Goal: Information Seeking & Learning: Learn about a topic

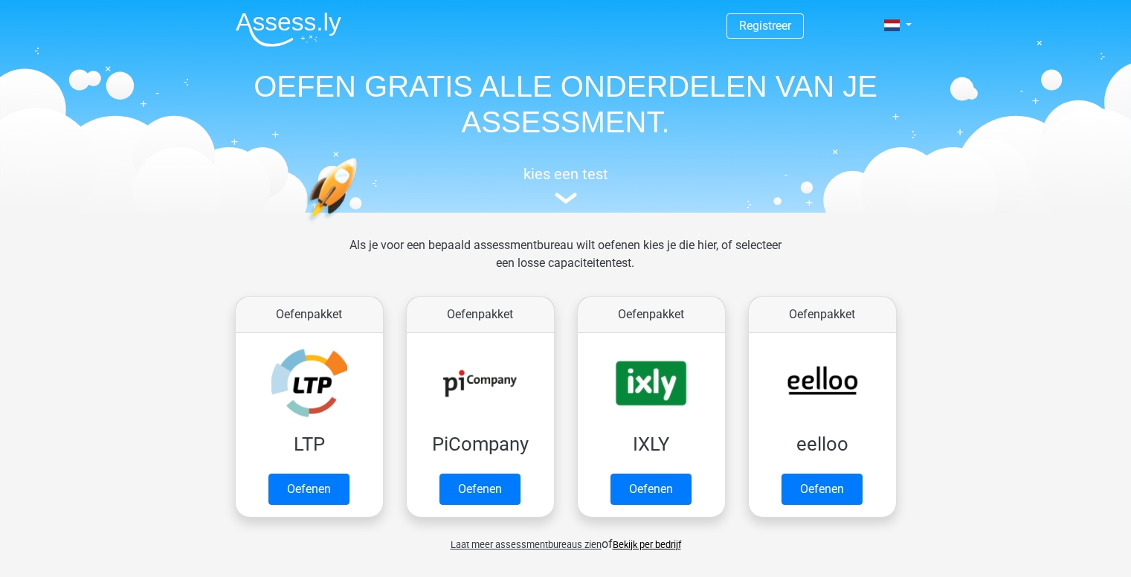
scroll to position [347, 0]
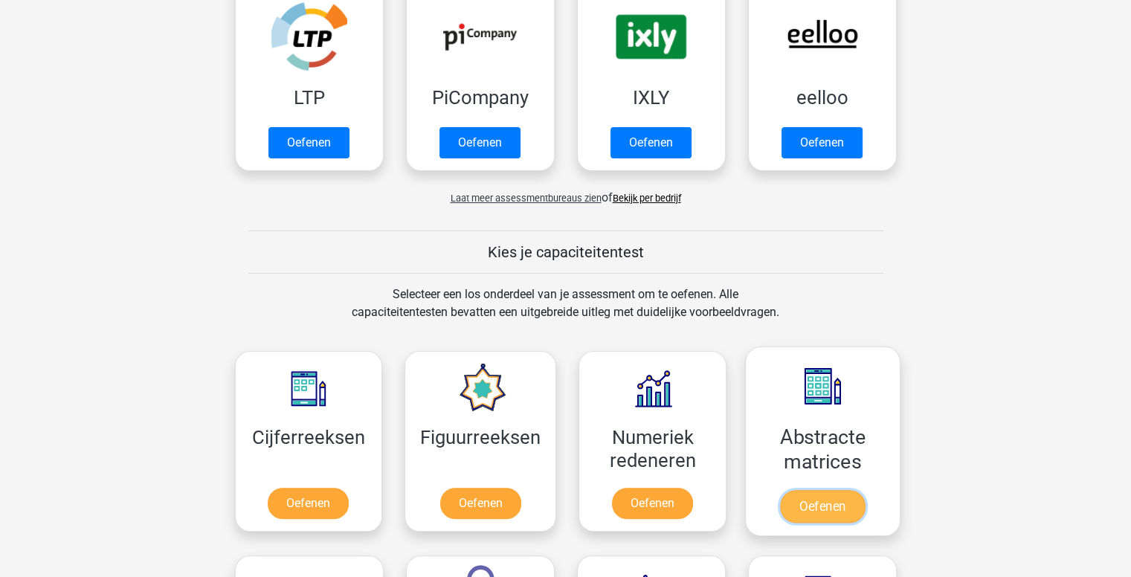
click at [817, 496] on link "Oefenen" at bounding box center [822, 506] width 85 height 33
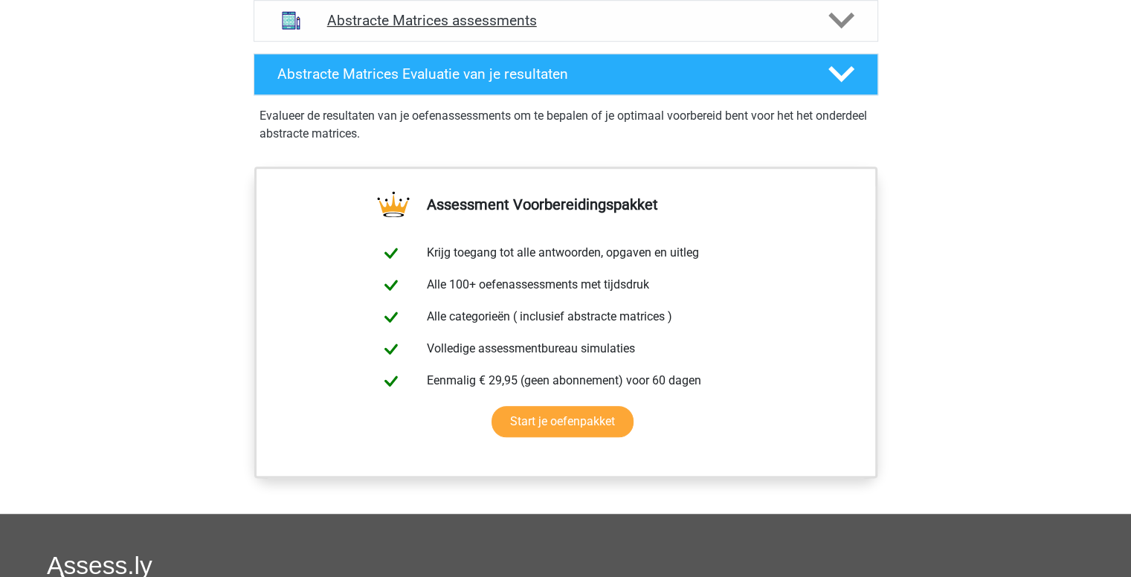
scroll to position [694, 0]
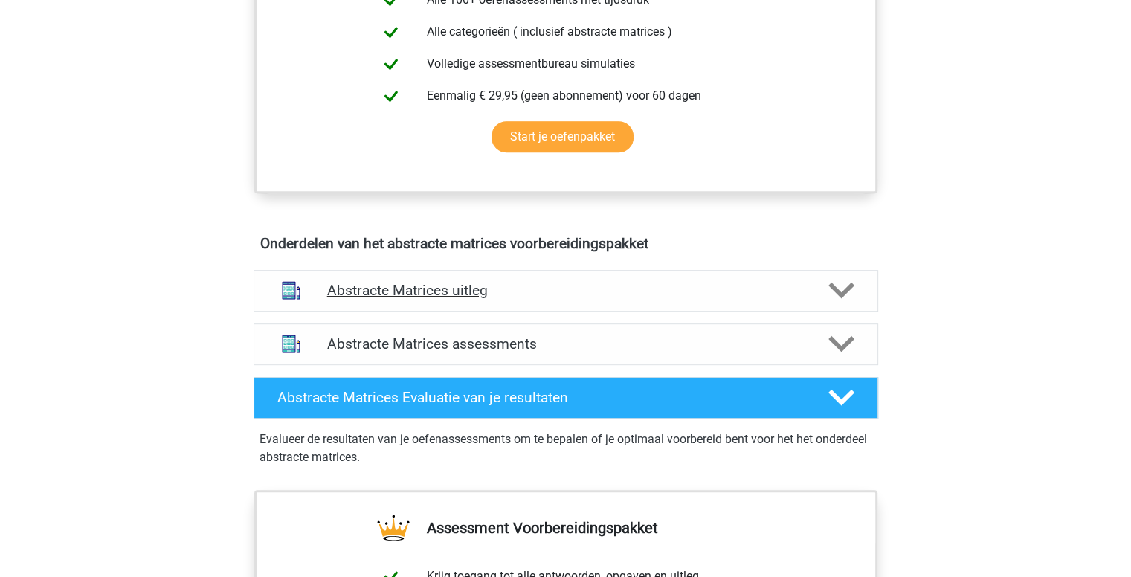
click at [798, 286] on h4 "Abstracte Matrices uitleg" at bounding box center [565, 290] width 477 height 17
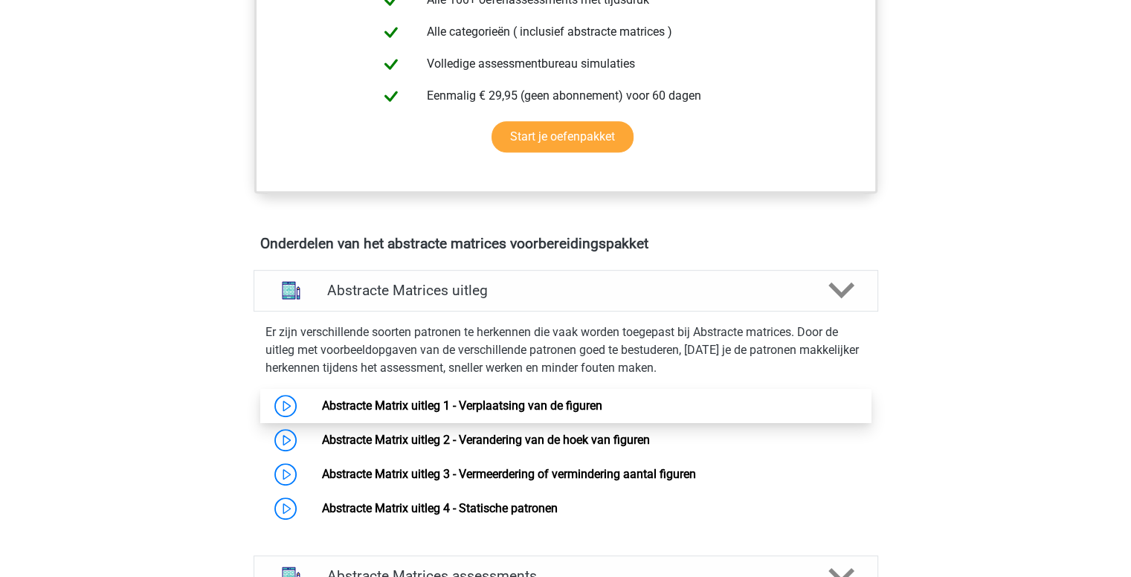
click at [505, 402] on link "Abstracte Matrix uitleg 1 - Verplaatsing van de figuren" at bounding box center [462, 406] width 280 height 14
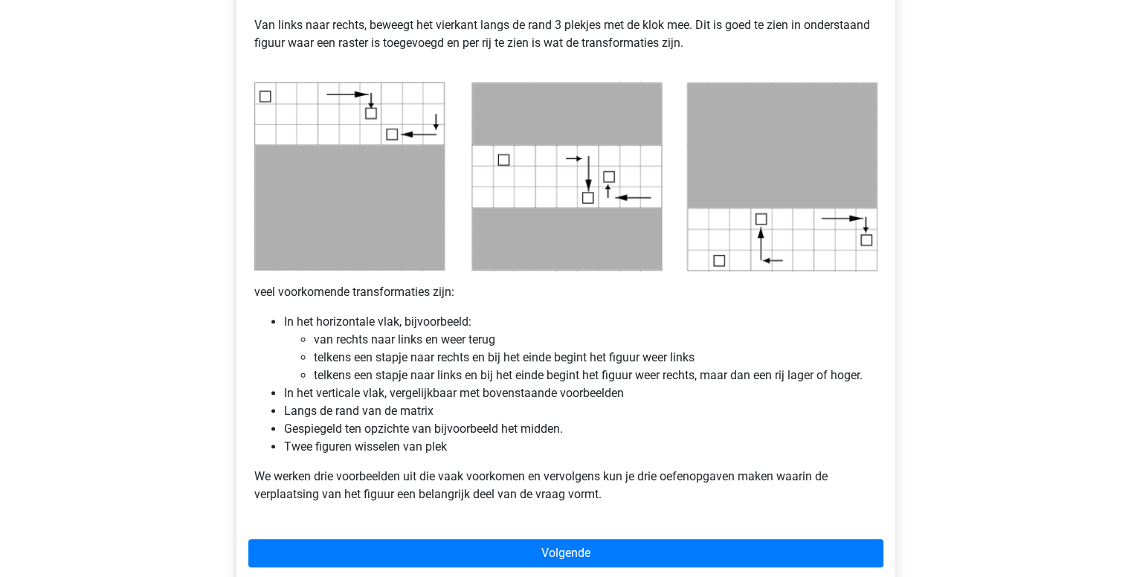
scroll to position [1041, 0]
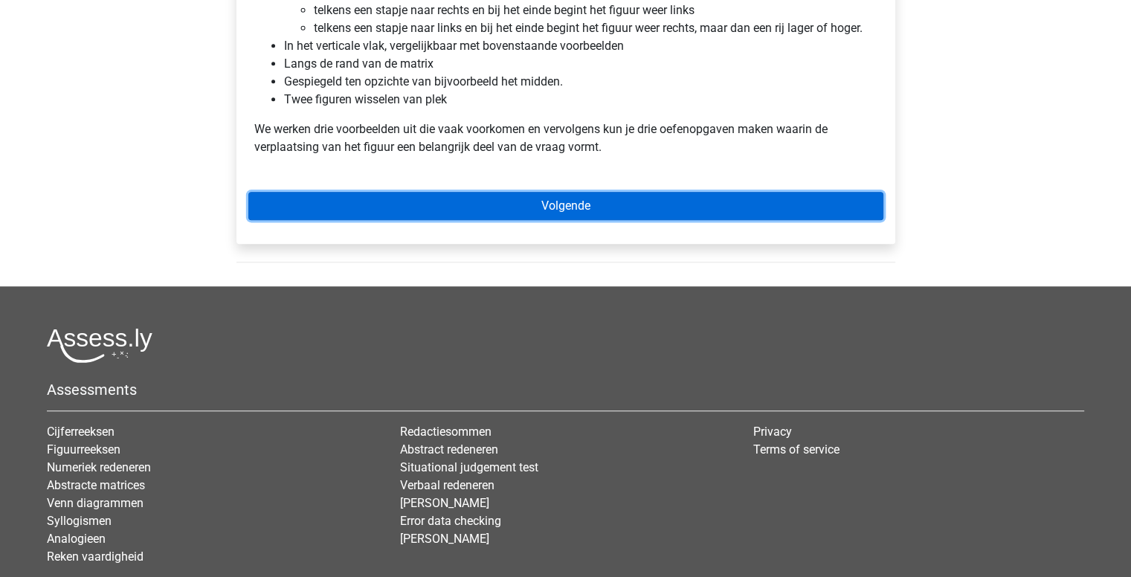
click at [663, 204] on link "Volgende" at bounding box center [565, 206] width 635 height 28
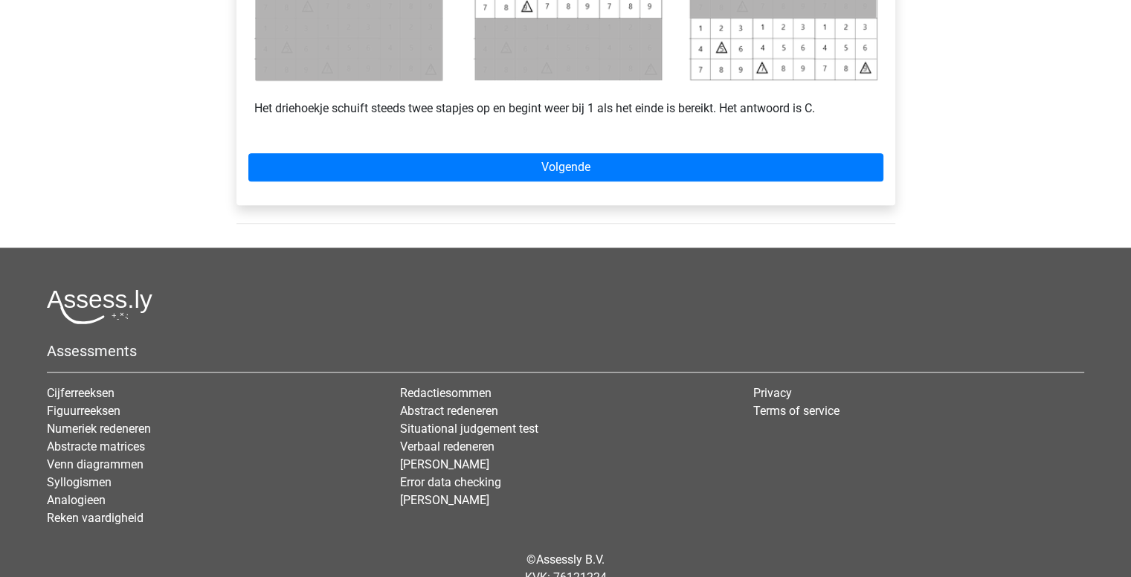
scroll to position [895, 0]
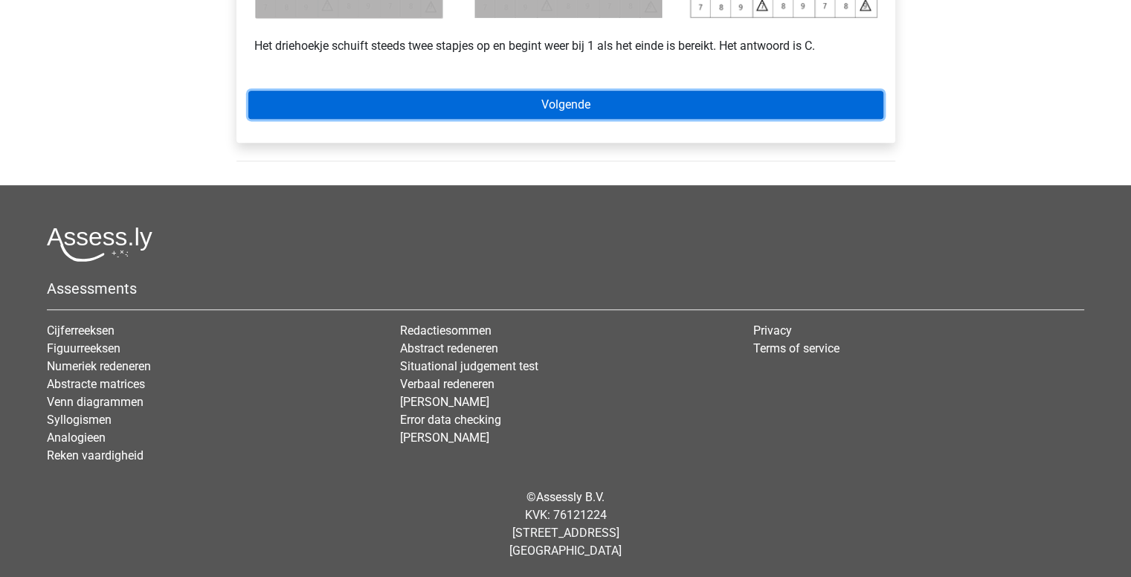
click at [475, 103] on link "Volgende" at bounding box center [565, 105] width 635 height 28
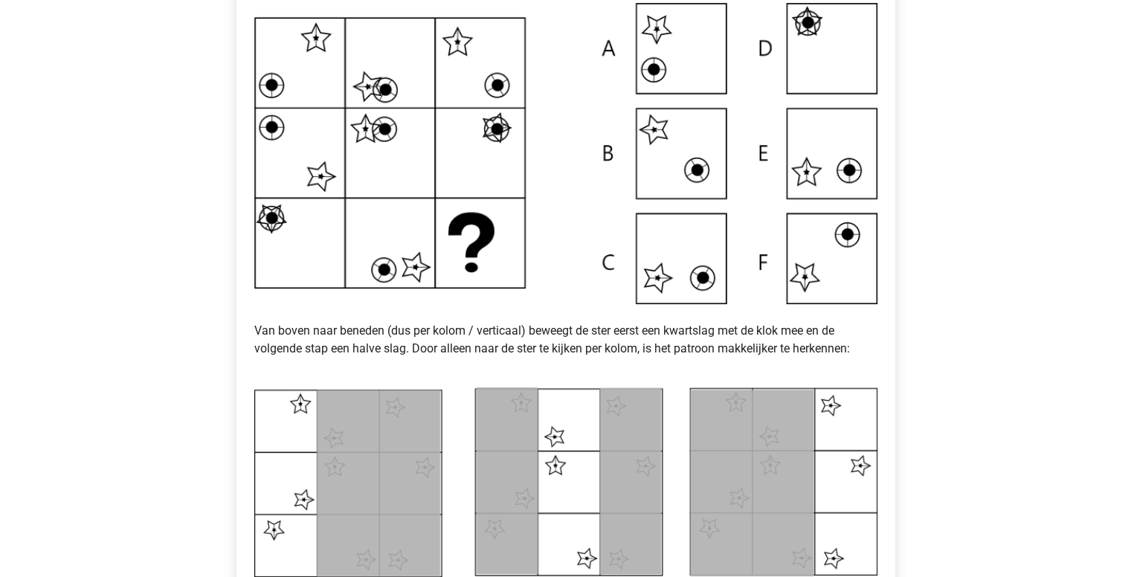
scroll to position [694, 0]
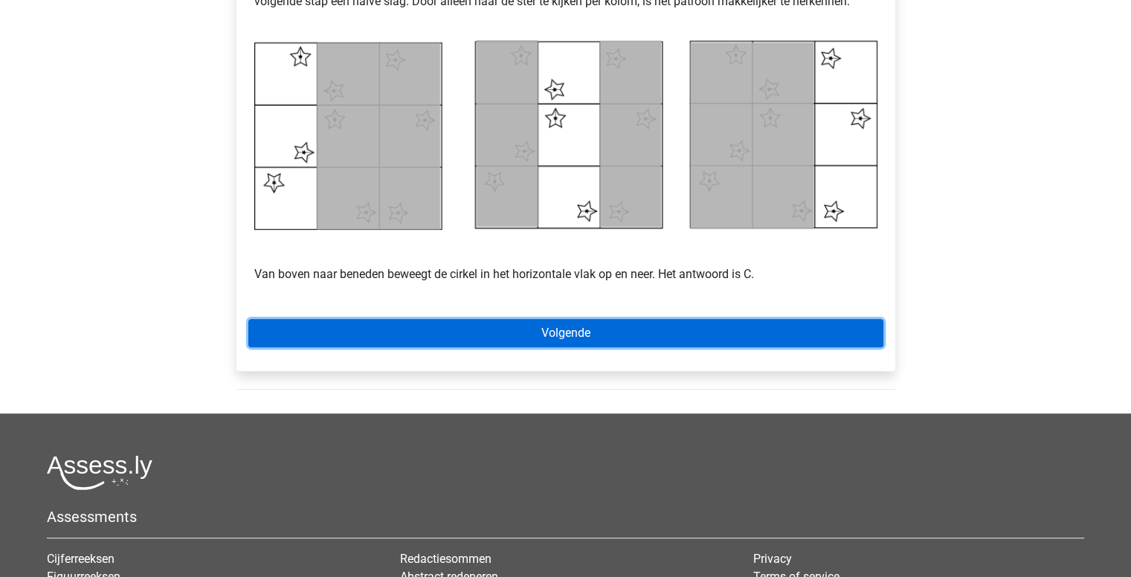
click at [556, 329] on link "Volgende" at bounding box center [565, 333] width 635 height 28
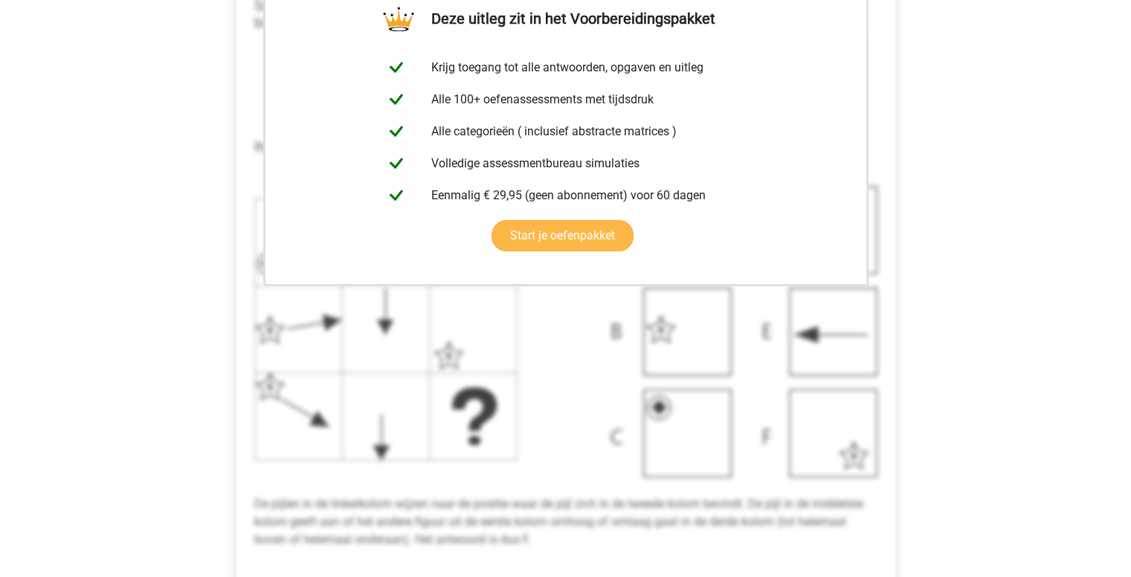
scroll to position [694, 0]
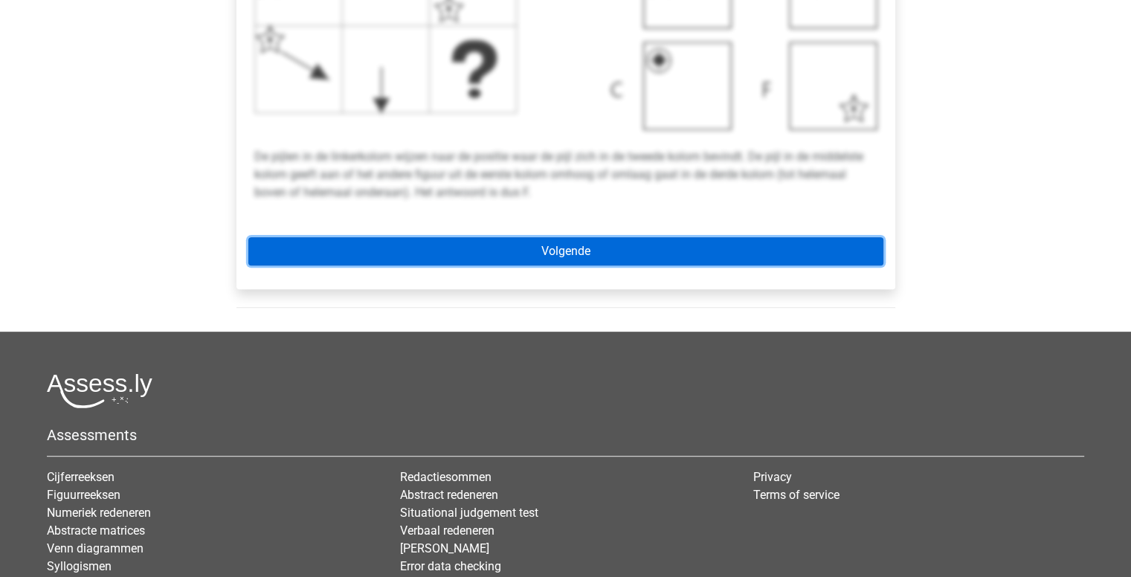
click at [577, 251] on link "Volgende" at bounding box center [565, 251] width 635 height 28
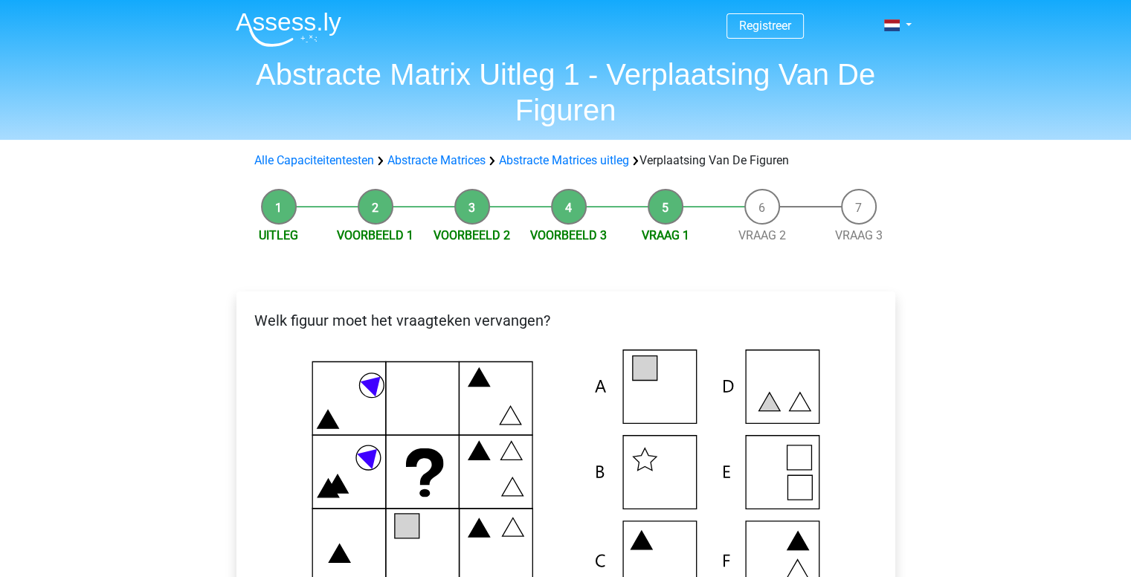
scroll to position [347, 0]
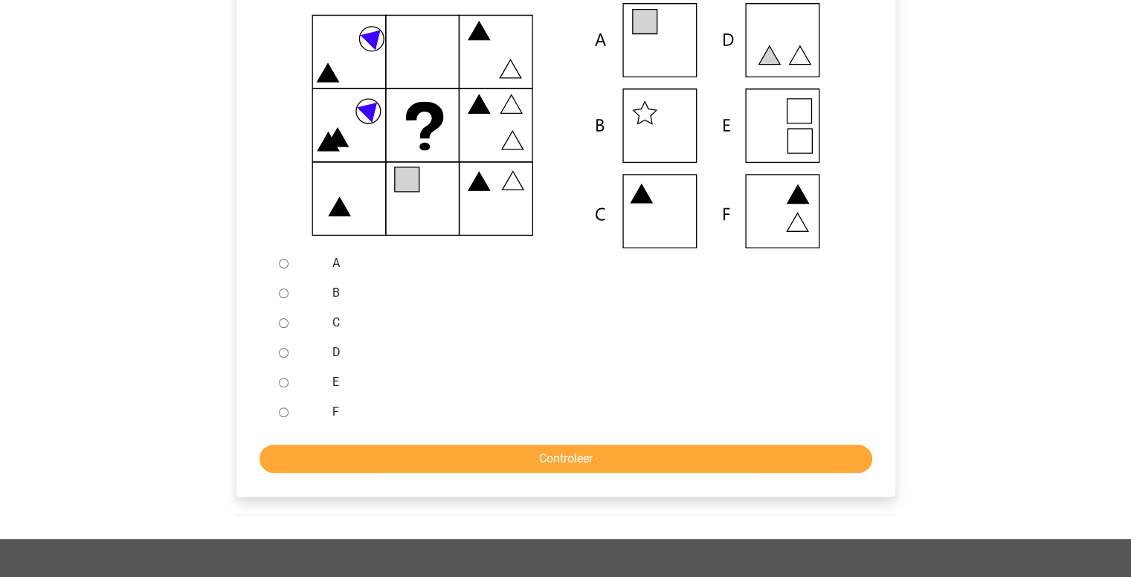
click at [285, 260] on input "A" at bounding box center [284, 264] width 10 height 10
radio input "true"
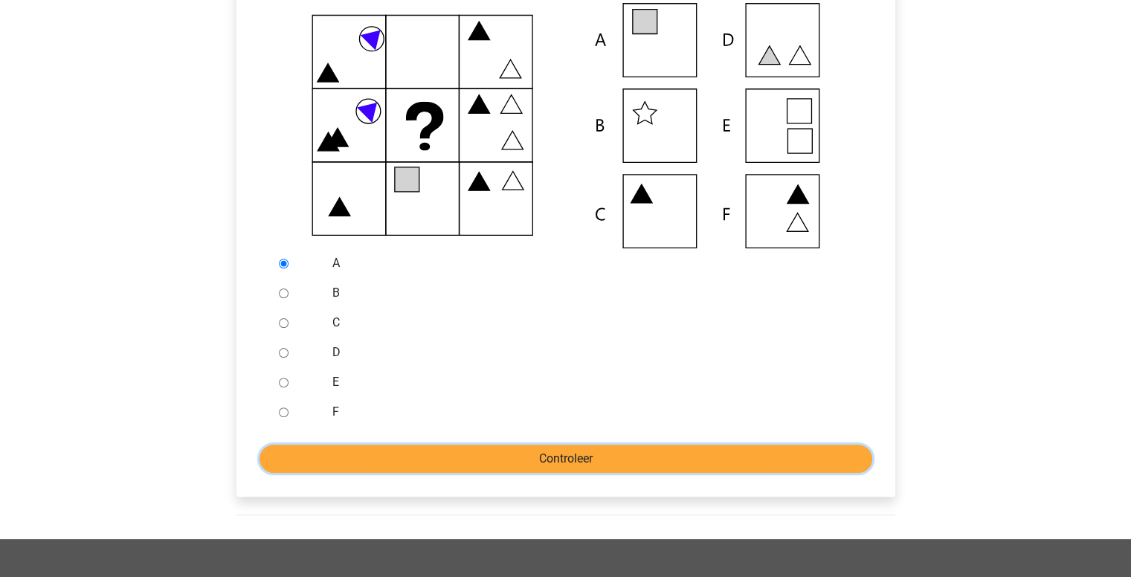
click at [428, 454] on input "Controleer" at bounding box center [566, 459] width 613 height 28
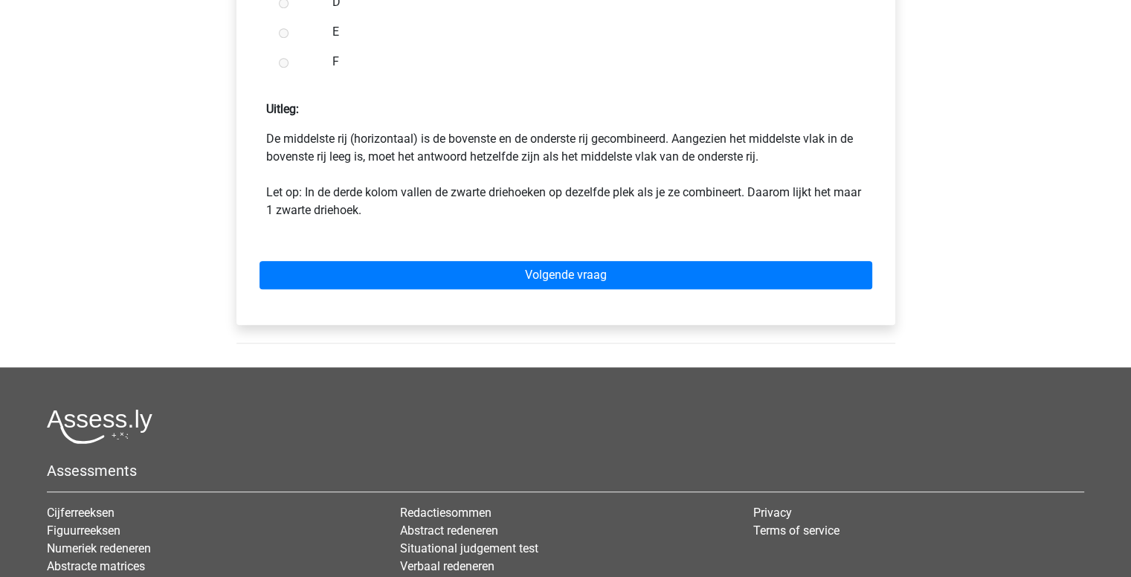
scroll to position [899, 0]
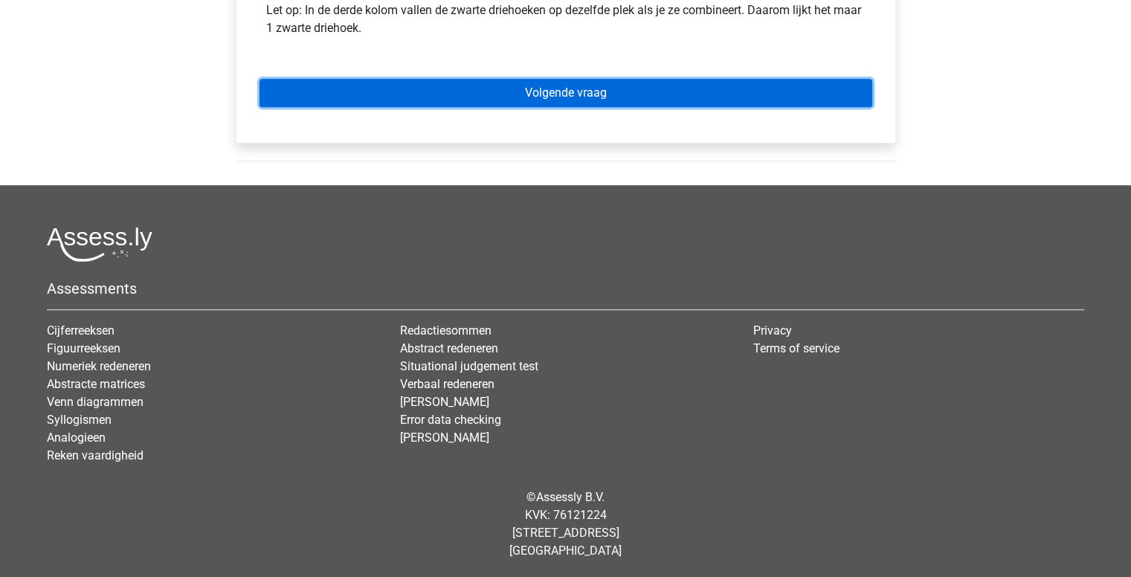
click at [501, 83] on link "Volgende vraag" at bounding box center [566, 93] width 613 height 28
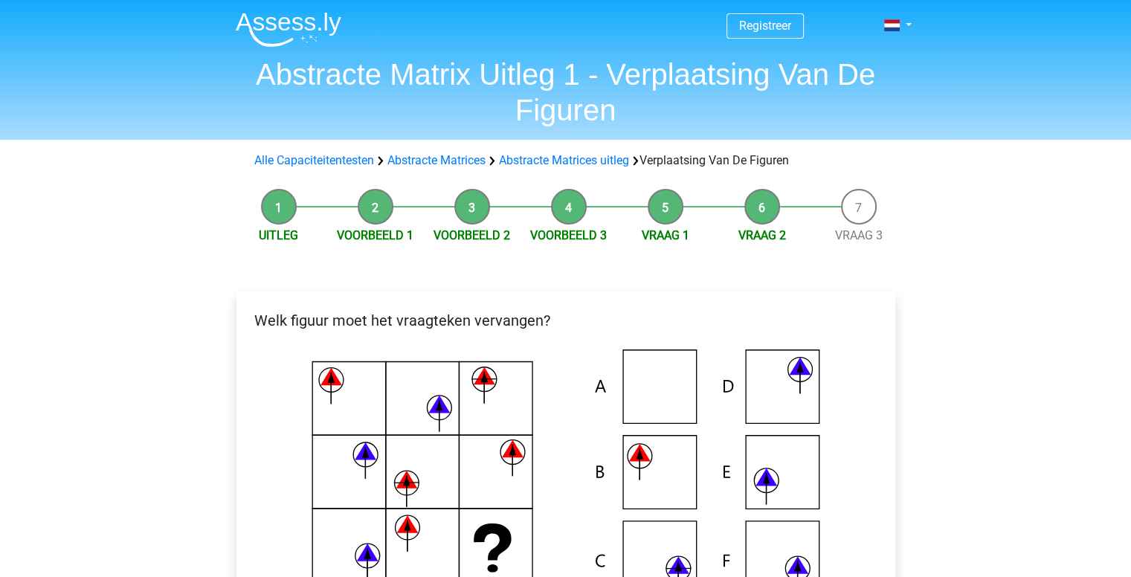
scroll to position [347, 0]
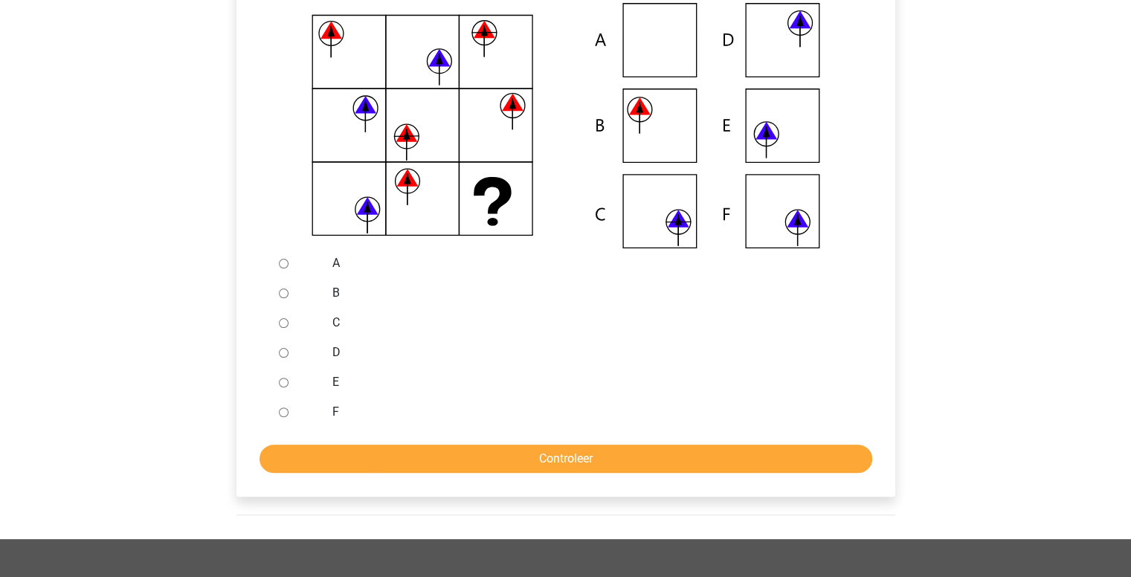
click at [283, 293] on input "B" at bounding box center [284, 294] width 10 height 10
radio input "true"
click at [283, 377] on div at bounding box center [297, 382] width 49 height 30
click at [282, 387] on div at bounding box center [297, 382] width 49 height 30
click at [281, 385] on input "E" at bounding box center [284, 383] width 10 height 10
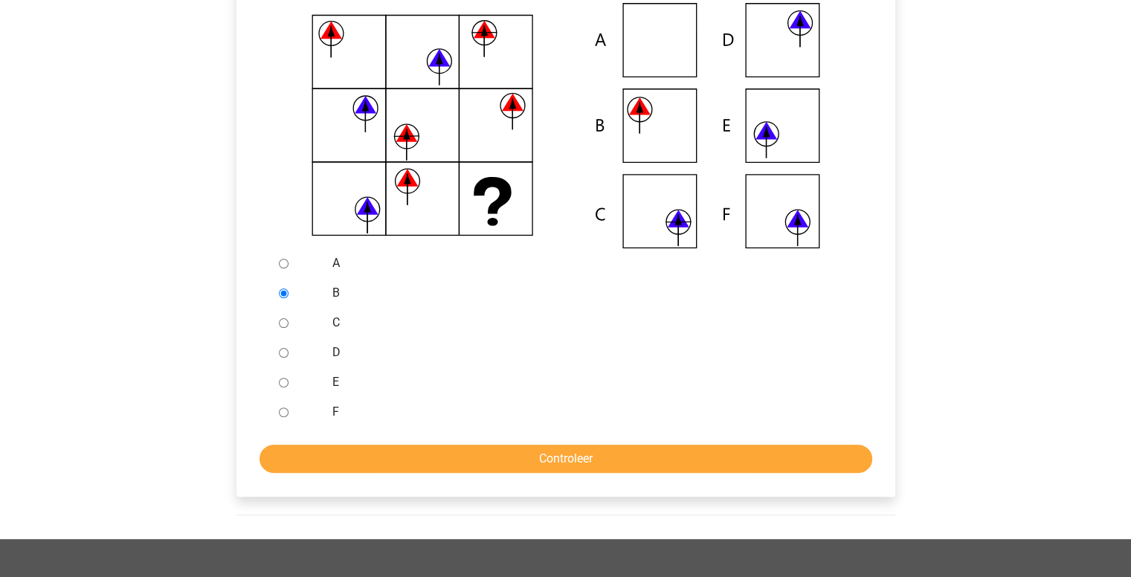
radio input "true"
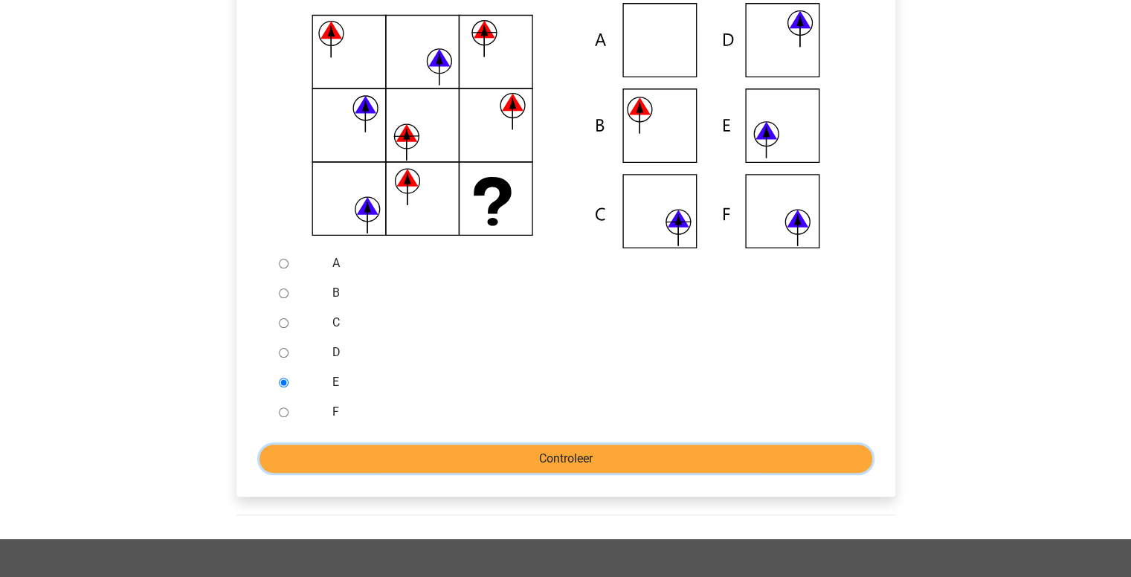
click at [428, 463] on input "Controleer" at bounding box center [566, 459] width 613 height 28
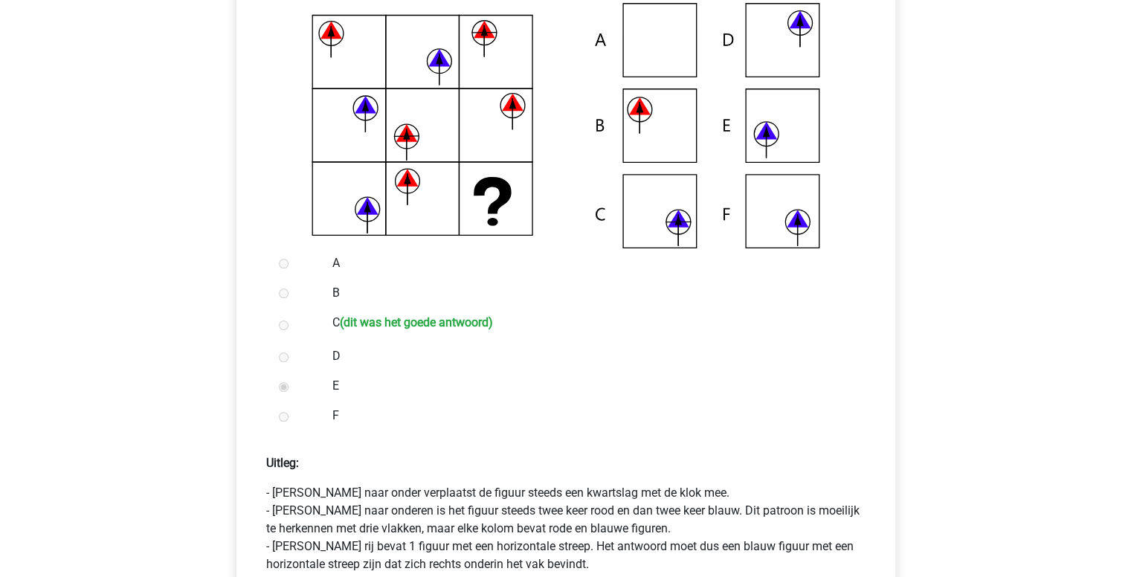
scroll to position [694, 0]
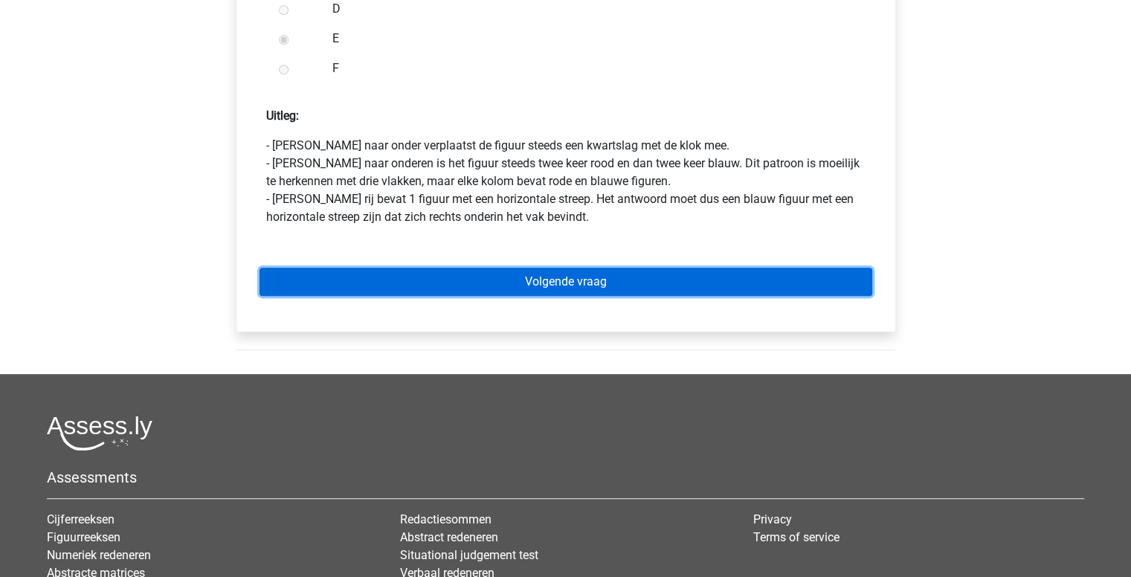
click at [481, 277] on link "Volgende vraag" at bounding box center [566, 282] width 613 height 28
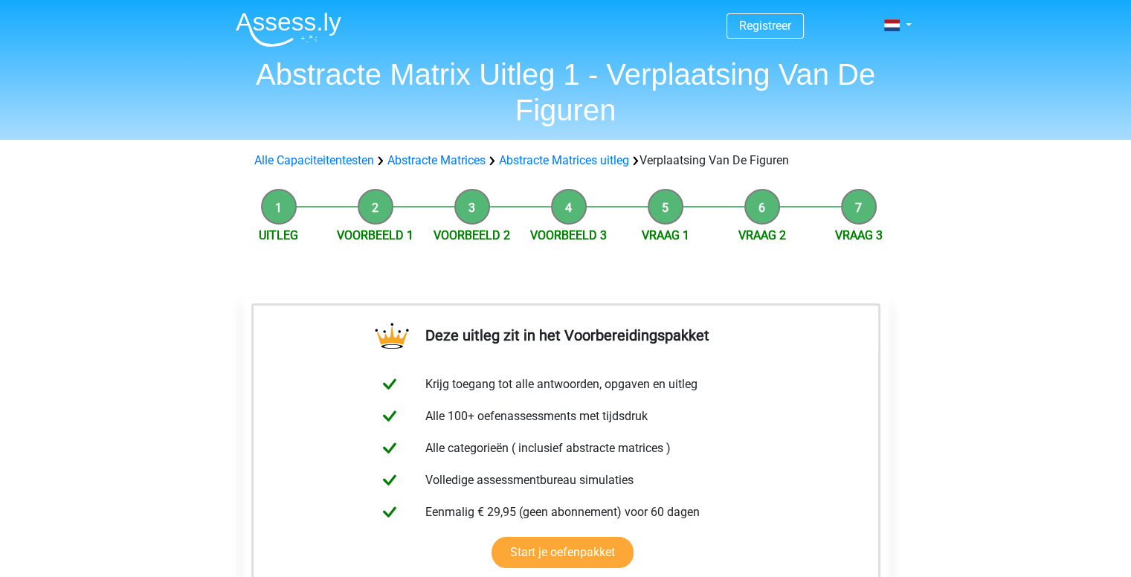
scroll to position [347, 0]
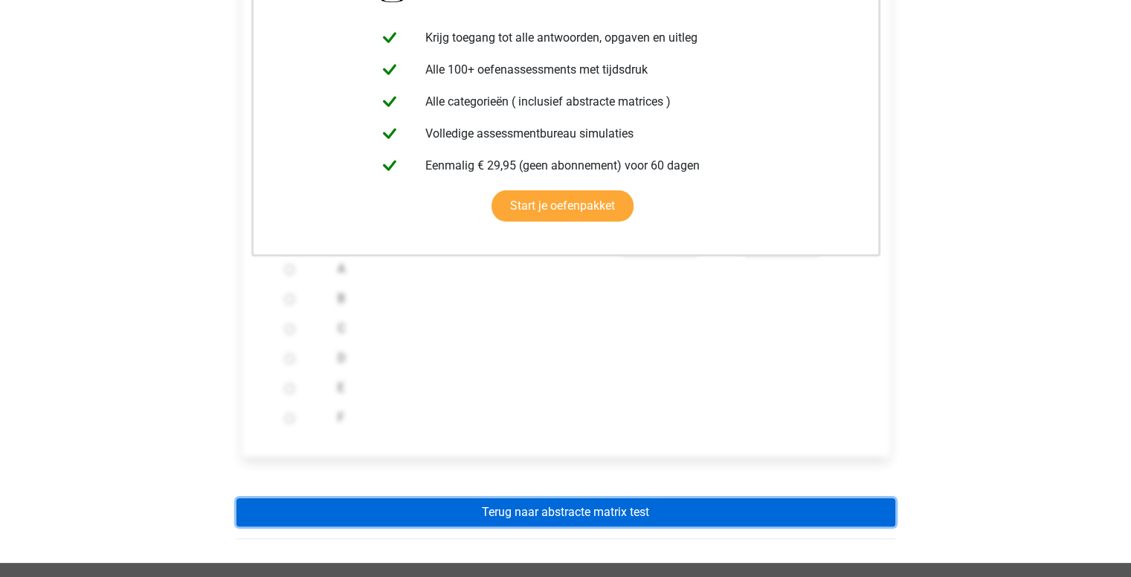
click at [541, 512] on link "Terug naar abstracte matrix test" at bounding box center [566, 512] width 659 height 28
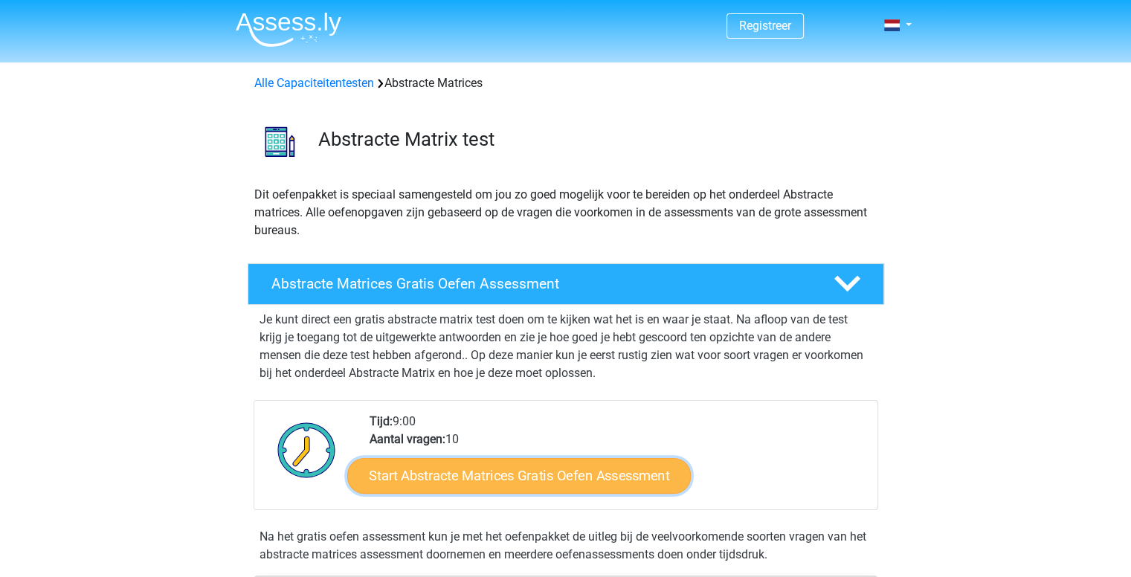
click at [520, 477] on link "Start Abstracte Matrices Gratis Oefen Assessment" at bounding box center [519, 475] width 344 height 36
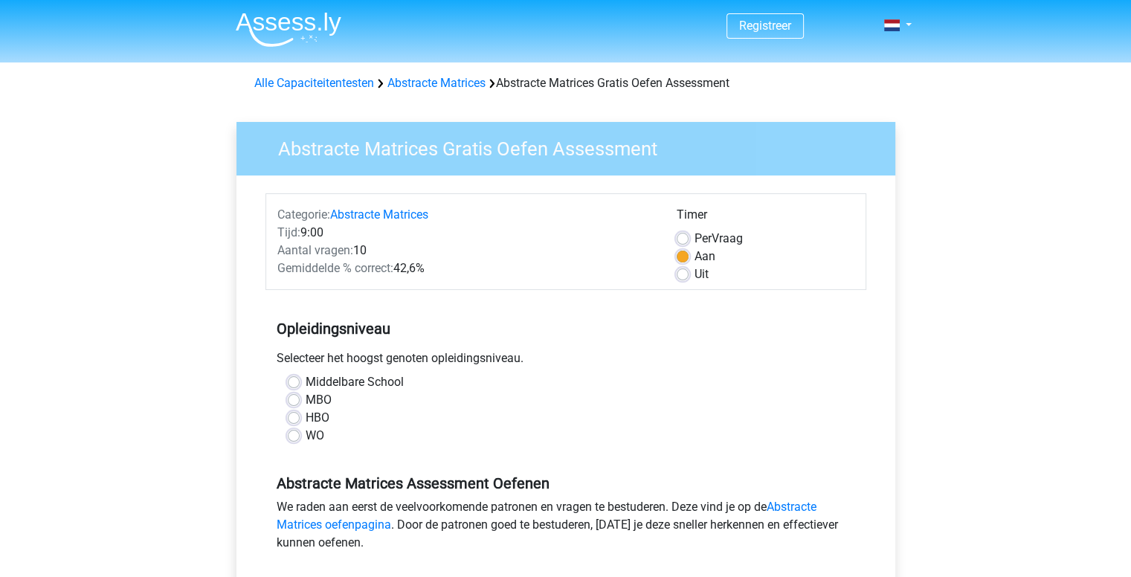
click at [306, 398] on label "MBO" at bounding box center [319, 400] width 26 height 18
click at [294, 398] on input "MBO" at bounding box center [294, 398] width 12 height 15
radio input "true"
click at [690, 269] on div "Uit" at bounding box center [766, 275] width 178 height 18
click at [695, 271] on label "Uit" at bounding box center [702, 275] width 14 height 18
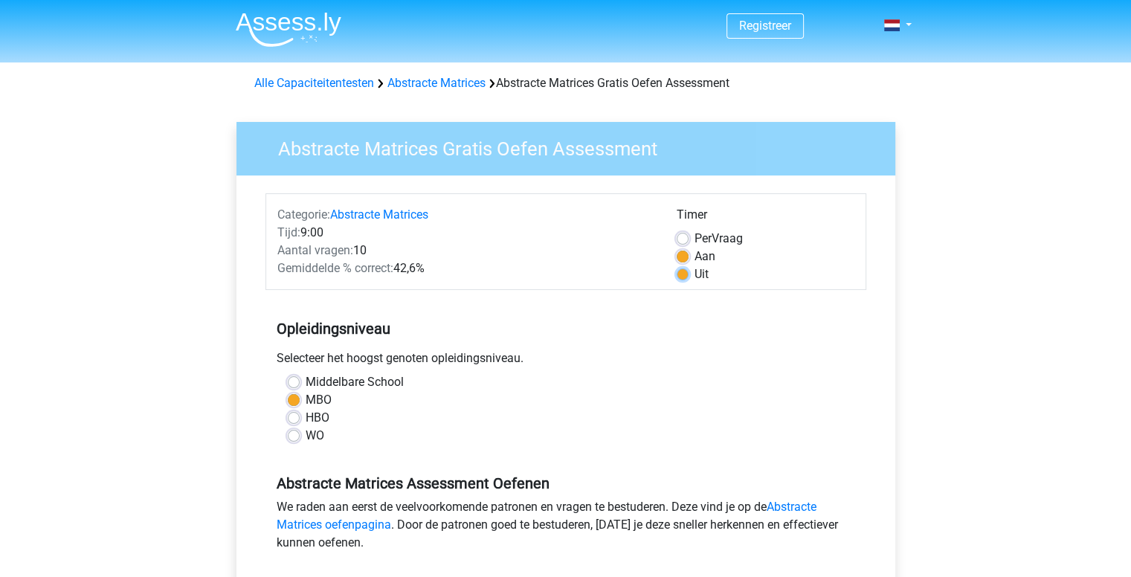
click at [681, 271] on input "Uit" at bounding box center [683, 273] width 12 height 15
radio input "true"
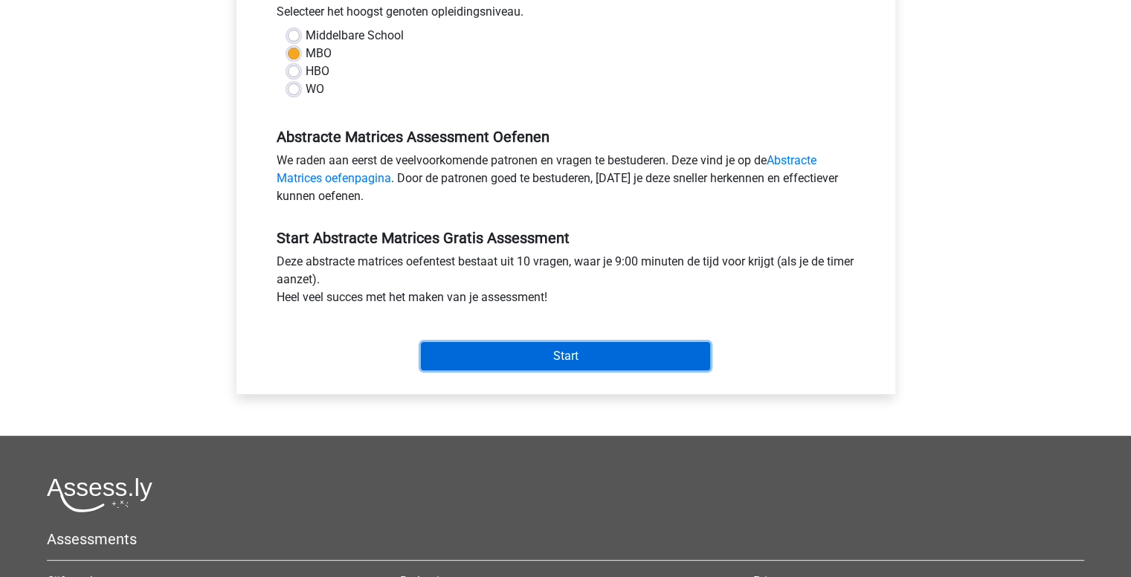
click at [637, 356] on input "Start" at bounding box center [565, 356] width 289 height 28
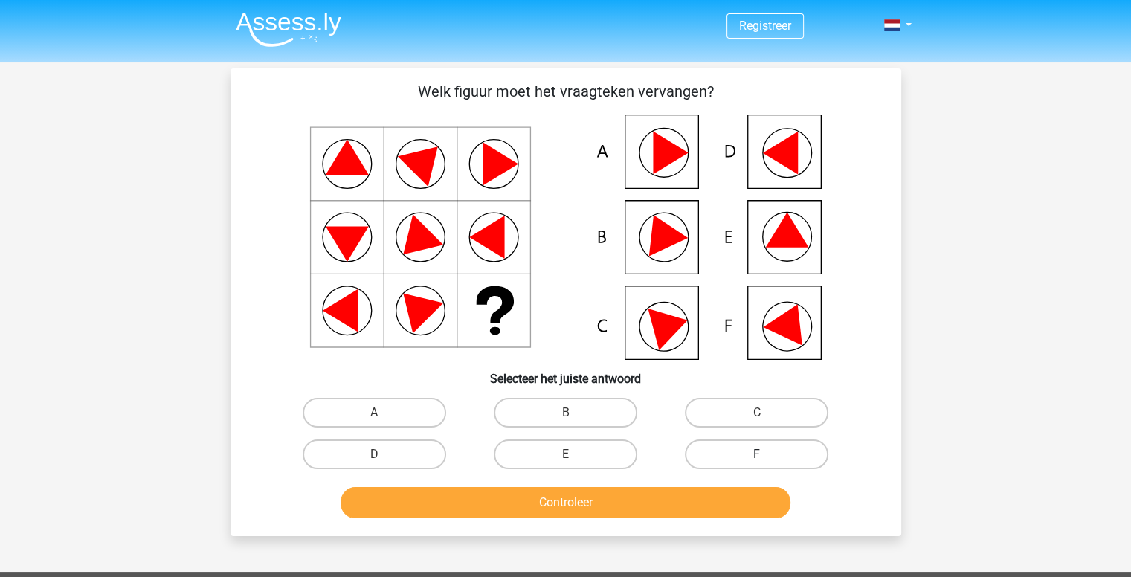
click at [756, 453] on label "F" at bounding box center [757, 455] width 144 height 30
click at [757, 454] on input "F" at bounding box center [762, 459] width 10 height 10
radio input "true"
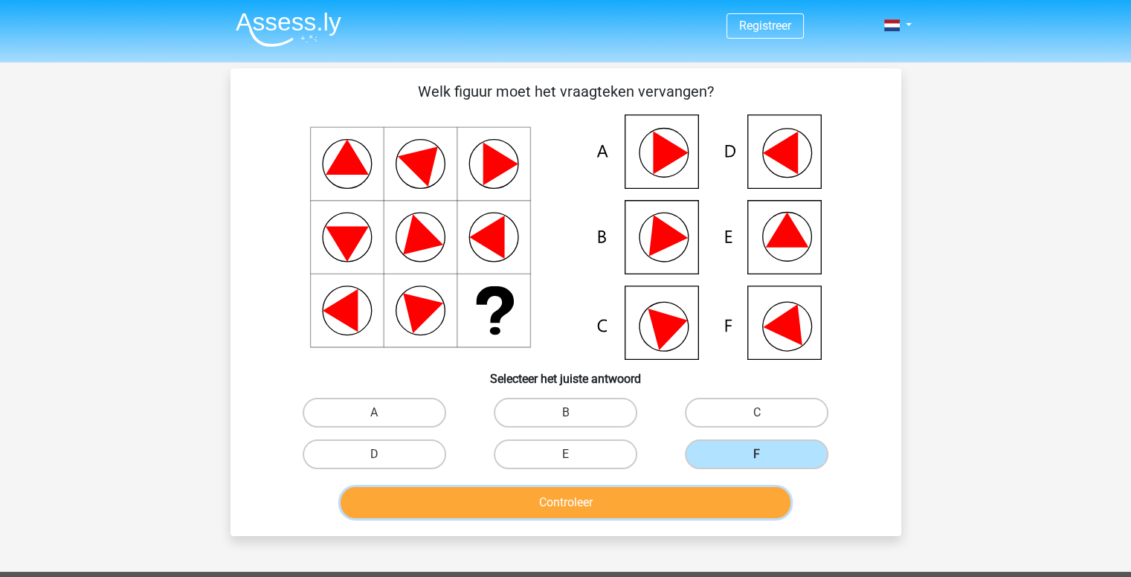
click at [721, 493] on button "Controleer" at bounding box center [566, 502] width 450 height 31
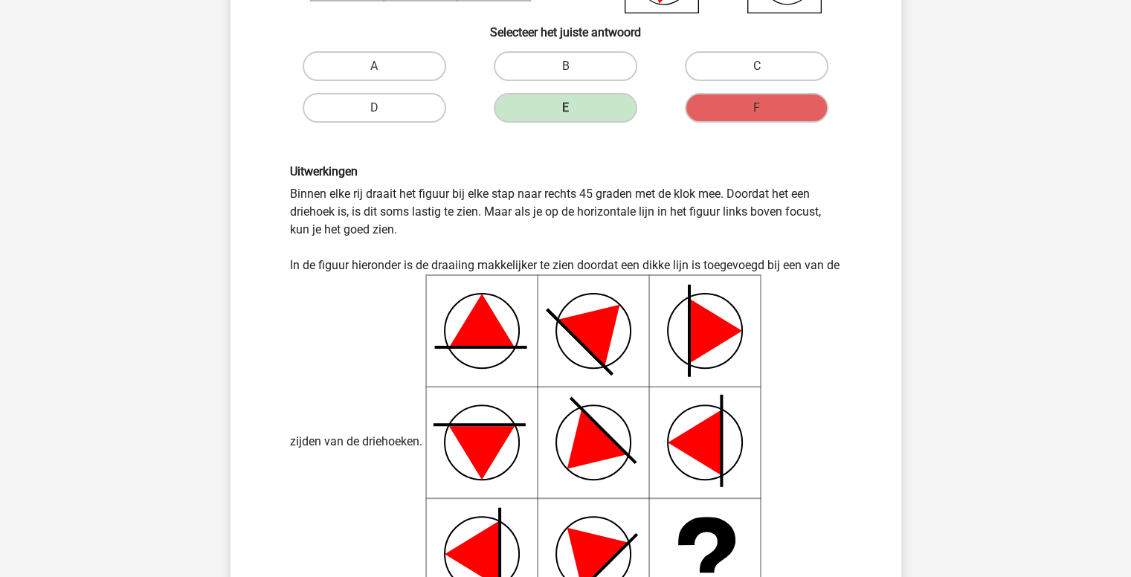
scroll to position [694, 0]
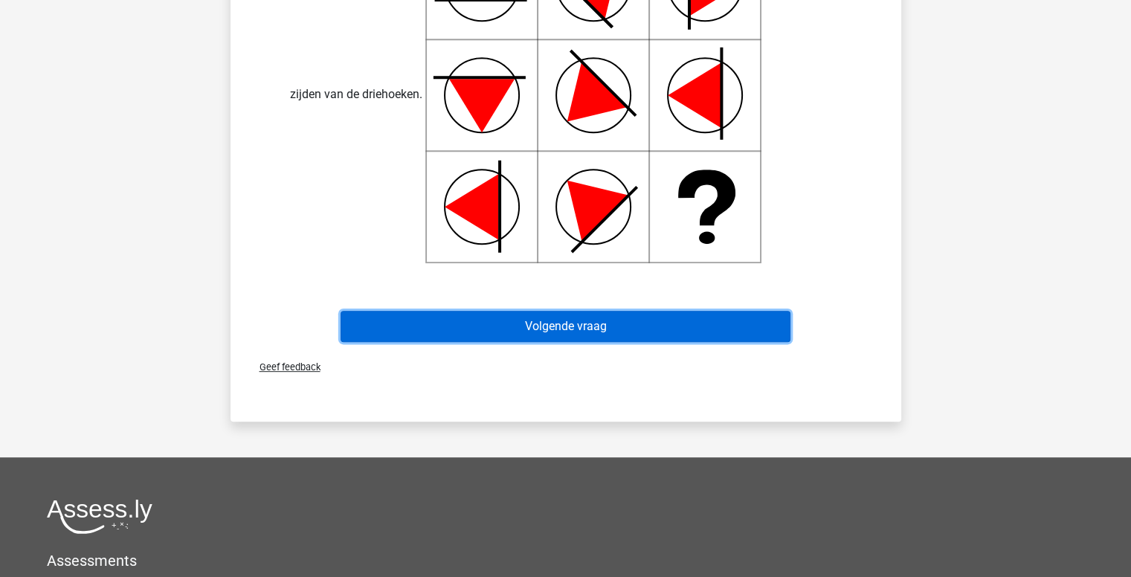
click at [606, 319] on button "Volgende vraag" at bounding box center [566, 326] width 450 height 31
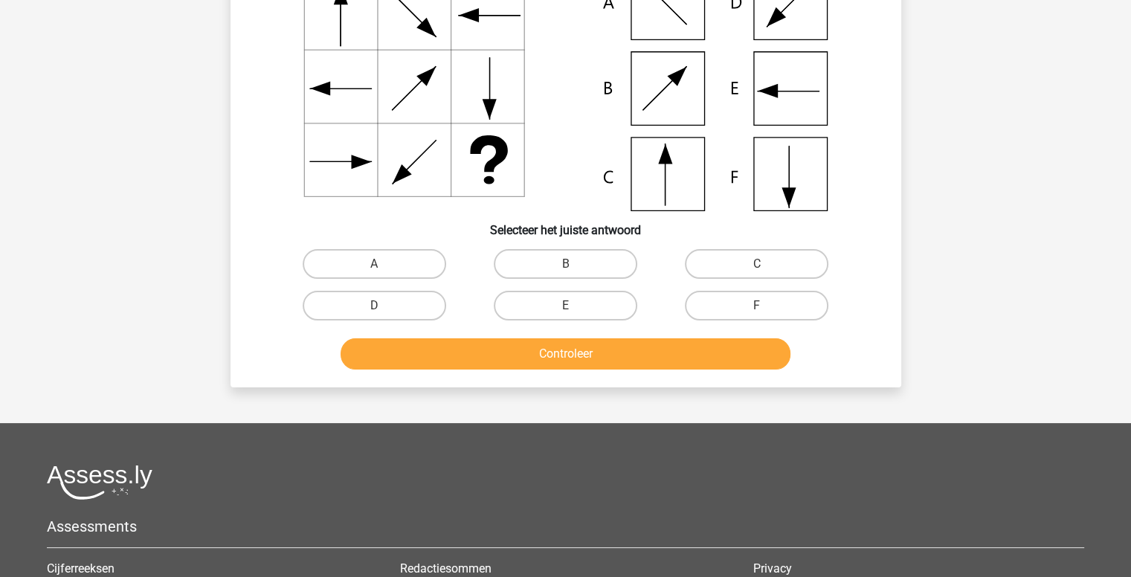
scroll to position [68, 0]
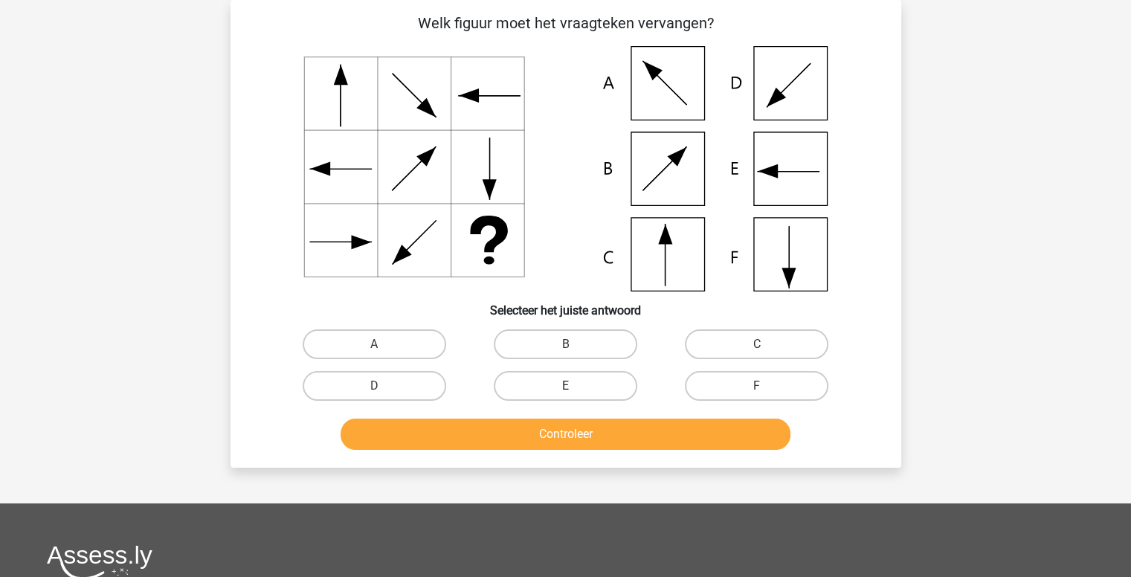
click at [589, 376] on label "E" at bounding box center [566, 386] width 144 height 30
click at [575, 386] on input "E" at bounding box center [570, 391] width 10 height 10
radio input "true"
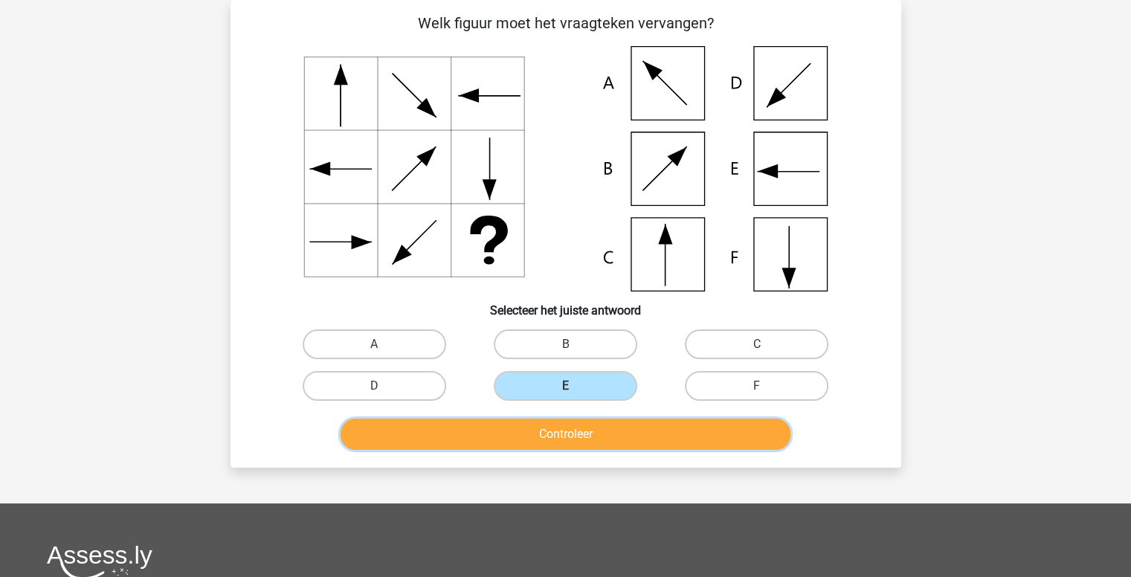
click at [580, 437] on button "Controleer" at bounding box center [566, 434] width 450 height 31
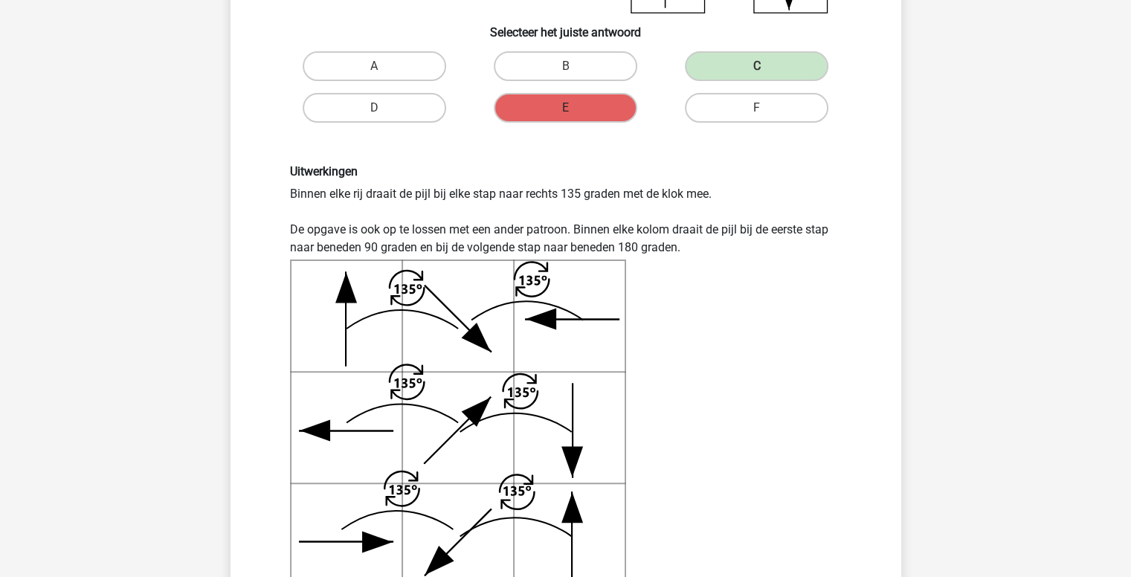
scroll to position [694, 0]
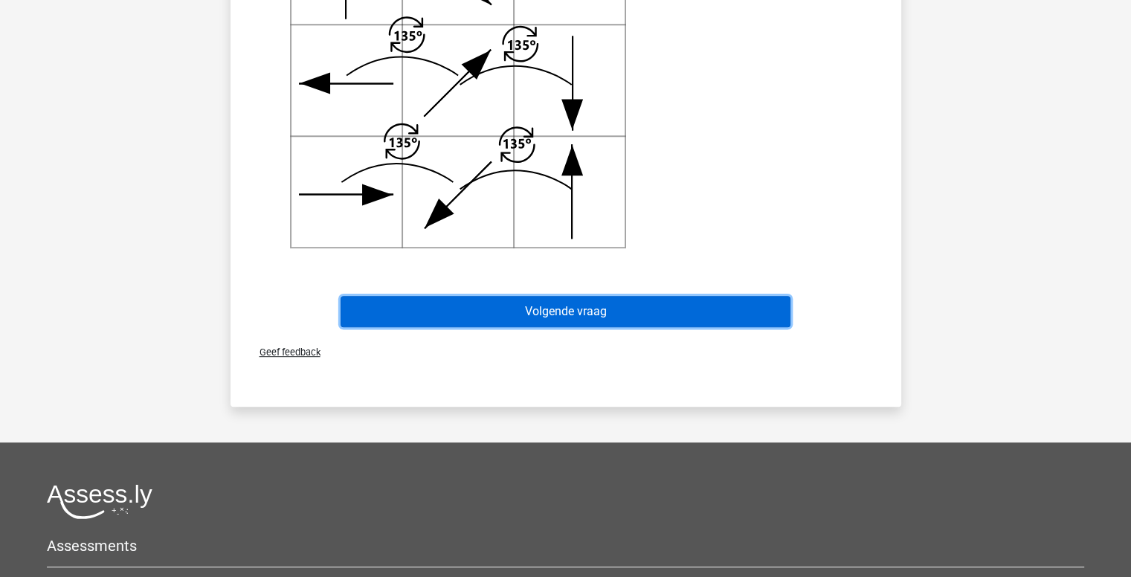
click at [556, 304] on button "Volgende vraag" at bounding box center [566, 311] width 450 height 31
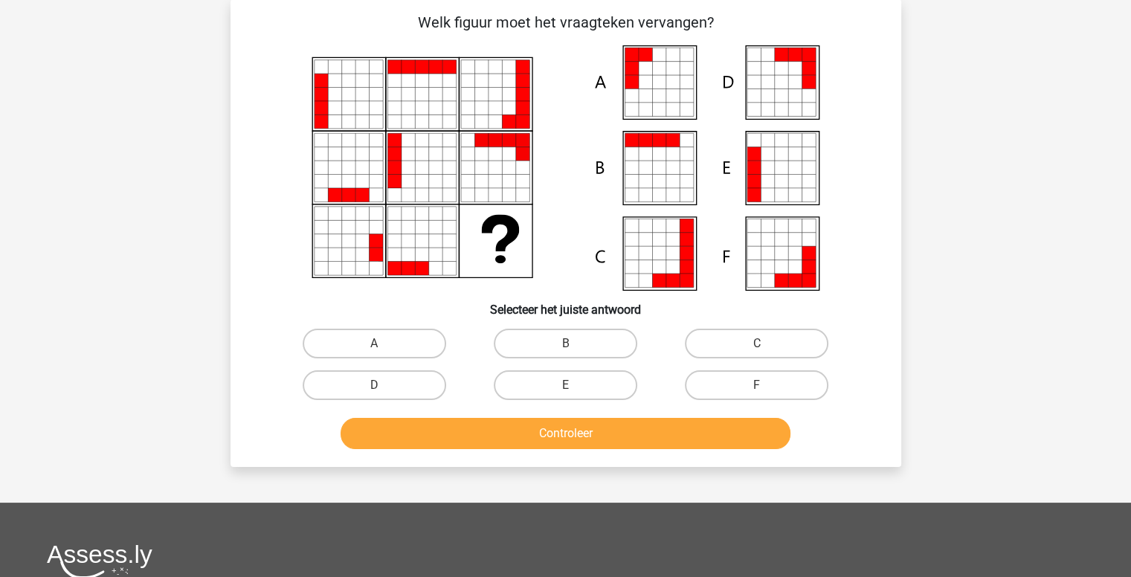
scroll to position [68, 0]
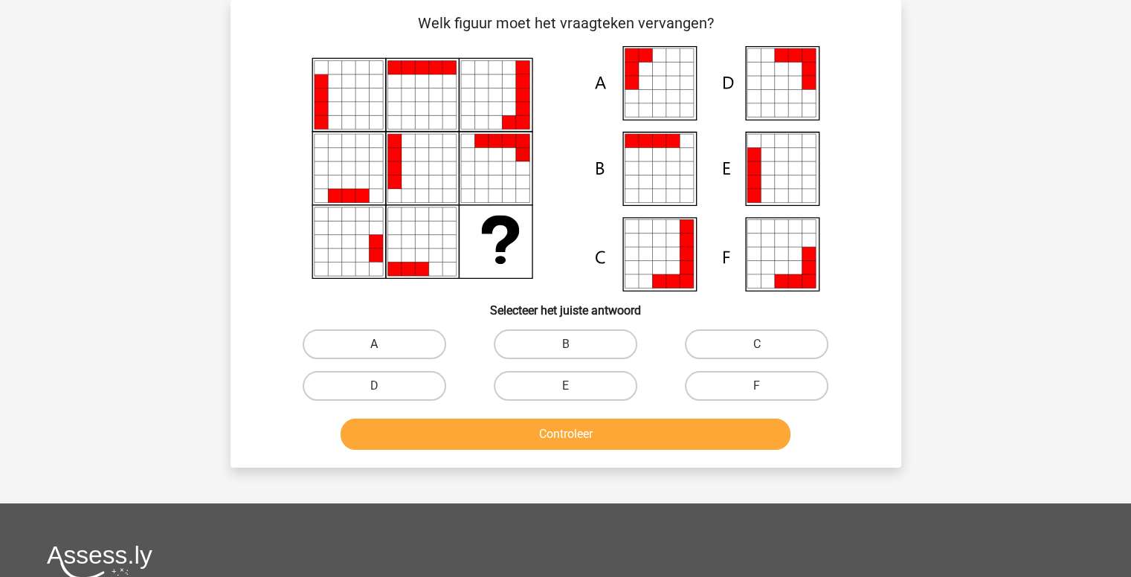
click at [391, 350] on label "A" at bounding box center [375, 344] width 144 height 30
click at [384, 350] on input "A" at bounding box center [379, 349] width 10 height 10
radio input "true"
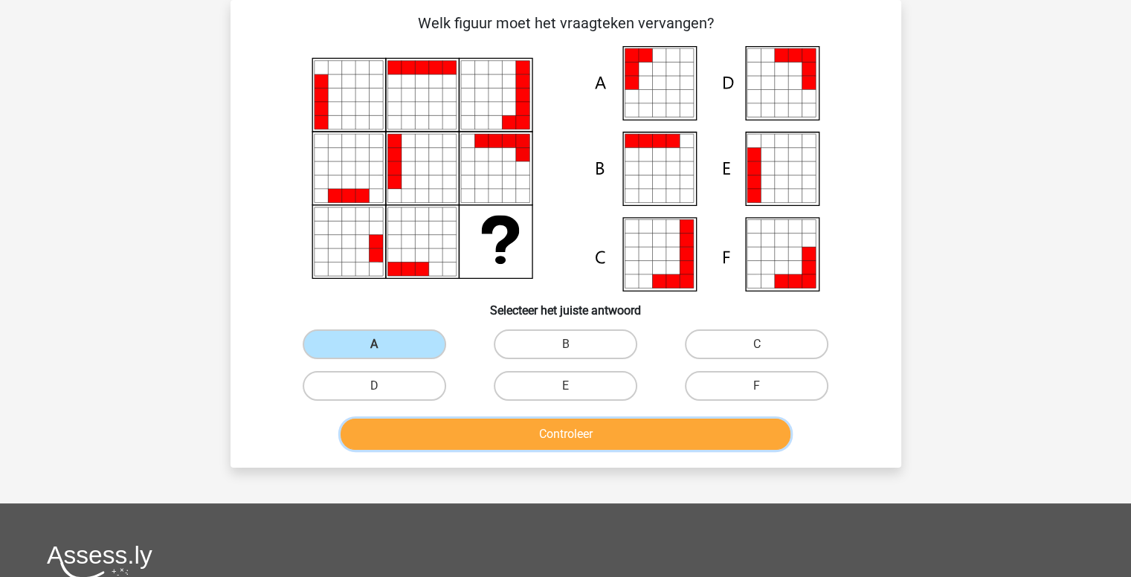
click at [460, 419] on button "Controleer" at bounding box center [566, 434] width 450 height 31
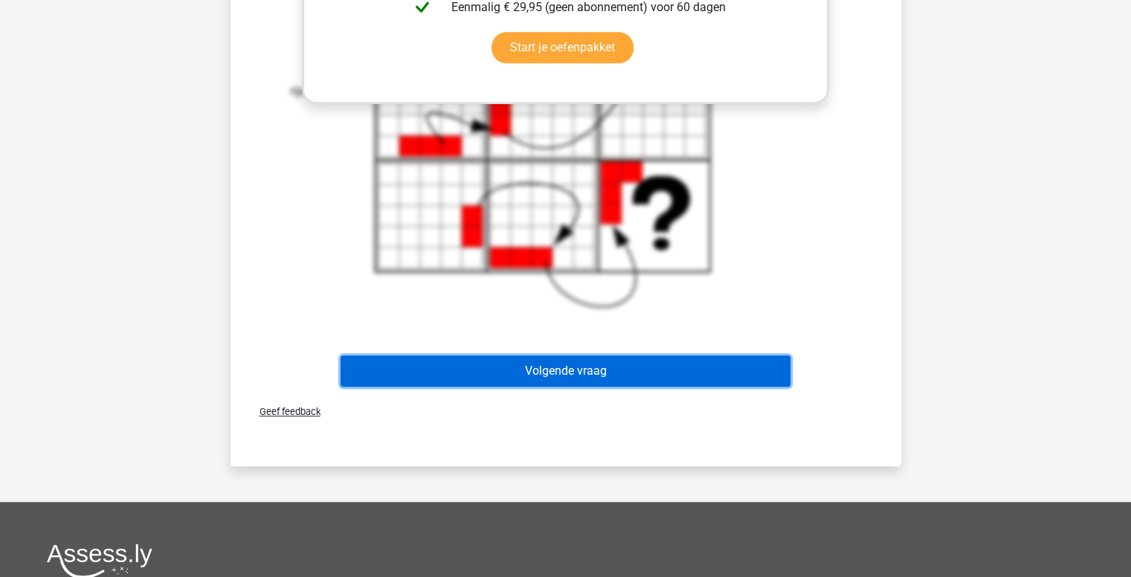
click at [558, 376] on button "Volgende vraag" at bounding box center [566, 371] width 450 height 31
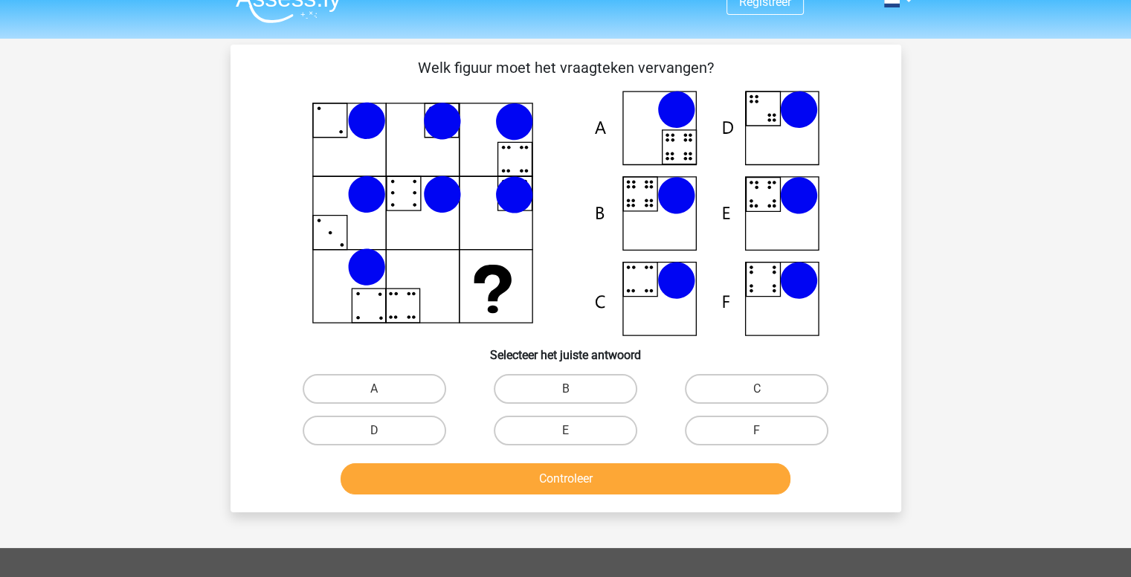
scroll to position [0, 0]
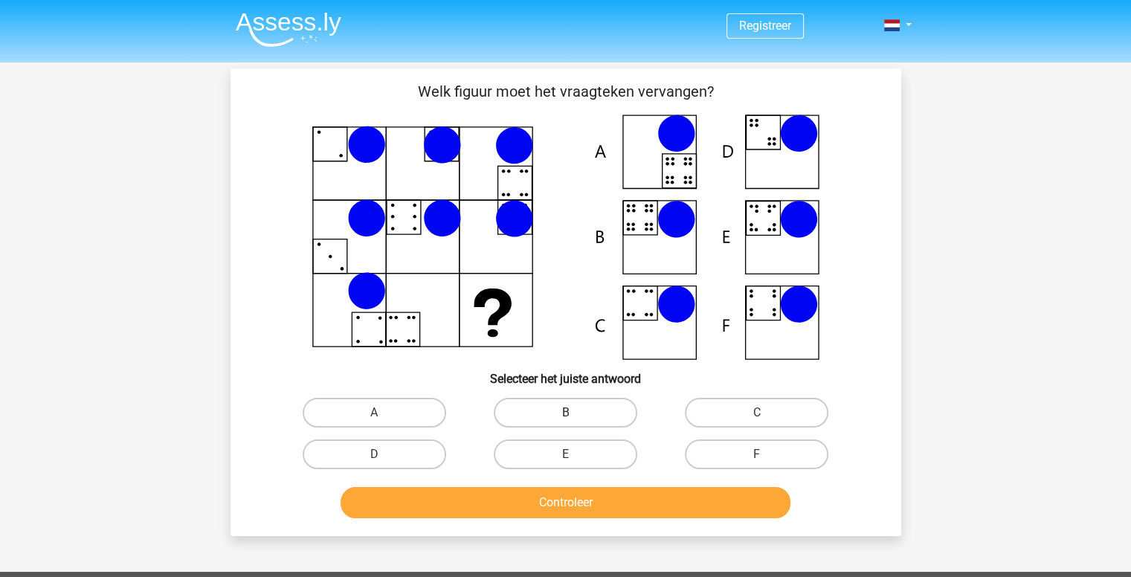
click at [524, 414] on label "B" at bounding box center [566, 413] width 144 height 30
click at [565, 414] on input "B" at bounding box center [570, 418] width 10 height 10
radio input "true"
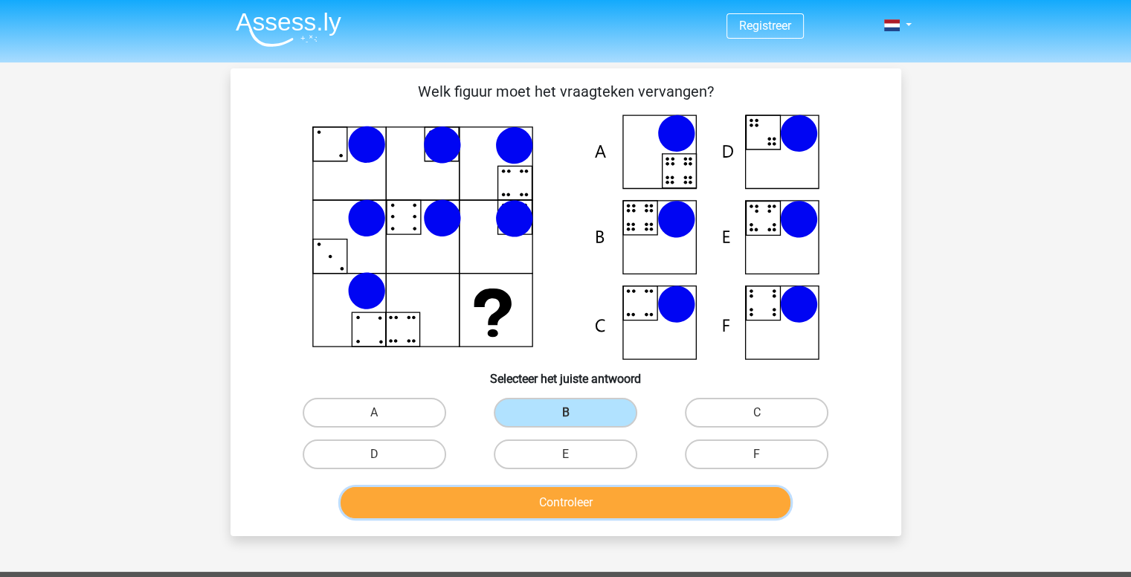
click at [524, 512] on button "Controleer" at bounding box center [566, 502] width 450 height 31
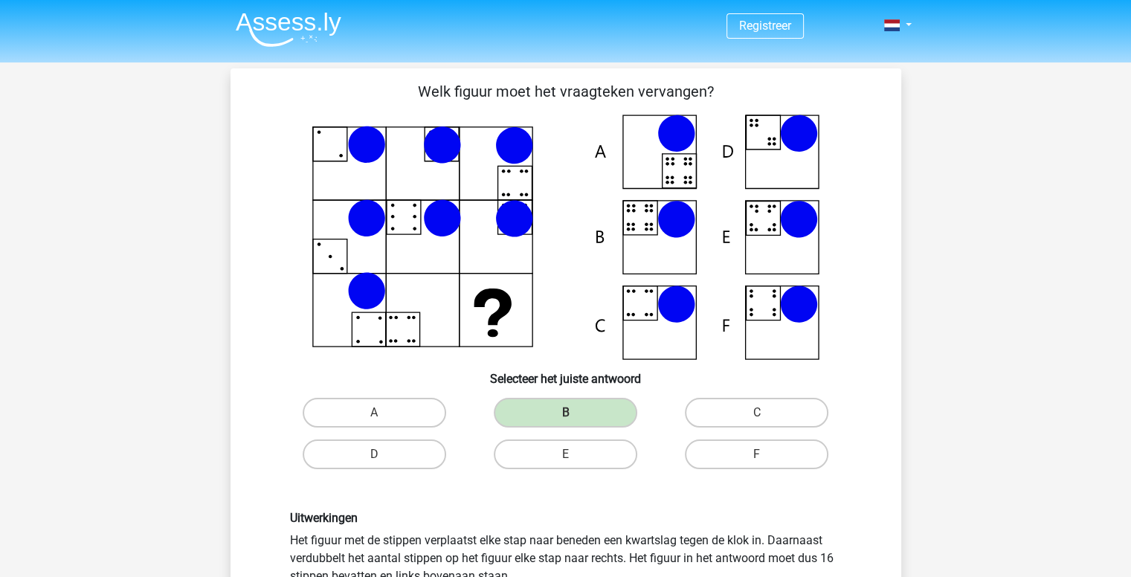
scroll to position [347, 0]
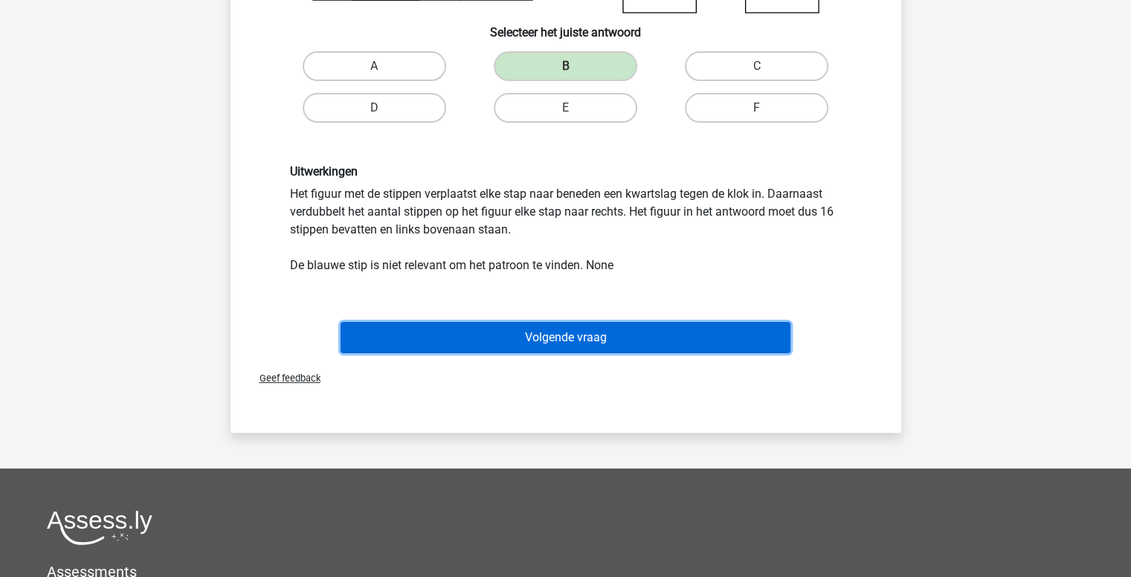
click at [598, 337] on button "Volgende vraag" at bounding box center [566, 337] width 450 height 31
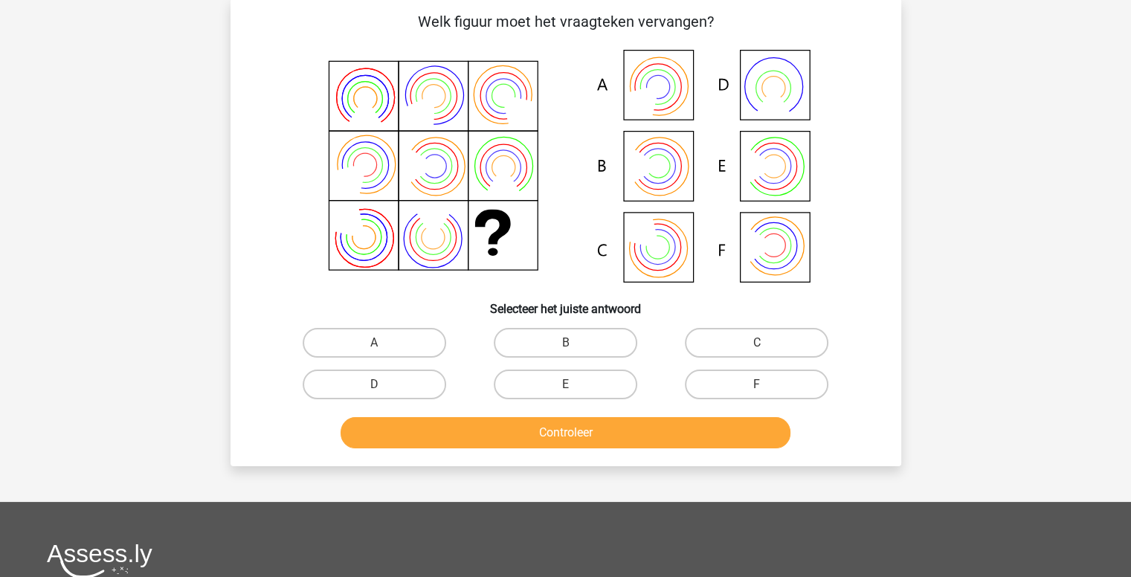
scroll to position [68, 0]
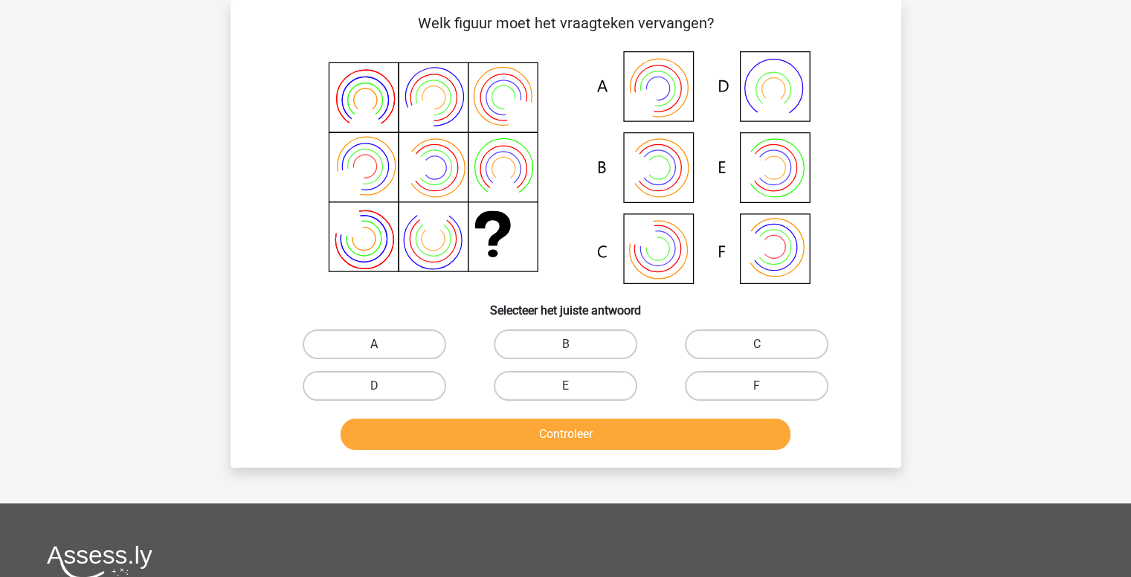
click at [399, 337] on label "A" at bounding box center [375, 344] width 144 height 30
click at [384, 344] on input "A" at bounding box center [379, 349] width 10 height 10
radio input "true"
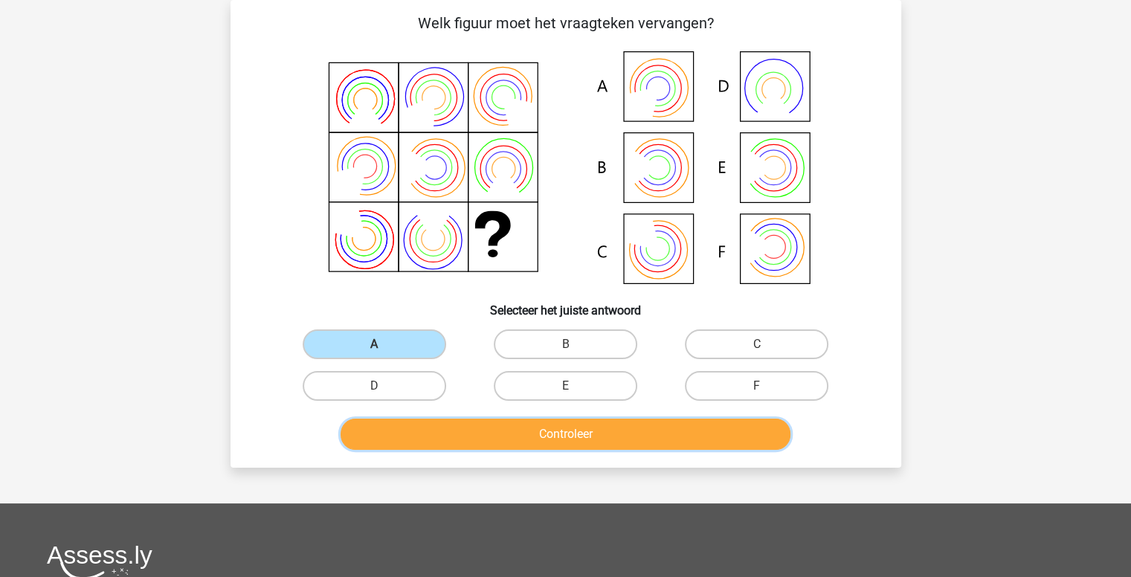
click at [521, 426] on button "Controleer" at bounding box center [566, 434] width 450 height 31
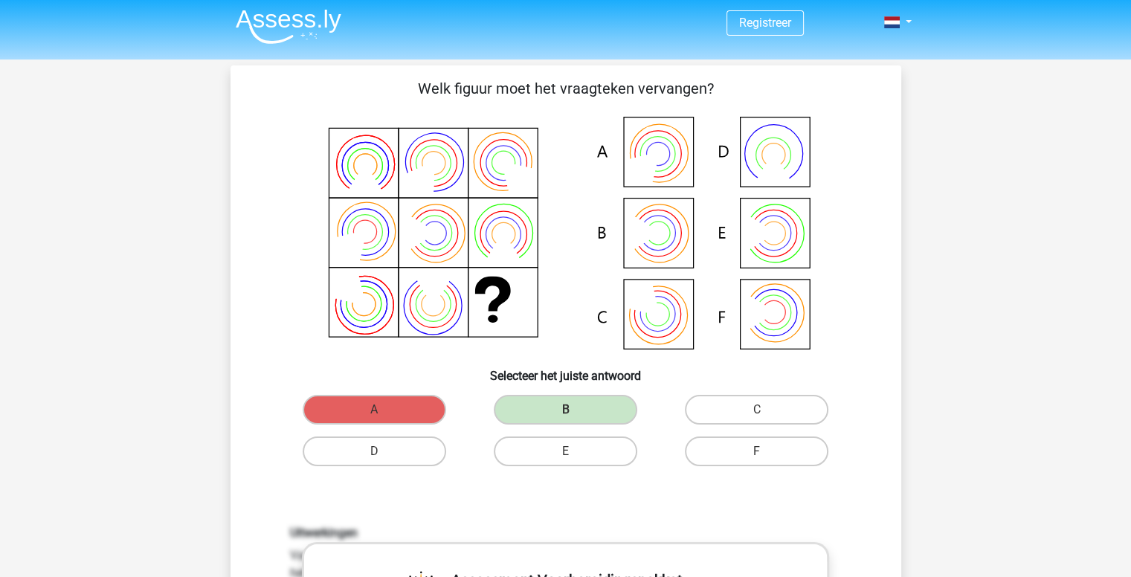
scroll to position [0, 0]
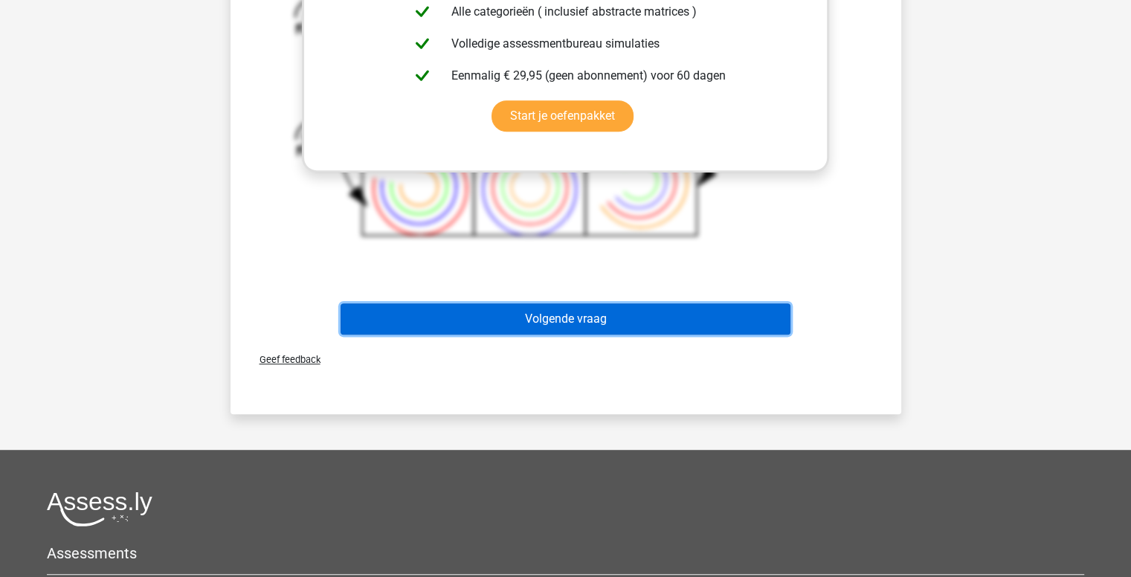
click at [567, 329] on button "Volgende vraag" at bounding box center [566, 318] width 450 height 31
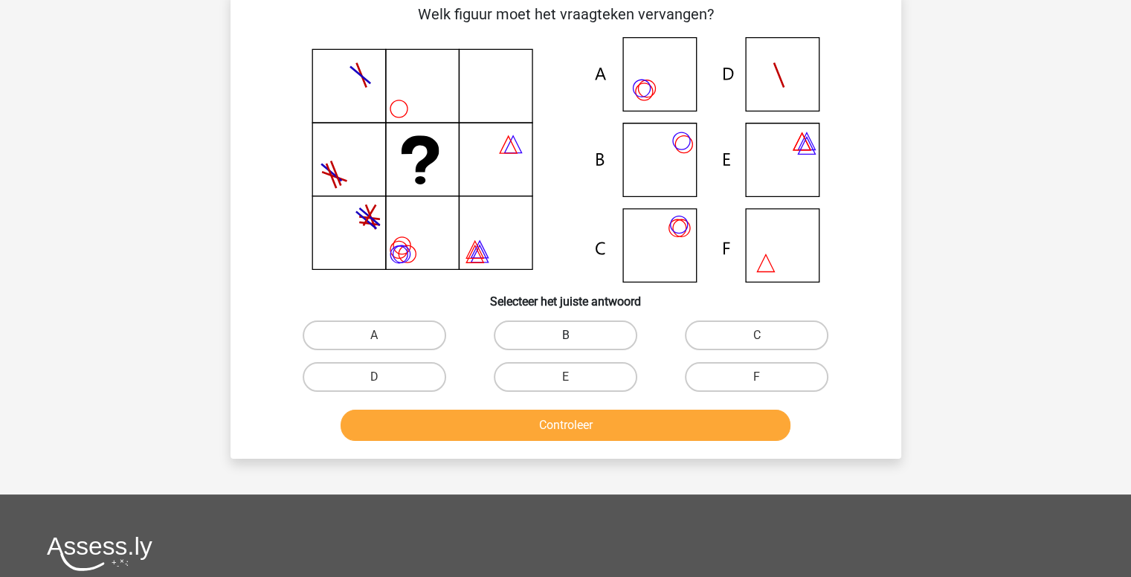
scroll to position [68, 0]
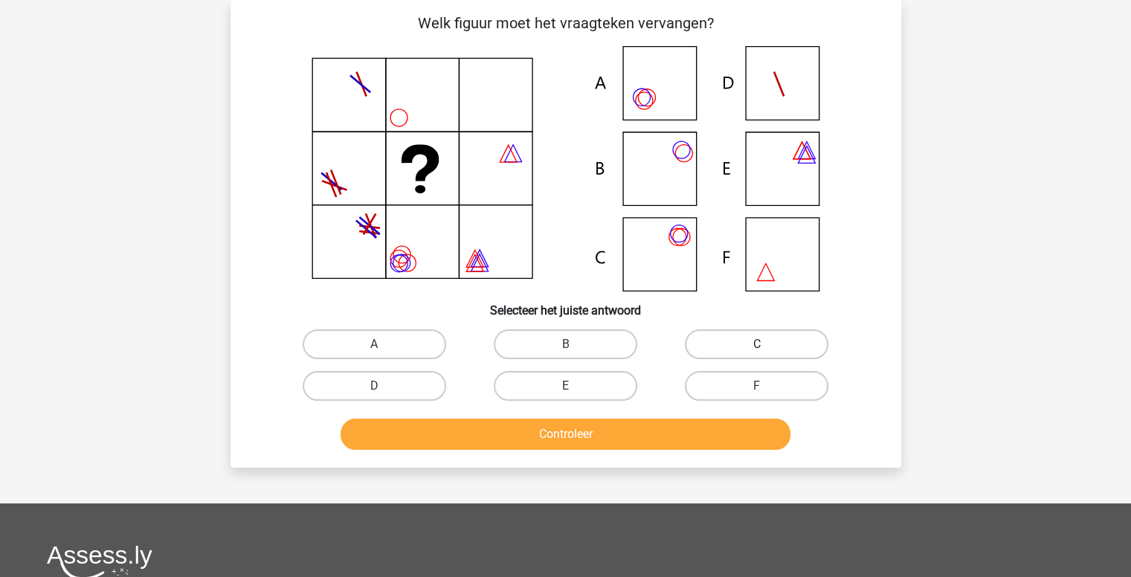
click at [774, 340] on label "C" at bounding box center [757, 344] width 144 height 30
click at [767, 344] on input "C" at bounding box center [762, 349] width 10 height 10
radio input "true"
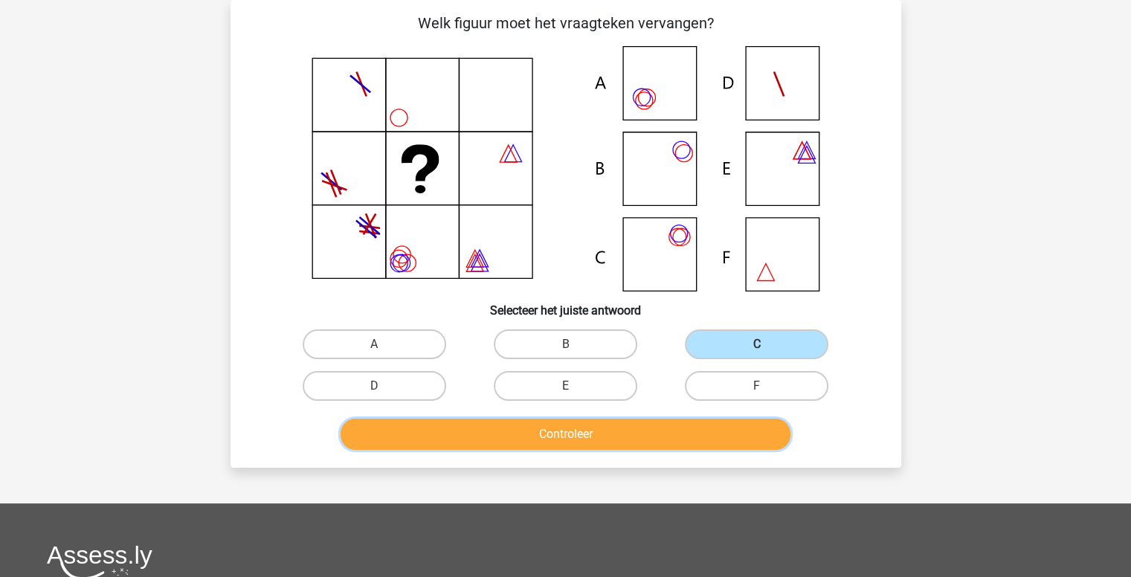
click at [711, 439] on button "Controleer" at bounding box center [566, 434] width 450 height 31
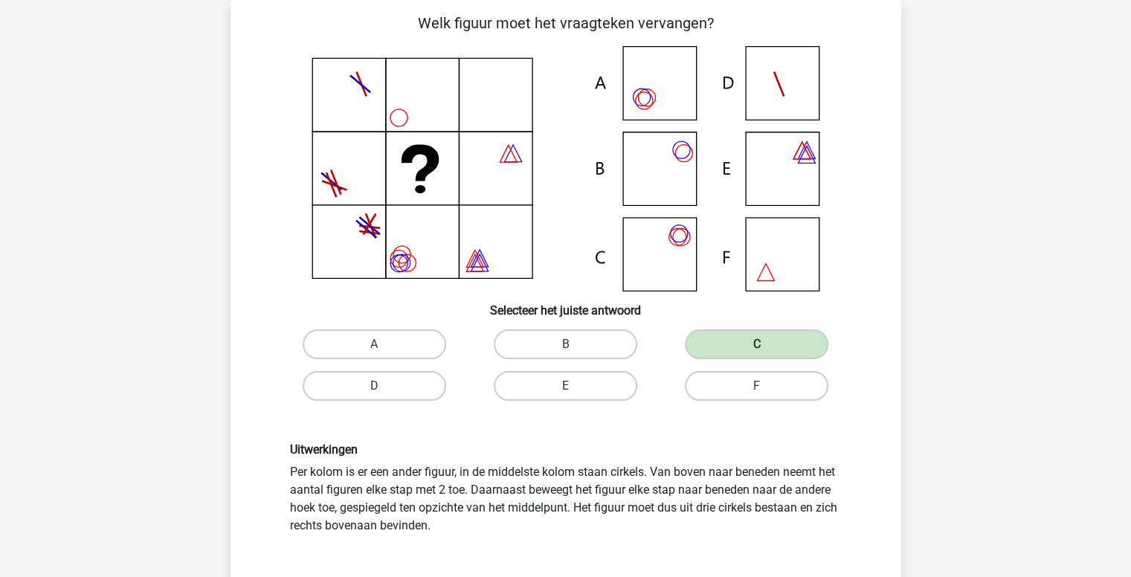
scroll to position [416, 0]
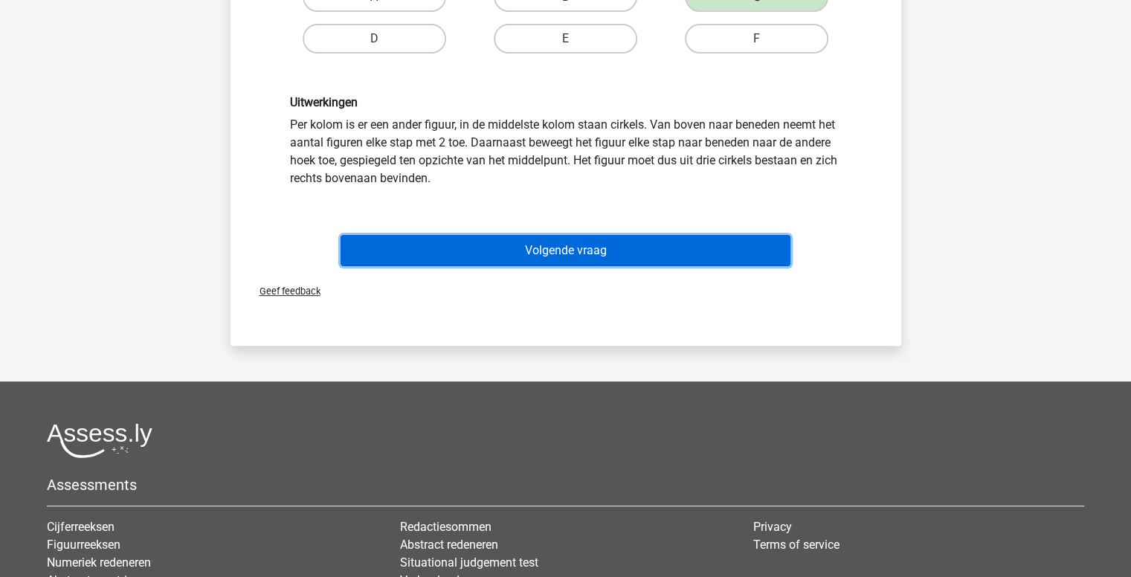
click at [475, 242] on button "Volgende vraag" at bounding box center [566, 250] width 450 height 31
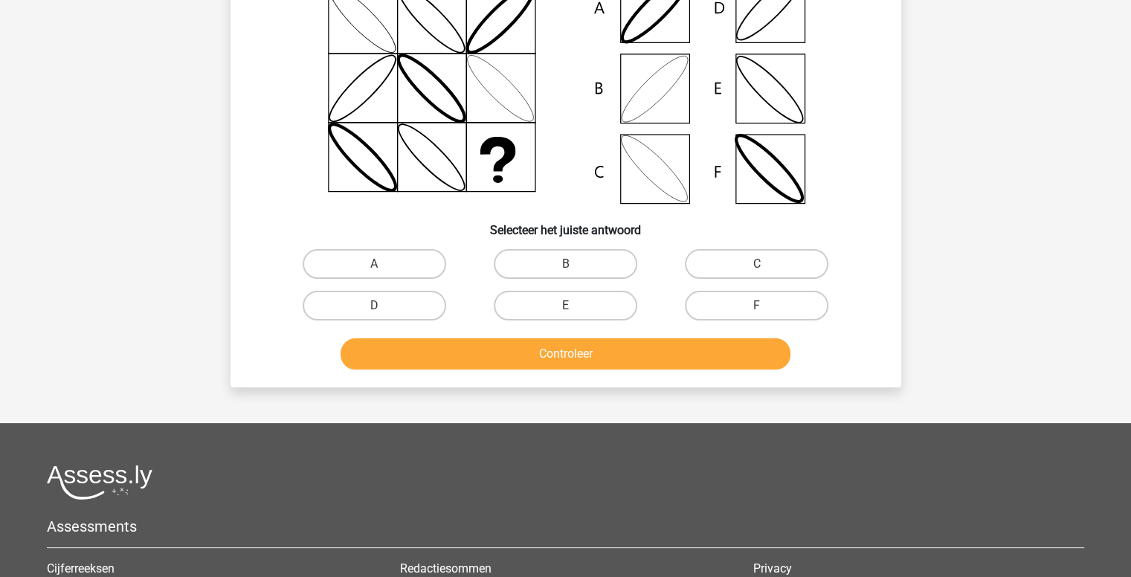
scroll to position [68, 0]
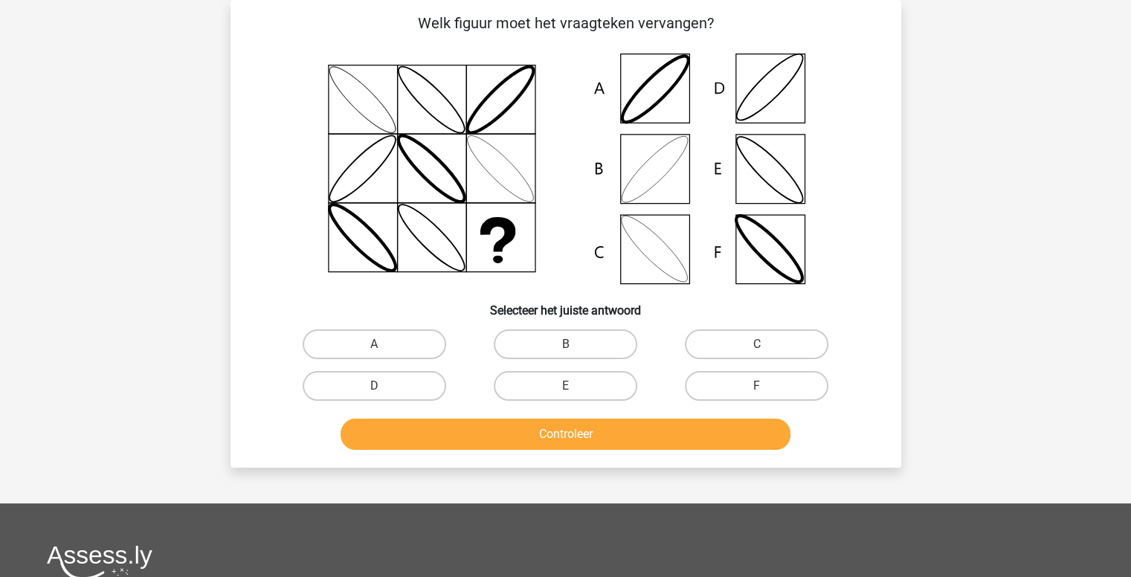
click at [567, 344] on input "B" at bounding box center [570, 349] width 10 height 10
radio input "true"
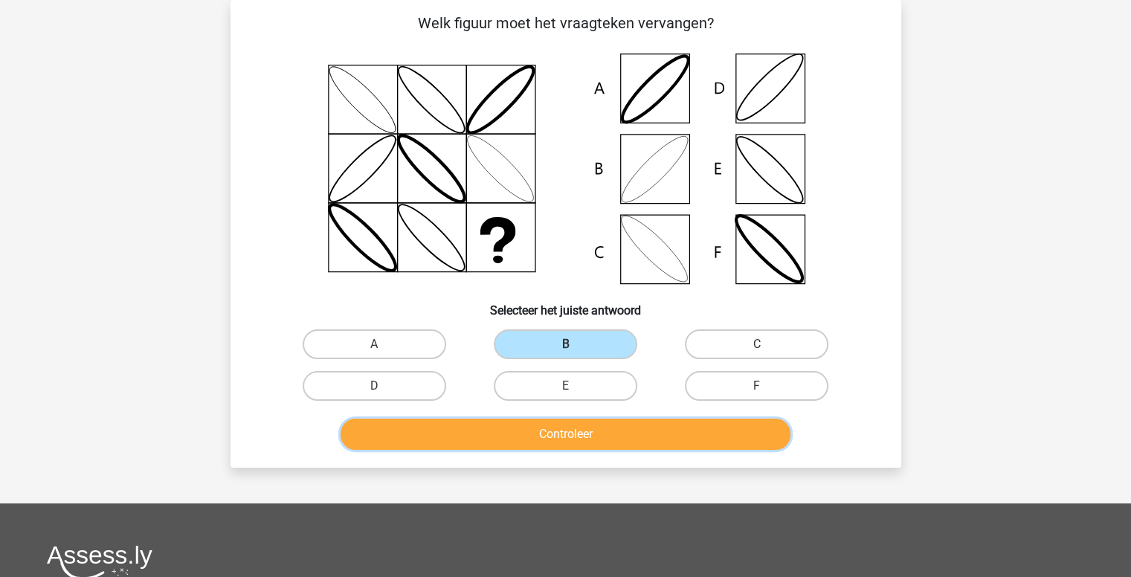
click at [593, 431] on button "Controleer" at bounding box center [566, 434] width 450 height 31
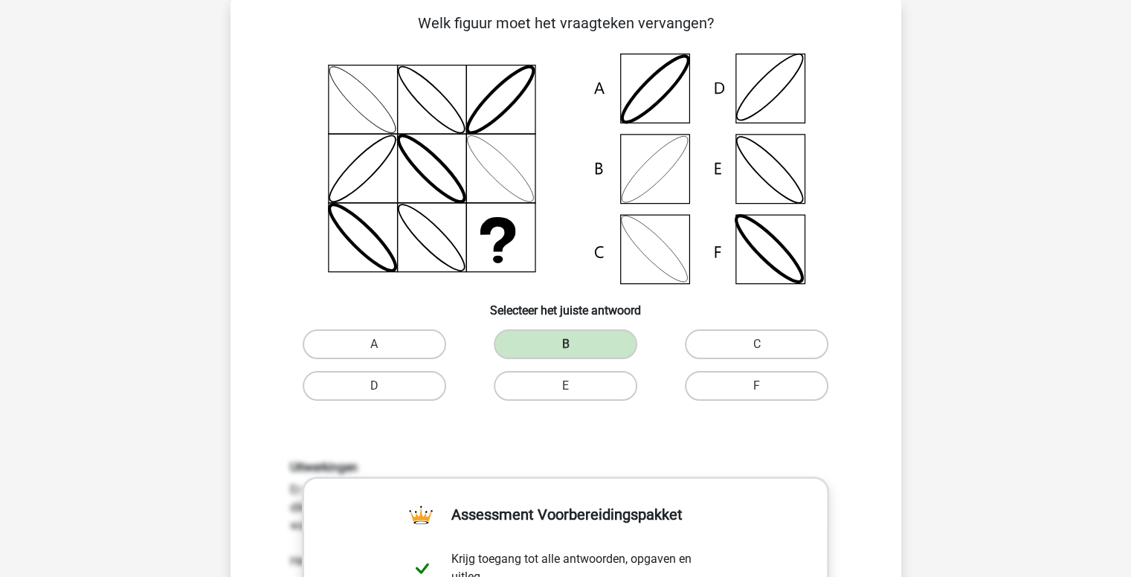
scroll to position [762, 0]
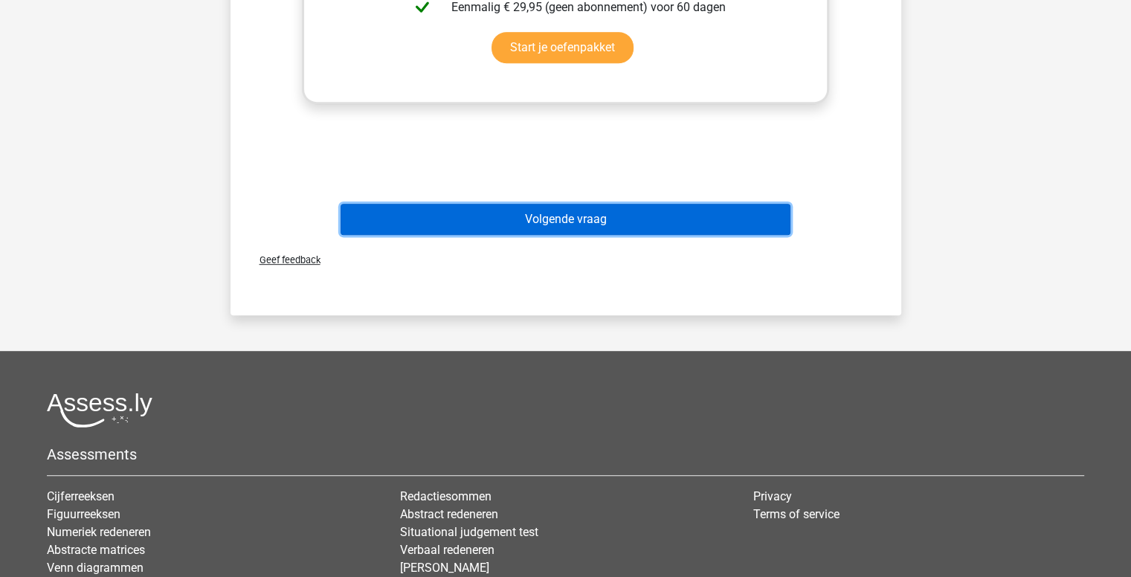
click at [498, 210] on button "Volgende vraag" at bounding box center [566, 219] width 450 height 31
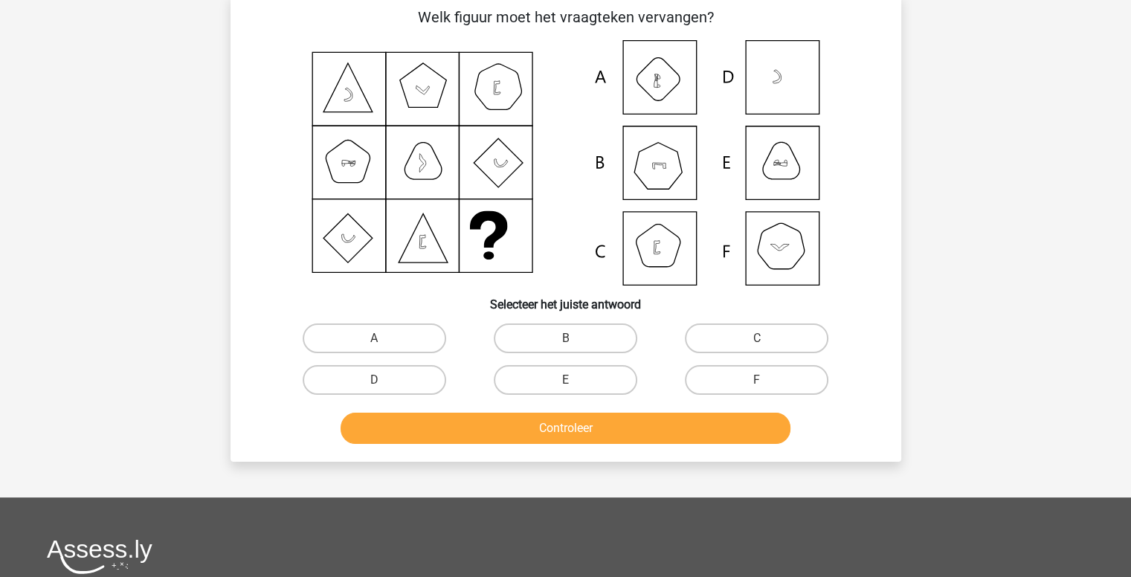
scroll to position [68, 0]
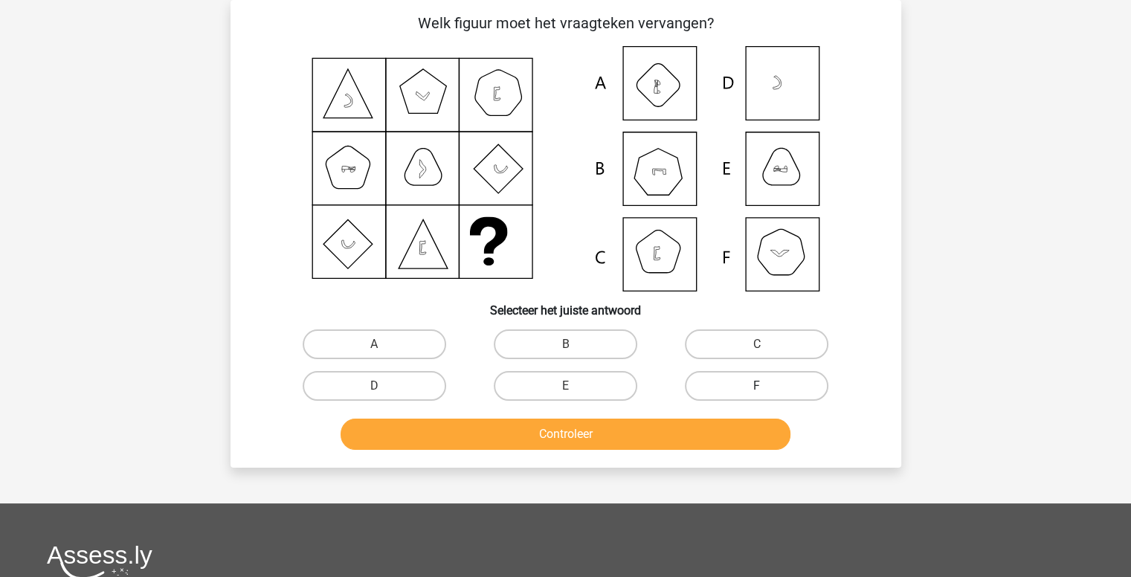
click at [759, 376] on label "F" at bounding box center [757, 386] width 144 height 30
click at [759, 386] on input "F" at bounding box center [762, 391] width 10 height 10
radio input "true"
click at [697, 413] on div "Controleer" at bounding box center [565, 431] width 623 height 49
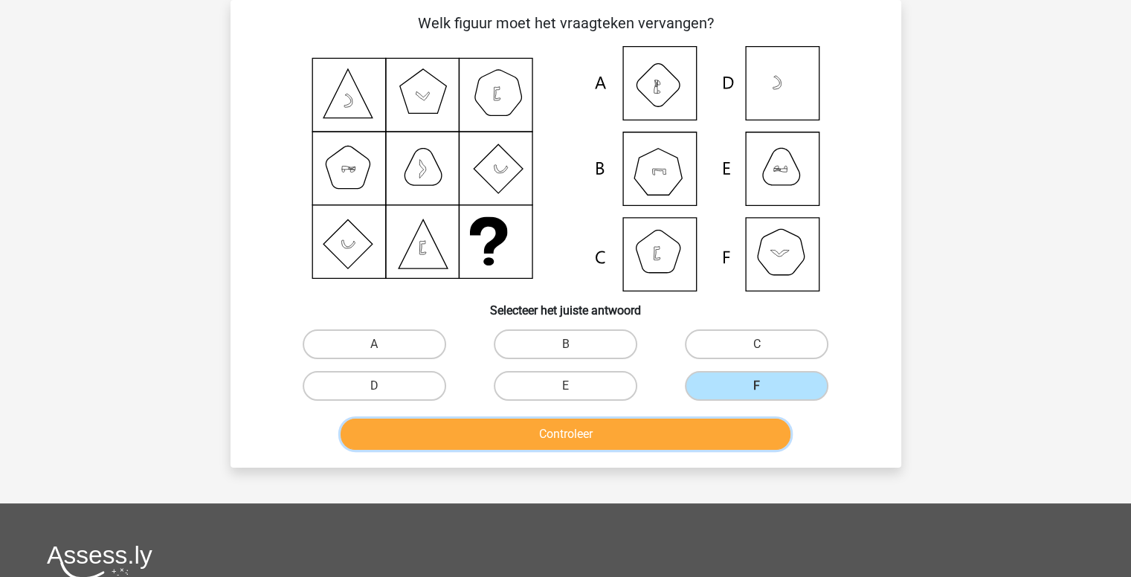
click at [685, 426] on button "Controleer" at bounding box center [566, 434] width 450 height 31
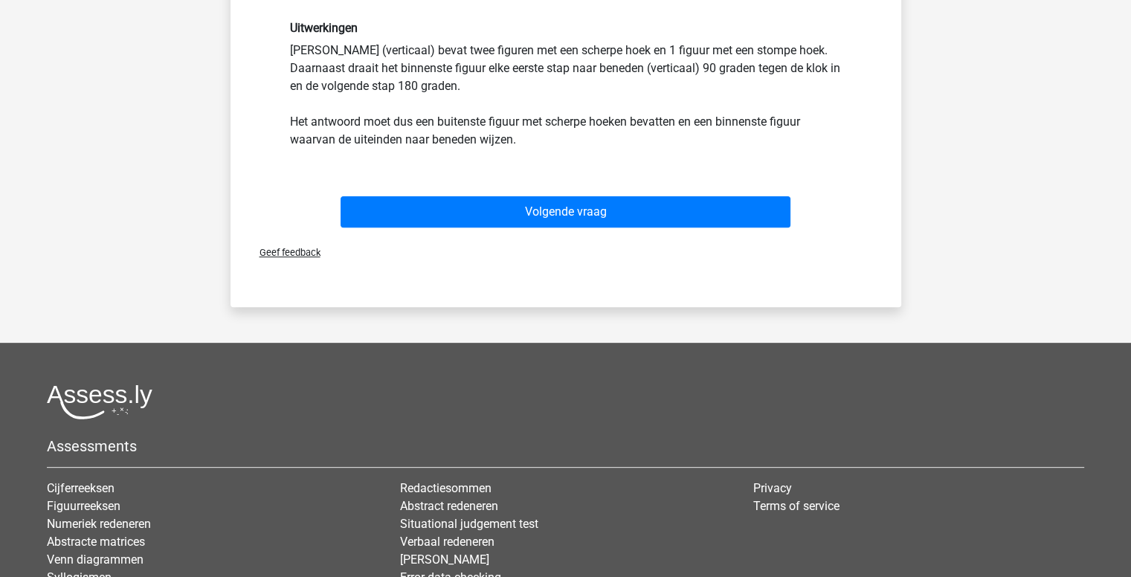
scroll to position [646, 0]
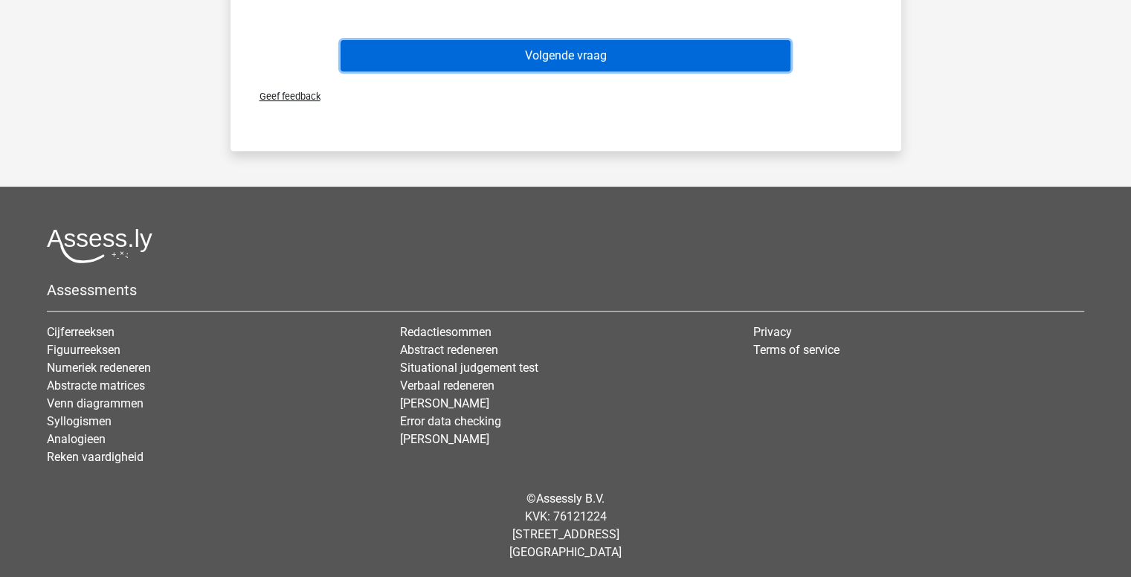
click at [549, 62] on button "Volgende vraag" at bounding box center [566, 55] width 450 height 31
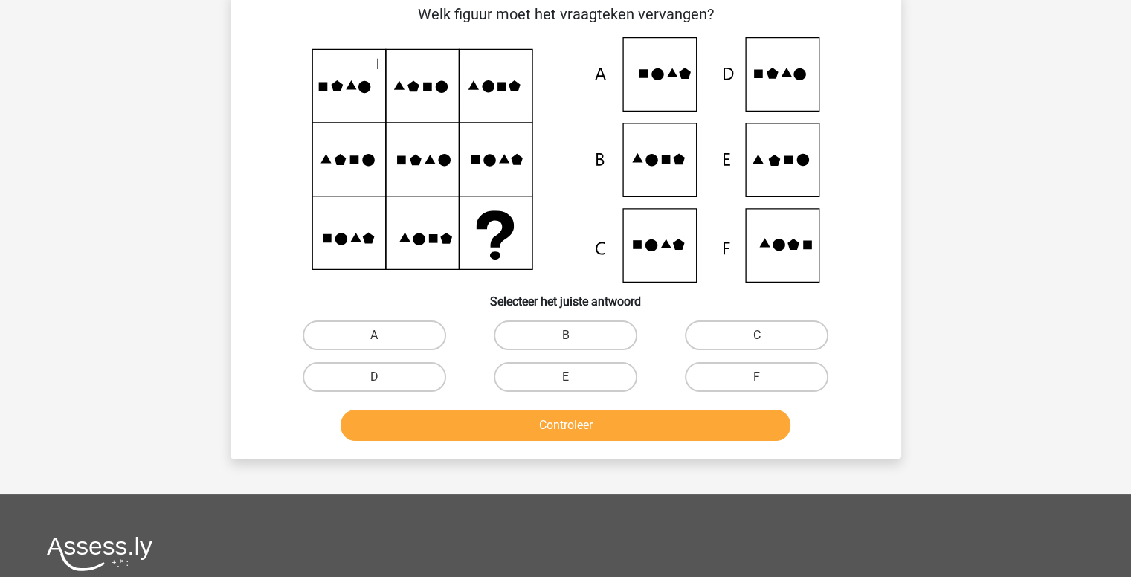
scroll to position [68, 0]
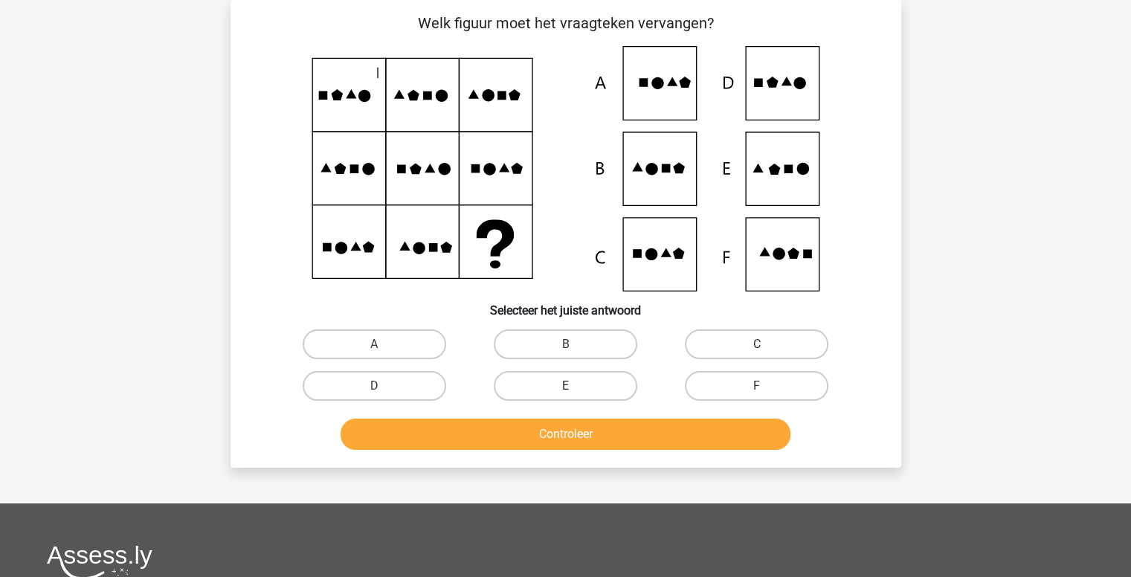
click at [565, 381] on label "E" at bounding box center [566, 386] width 144 height 30
click at [565, 386] on input "E" at bounding box center [570, 391] width 10 height 10
radio input "true"
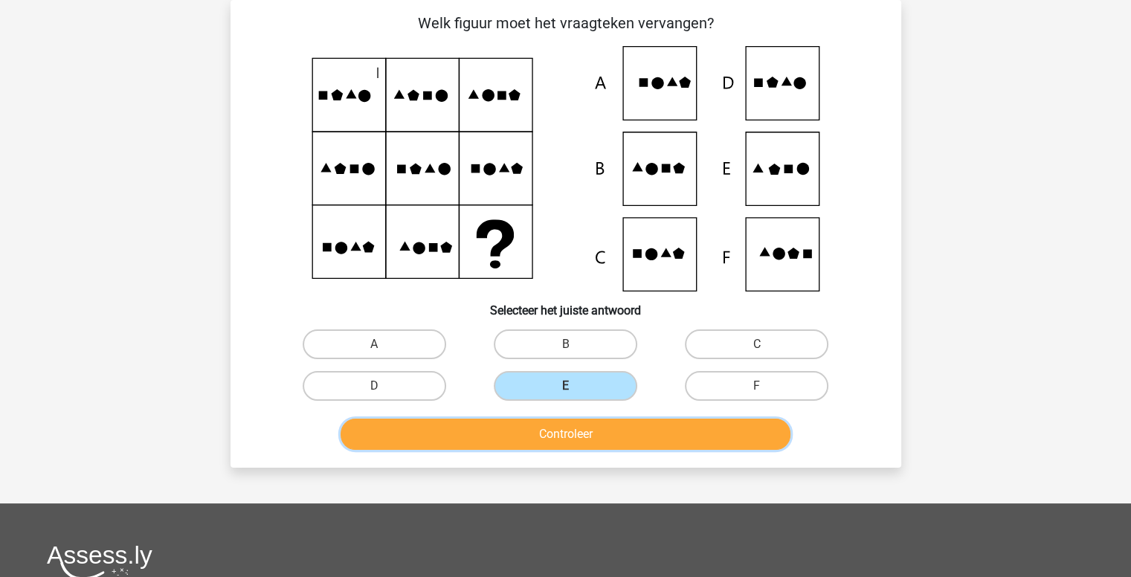
click at [562, 434] on button "Controleer" at bounding box center [566, 434] width 450 height 31
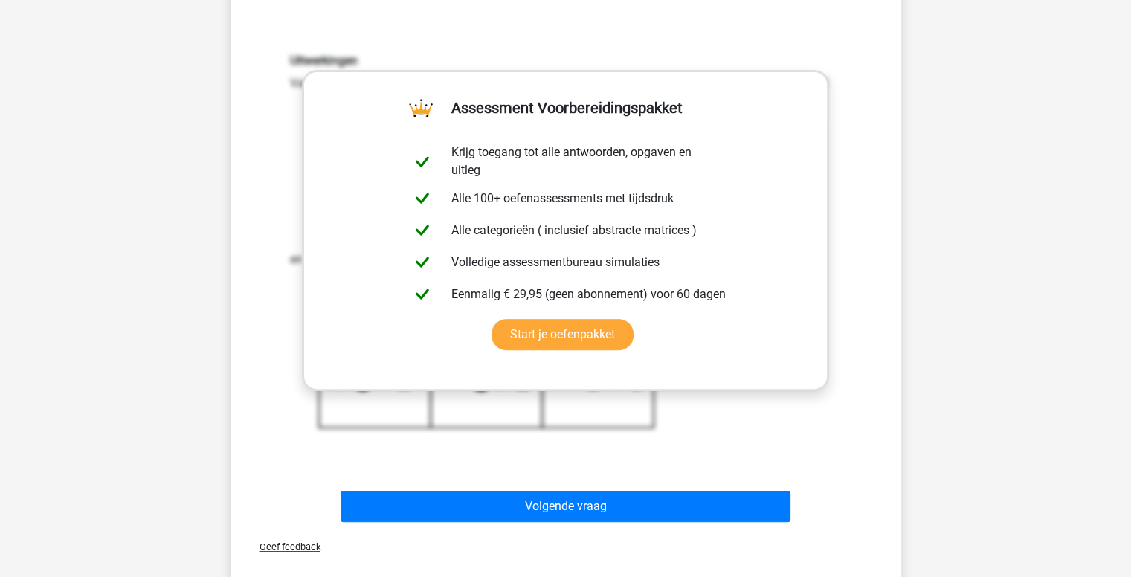
scroll to position [762, 0]
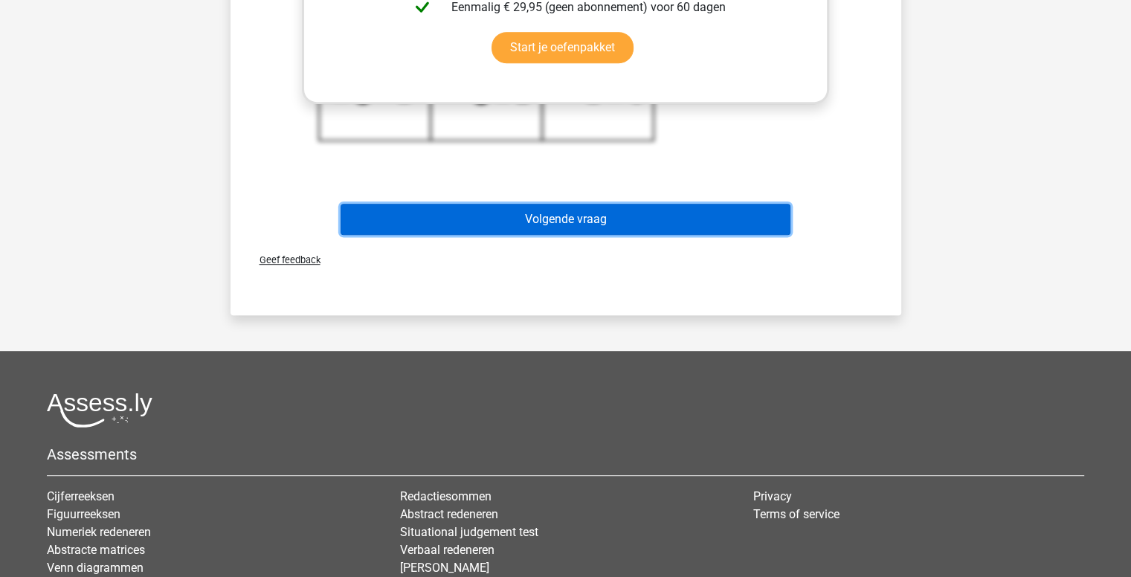
click at [586, 212] on button "Volgende vraag" at bounding box center [566, 219] width 450 height 31
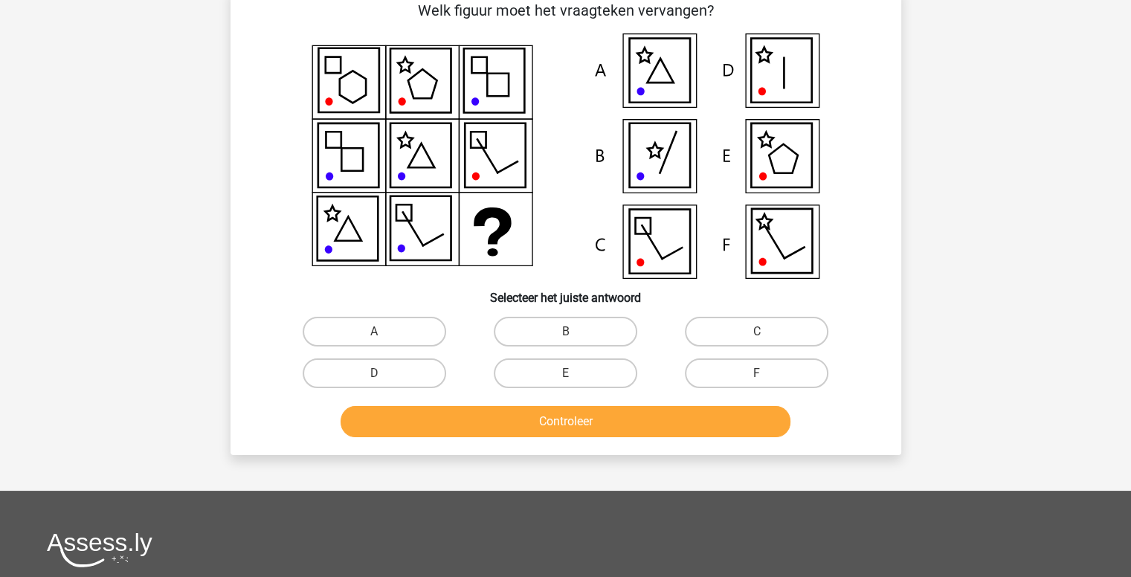
scroll to position [68, 0]
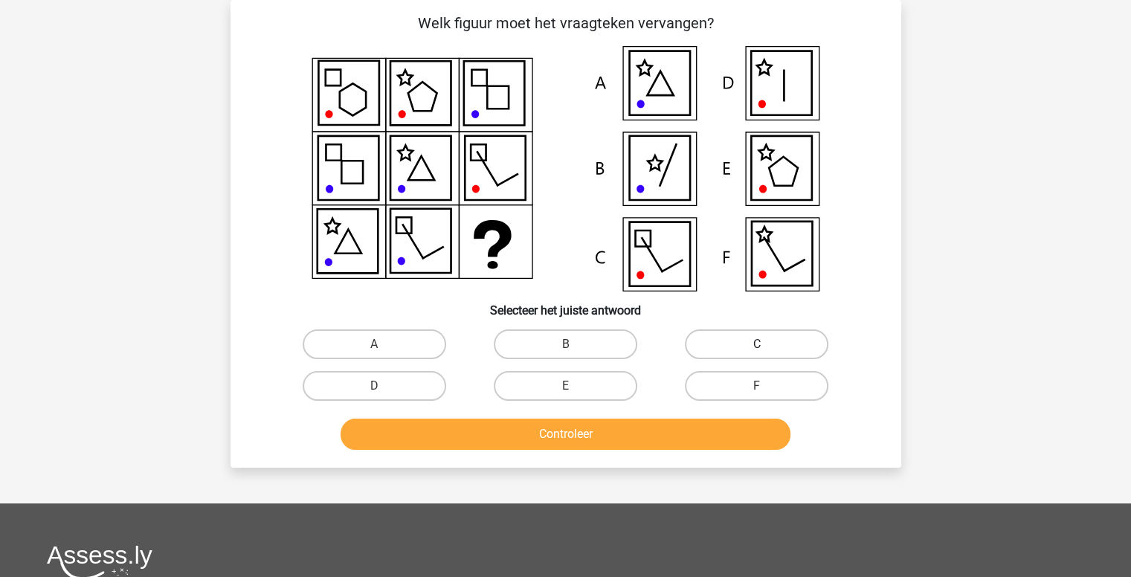
click at [756, 346] on label "C" at bounding box center [757, 344] width 144 height 30
click at [757, 346] on input "C" at bounding box center [762, 349] width 10 height 10
radio input "true"
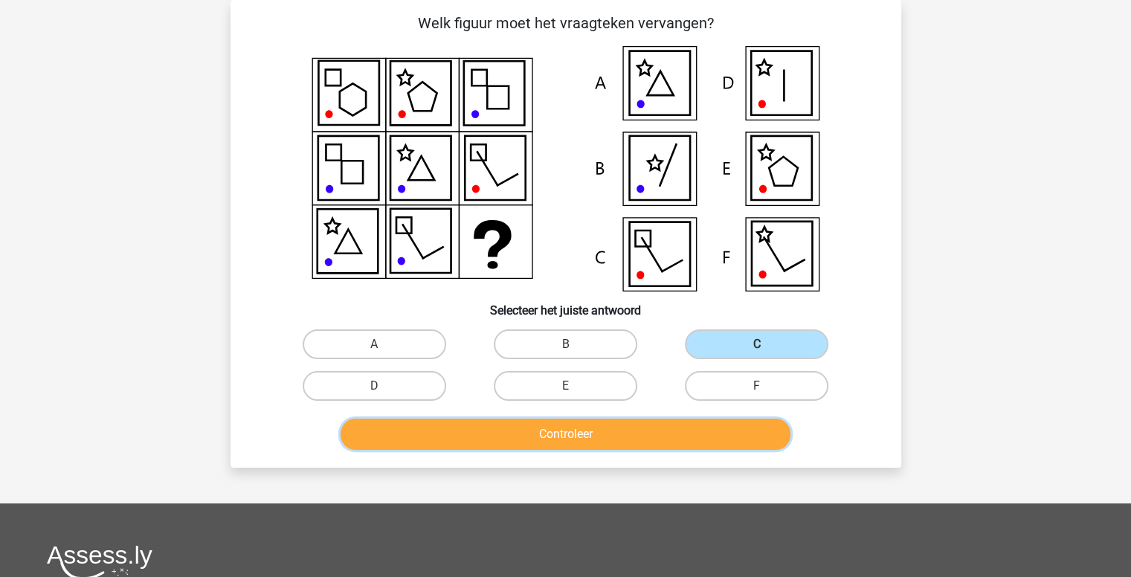
click at [723, 433] on button "Controleer" at bounding box center [566, 434] width 450 height 31
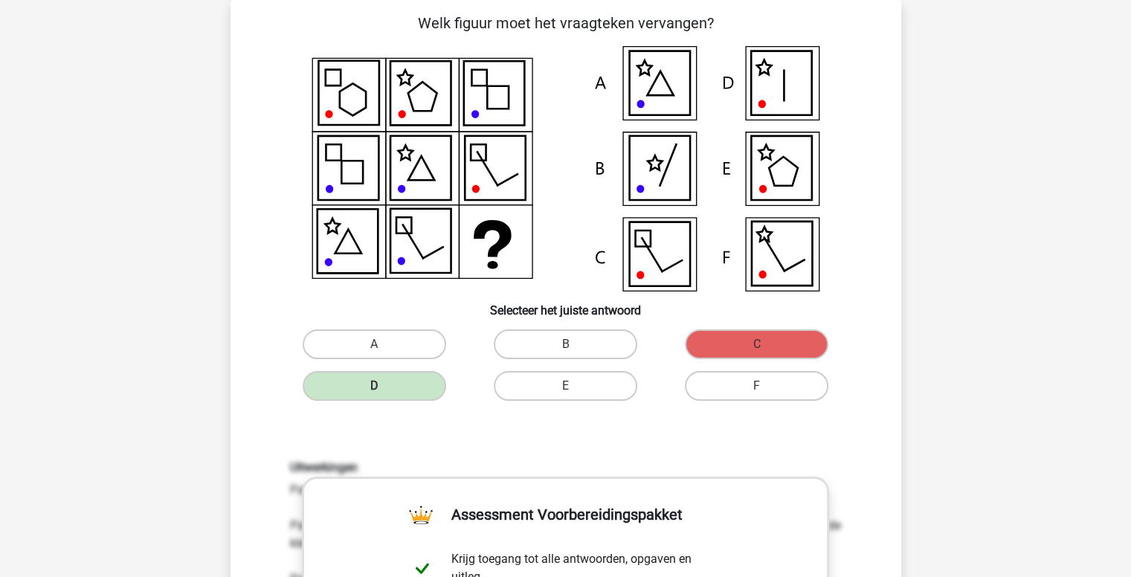
scroll to position [762, 0]
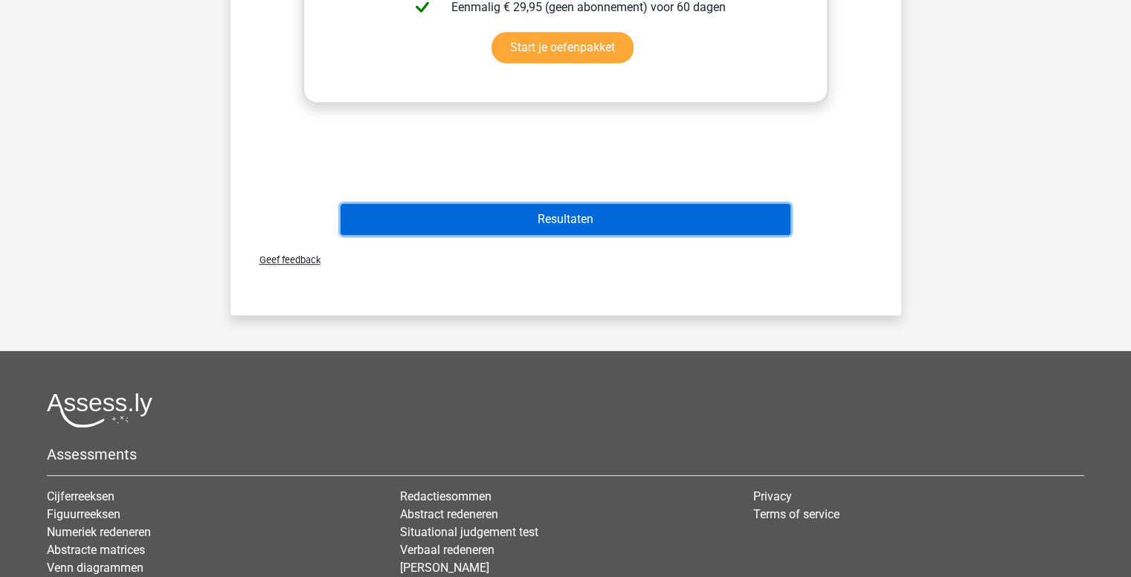
click at [570, 225] on button "Resultaten" at bounding box center [566, 219] width 450 height 31
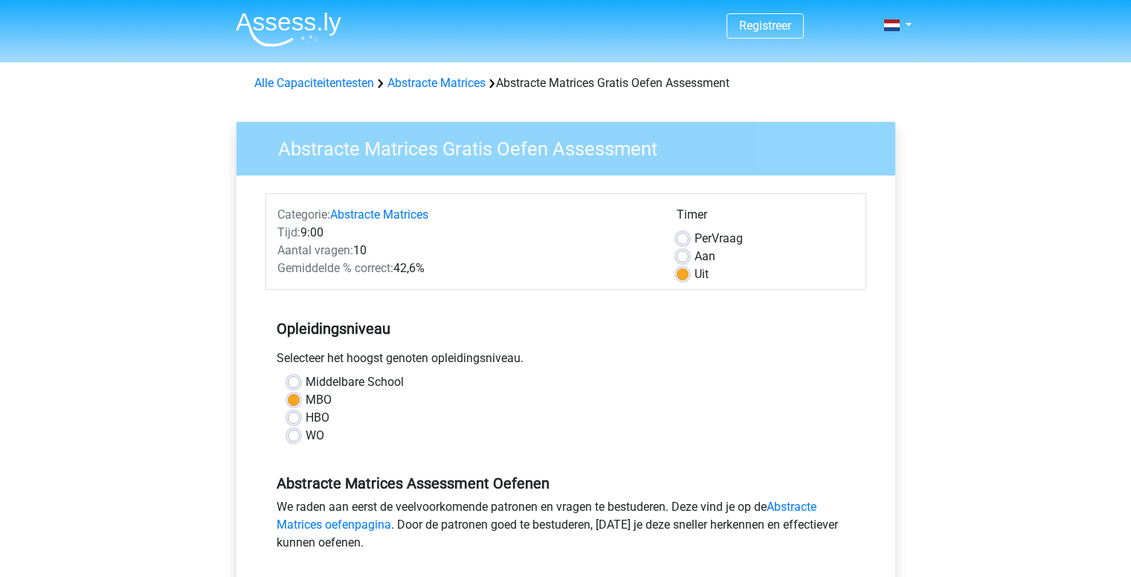
scroll to position [347, 0]
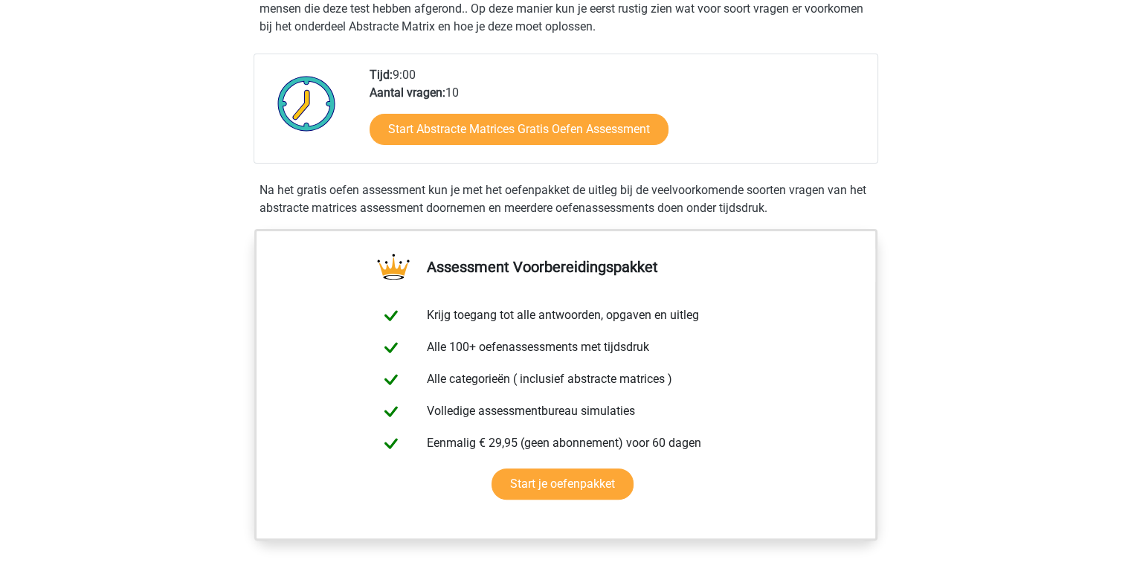
scroll to position [694, 0]
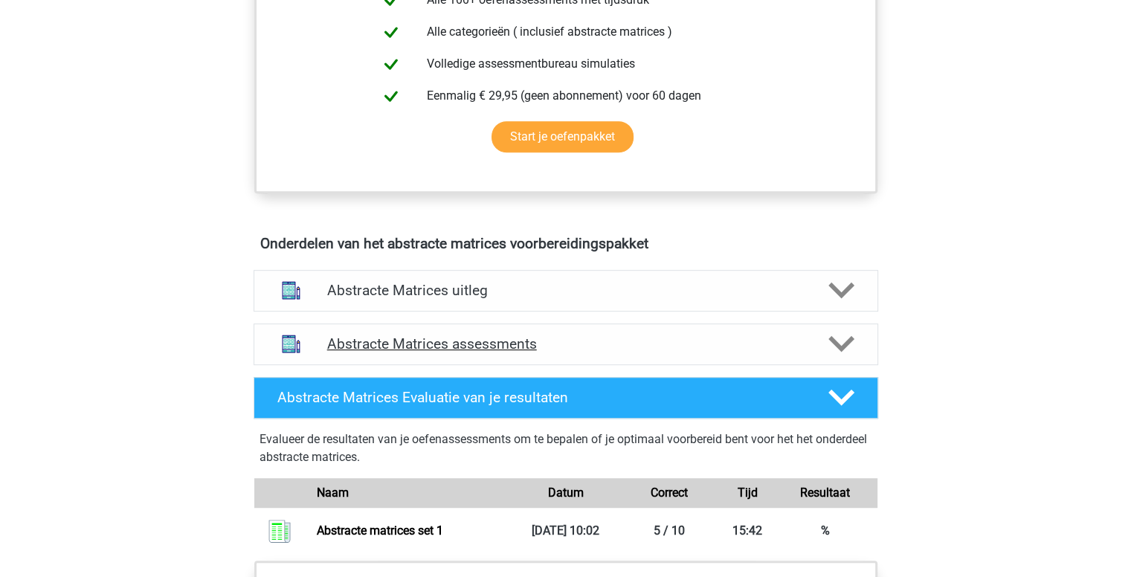
click at [490, 348] on h4 "Abstracte Matrices assessments" at bounding box center [565, 343] width 477 height 17
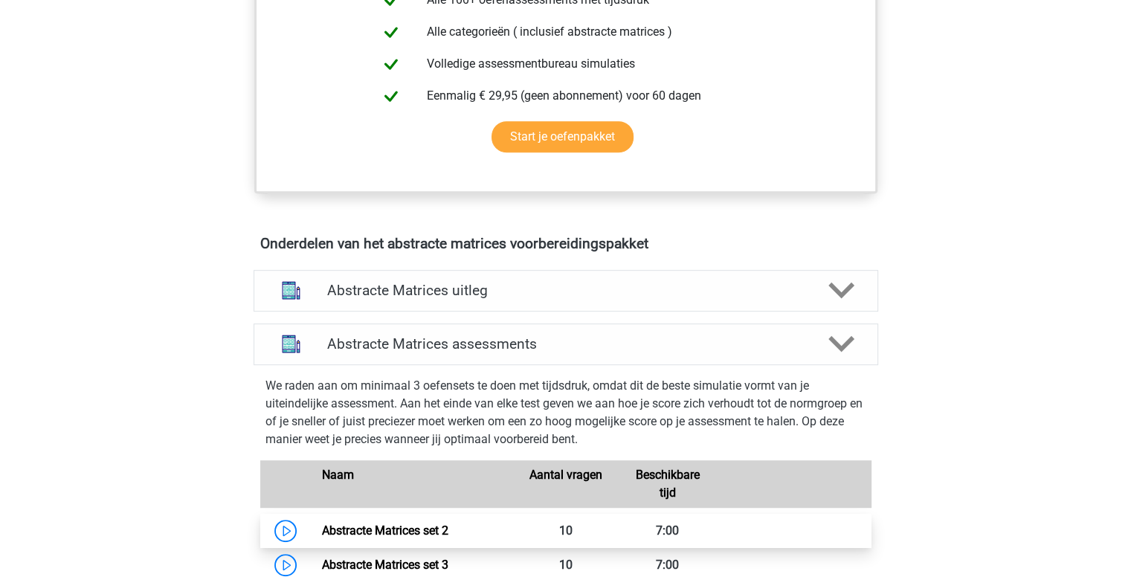
scroll to position [1041, 0]
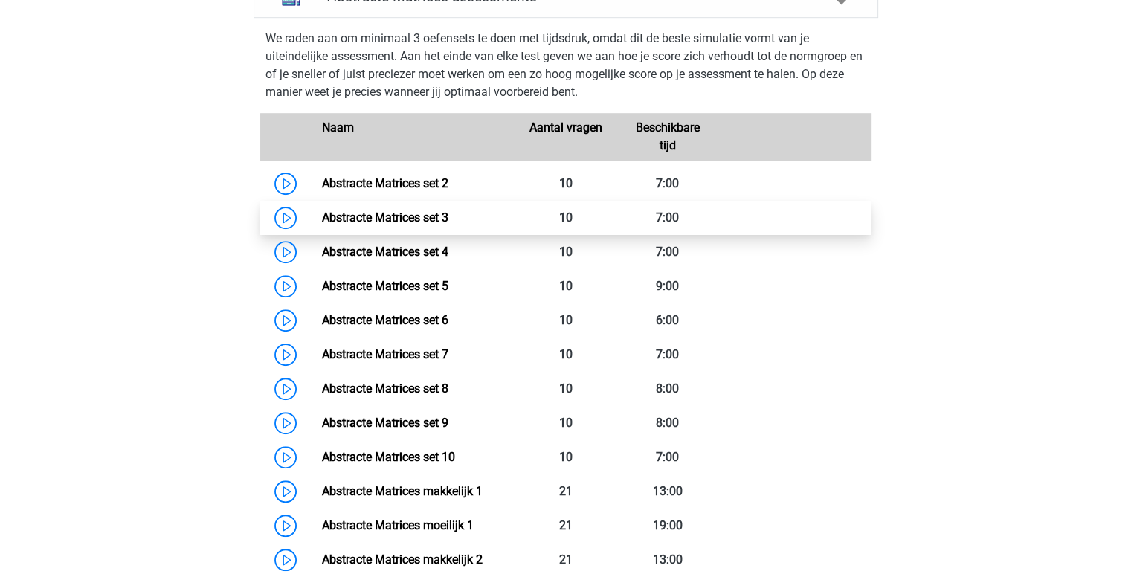
click at [427, 225] on link "Abstracte Matrices set 3" at bounding box center [385, 217] width 126 height 14
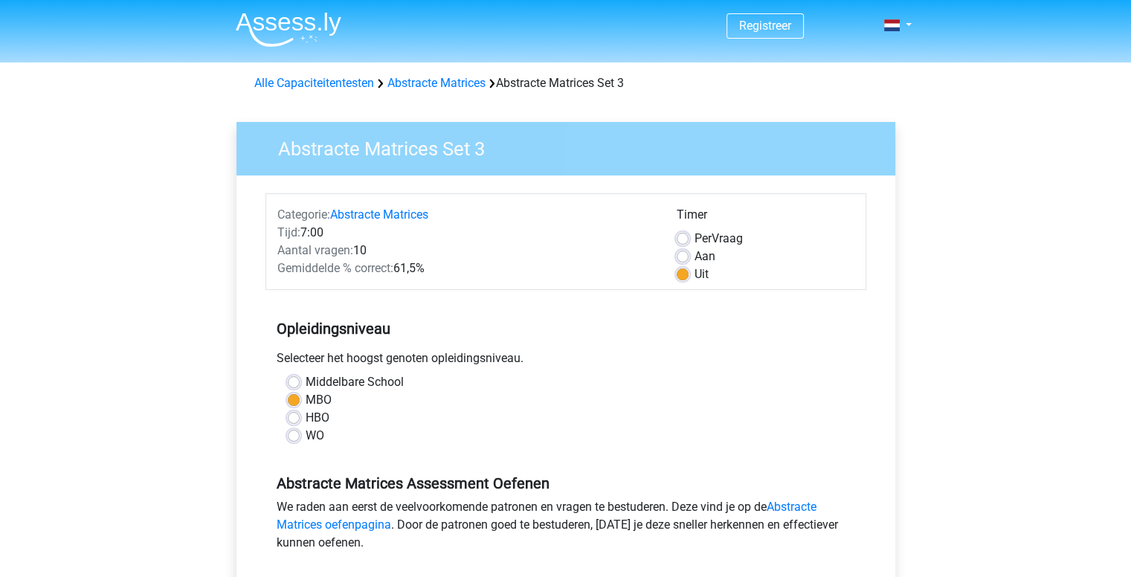
scroll to position [347, 0]
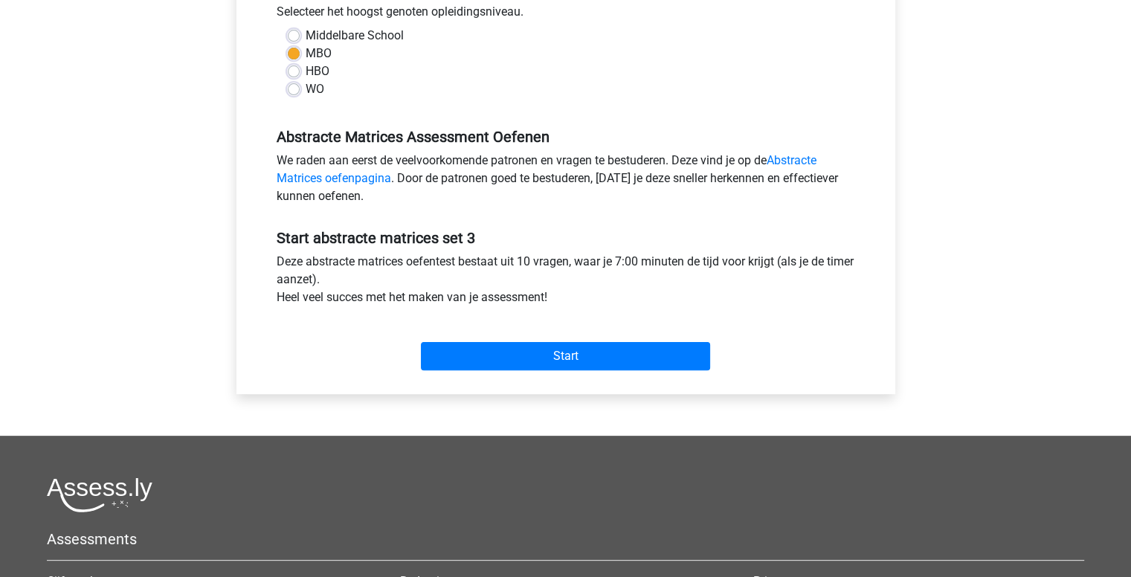
click at [563, 377] on div "Categorie: Abstracte Matrices Tijd: 7:00 Aantal vragen: 10 Gemiddelde % correct…" at bounding box center [566, 111] width 637 height 565
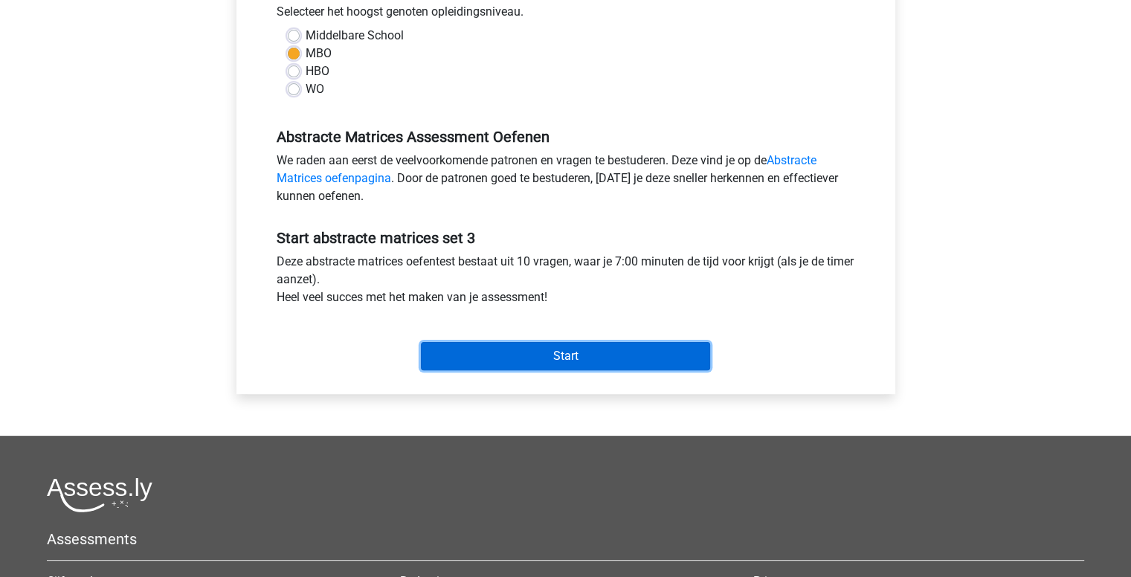
click at [586, 353] on input "Start" at bounding box center [565, 356] width 289 height 28
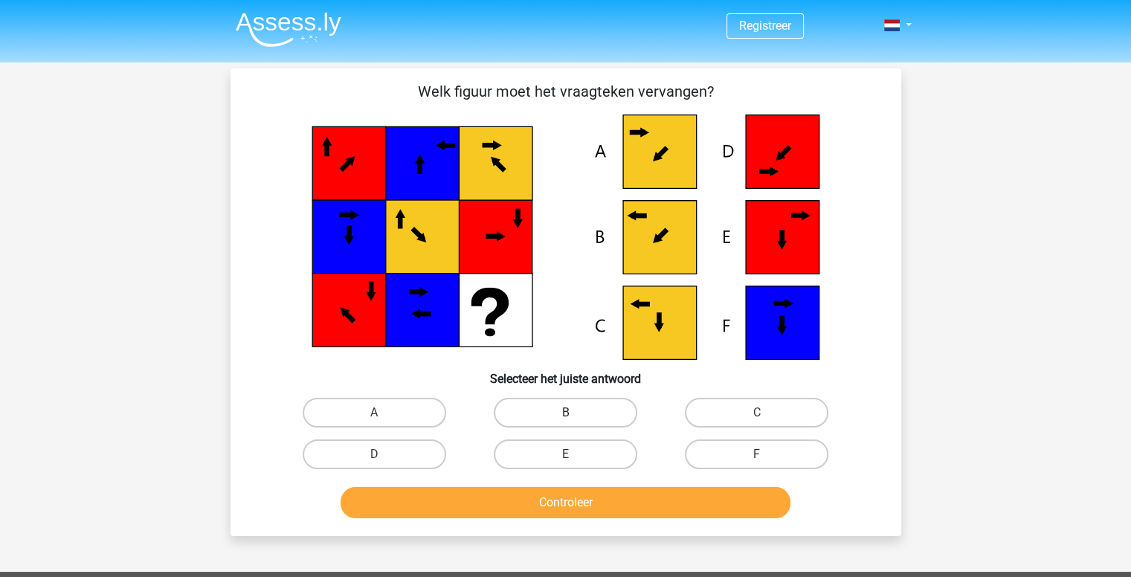
click at [544, 414] on label "B" at bounding box center [566, 413] width 144 height 30
click at [565, 414] on input "B" at bounding box center [570, 418] width 10 height 10
radio input "true"
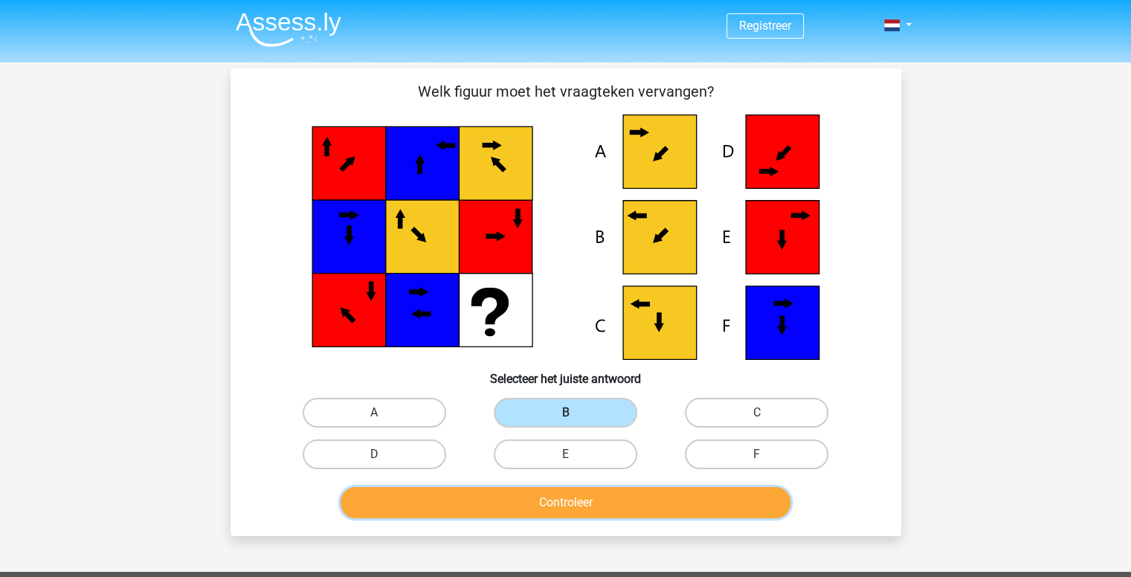
click at [556, 492] on button "Controleer" at bounding box center [566, 502] width 450 height 31
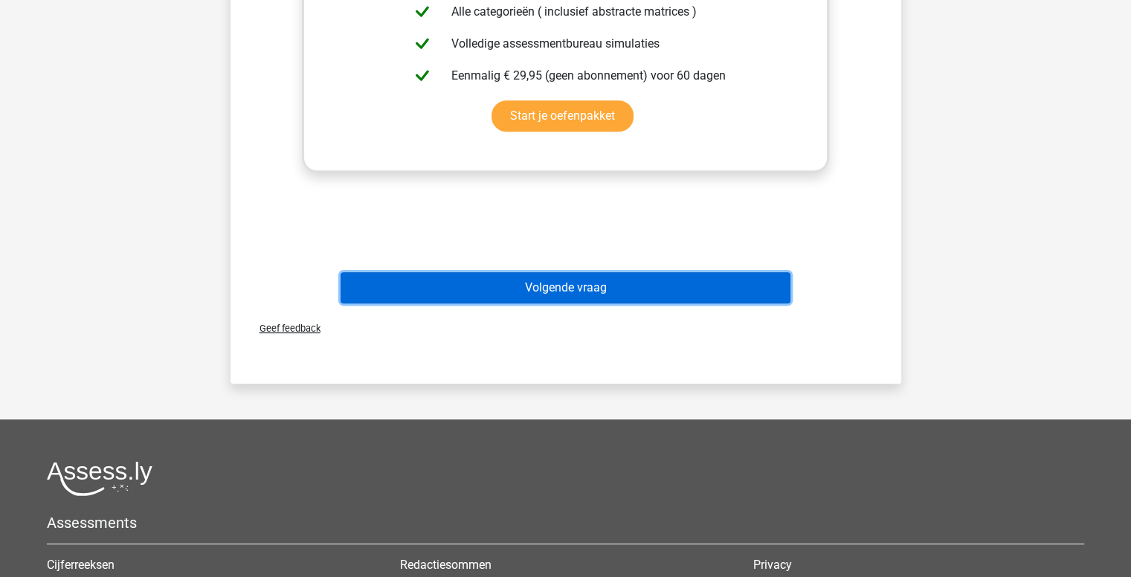
click at [558, 288] on button "Volgende vraag" at bounding box center [566, 287] width 450 height 31
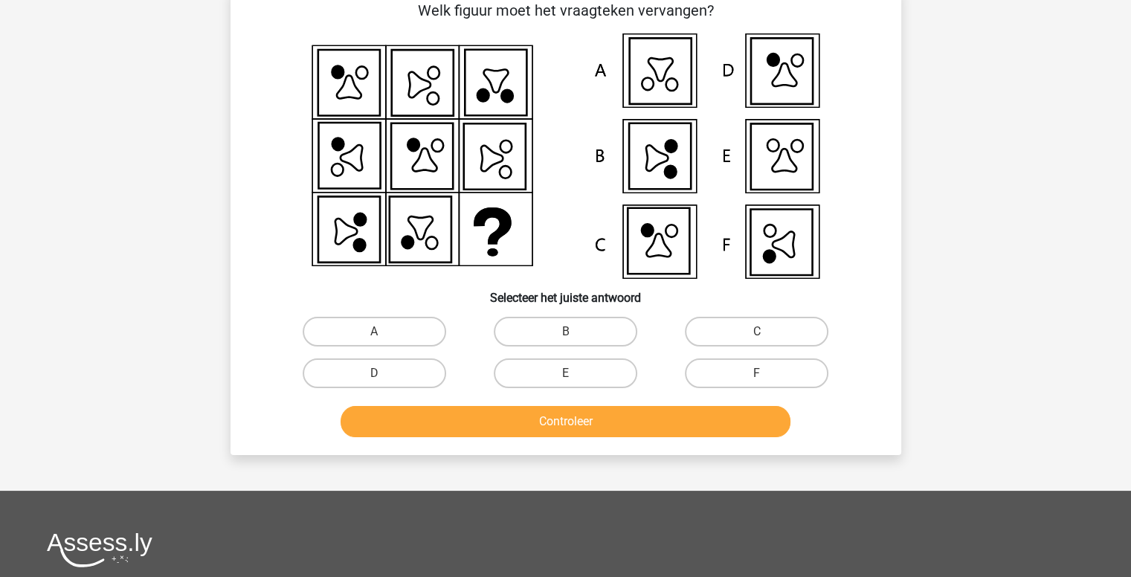
scroll to position [68, 0]
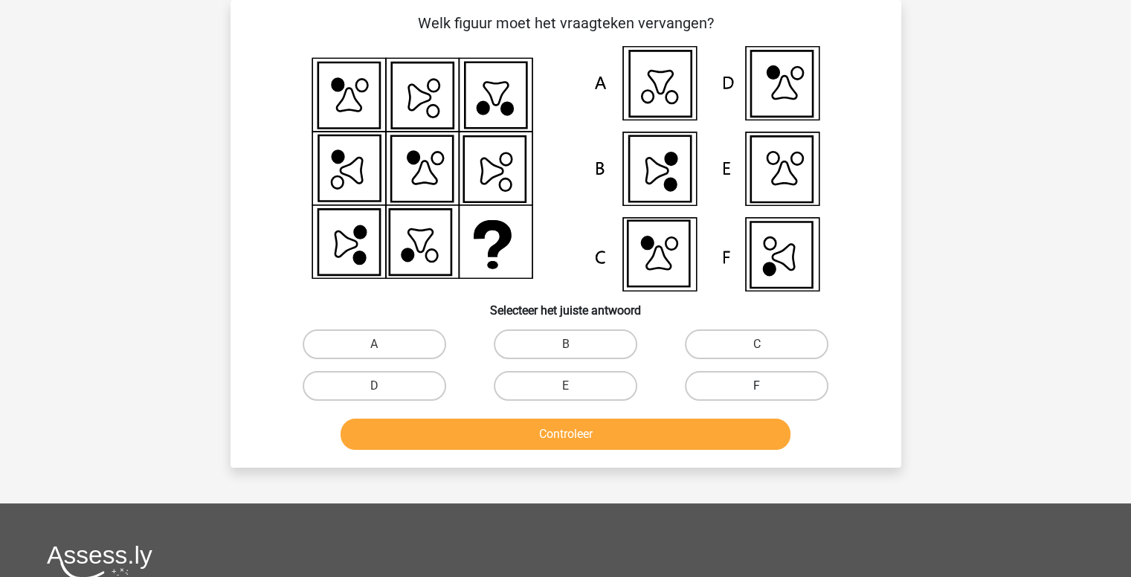
click at [746, 380] on label "F" at bounding box center [757, 386] width 144 height 30
click at [757, 386] on input "F" at bounding box center [762, 391] width 10 height 10
radio input "true"
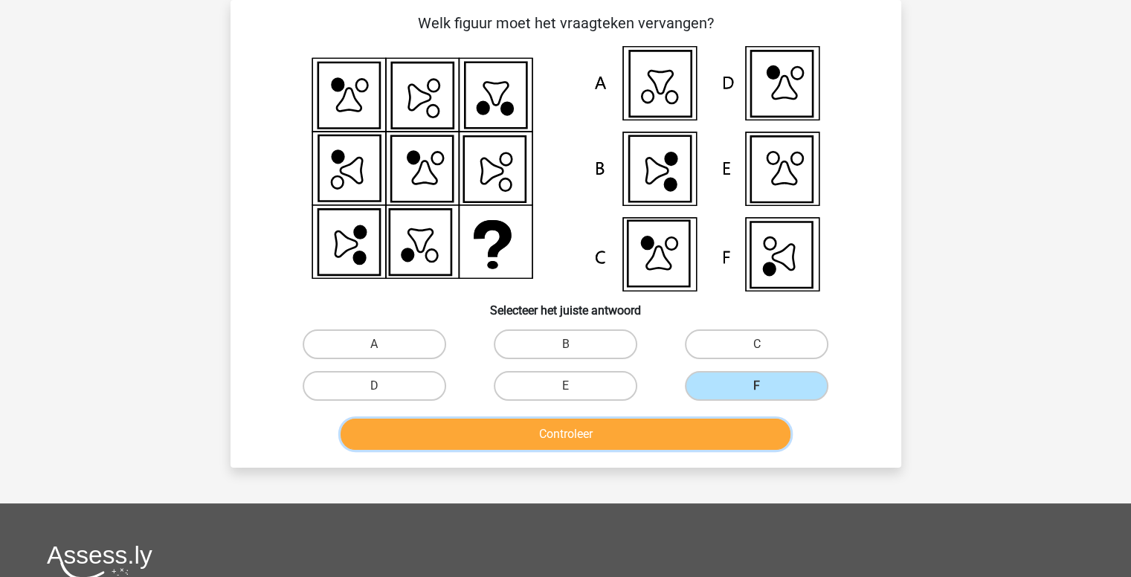
click at [738, 423] on button "Controleer" at bounding box center [566, 434] width 450 height 31
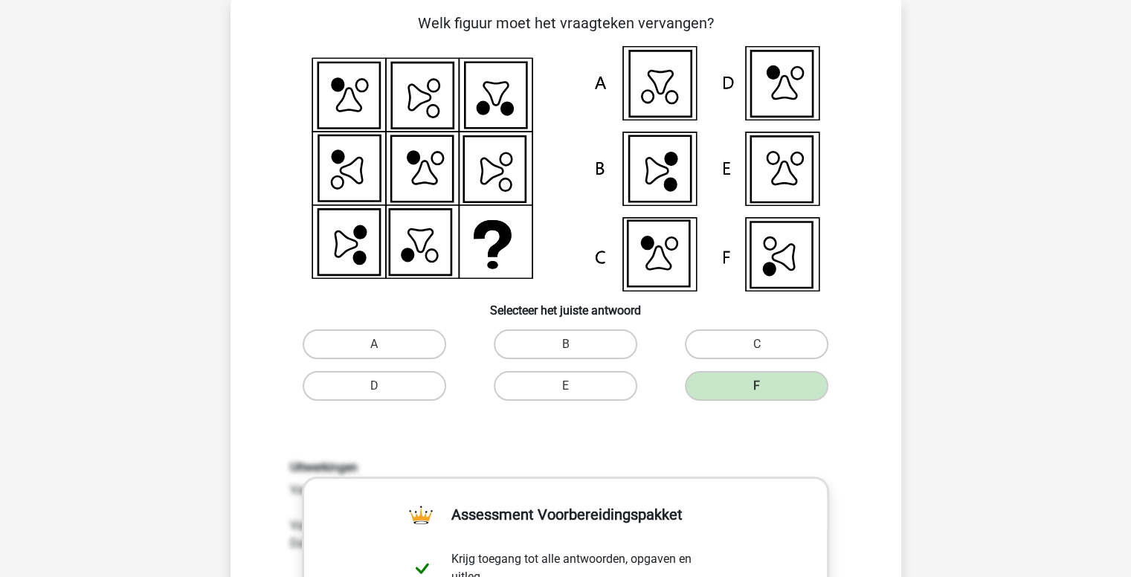
scroll to position [416, 0]
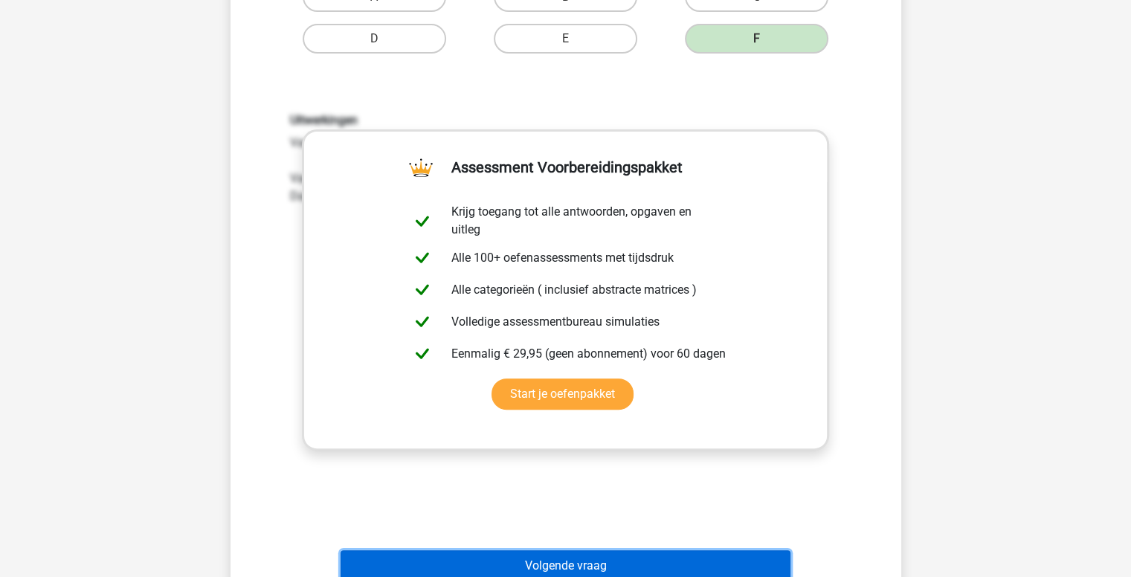
click at [521, 572] on button "Volgende vraag" at bounding box center [566, 565] width 450 height 31
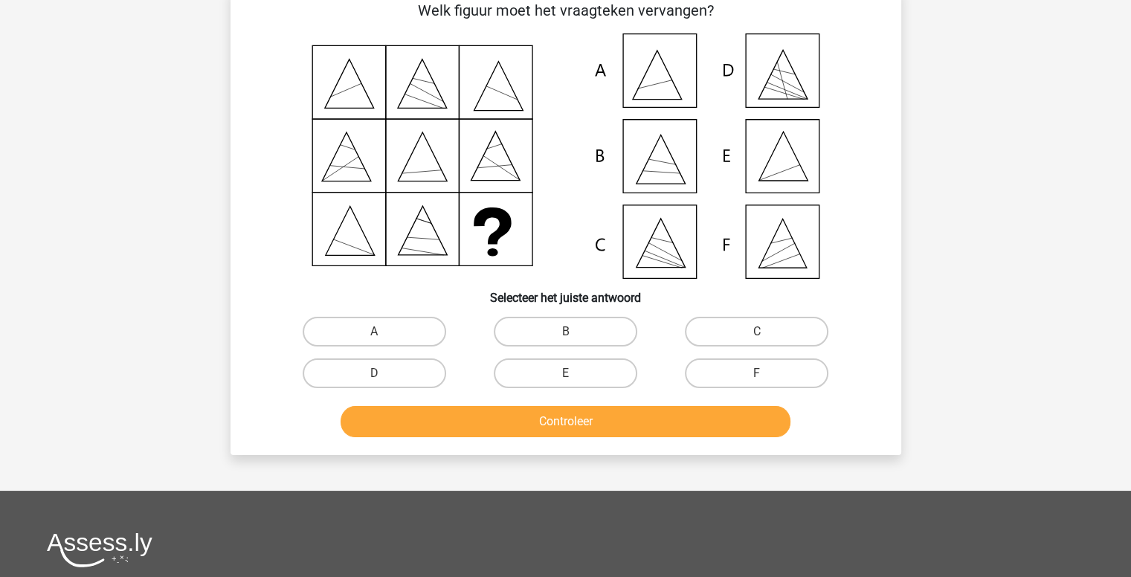
scroll to position [68, 0]
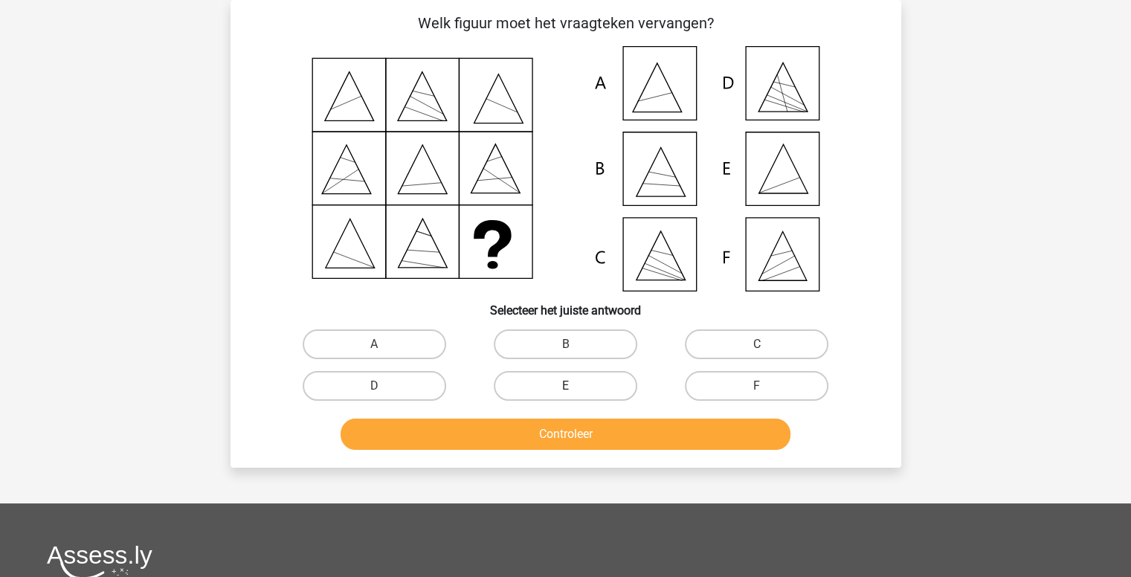
click at [618, 382] on label "E" at bounding box center [566, 386] width 144 height 30
click at [575, 386] on input "E" at bounding box center [570, 391] width 10 height 10
radio input "true"
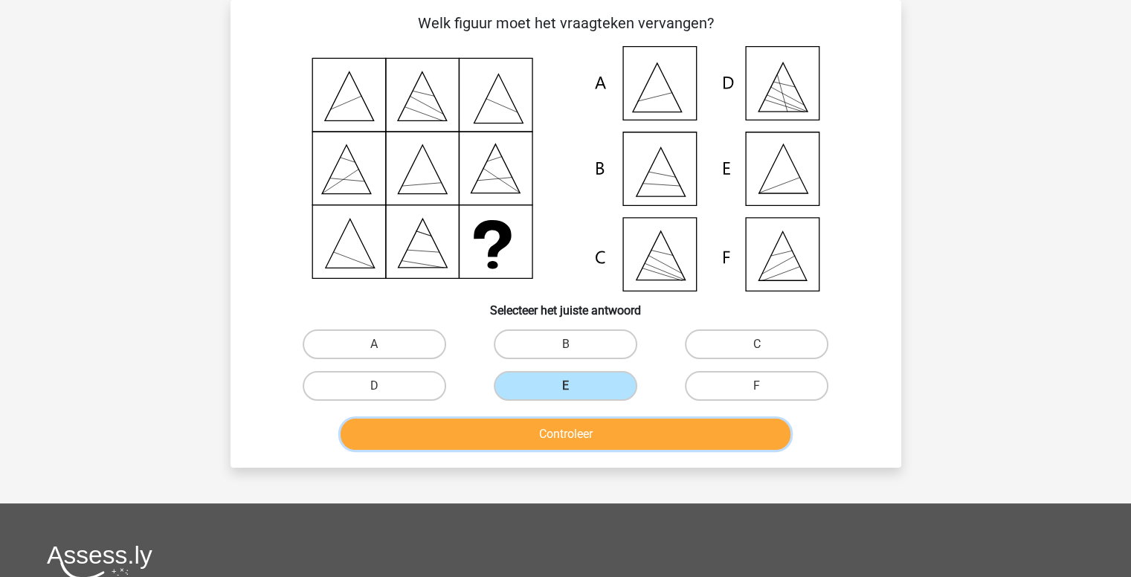
click at [634, 435] on button "Controleer" at bounding box center [566, 434] width 450 height 31
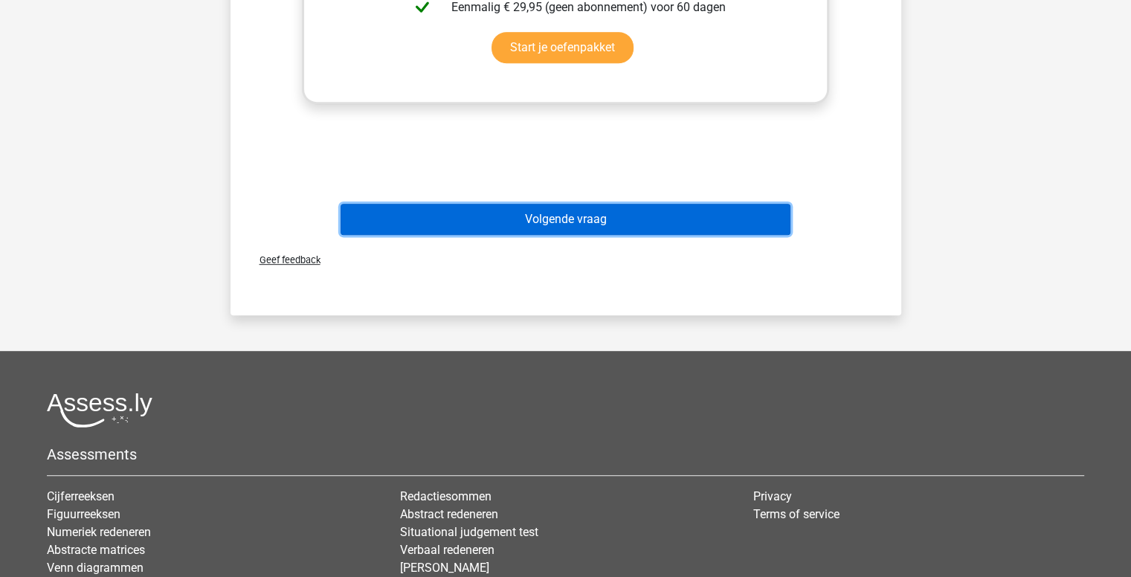
click at [512, 210] on button "Volgende vraag" at bounding box center [566, 219] width 450 height 31
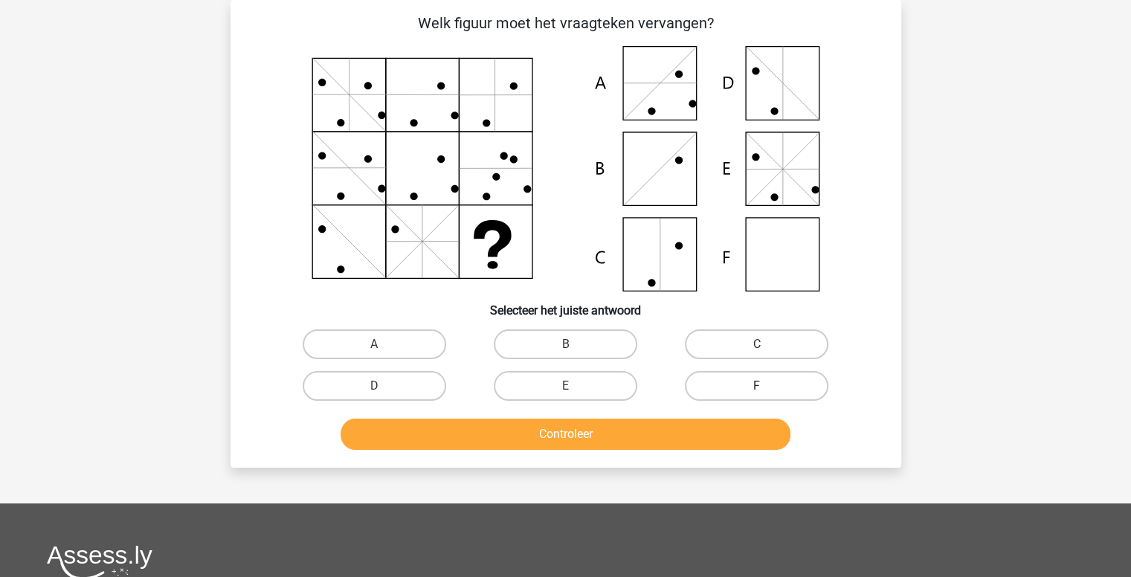
click at [693, 380] on label "F" at bounding box center [757, 386] width 144 height 30
click at [757, 386] on input "F" at bounding box center [762, 391] width 10 height 10
radio input "true"
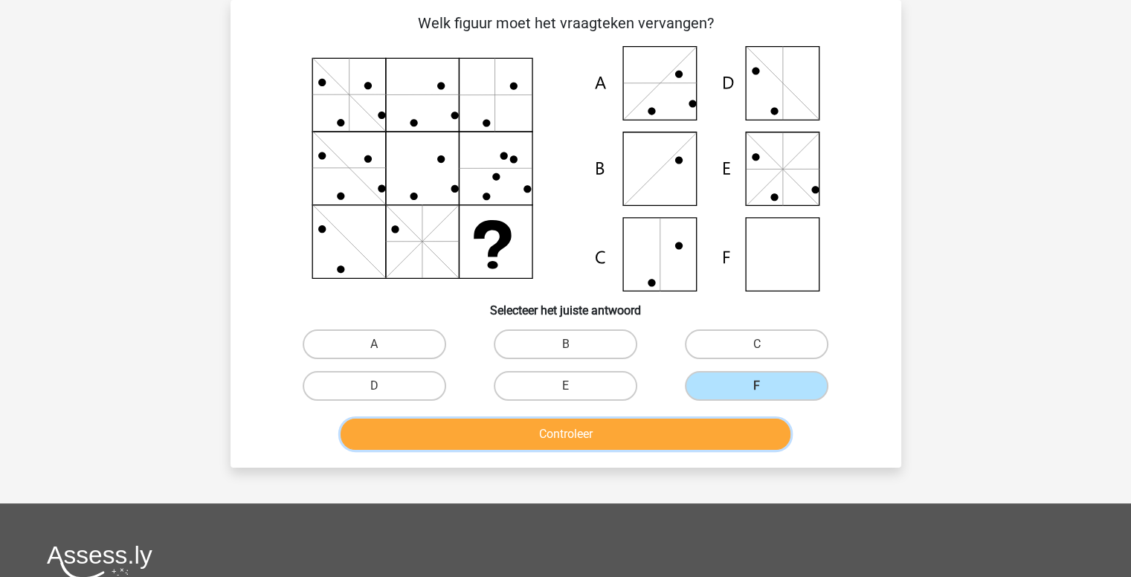
click at [686, 426] on button "Controleer" at bounding box center [566, 434] width 450 height 31
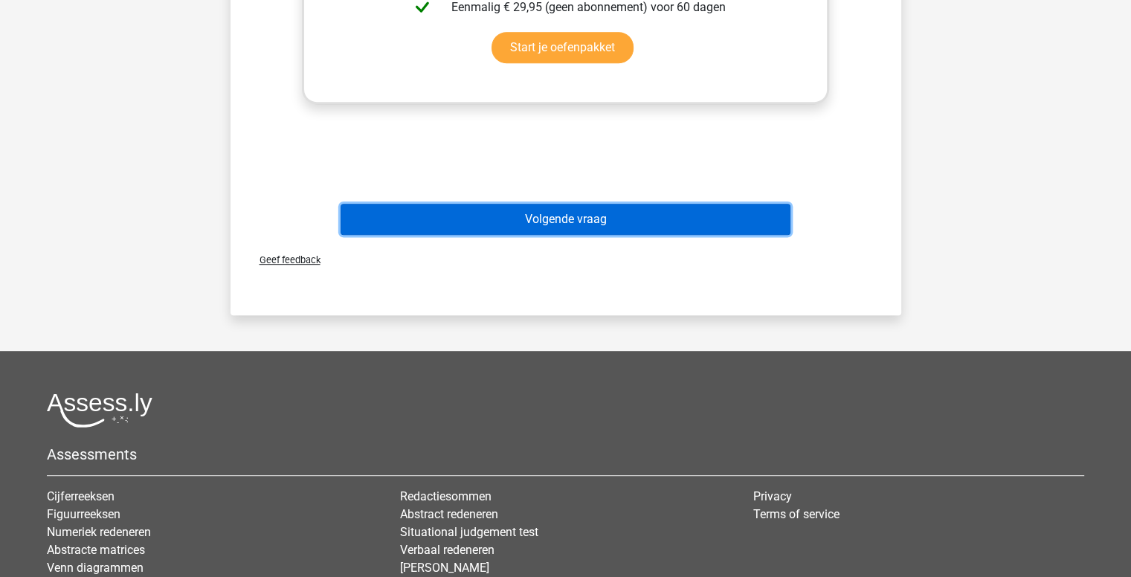
click at [536, 209] on button "Volgende vraag" at bounding box center [566, 219] width 450 height 31
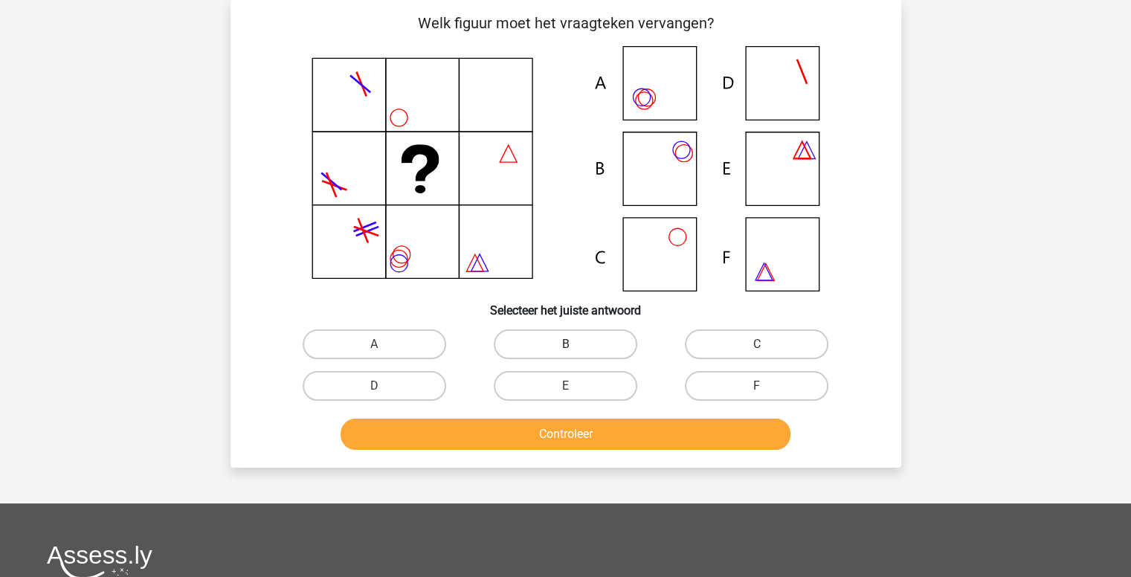
click at [598, 351] on label "B" at bounding box center [566, 344] width 144 height 30
click at [575, 351] on input "B" at bounding box center [570, 349] width 10 height 10
radio input "true"
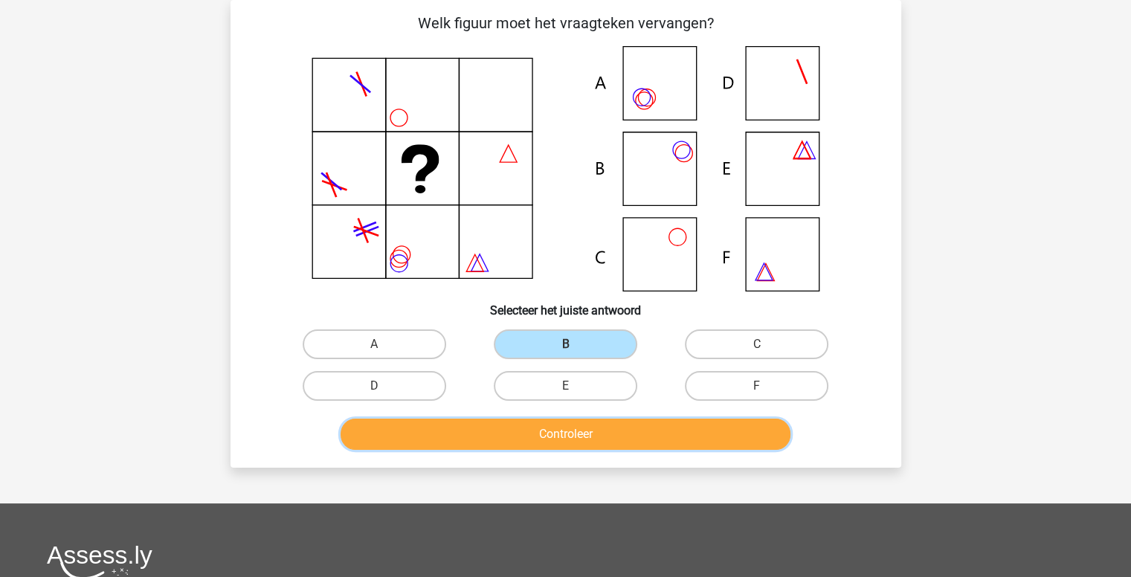
click at [647, 428] on button "Controleer" at bounding box center [566, 434] width 450 height 31
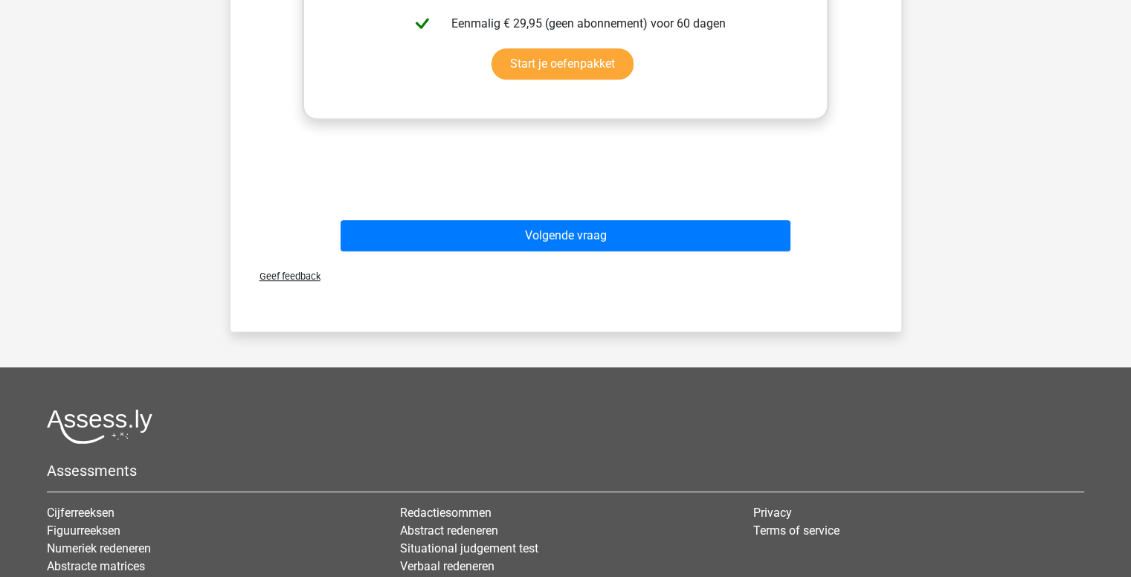
scroll to position [762, 0]
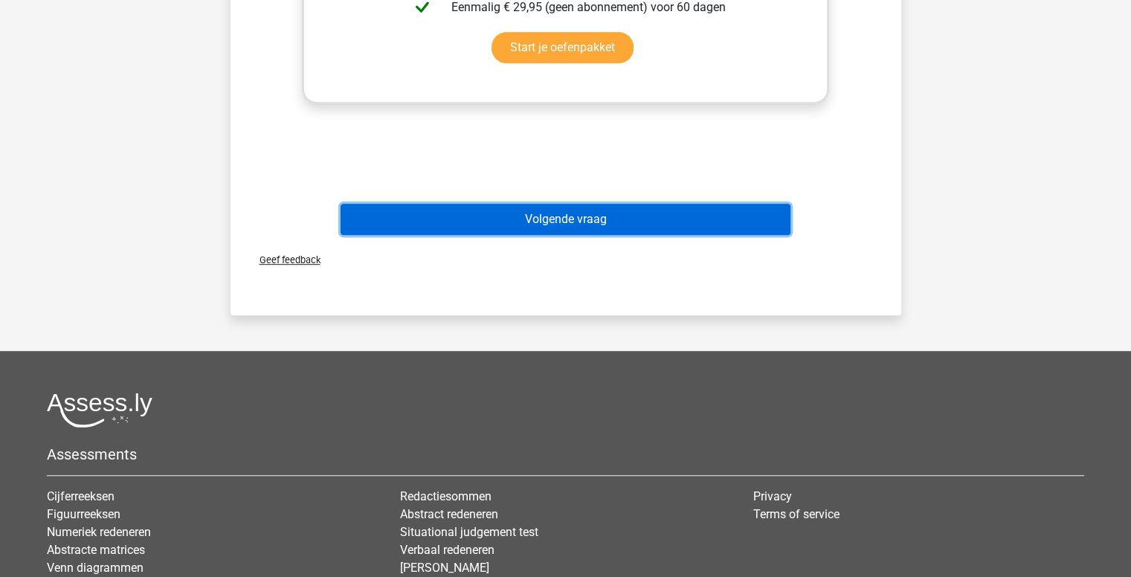
click at [540, 227] on button "Volgende vraag" at bounding box center [566, 219] width 450 height 31
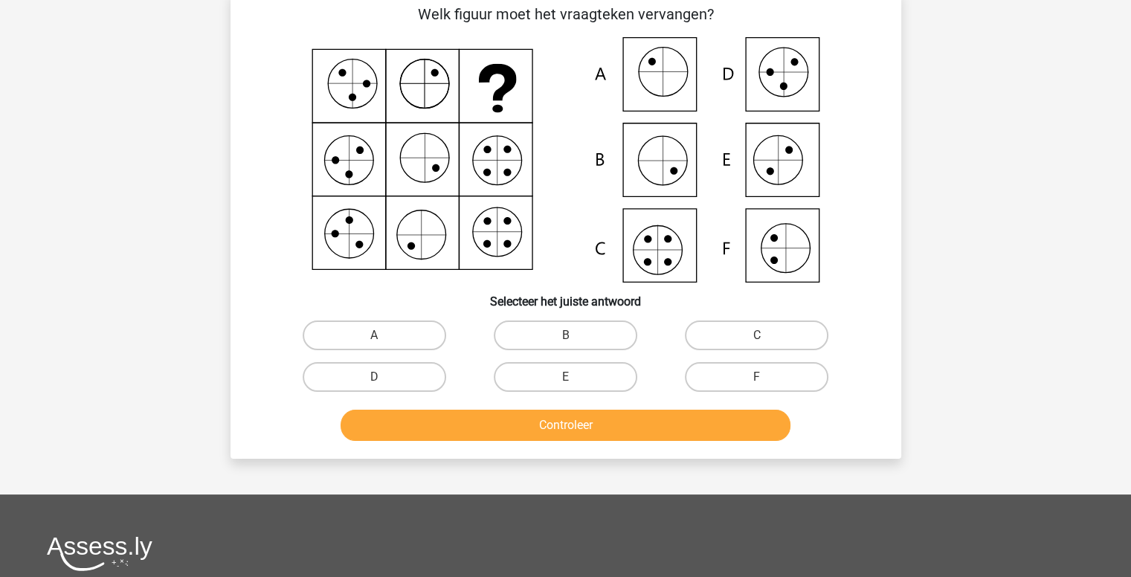
scroll to position [68, 0]
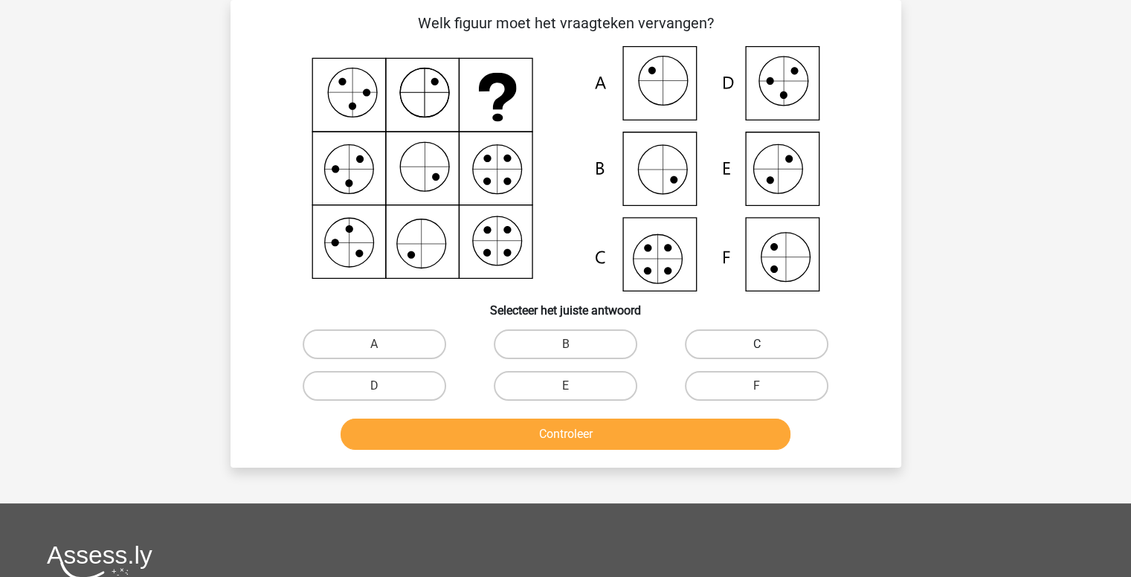
click at [715, 352] on label "C" at bounding box center [757, 344] width 144 height 30
click at [757, 352] on input "C" at bounding box center [762, 349] width 10 height 10
radio input "true"
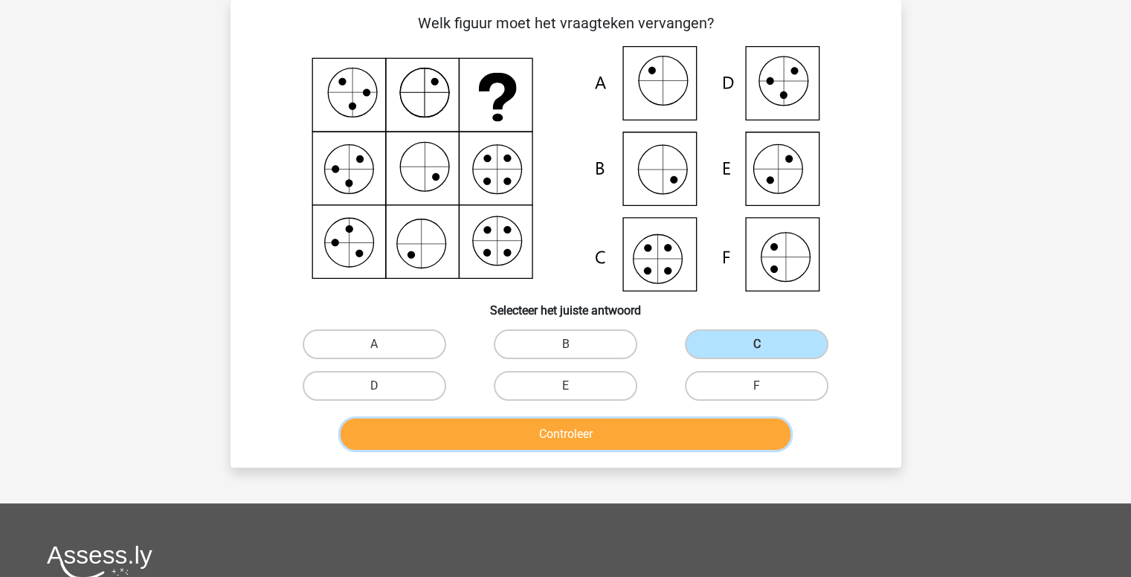
click at [713, 427] on button "Controleer" at bounding box center [566, 434] width 450 height 31
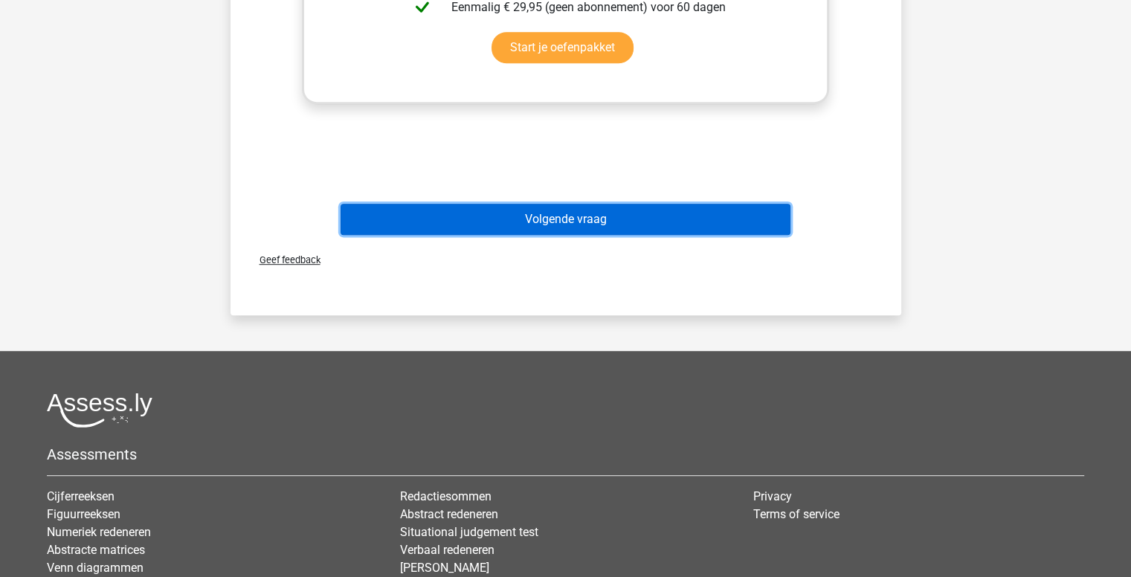
click at [598, 205] on button "Volgende vraag" at bounding box center [566, 219] width 450 height 31
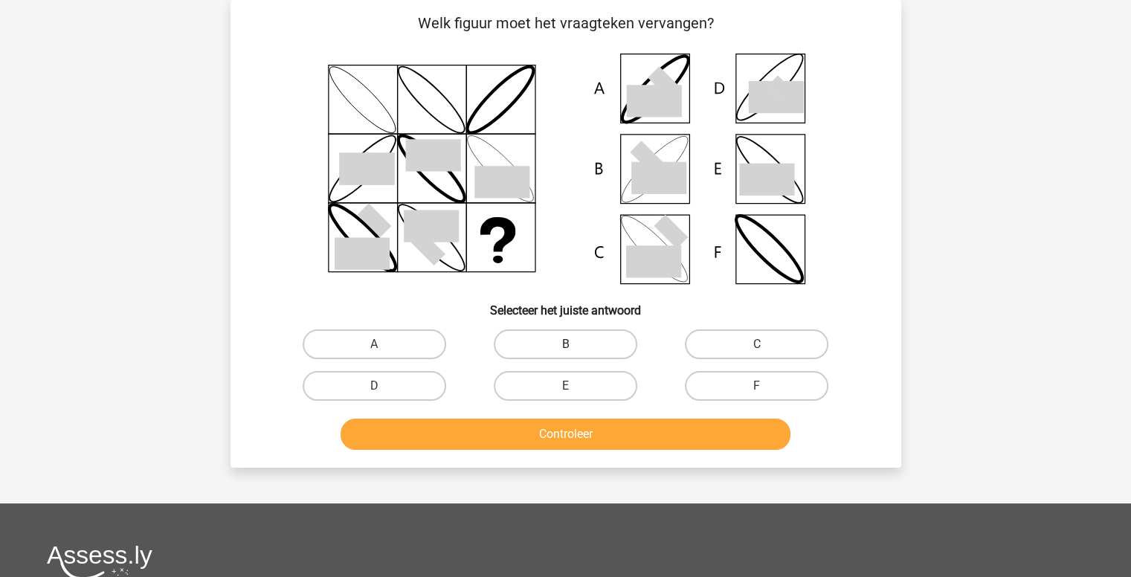
click at [583, 346] on label "B" at bounding box center [566, 344] width 144 height 30
click at [575, 346] on input "B" at bounding box center [570, 349] width 10 height 10
radio input "true"
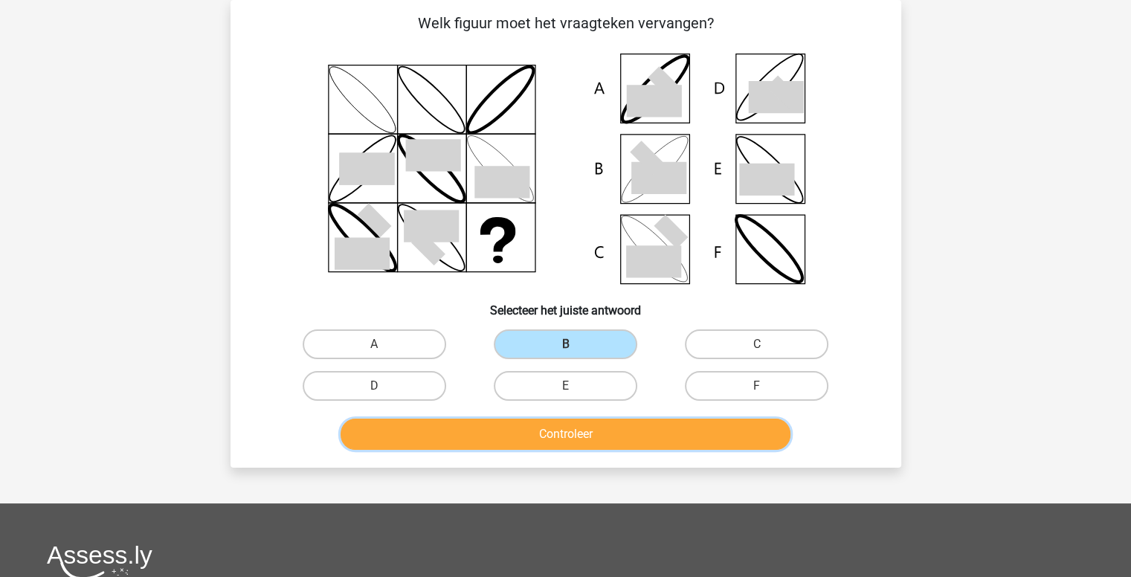
click at [641, 443] on button "Controleer" at bounding box center [566, 434] width 450 height 31
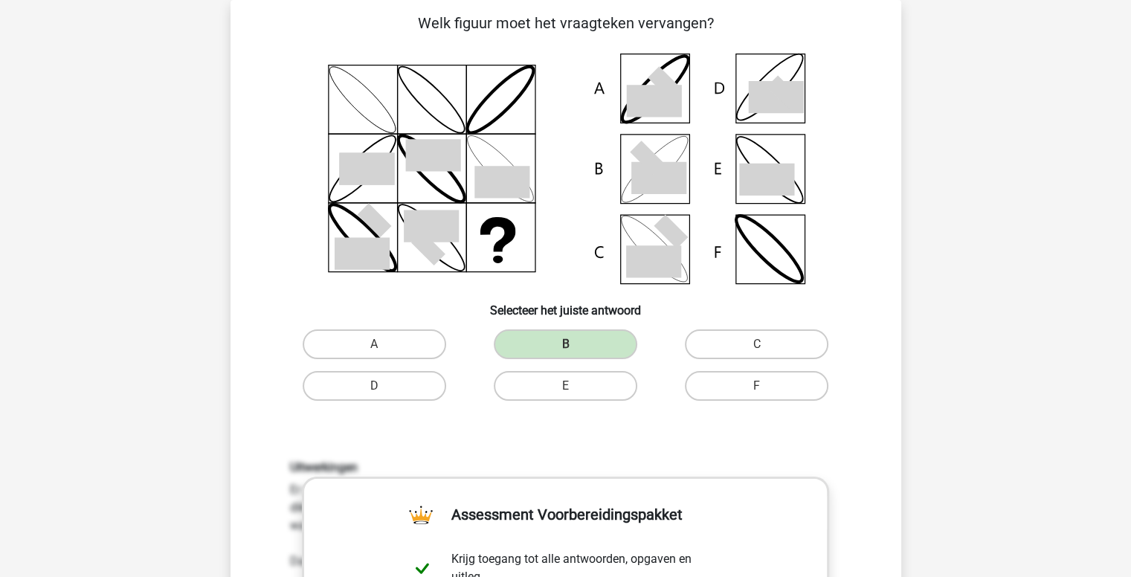
scroll to position [416, 0]
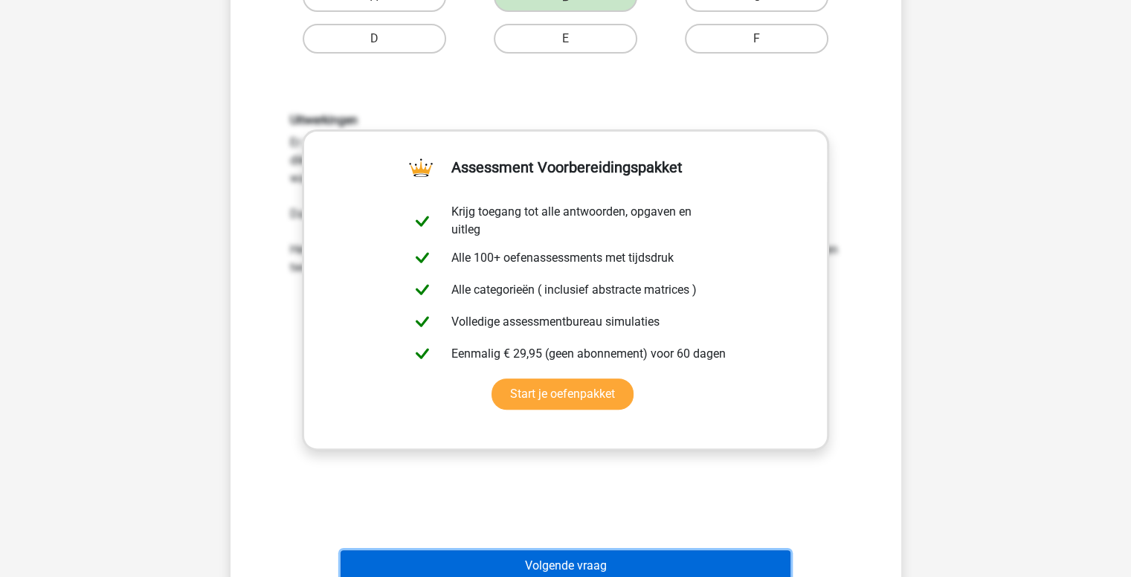
click at [541, 560] on button "Volgende vraag" at bounding box center [566, 565] width 450 height 31
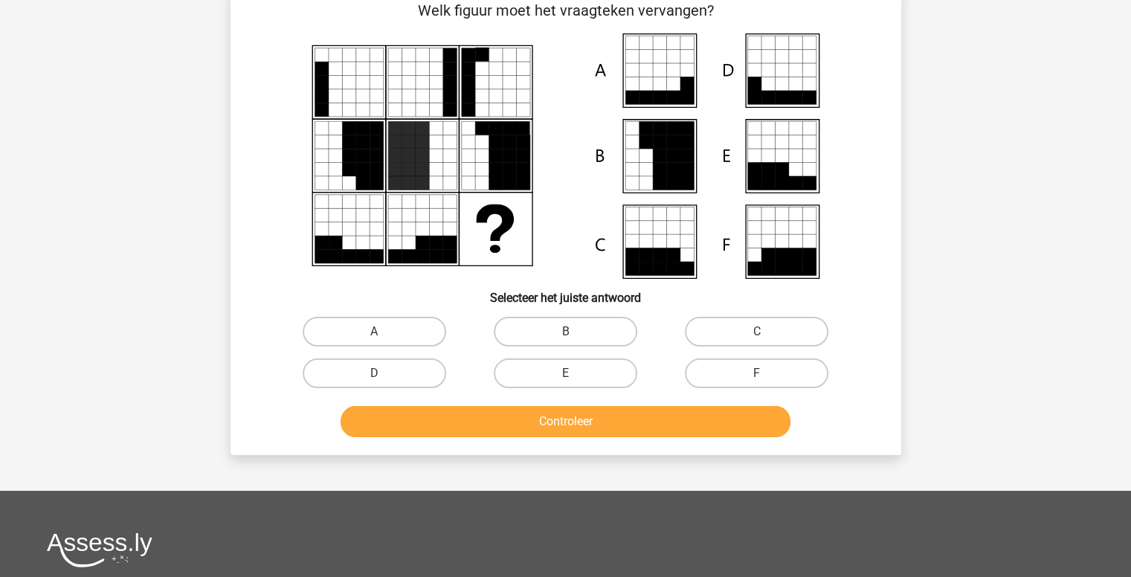
scroll to position [68, 0]
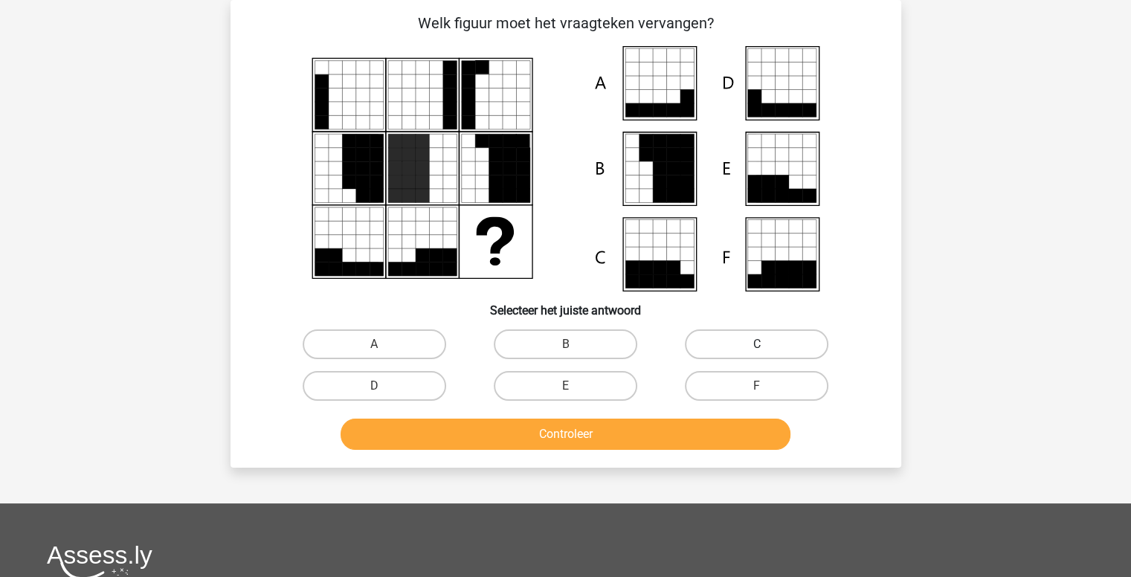
click at [797, 347] on label "C" at bounding box center [757, 344] width 144 height 30
click at [767, 347] on input "C" at bounding box center [762, 349] width 10 height 10
radio input "true"
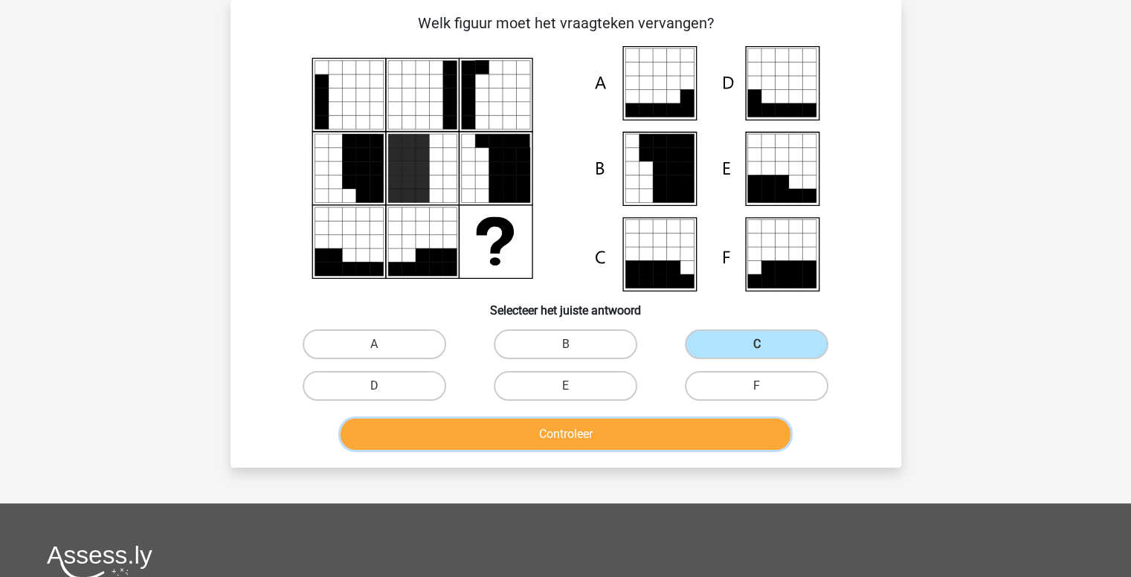
click at [716, 428] on button "Controleer" at bounding box center [566, 434] width 450 height 31
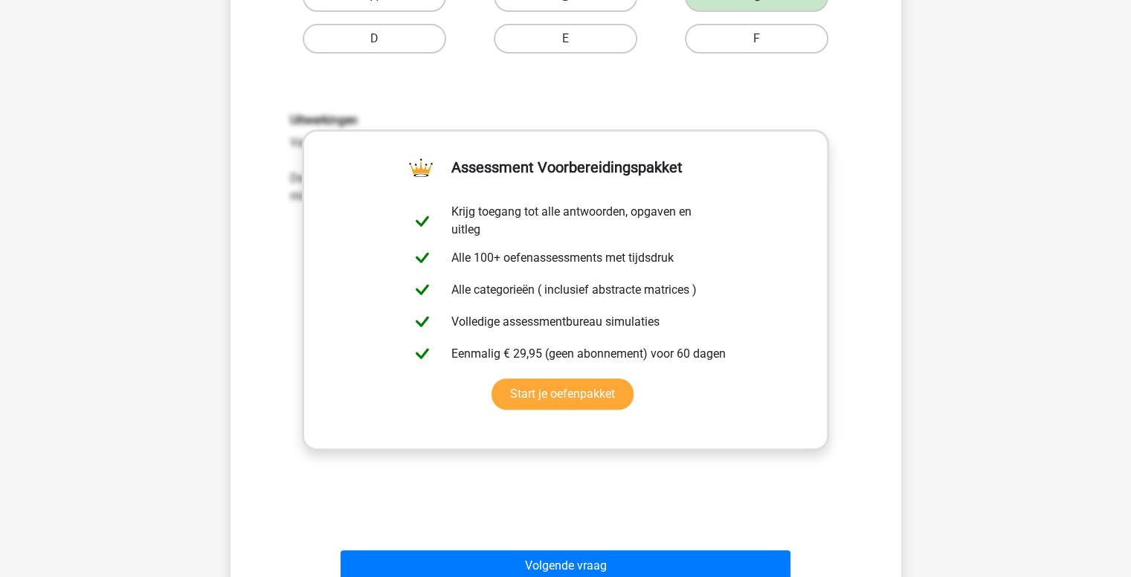
scroll to position [762, 0]
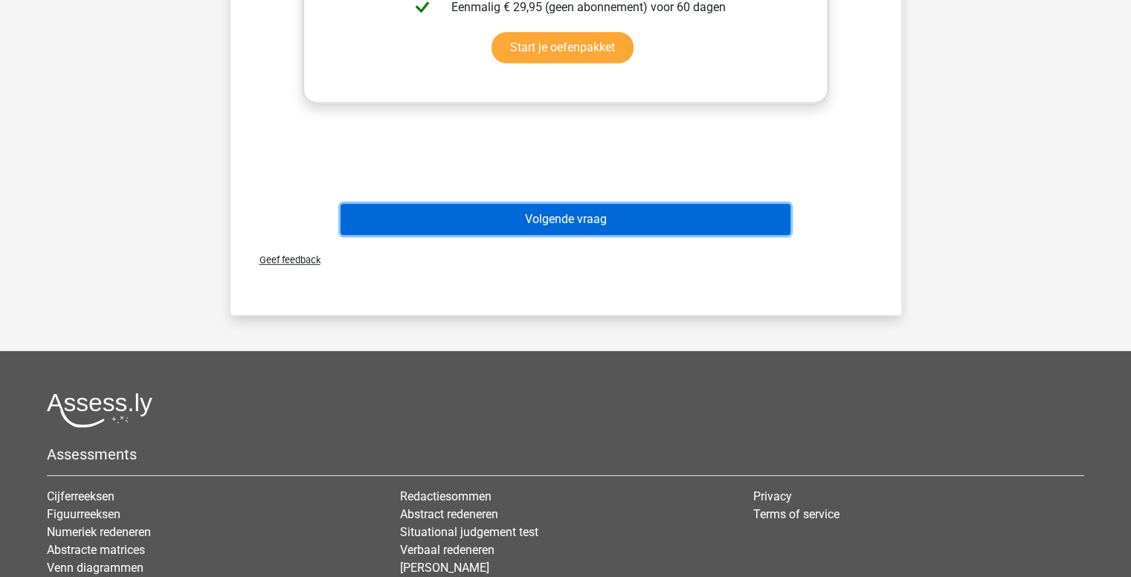
click at [621, 224] on button "Volgende vraag" at bounding box center [566, 219] width 450 height 31
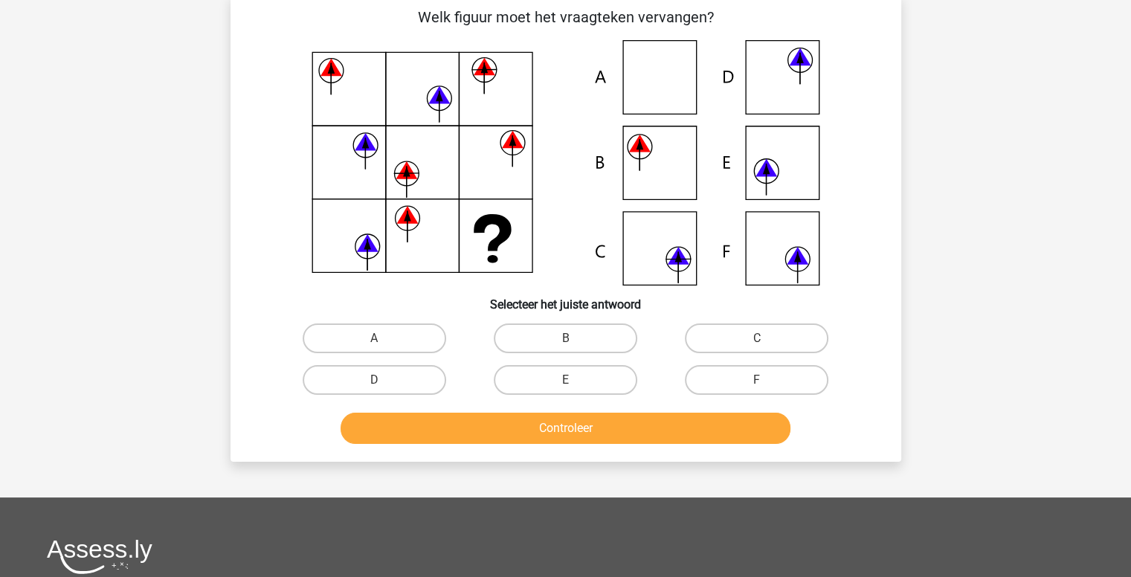
scroll to position [68, 0]
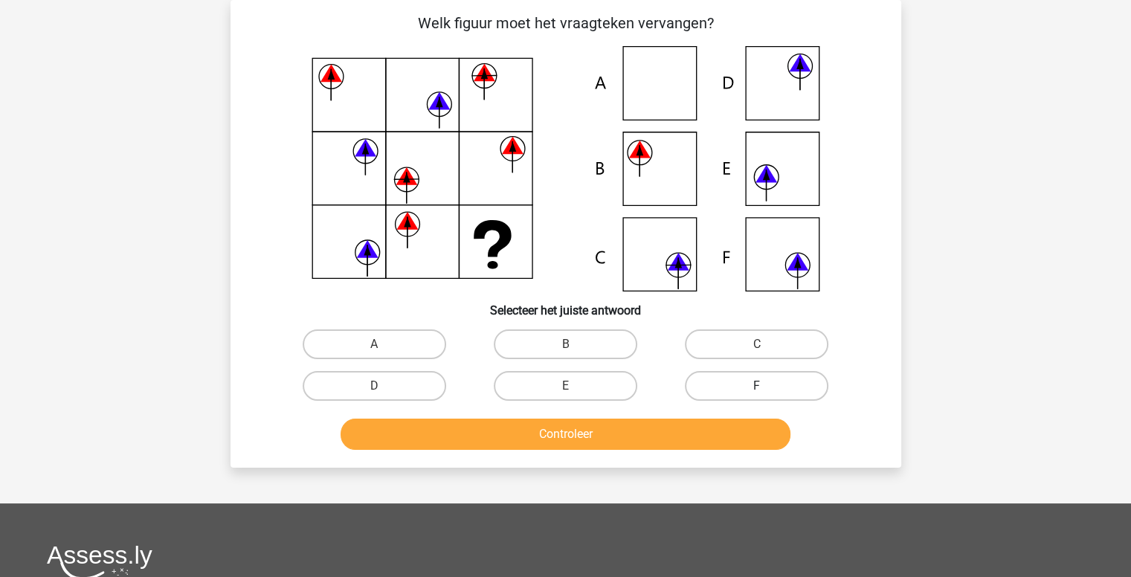
click at [750, 381] on label "F" at bounding box center [757, 386] width 144 height 30
click at [757, 386] on input "F" at bounding box center [762, 391] width 10 height 10
radio input "true"
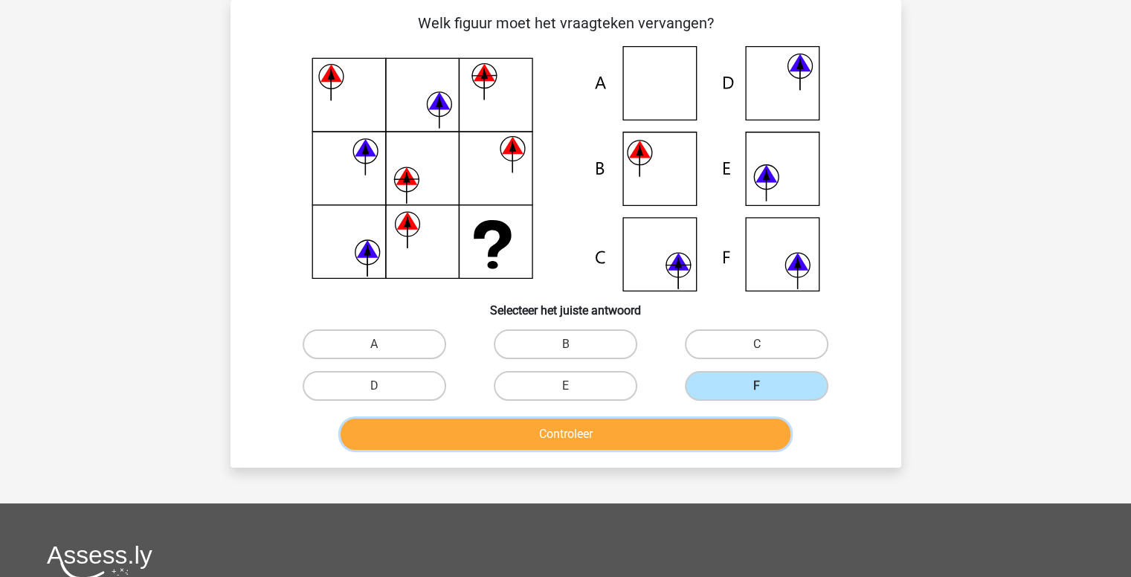
click at [663, 431] on button "Controleer" at bounding box center [566, 434] width 450 height 31
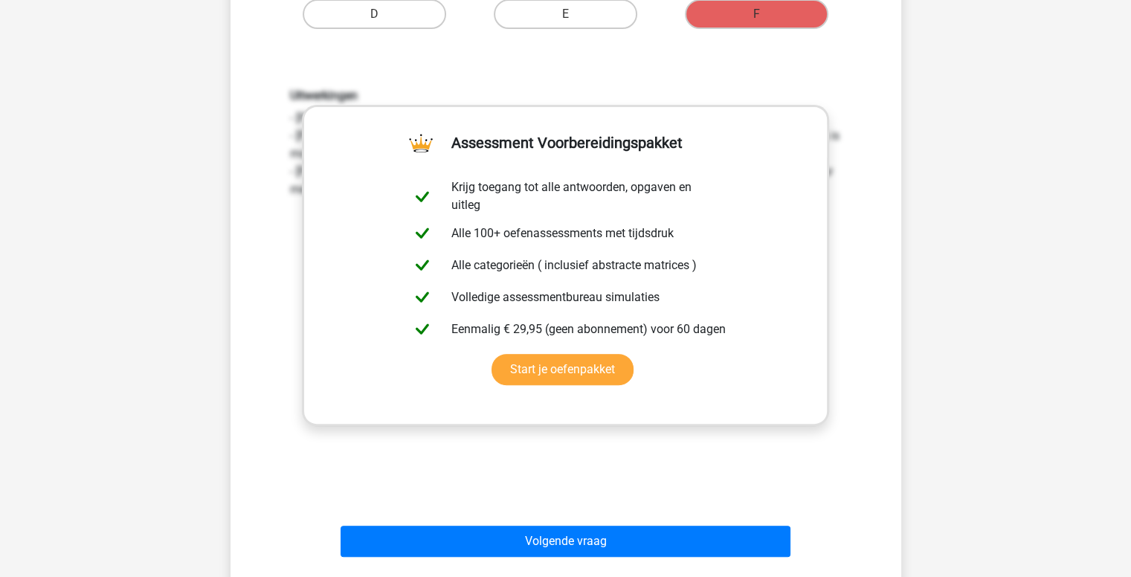
scroll to position [762, 0]
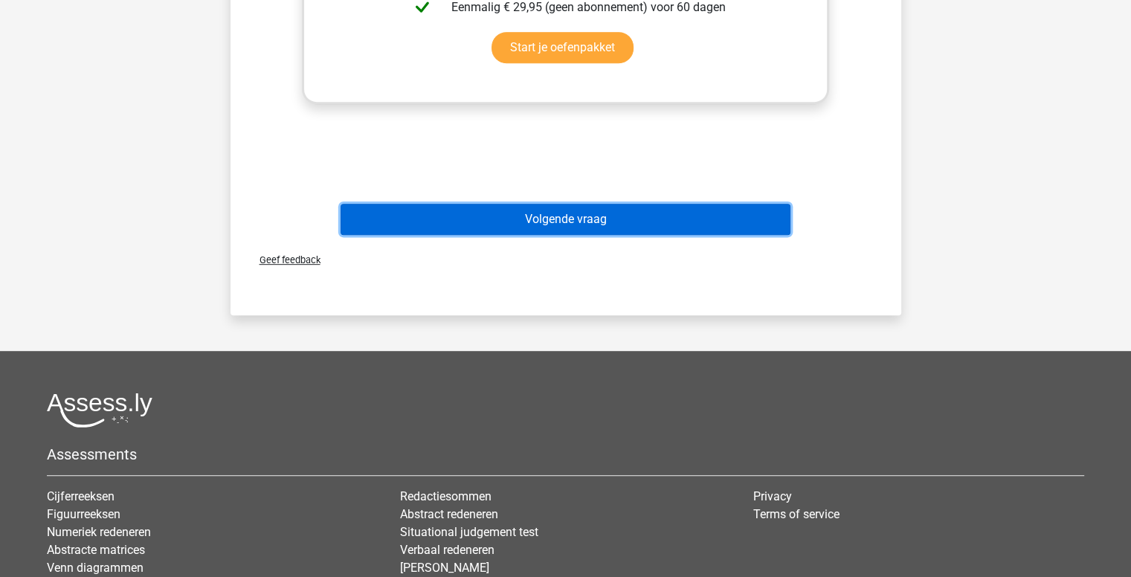
click at [587, 216] on button "Volgende vraag" at bounding box center [566, 219] width 450 height 31
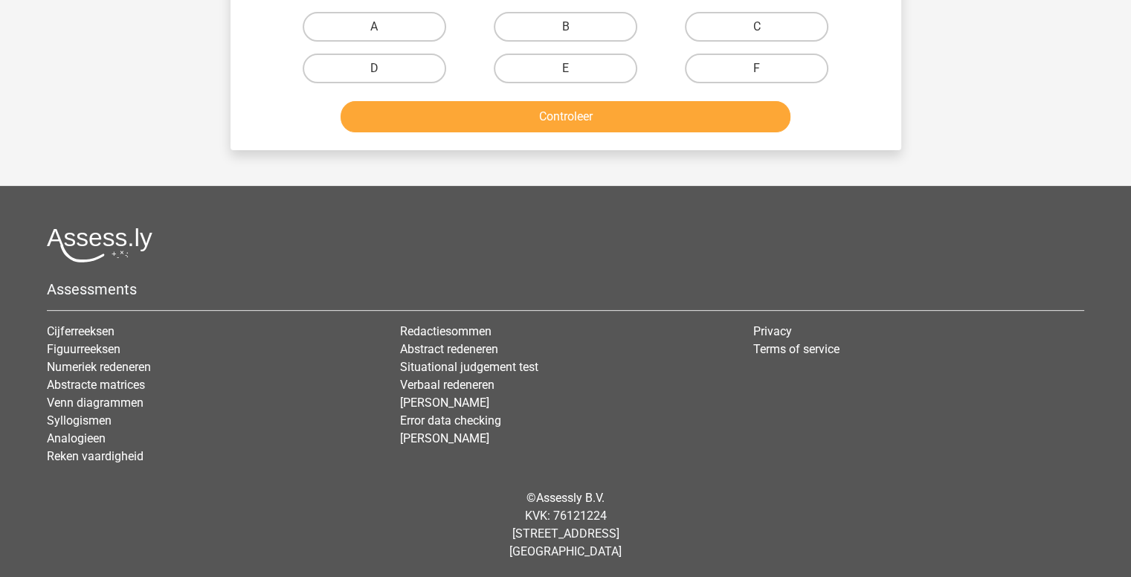
scroll to position [39, 0]
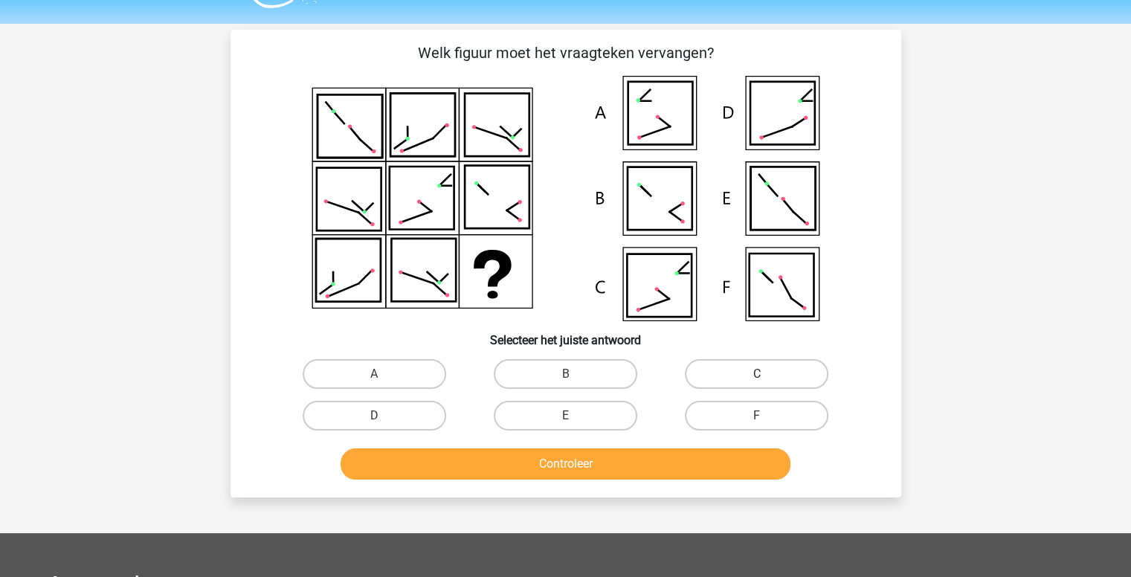
click at [809, 379] on label "C" at bounding box center [757, 374] width 144 height 30
click at [767, 379] on input "C" at bounding box center [762, 379] width 10 height 10
radio input "true"
click at [684, 454] on button "Controleer" at bounding box center [566, 463] width 450 height 31
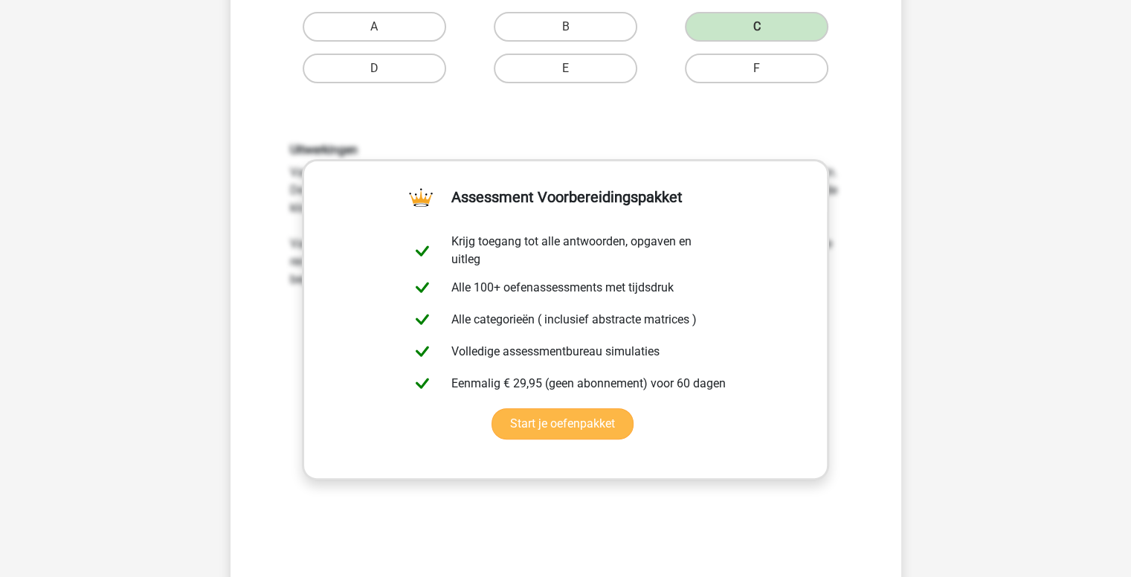
scroll to position [733, 0]
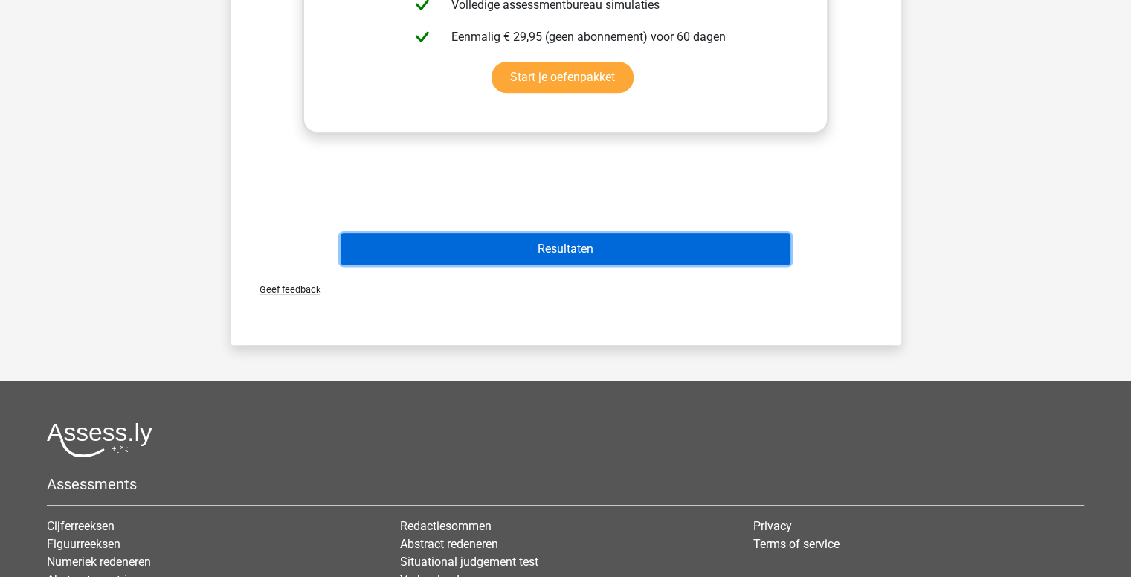
click at [609, 242] on button "Resultaten" at bounding box center [566, 249] width 450 height 31
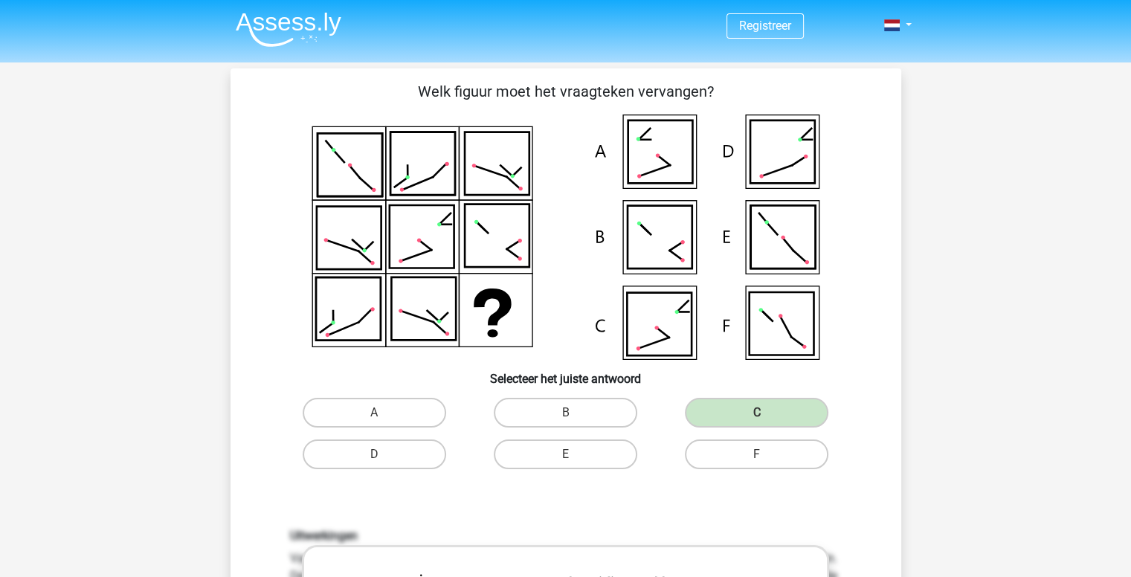
scroll to position [0, 0]
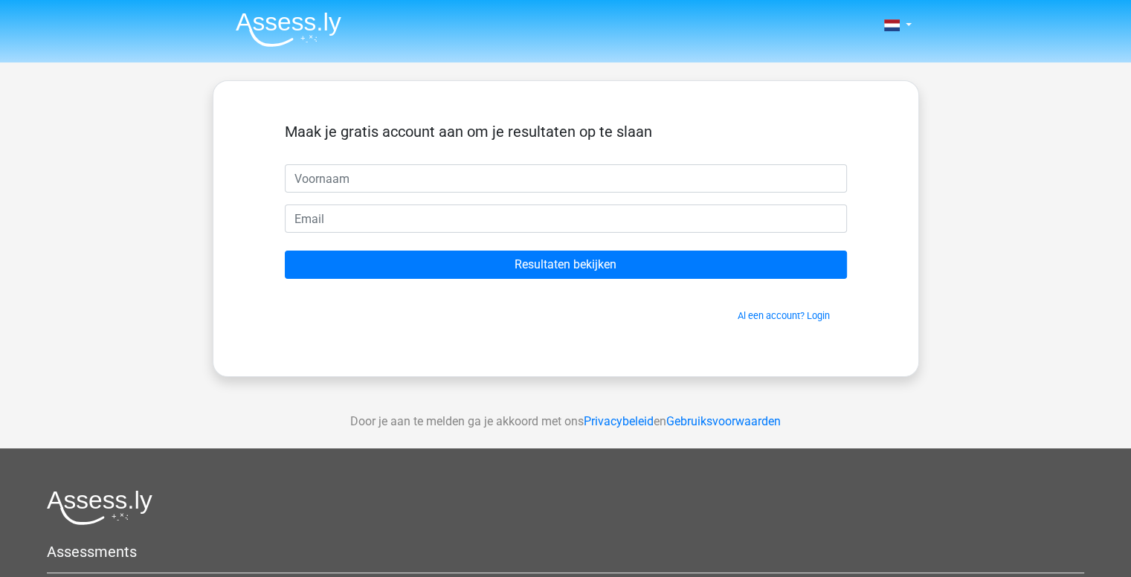
click at [383, 173] on input "text" at bounding box center [566, 178] width 562 height 28
type input "s"
click at [803, 320] on link "Al een account? Login" at bounding box center [784, 315] width 92 height 11
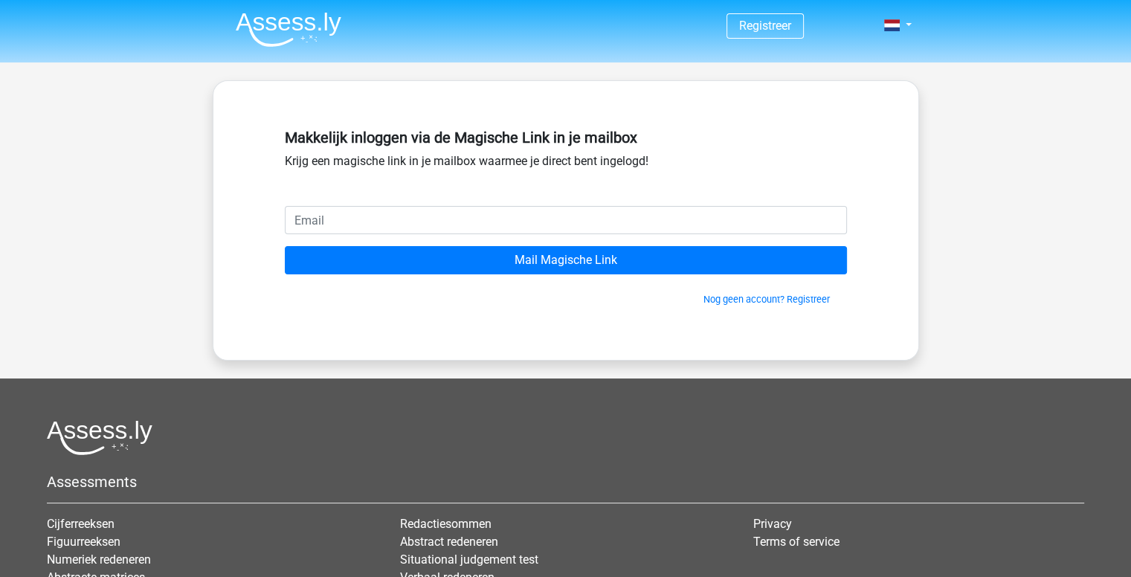
click at [367, 219] on input "email" at bounding box center [566, 220] width 562 height 28
type input "[EMAIL_ADDRESS][DOMAIN_NAME]"
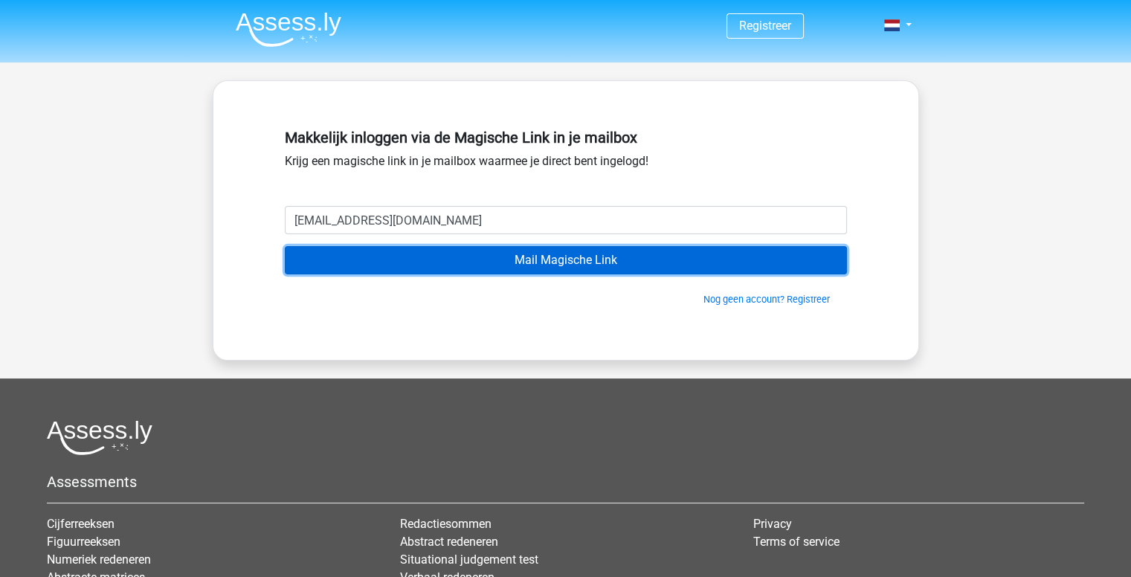
click at [451, 257] on input "Mail Magische Link" at bounding box center [566, 260] width 562 height 28
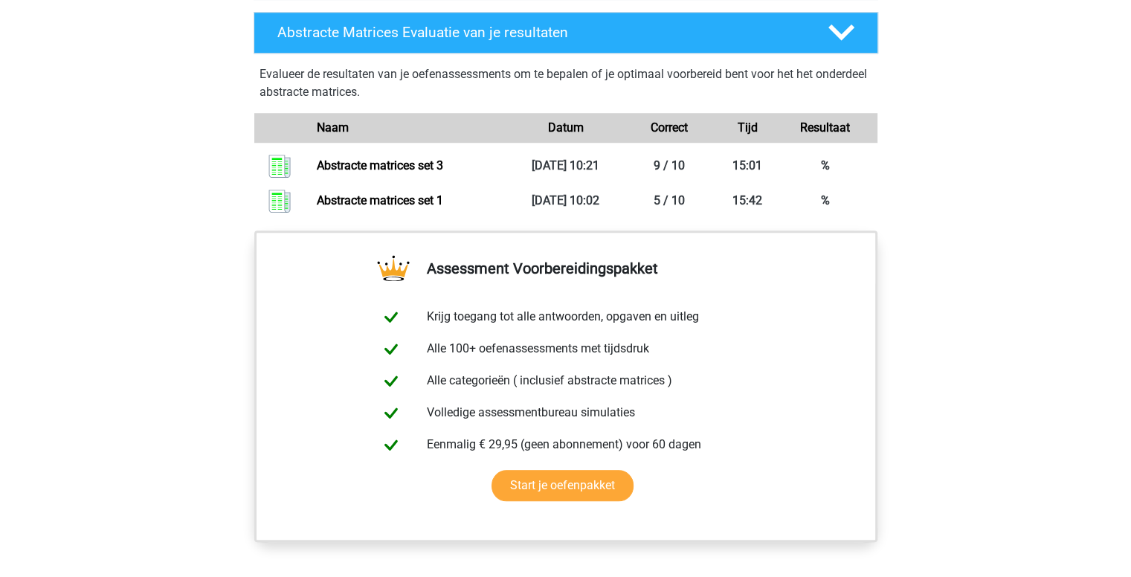
scroll to position [1041, 0]
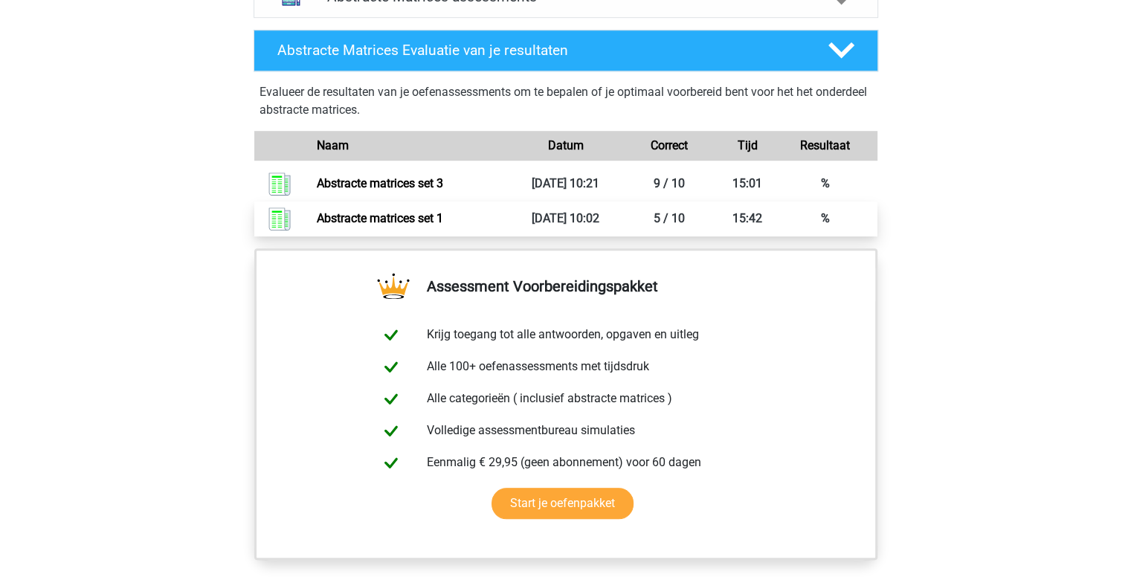
click at [439, 215] on link "Abstracte matrices set 1" at bounding box center [380, 218] width 126 height 14
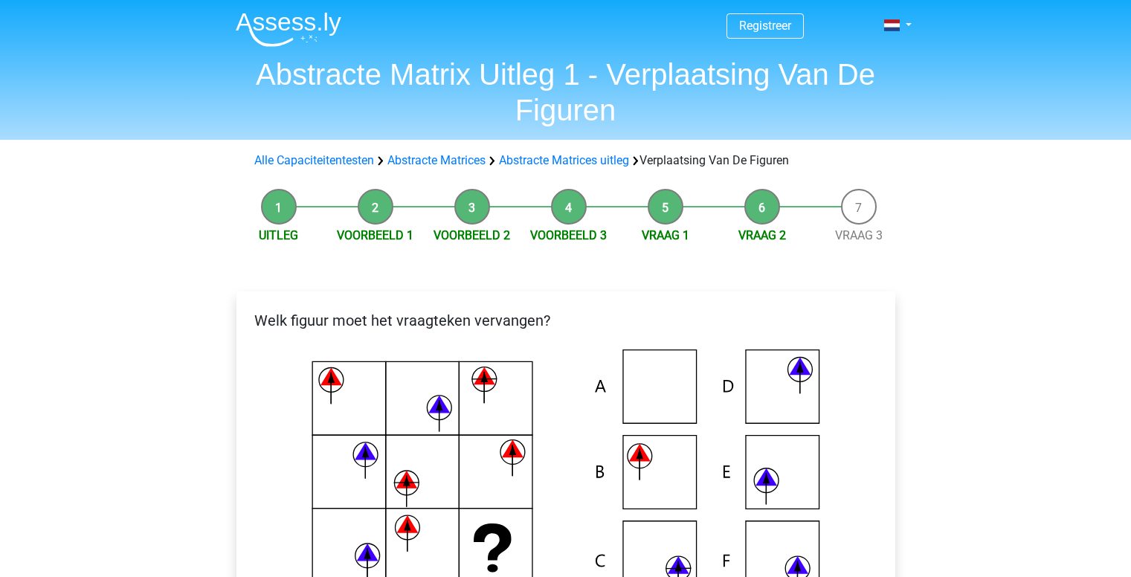
scroll to position [347, 0]
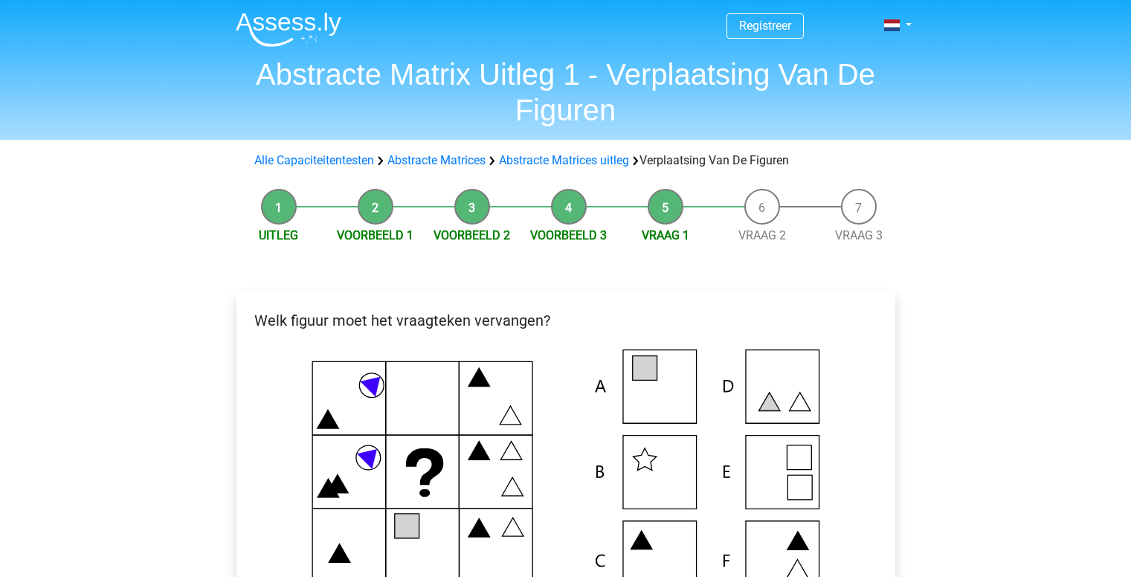
scroll to position [347, 0]
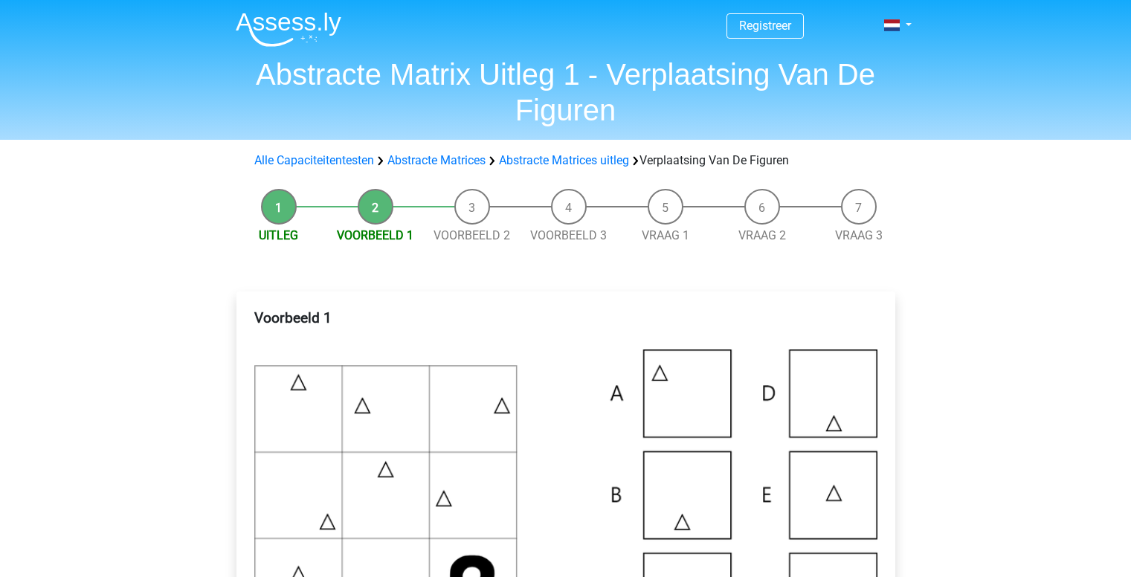
scroll to position [895, 0]
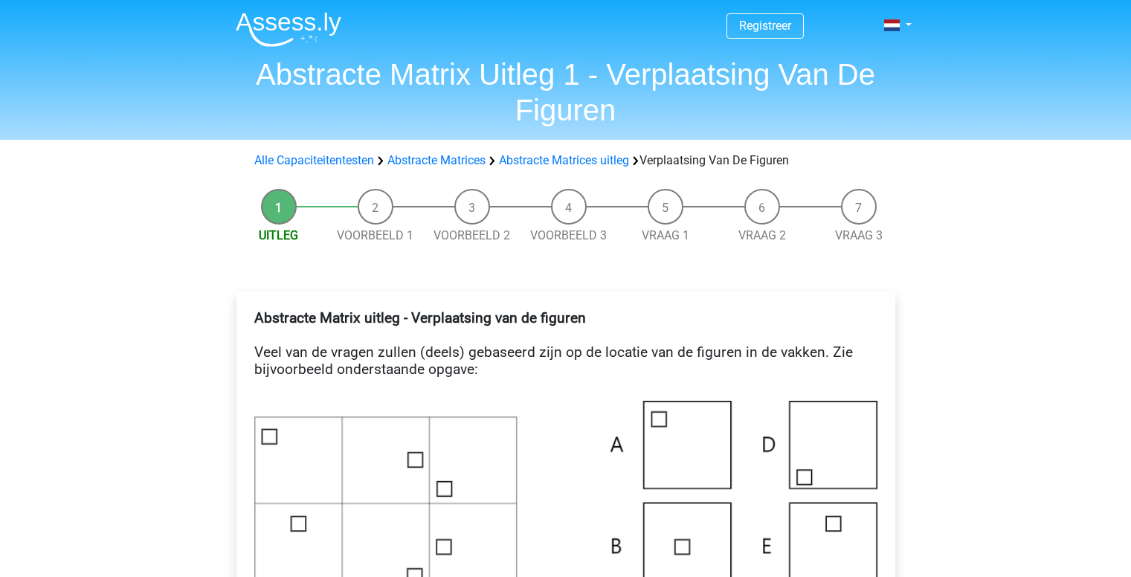
scroll to position [1041, 0]
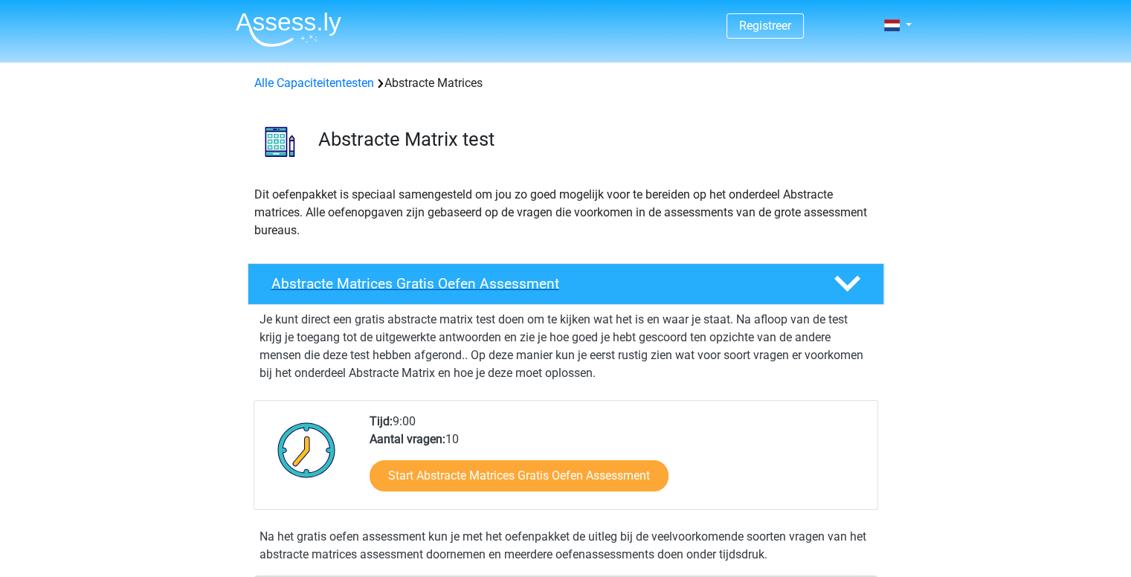
click at [491, 283] on h4 "Abstracte Matrices Gratis Oefen Assessment" at bounding box center [540, 283] width 538 height 17
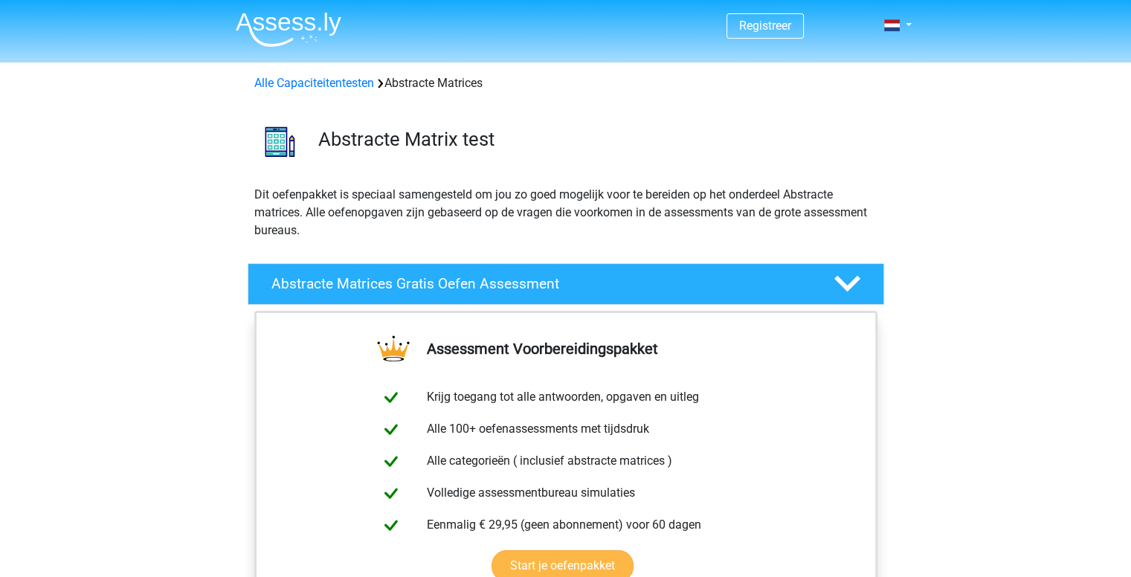
scroll to position [694, 0]
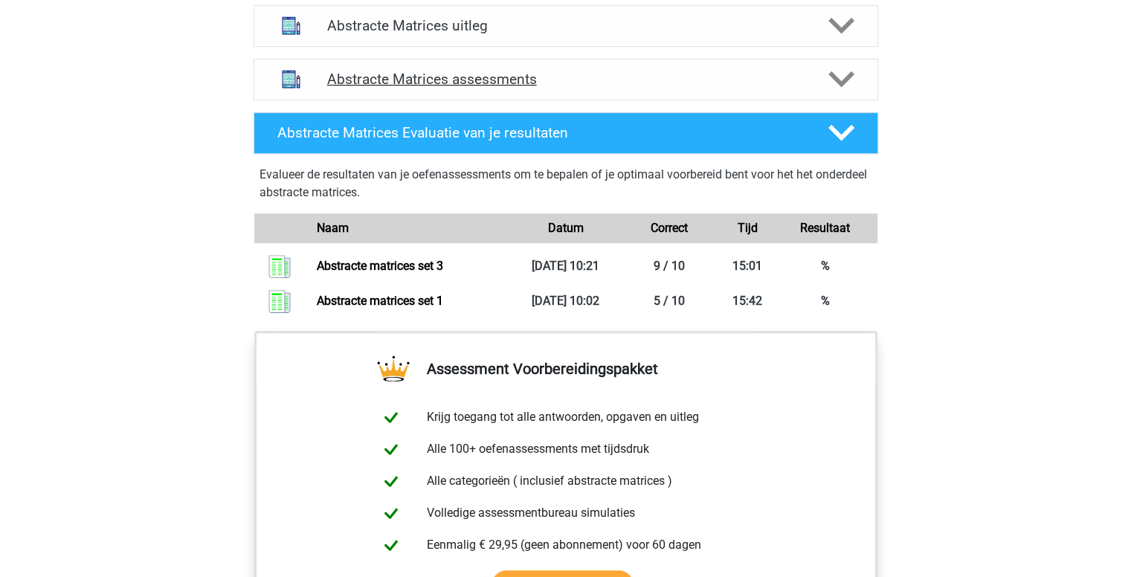
click at [476, 71] on h4 "Abstracte Matrices assessments" at bounding box center [565, 79] width 477 height 17
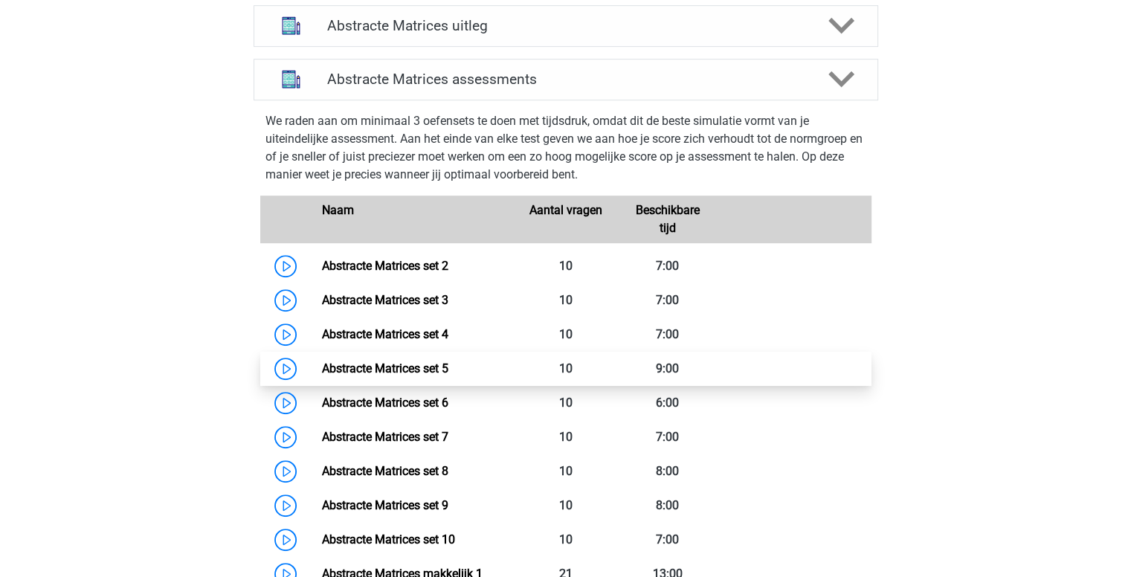
click at [416, 364] on link "Abstracte Matrices set 5" at bounding box center [385, 368] width 126 height 14
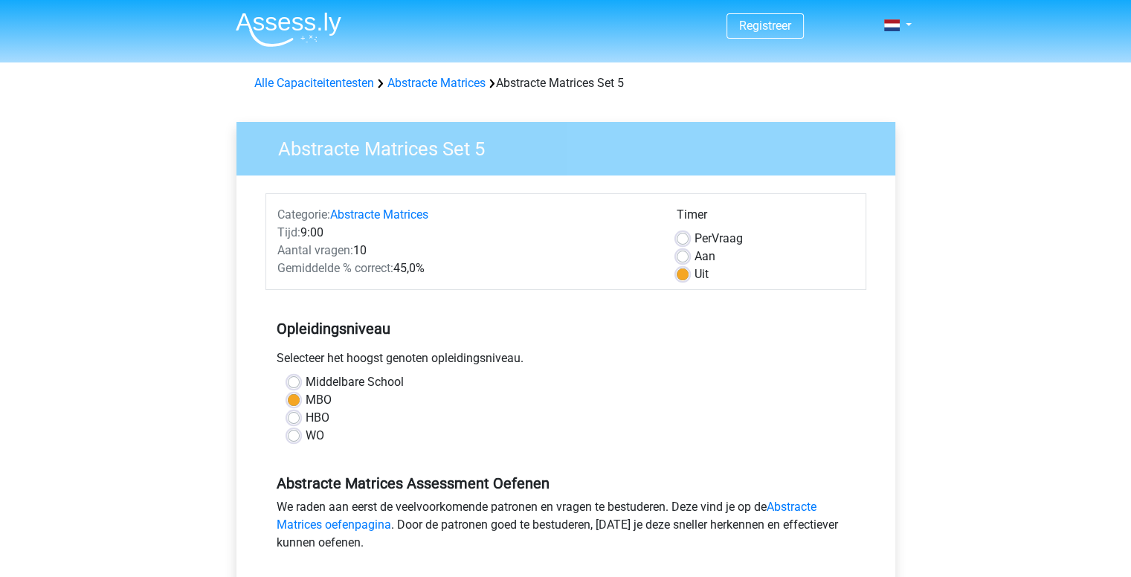
scroll to position [347, 0]
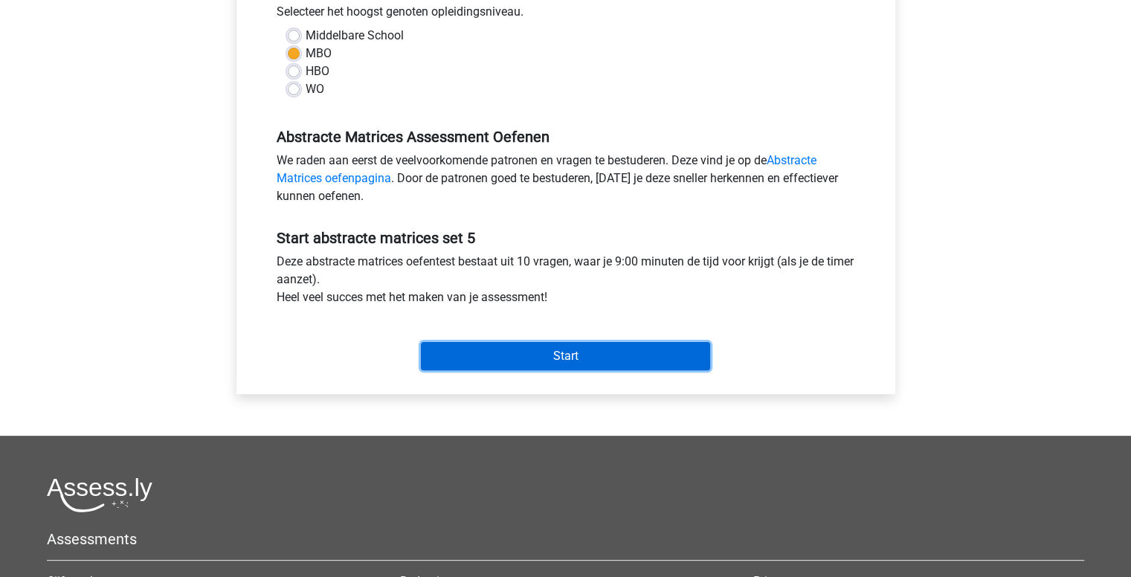
click at [483, 351] on input "Start" at bounding box center [565, 356] width 289 height 28
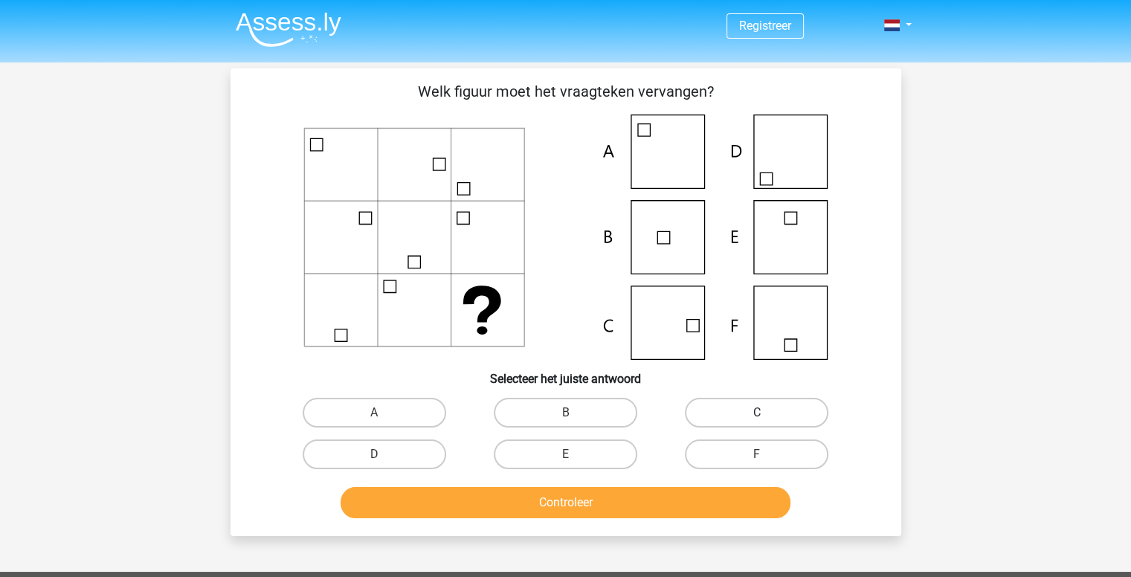
click at [747, 407] on label "C" at bounding box center [757, 413] width 144 height 30
click at [757, 413] on input "C" at bounding box center [762, 418] width 10 height 10
radio input "true"
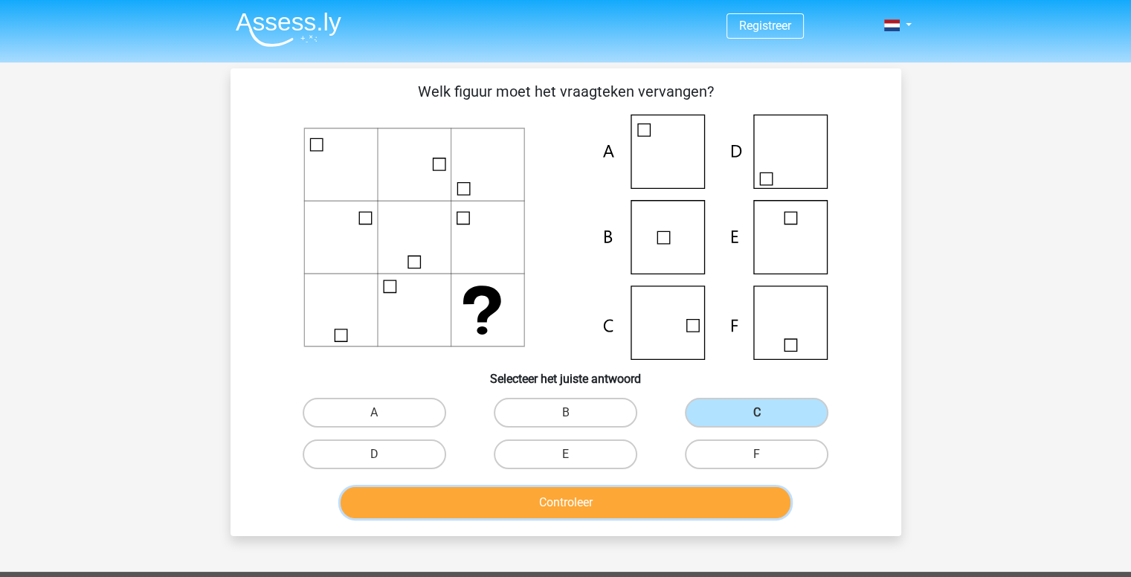
click at [721, 506] on button "Controleer" at bounding box center [566, 502] width 450 height 31
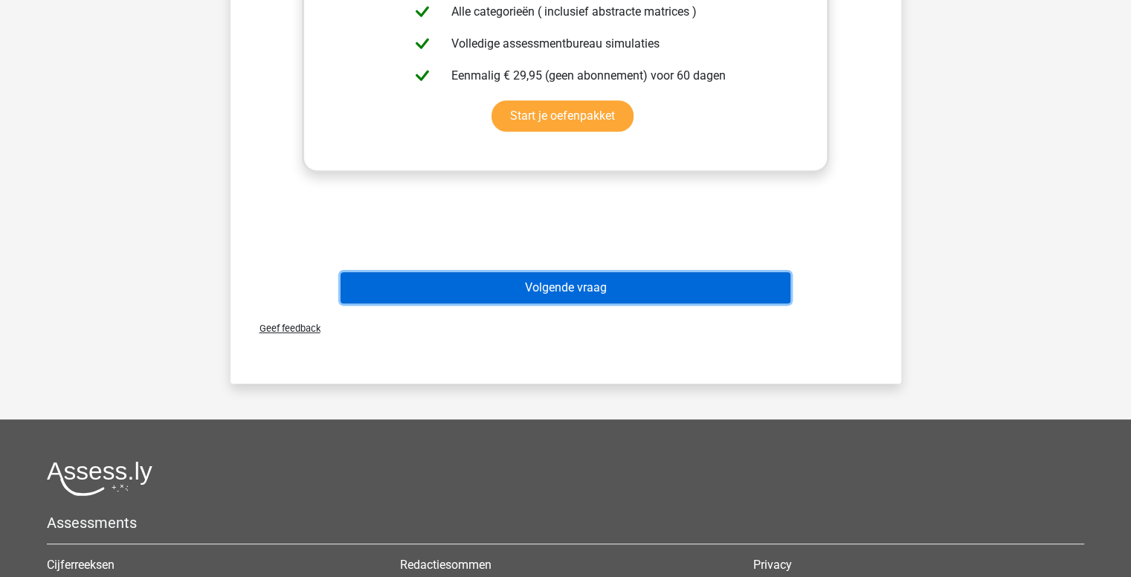
click at [528, 286] on button "Volgende vraag" at bounding box center [566, 287] width 450 height 31
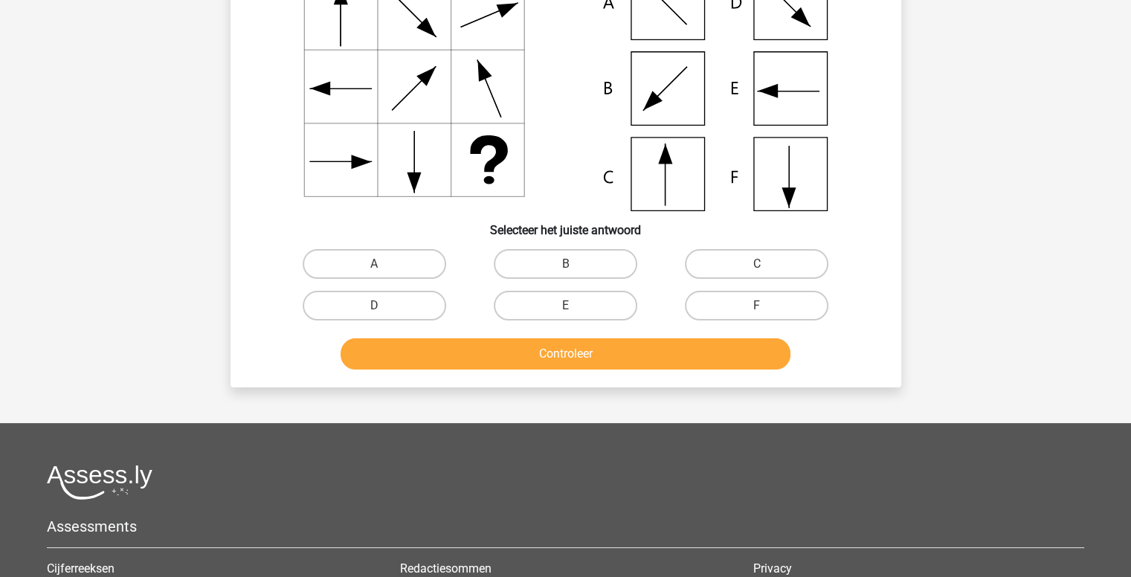
scroll to position [68, 0]
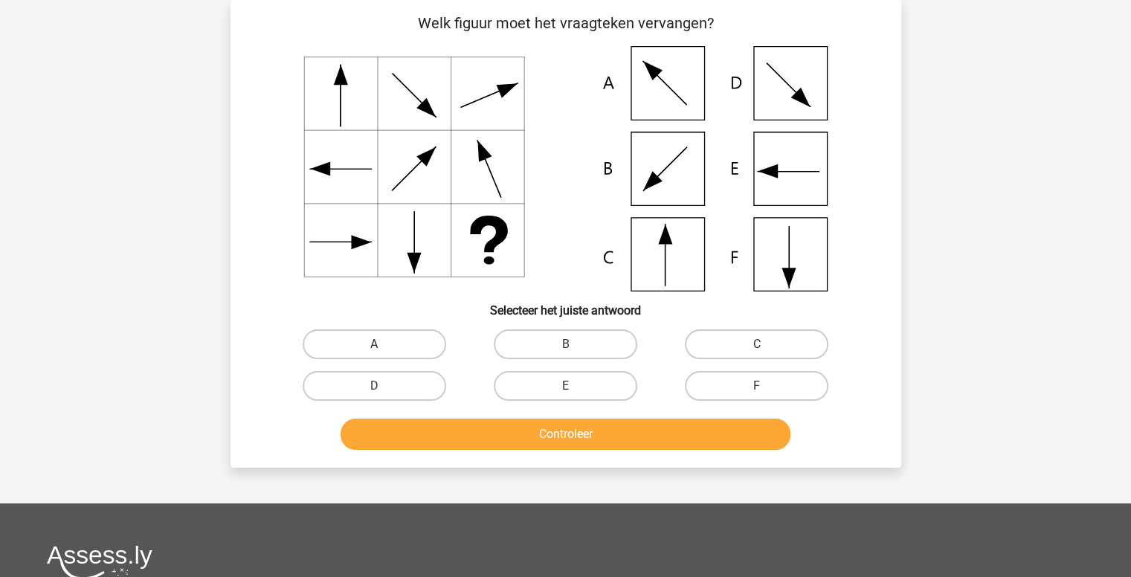
click at [396, 337] on label "A" at bounding box center [375, 344] width 144 height 30
click at [384, 344] on input "A" at bounding box center [379, 349] width 10 height 10
radio input "true"
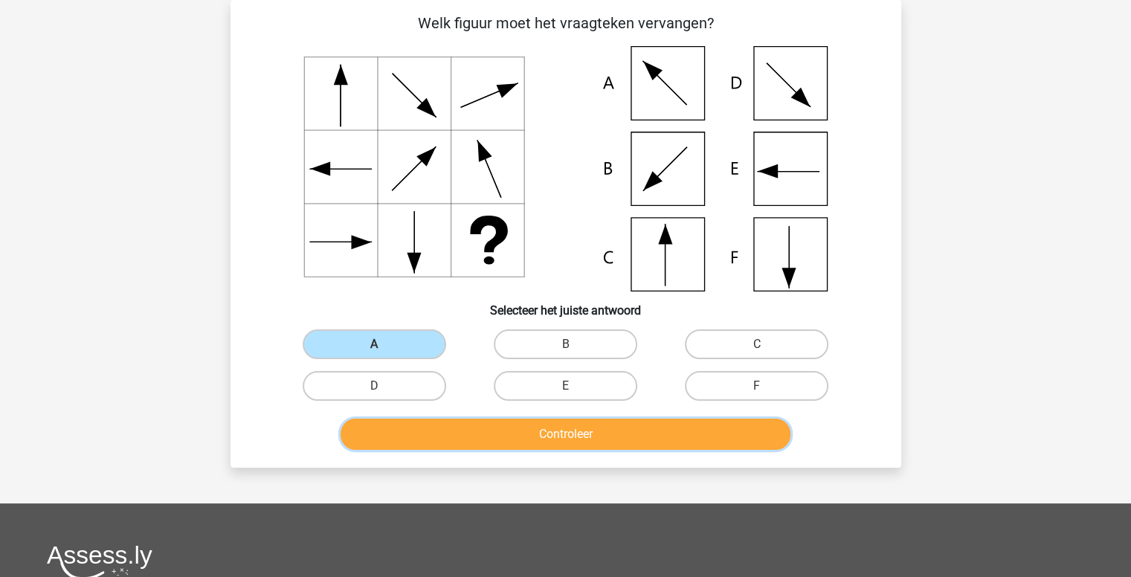
click at [492, 426] on button "Controleer" at bounding box center [566, 434] width 450 height 31
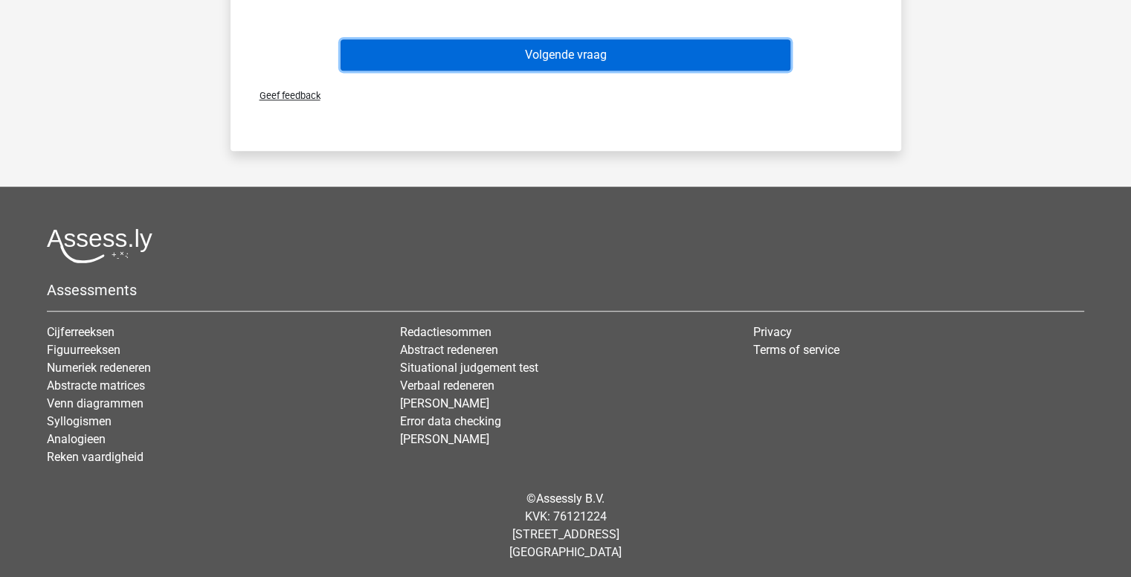
click at [564, 54] on button "Volgende vraag" at bounding box center [566, 54] width 450 height 31
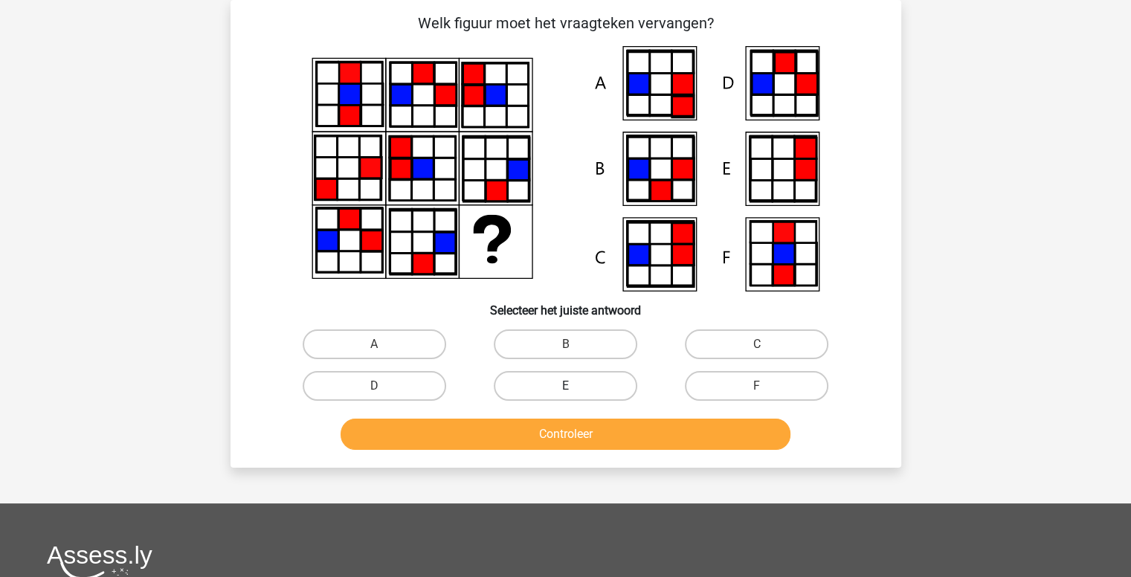
drag, startPoint x: 591, startPoint y: 350, endPoint x: 590, endPoint y: 376, distance: 25.3
click at [591, 351] on label "B" at bounding box center [566, 344] width 144 height 30
click at [575, 351] on input "B" at bounding box center [570, 349] width 10 height 10
radio input "true"
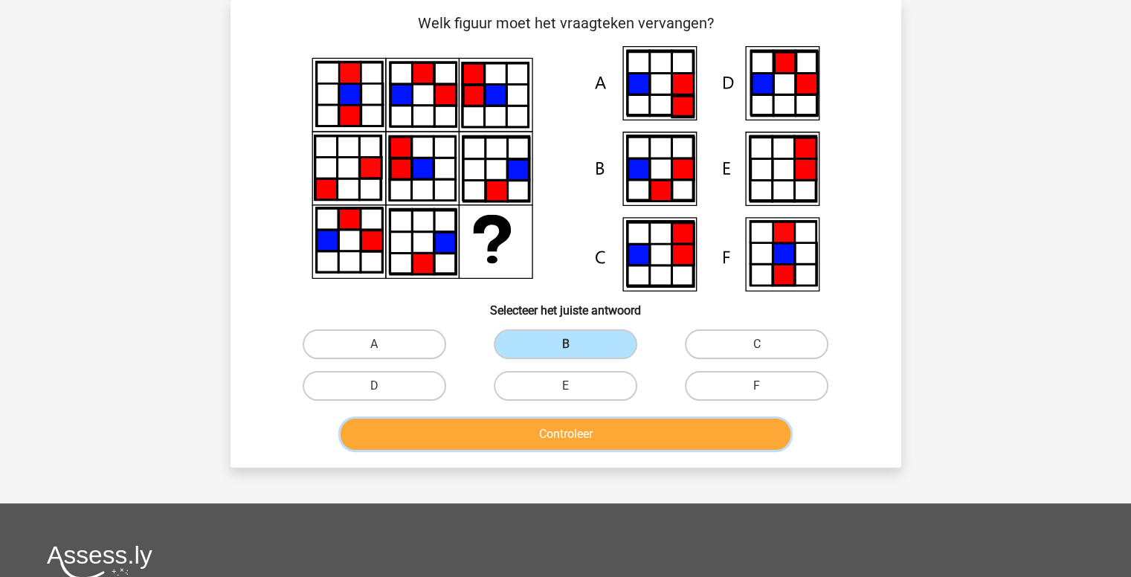
click at [598, 428] on button "Controleer" at bounding box center [566, 434] width 450 height 31
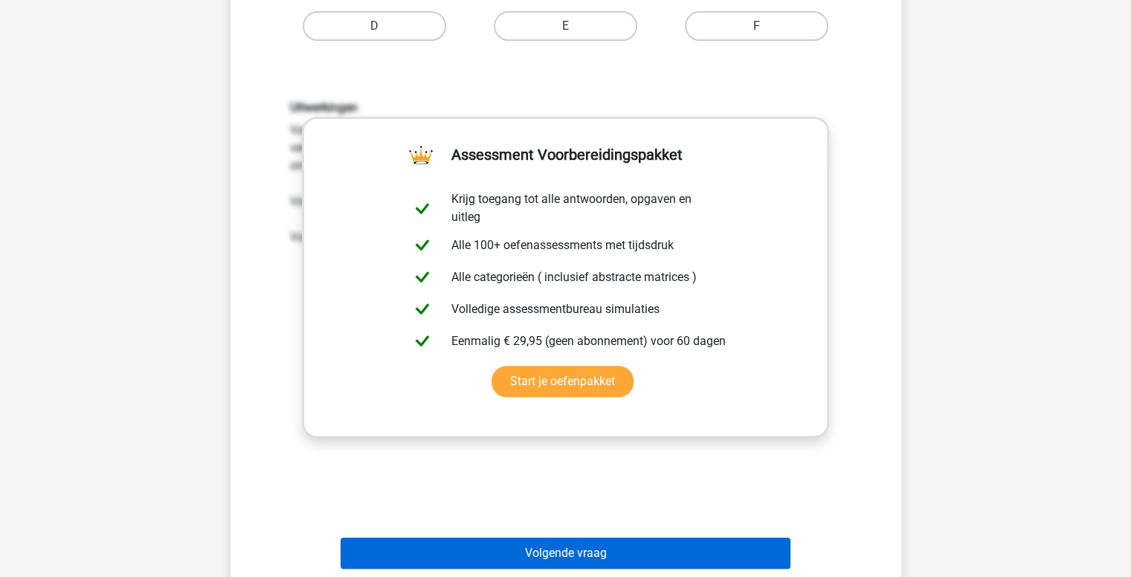
scroll to position [694, 0]
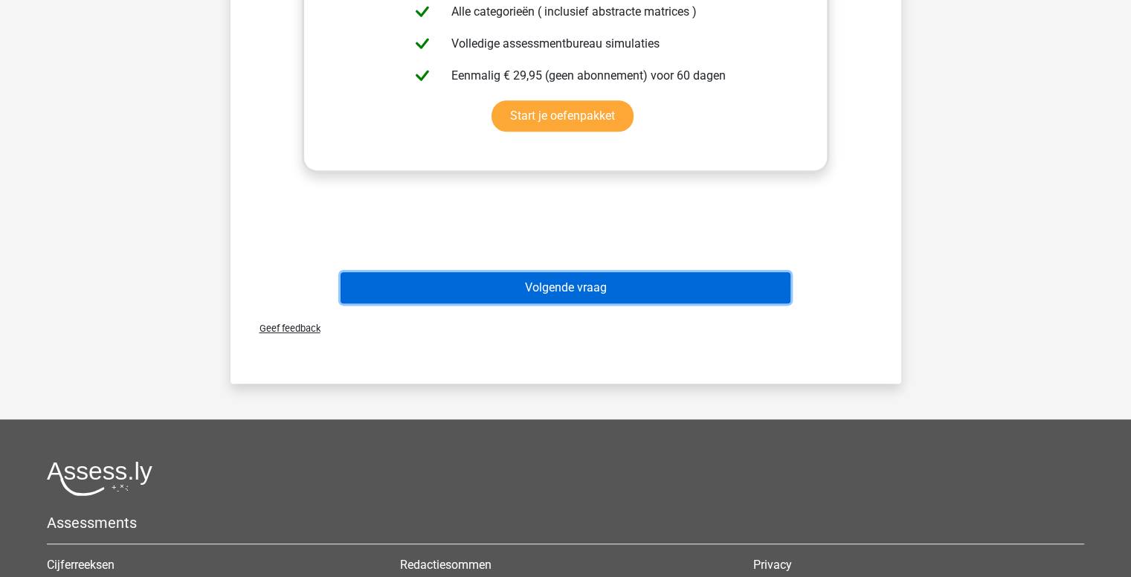
click at [640, 280] on button "Volgende vraag" at bounding box center [566, 287] width 450 height 31
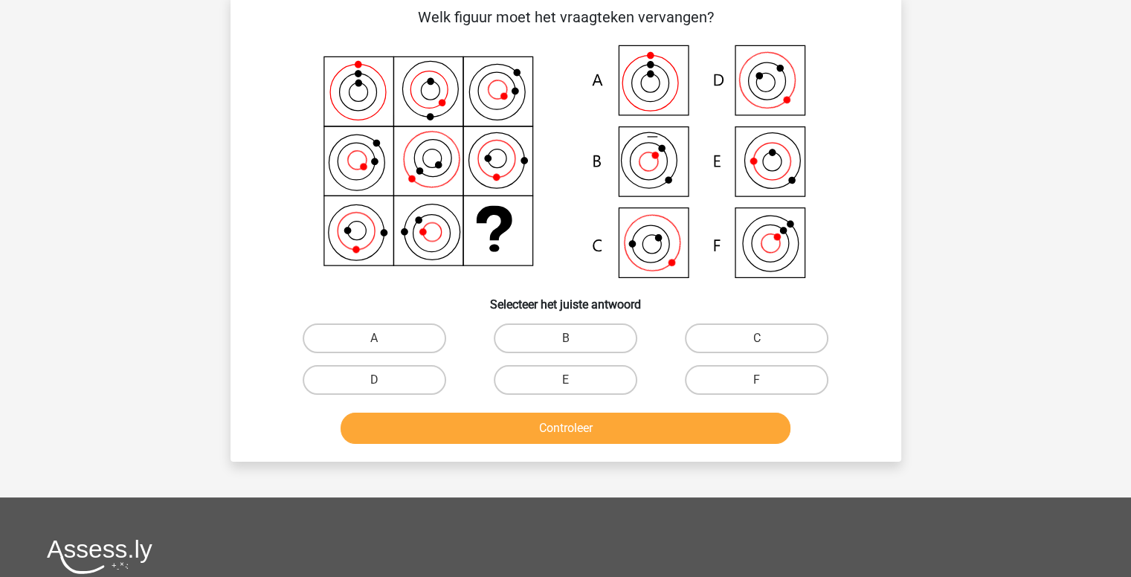
scroll to position [68, 0]
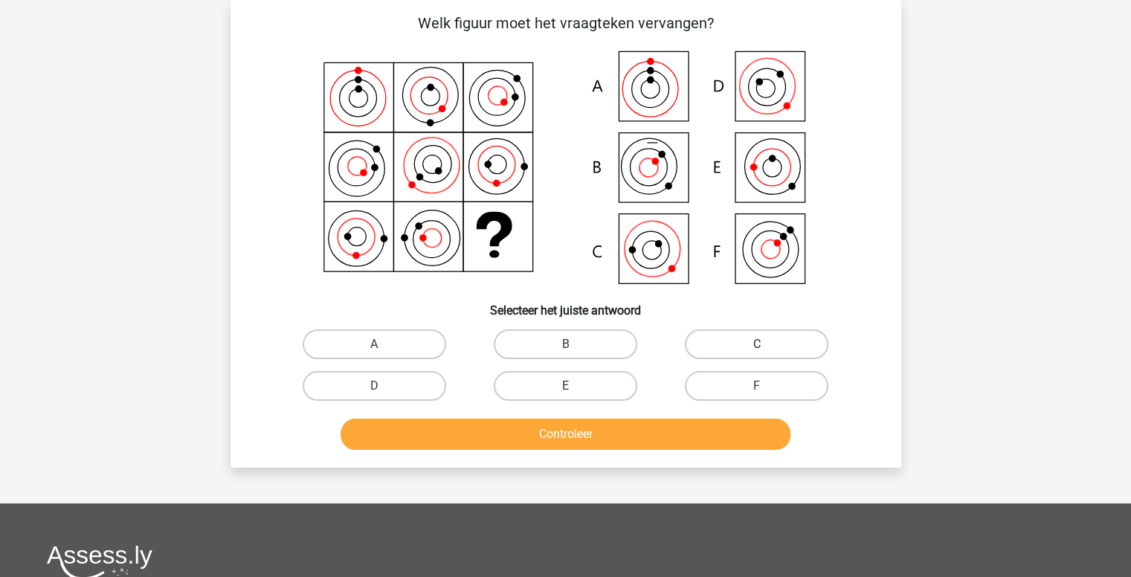
click at [781, 344] on label "C" at bounding box center [757, 344] width 144 height 30
click at [767, 344] on input "C" at bounding box center [762, 349] width 10 height 10
radio input "true"
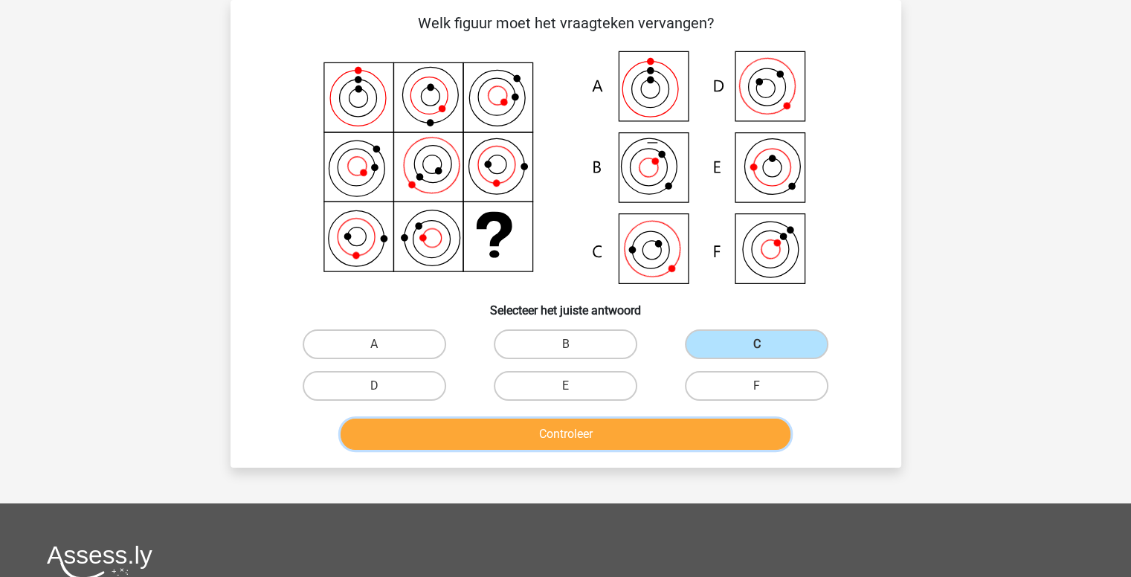
click at [725, 428] on button "Controleer" at bounding box center [566, 434] width 450 height 31
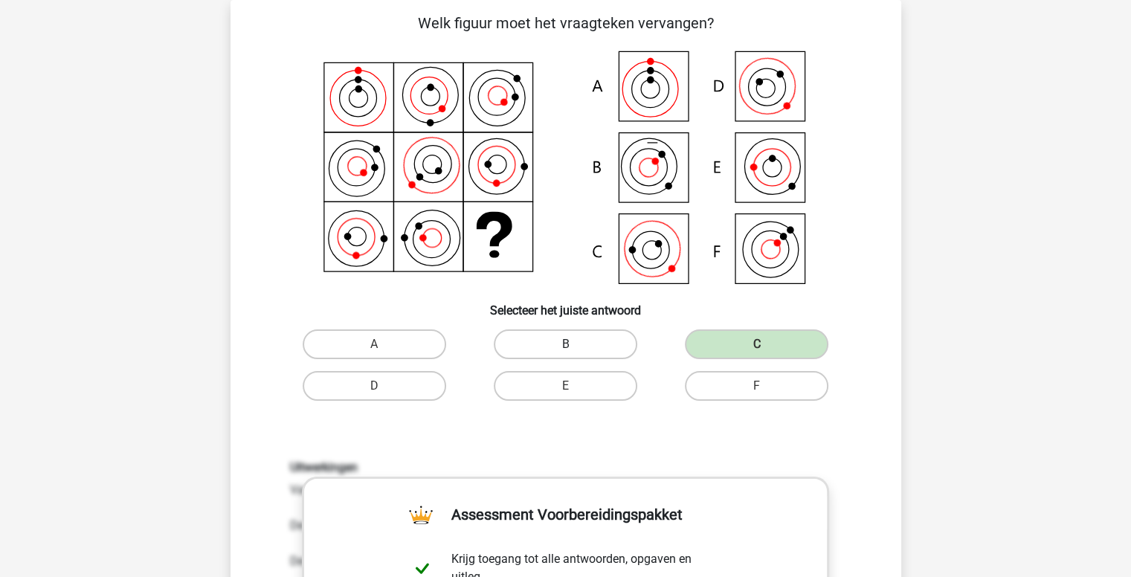
scroll to position [762, 0]
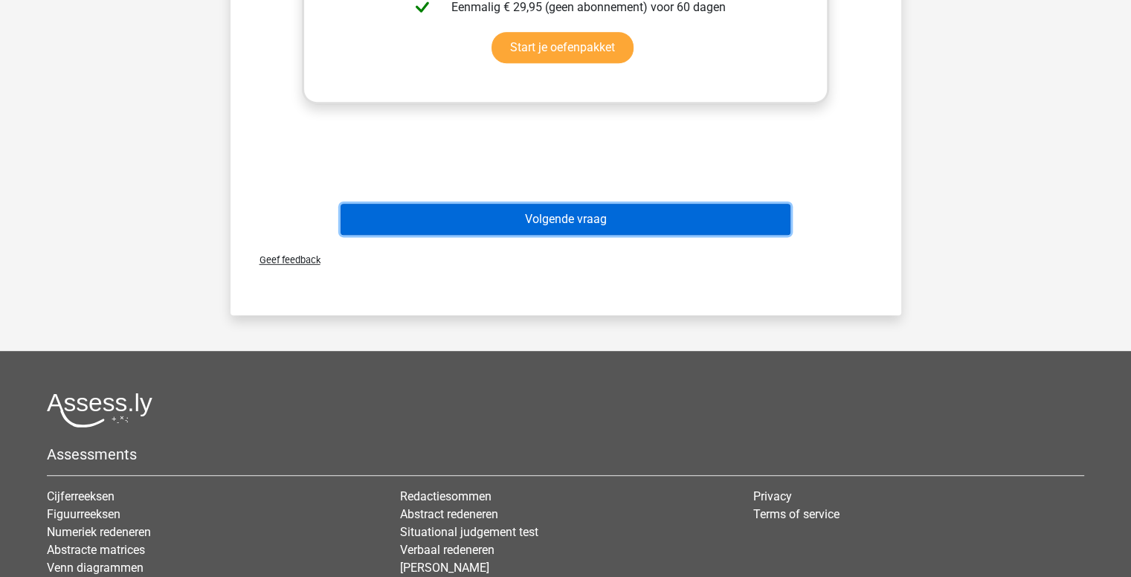
click at [522, 210] on button "Volgende vraag" at bounding box center [566, 219] width 450 height 31
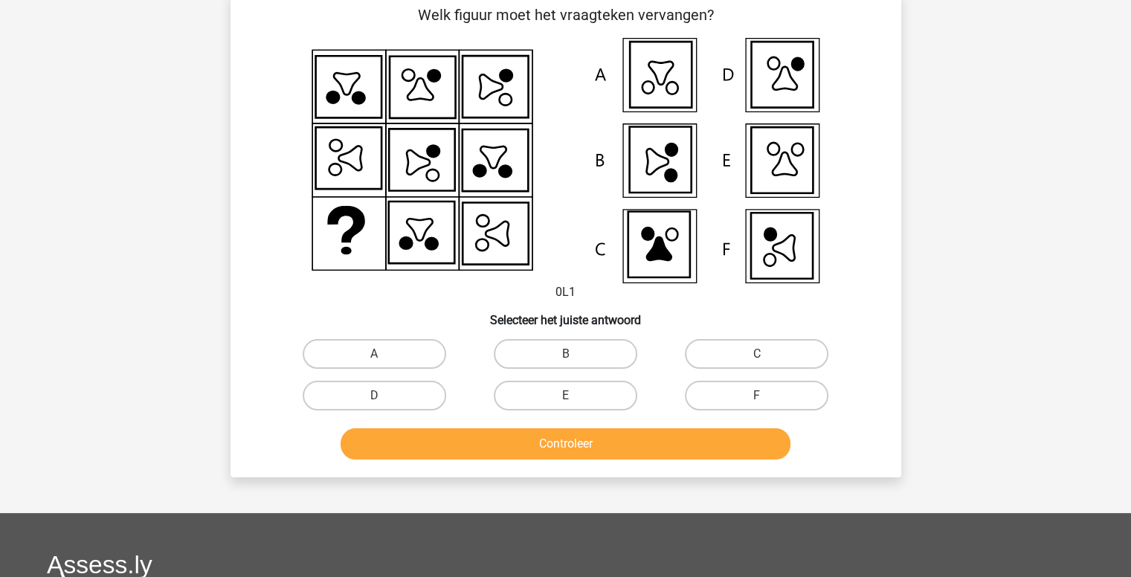
scroll to position [68, 0]
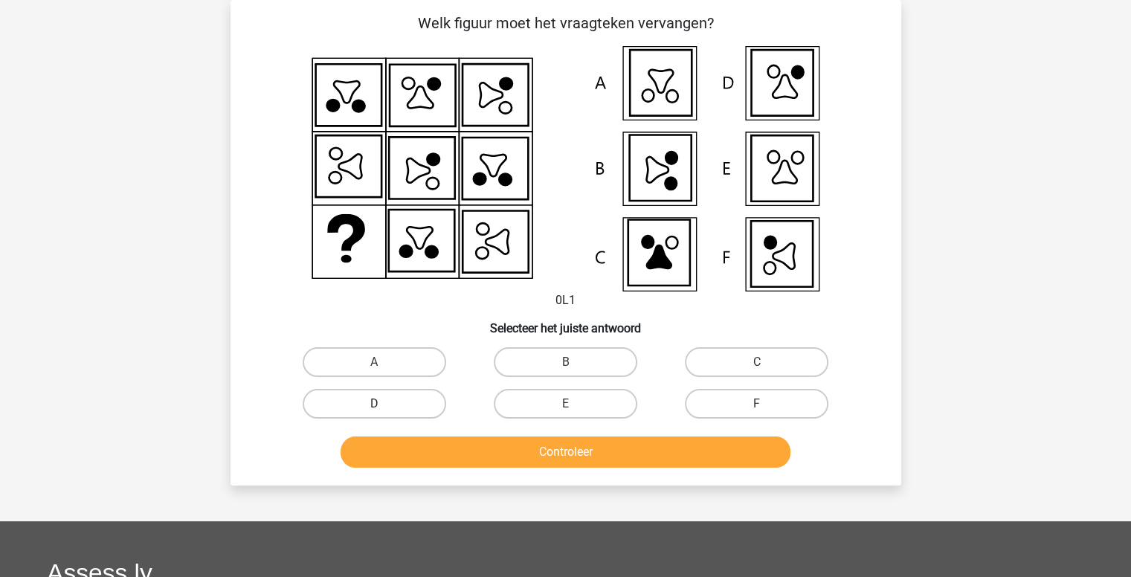
click at [396, 396] on label "D" at bounding box center [375, 404] width 144 height 30
click at [384, 404] on input "D" at bounding box center [379, 409] width 10 height 10
radio input "true"
click at [411, 451] on button "Controleer" at bounding box center [566, 452] width 450 height 31
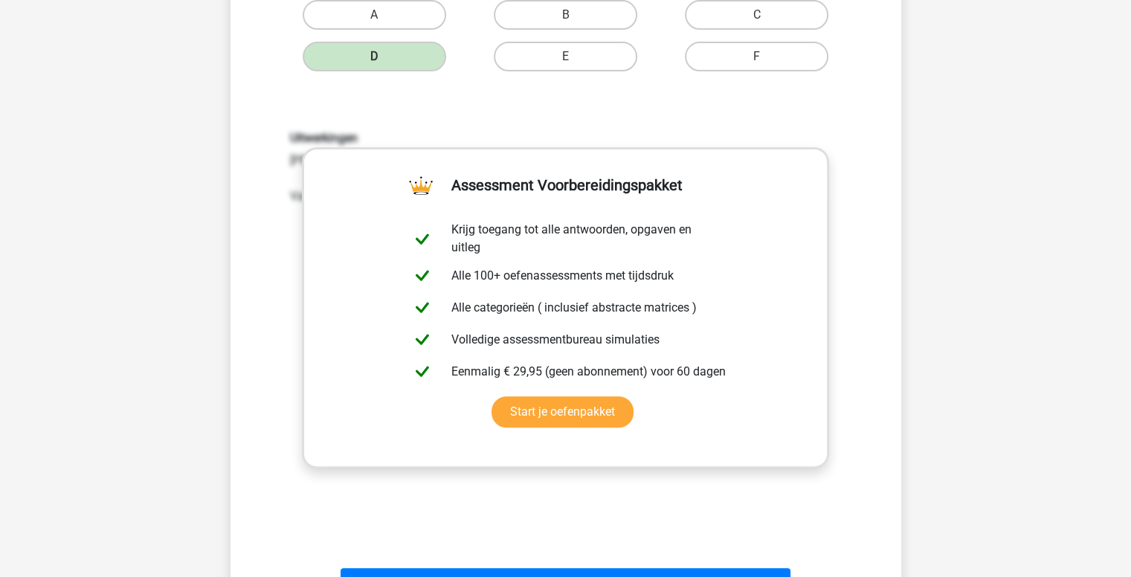
scroll to position [762, 0]
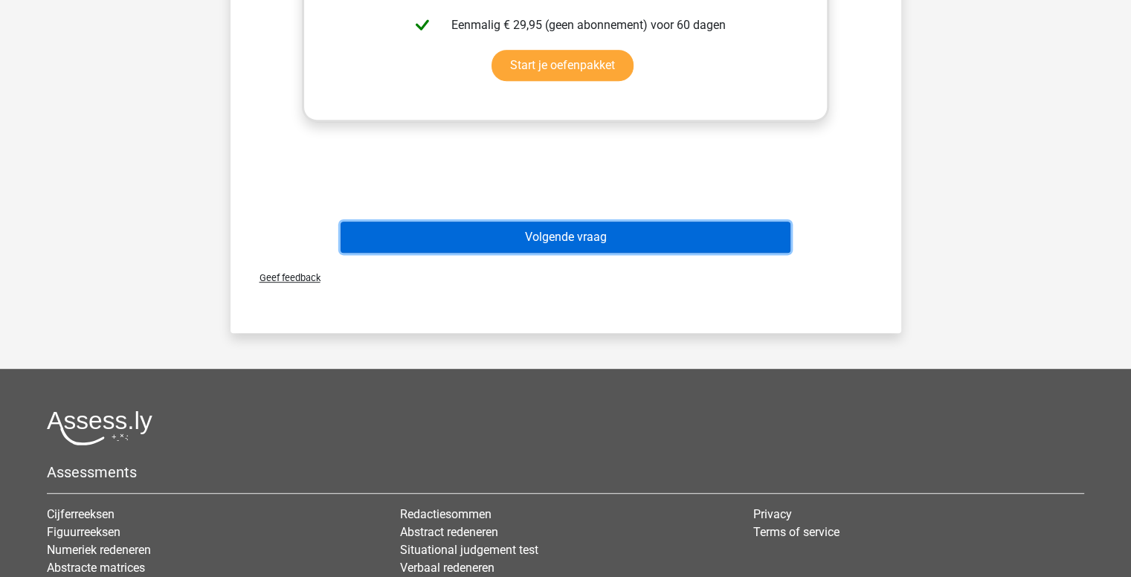
click at [498, 237] on button "Volgende vraag" at bounding box center [566, 237] width 450 height 31
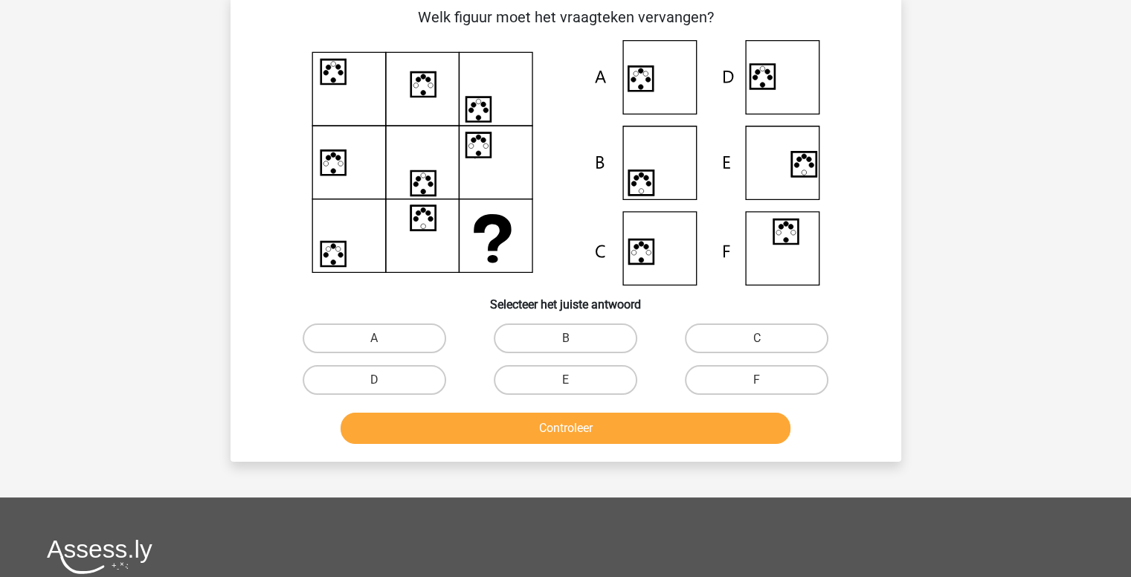
scroll to position [68, 0]
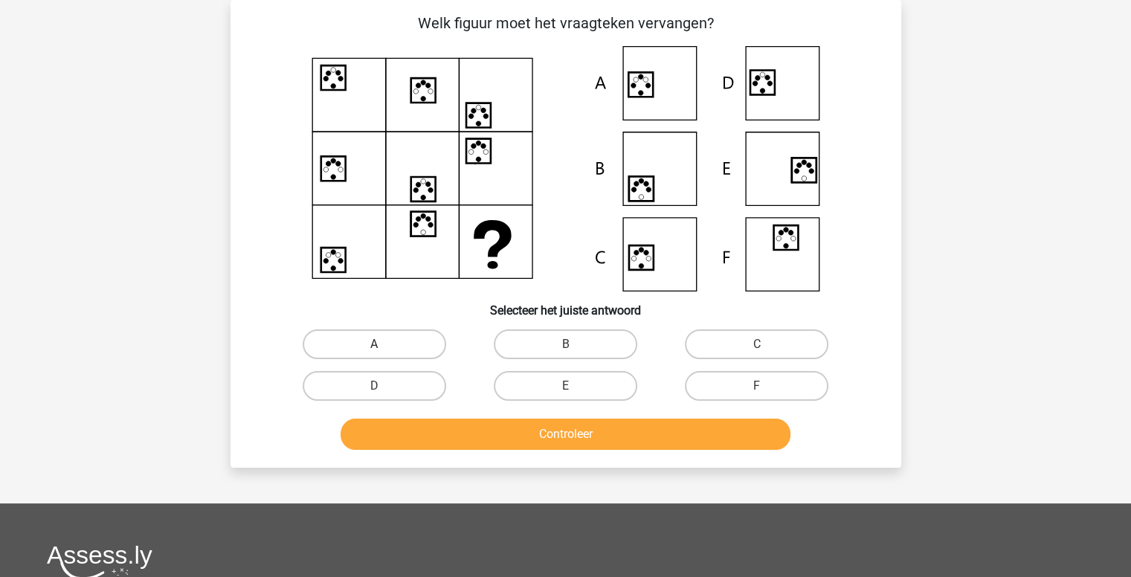
click at [414, 332] on label "A" at bounding box center [375, 344] width 144 height 30
click at [384, 344] on input "A" at bounding box center [379, 349] width 10 height 10
radio input "true"
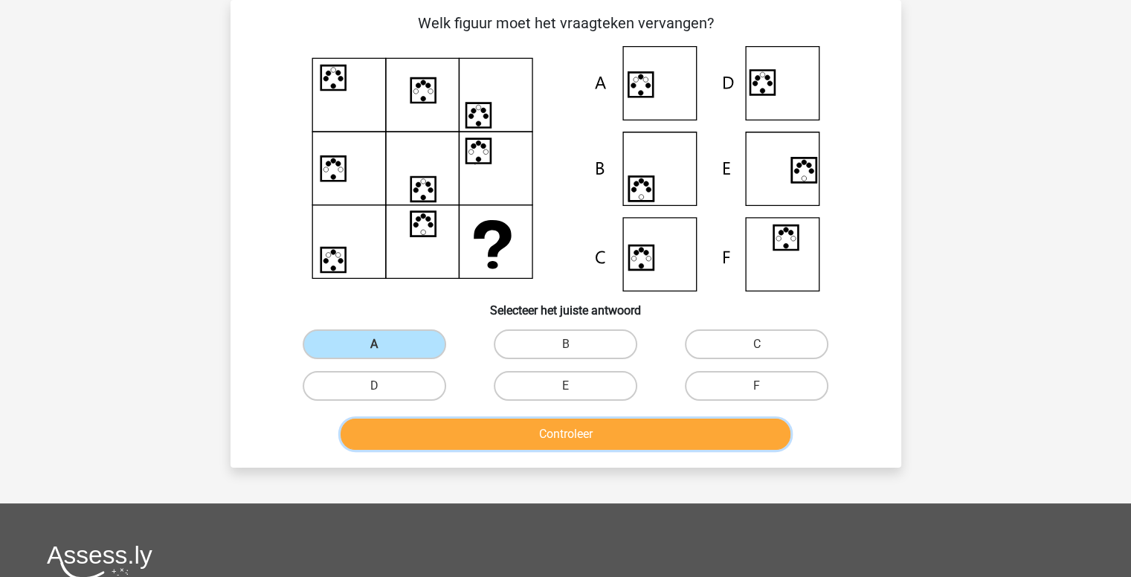
click at [445, 441] on button "Controleer" at bounding box center [566, 434] width 450 height 31
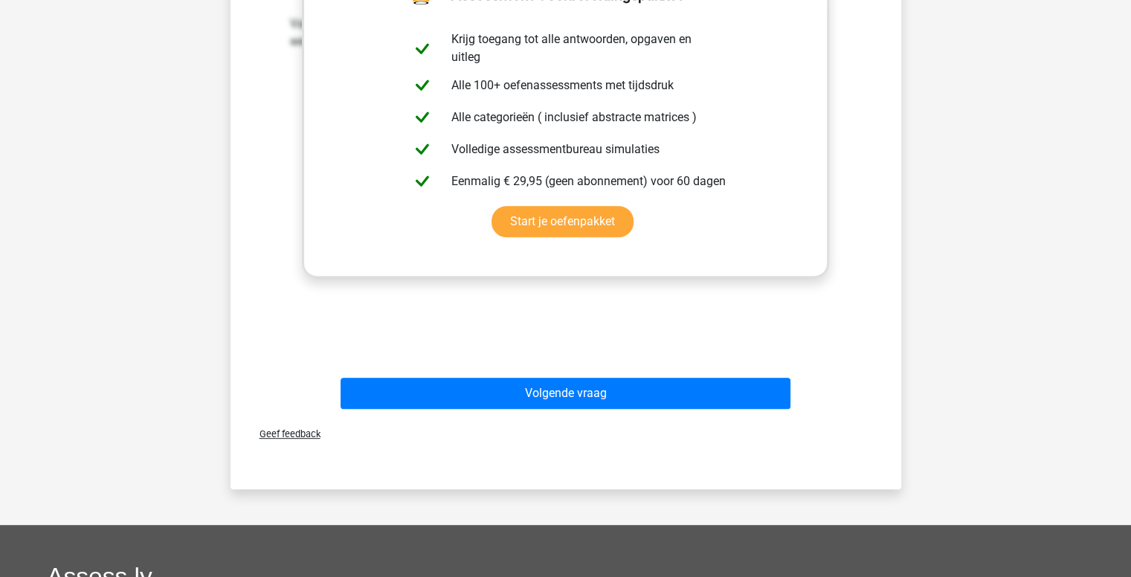
scroll to position [762, 0]
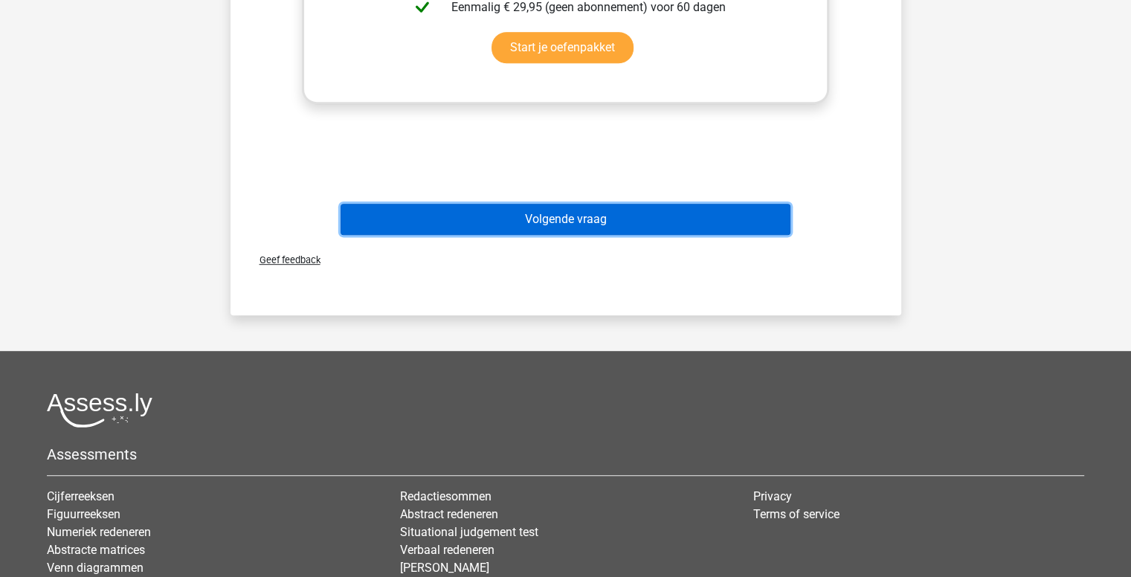
click at [455, 213] on button "Volgende vraag" at bounding box center [566, 219] width 450 height 31
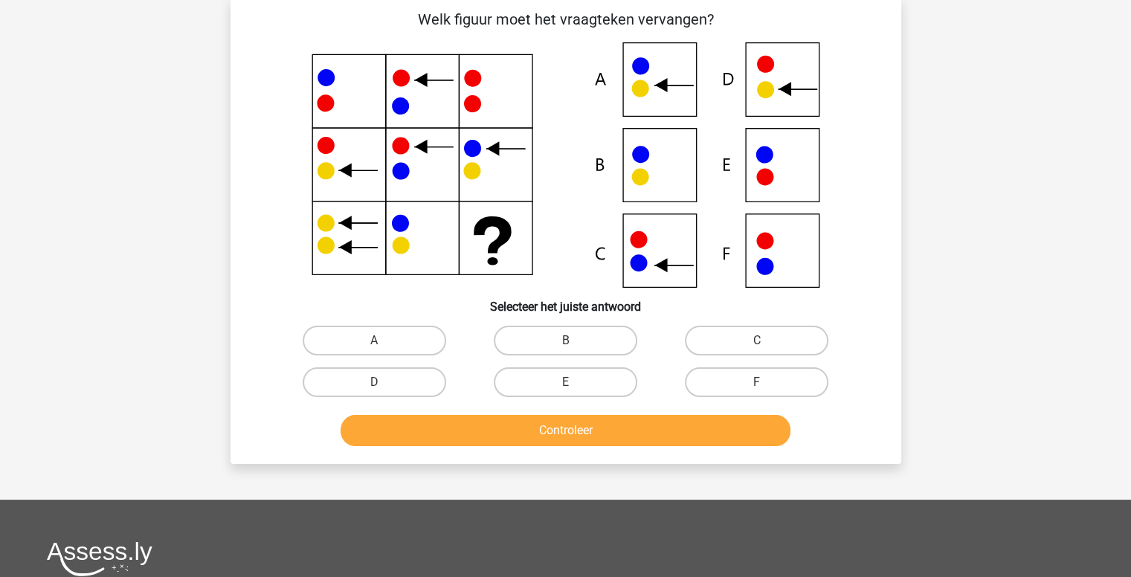
scroll to position [68, 0]
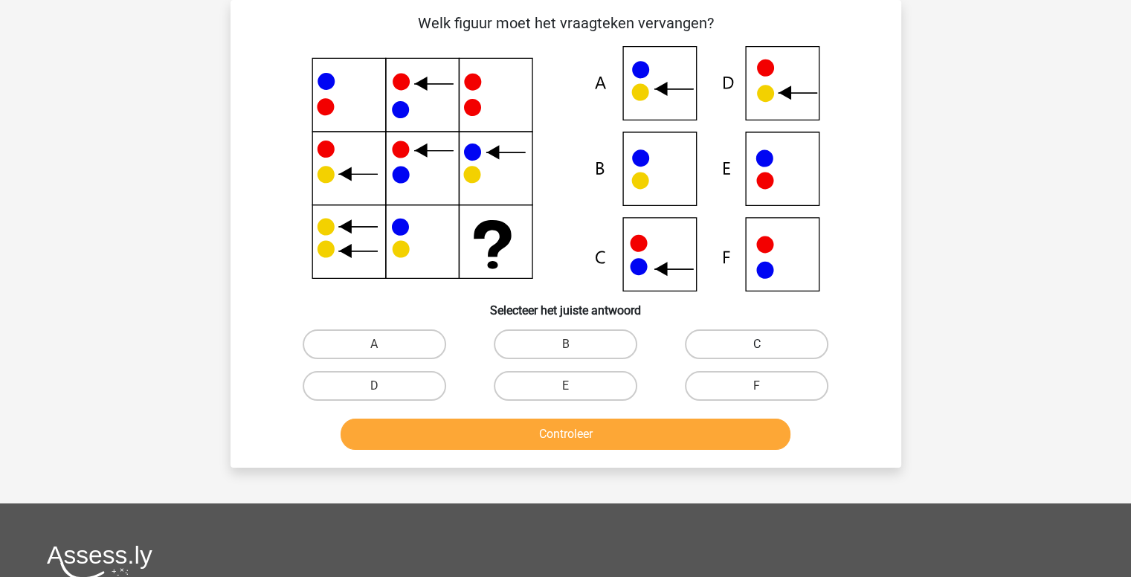
click at [742, 346] on label "C" at bounding box center [757, 344] width 144 height 30
click at [757, 346] on input "C" at bounding box center [762, 349] width 10 height 10
radio input "true"
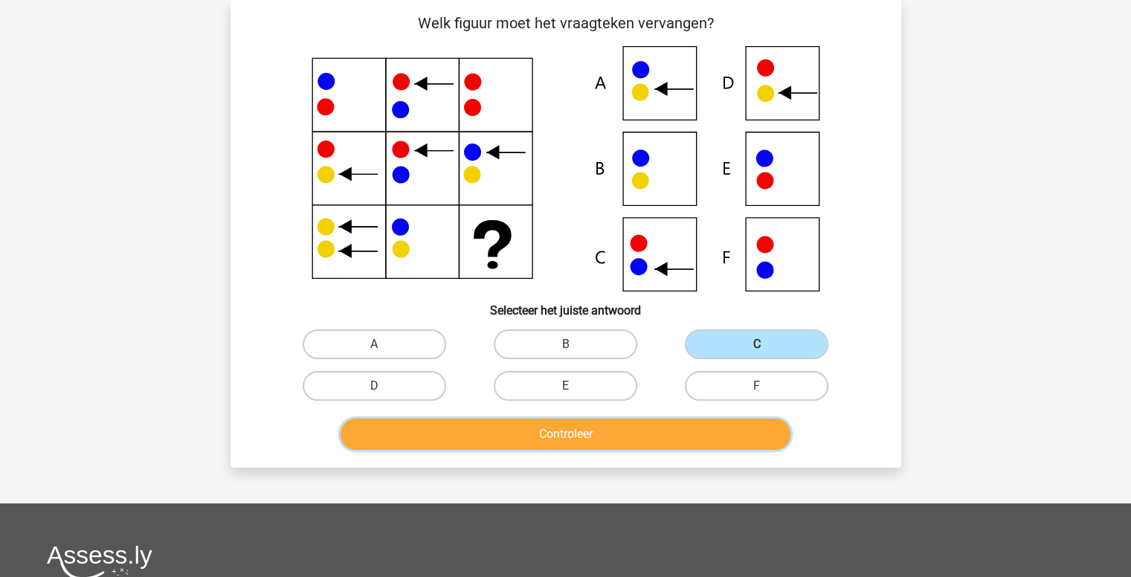
click at [675, 423] on button "Controleer" at bounding box center [566, 434] width 450 height 31
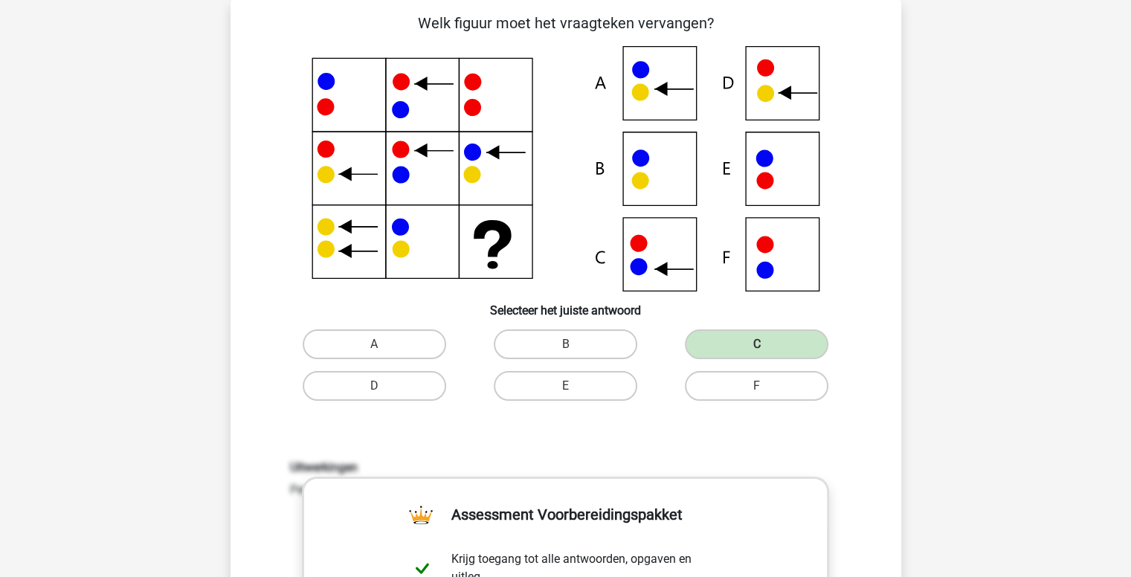
scroll to position [416, 0]
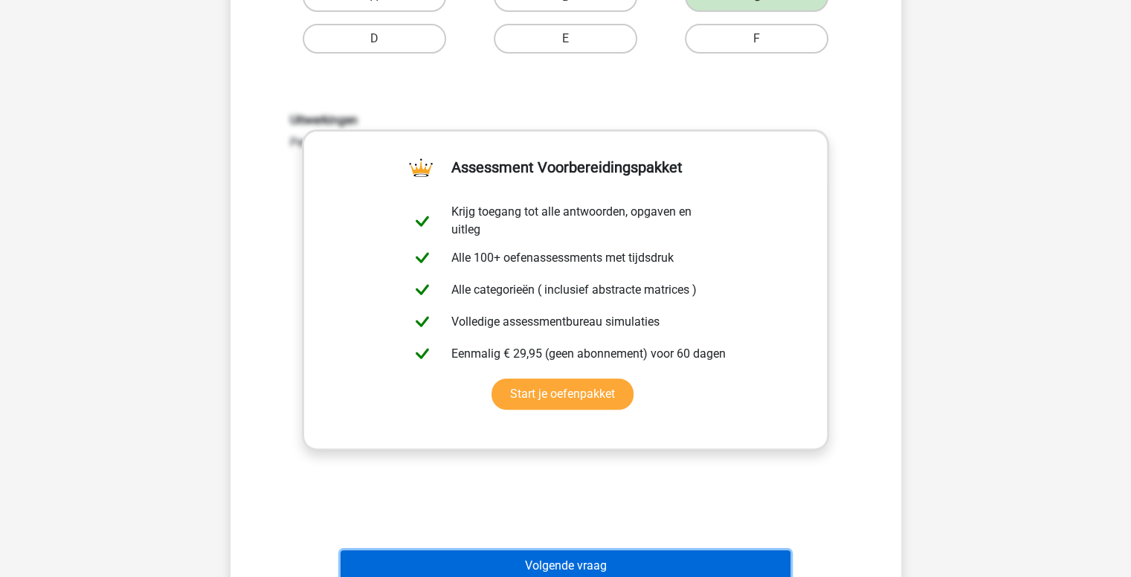
click at [552, 566] on button "Volgende vraag" at bounding box center [566, 565] width 450 height 31
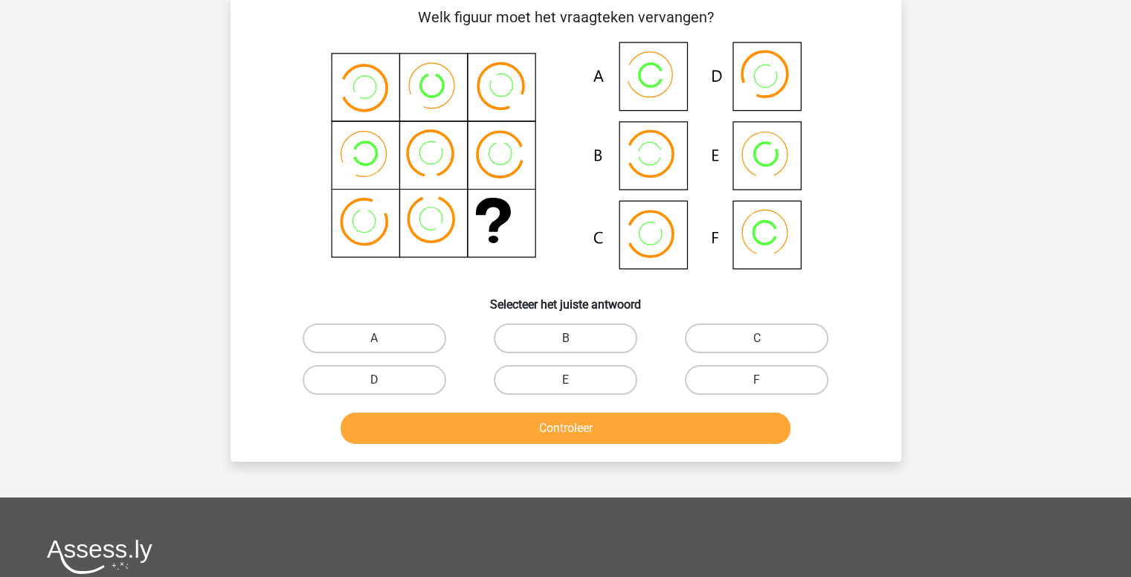
scroll to position [68, 0]
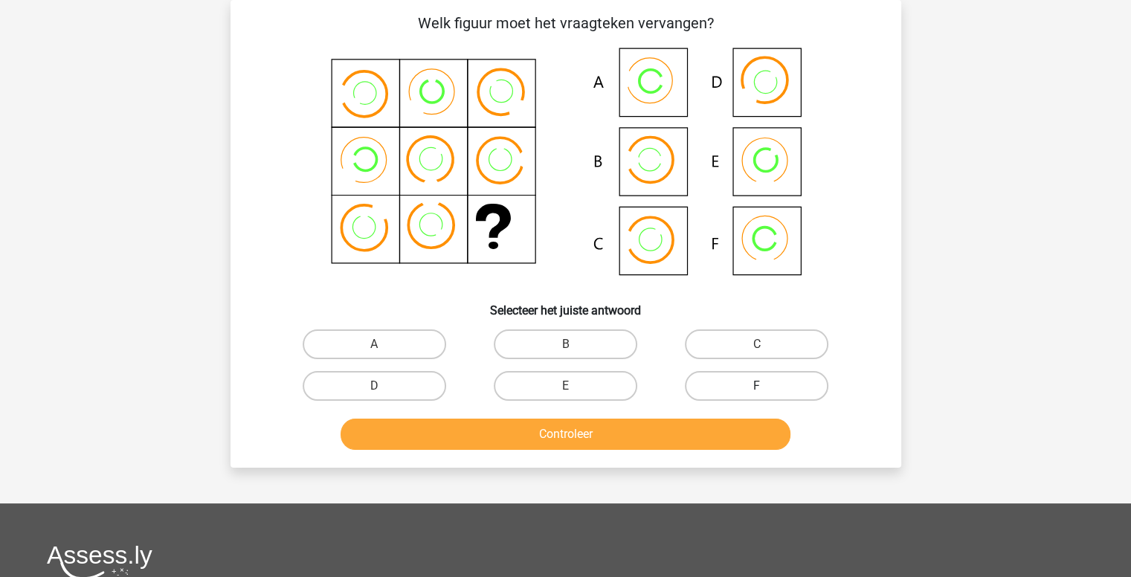
click at [716, 379] on label "F" at bounding box center [757, 386] width 144 height 30
click at [757, 386] on input "F" at bounding box center [762, 391] width 10 height 10
radio input "true"
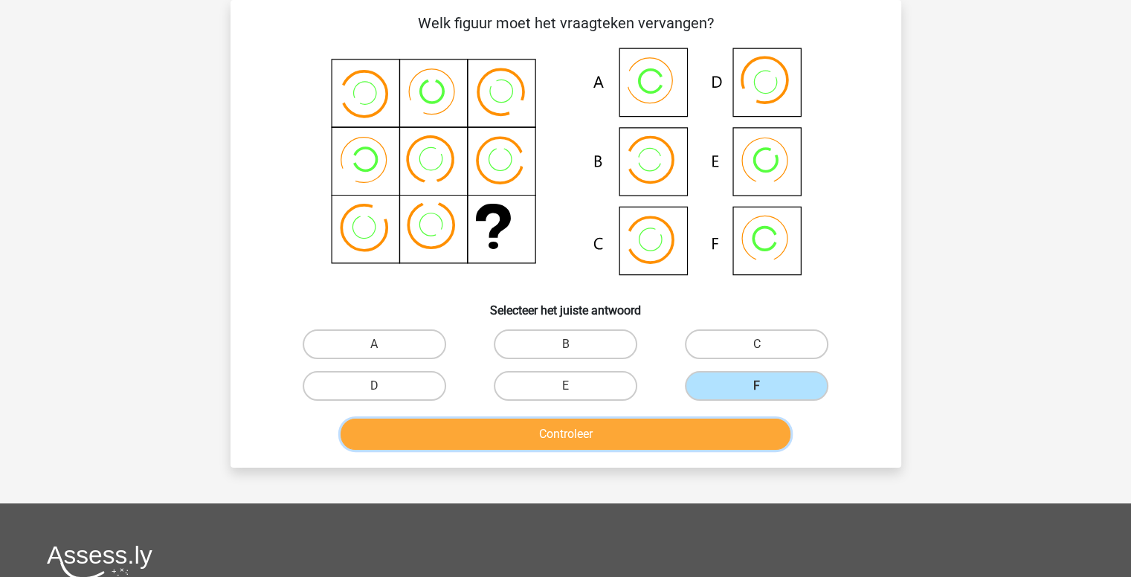
click at [718, 435] on button "Controleer" at bounding box center [566, 434] width 450 height 31
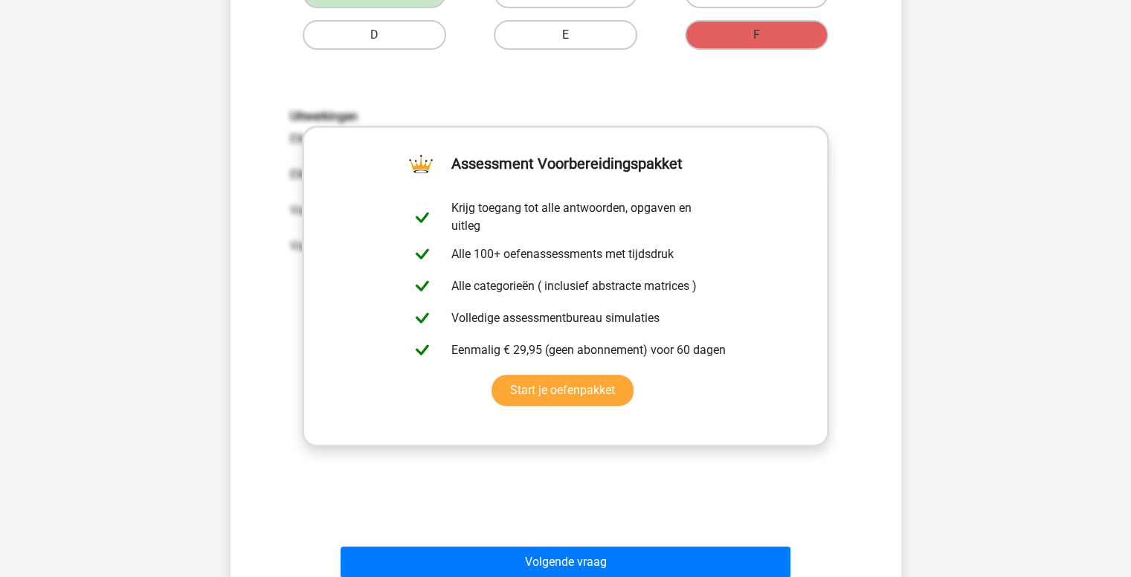
scroll to position [762, 0]
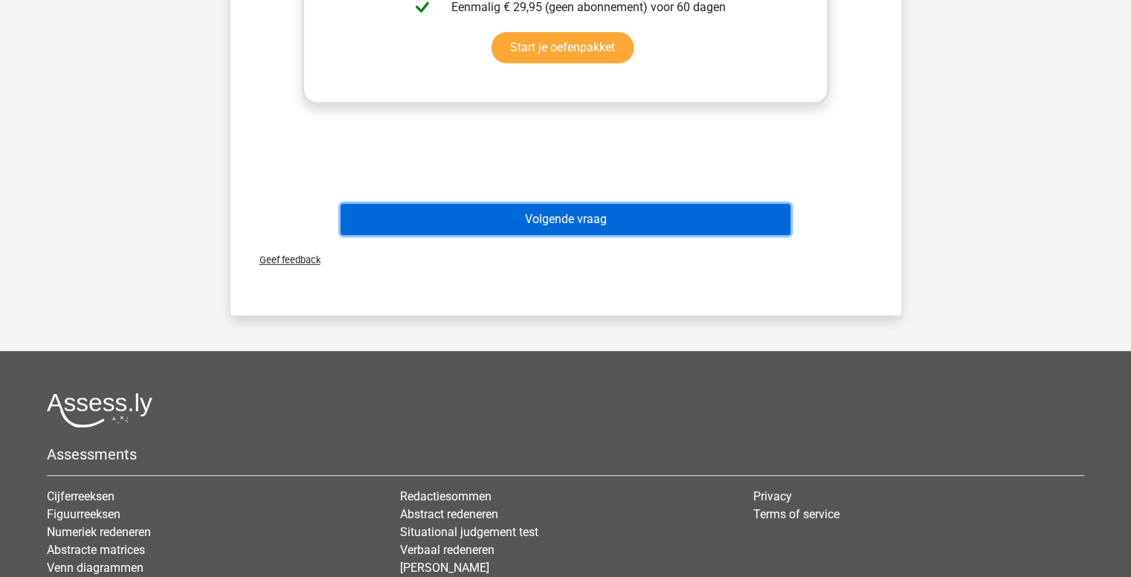
click at [536, 224] on button "Volgende vraag" at bounding box center [566, 219] width 450 height 31
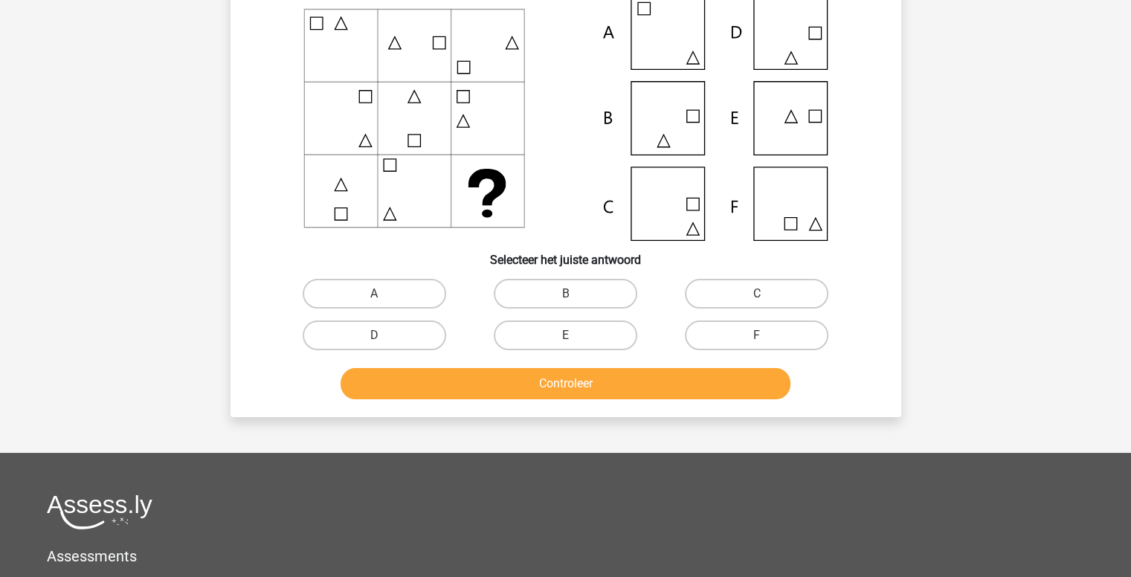
scroll to position [68, 0]
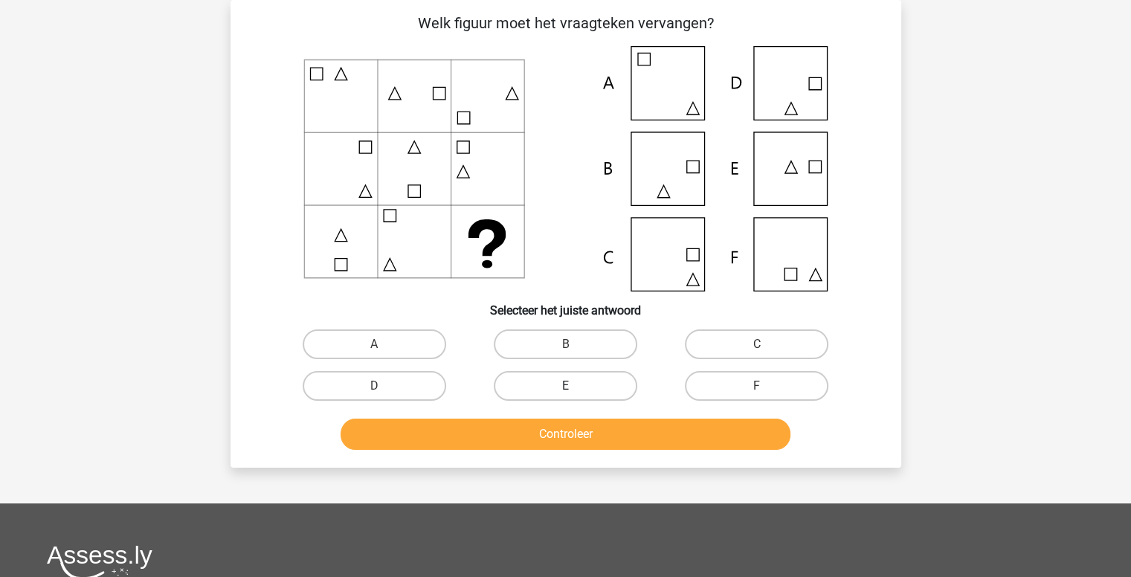
click at [603, 385] on label "E" at bounding box center [566, 386] width 144 height 30
click at [575, 386] on input "E" at bounding box center [570, 391] width 10 height 10
radio input "true"
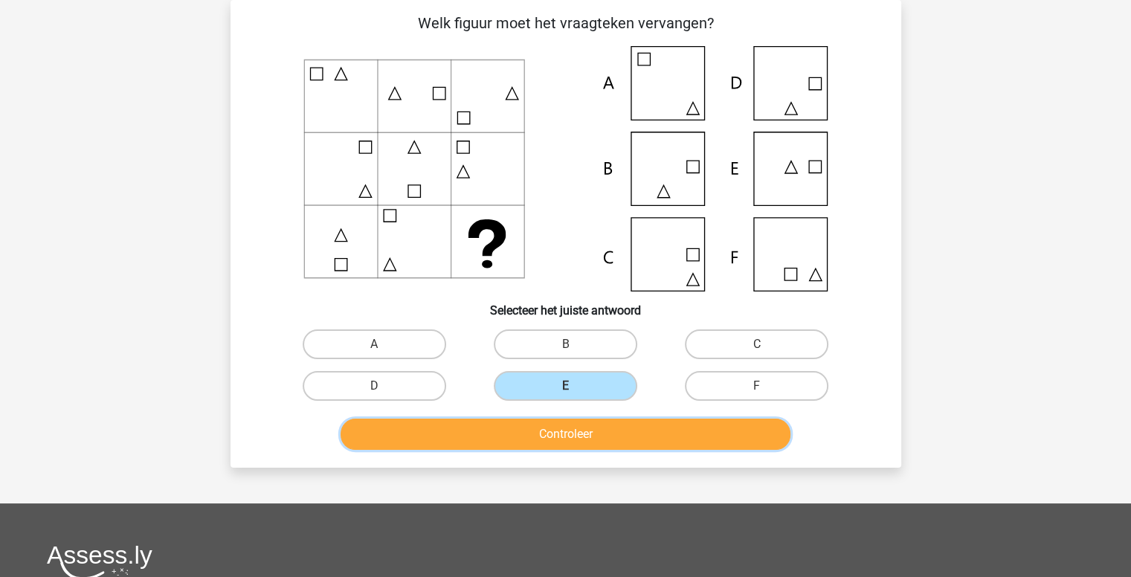
click at [614, 426] on button "Controleer" at bounding box center [566, 434] width 450 height 31
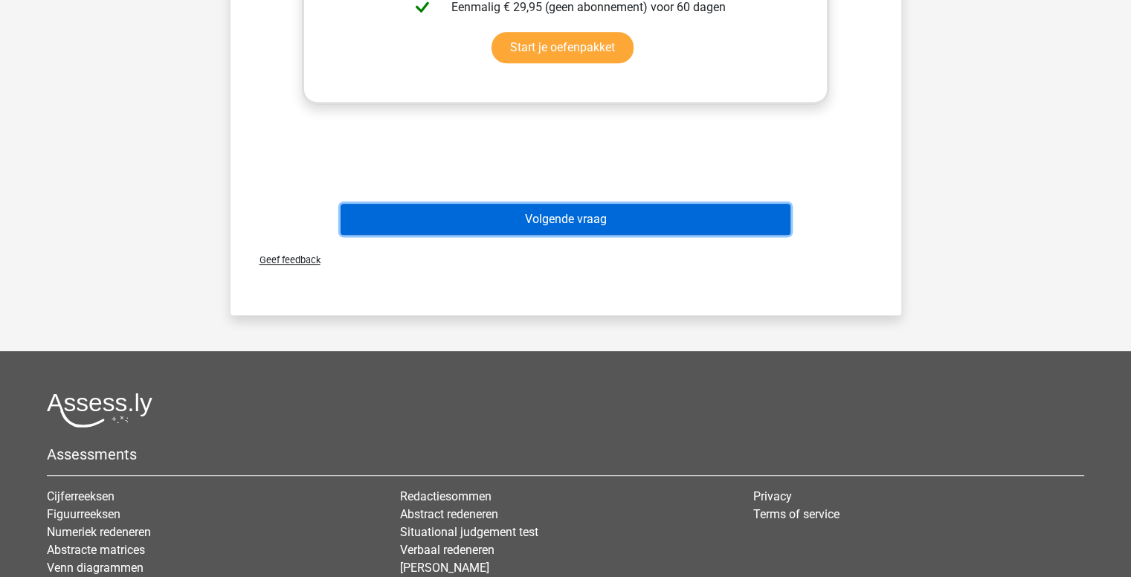
click at [586, 206] on button "Volgende vraag" at bounding box center [566, 219] width 450 height 31
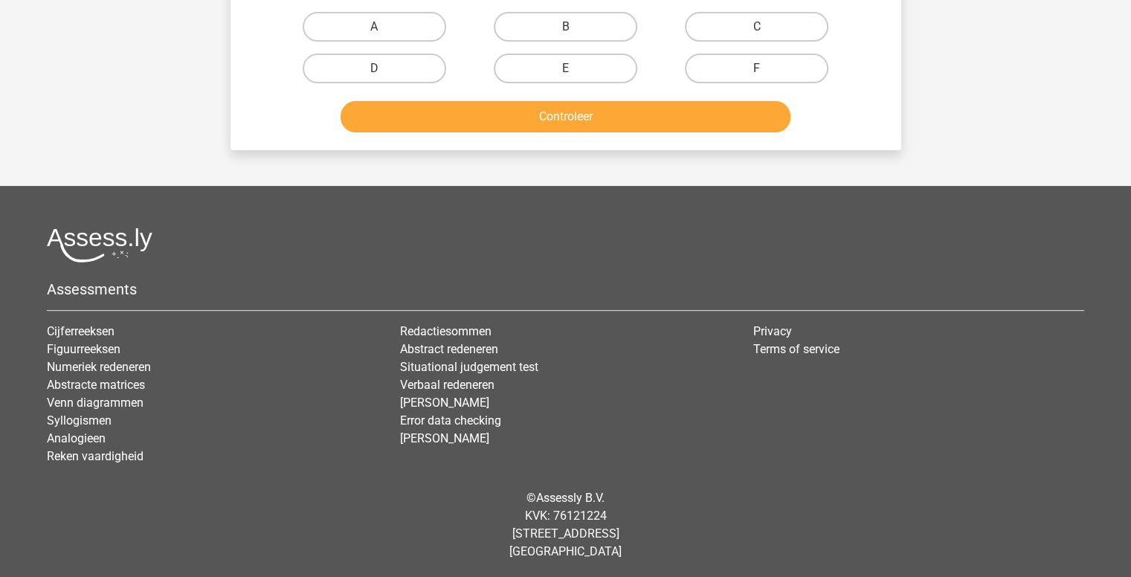
scroll to position [39, 0]
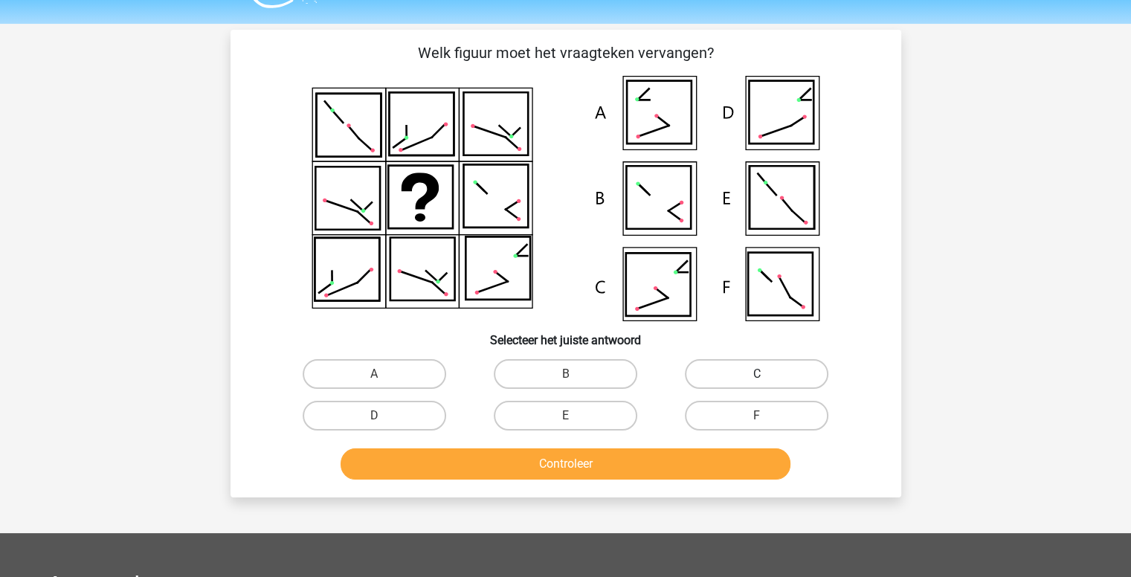
click at [778, 368] on label "C" at bounding box center [757, 374] width 144 height 30
click at [767, 374] on input "C" at bounding box center [762, 379] width 10 height 10
radio input "true"
click at [702, 450] on button "Controleer" at bounding box center [566, 463] width 450 height 31
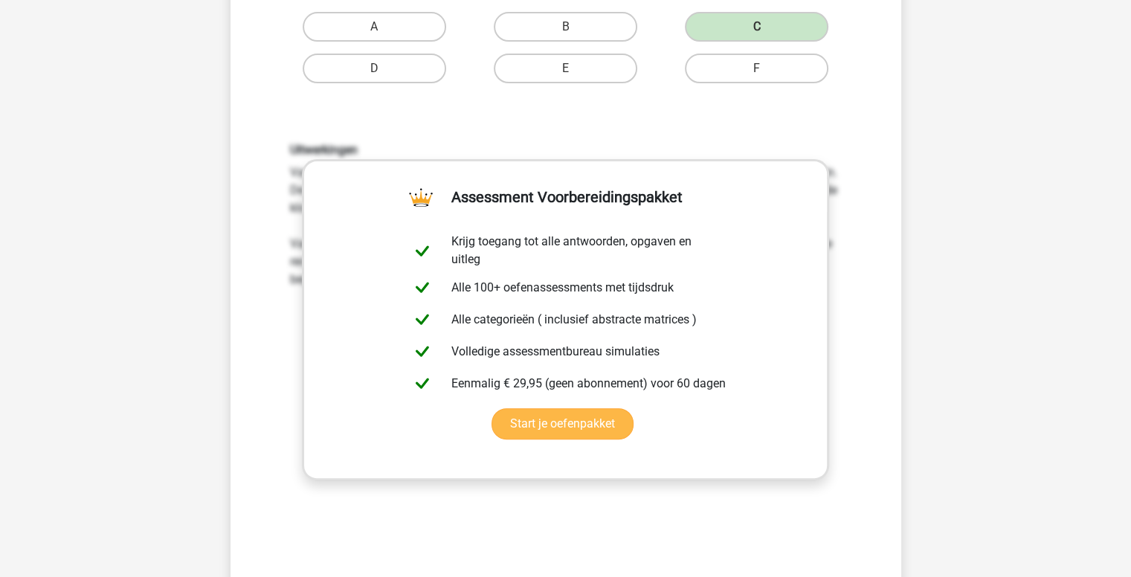
scroll to position [733, 0]
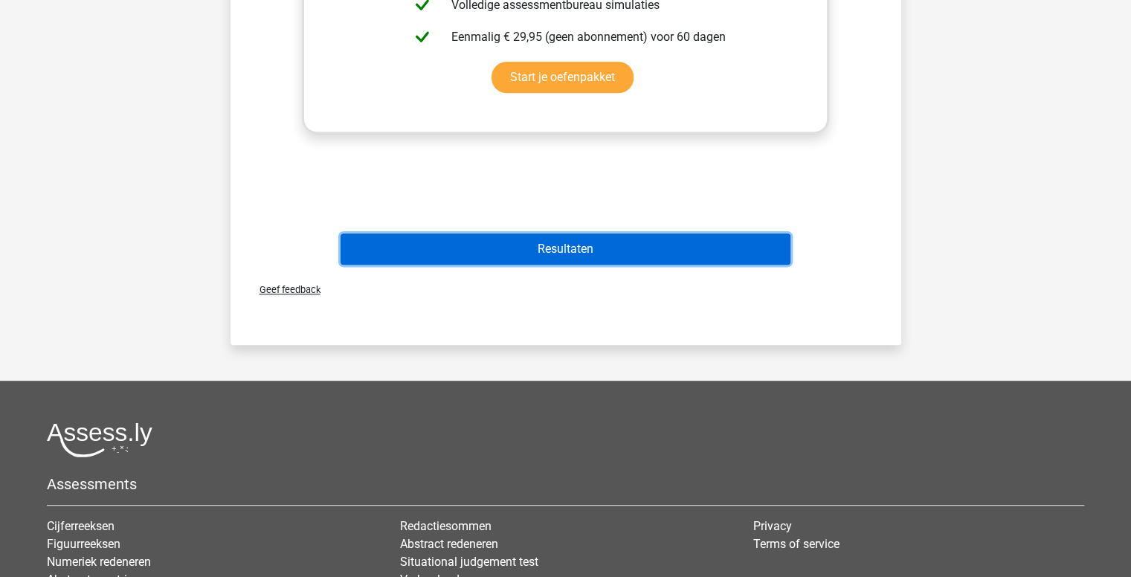
click at [574, 245] on button "Resultaten" at bounding box center [566, 249] width 450 height 31
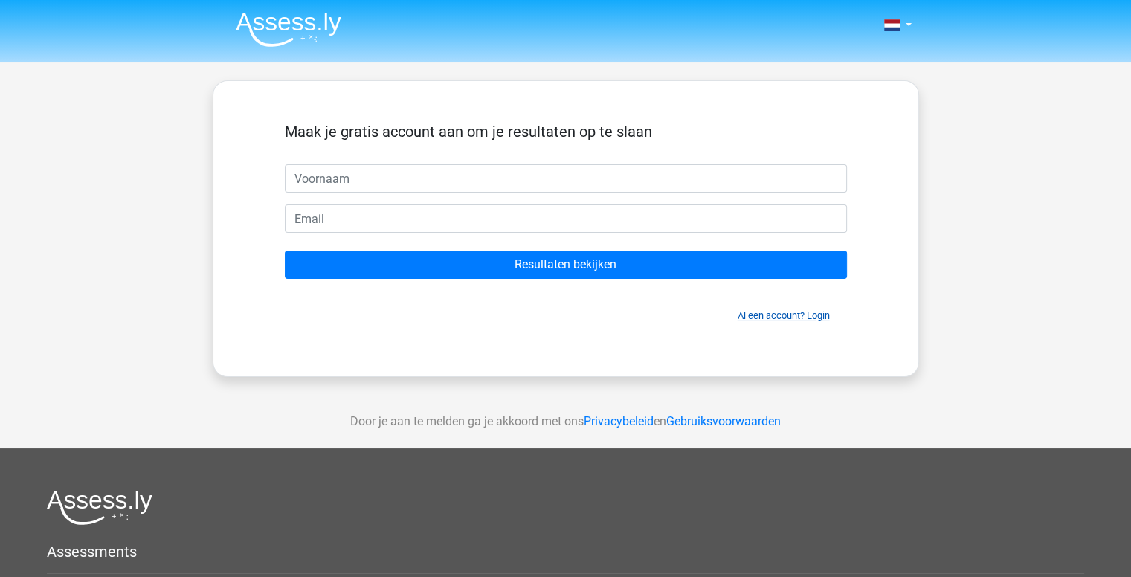
click at [759, 319] on link "Al een account? Login" at bounding box center [784, 315] width 92 height 11
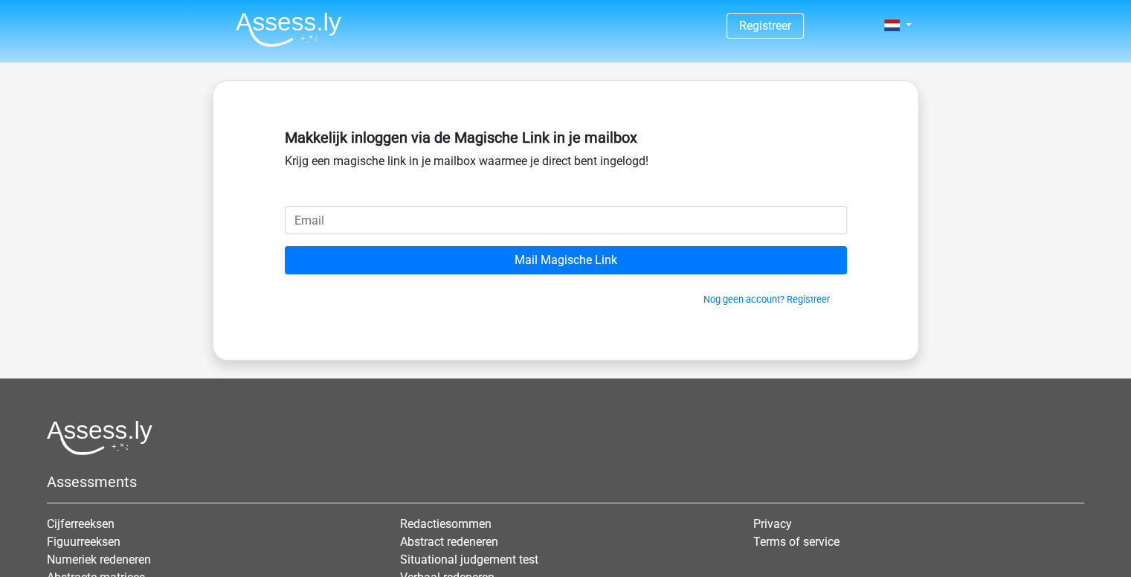
click at [378, 216] on input "email" at bounding box center [566, 220] width 562 height 28
type input "[EMAIL_ADDRESS][DOMAIN_NAME]"
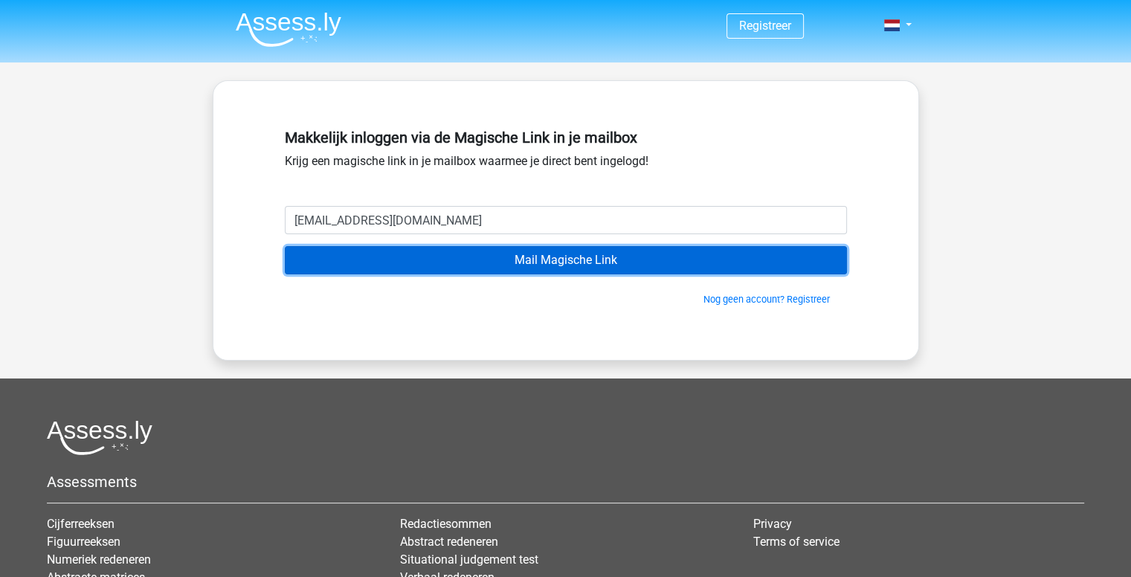
click at [534, 260] on input "Mail Magische Link" at bounding box center [566, 260] width 562 height 28
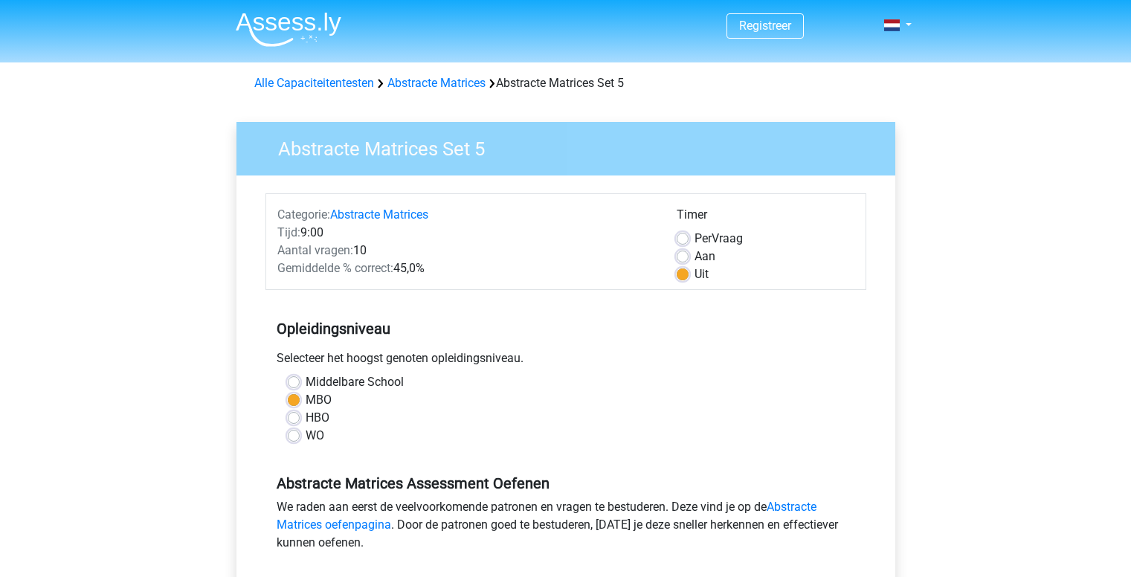
scroll to position [347, 0]
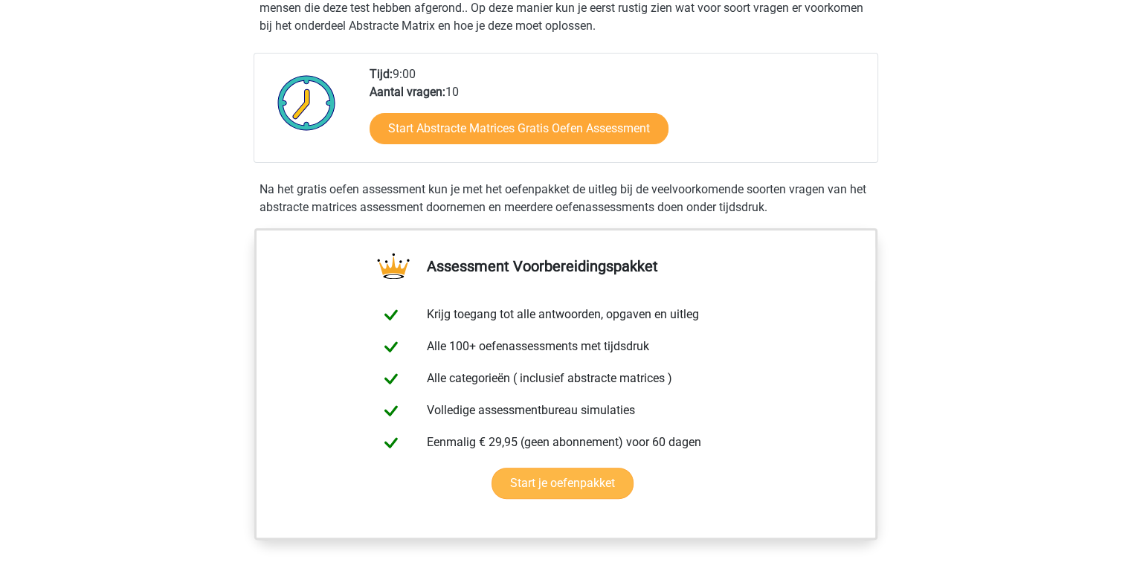
scroll to position [694, 0]
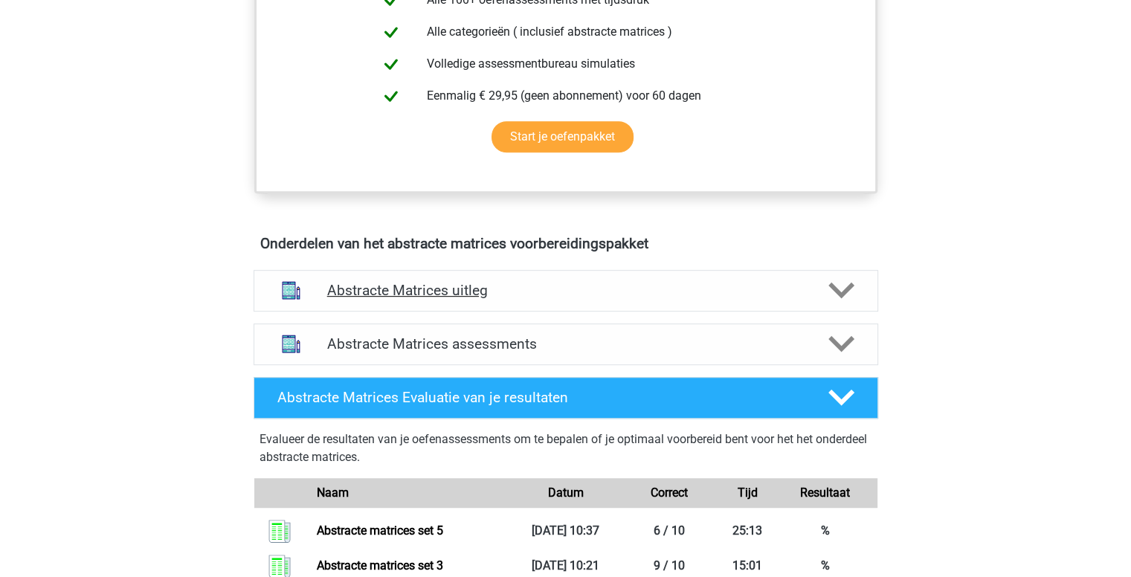
click at [851, 293] on icon at bounding box center [842, 290] width 26 height 26
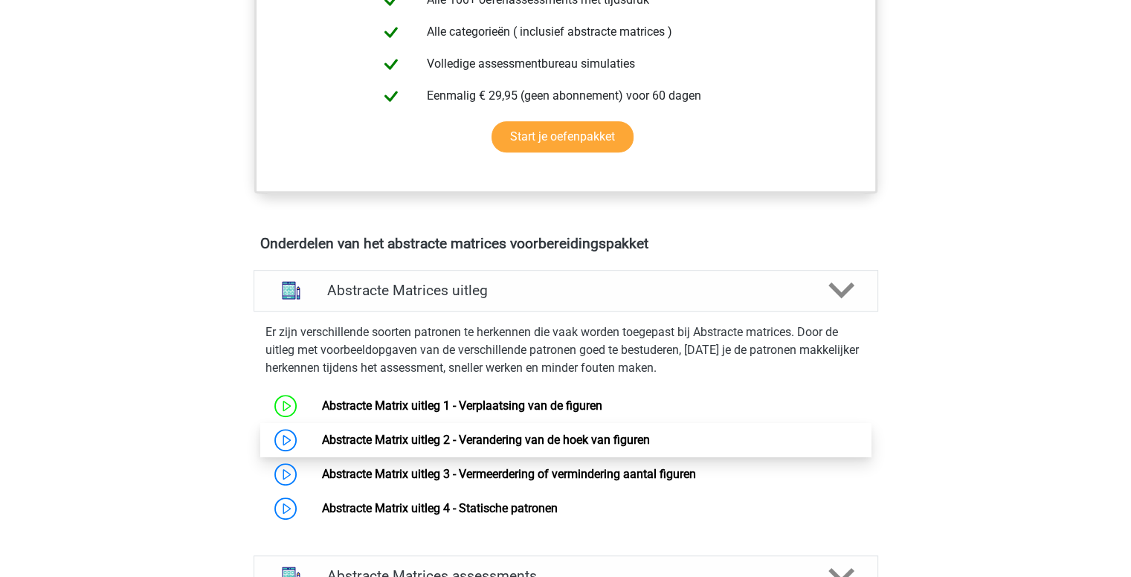
click at [497, 441] on link "Abstracte Matrix uitleg 2 - Verandering van de hoek van figuren" at bounding box center [486, 440] width 328 height 14
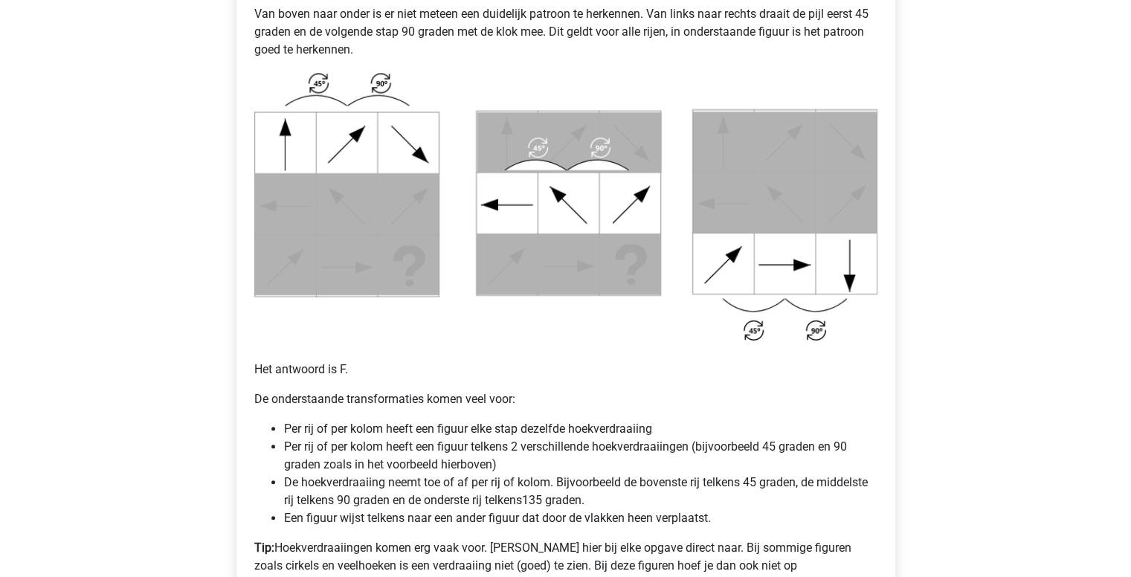
scroll to position [1041, 0]
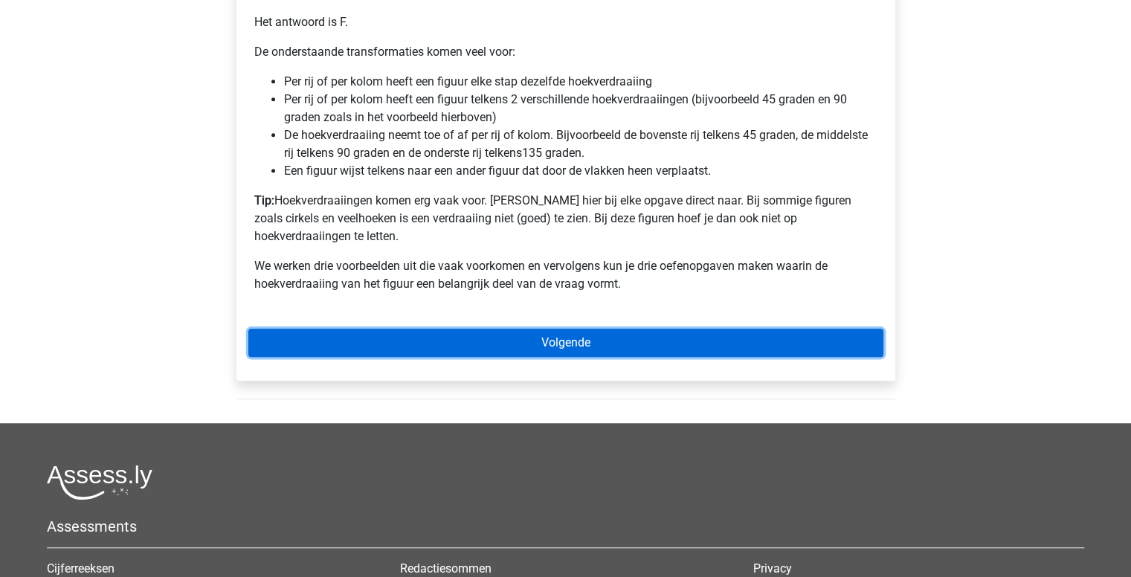
click at [680, 329] on link "Volgende" at bounding box center [565, 343] width 635 height 28
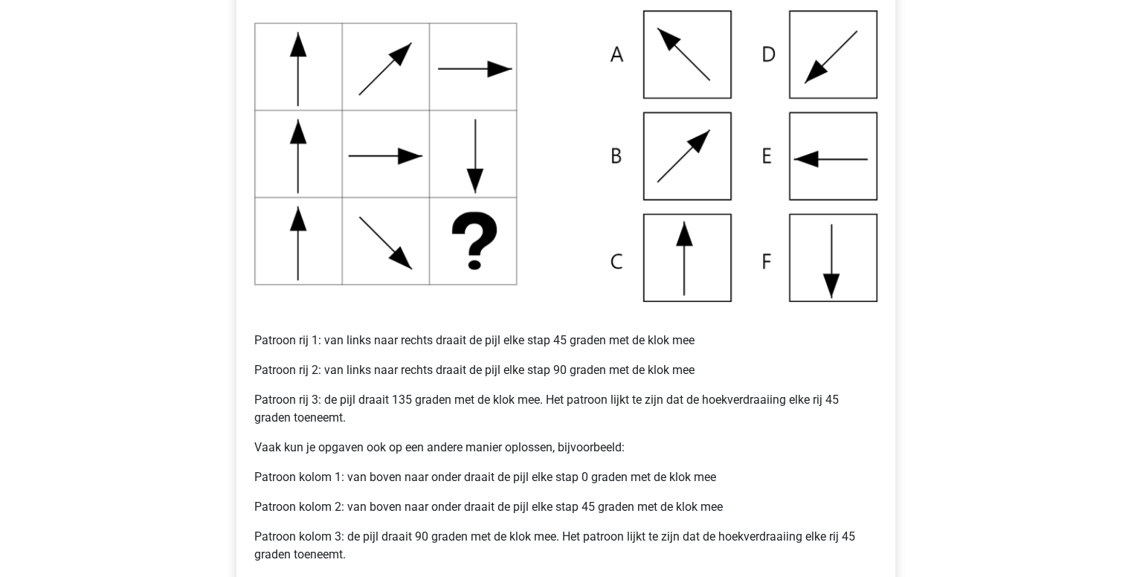
scroll to position [694, 0]
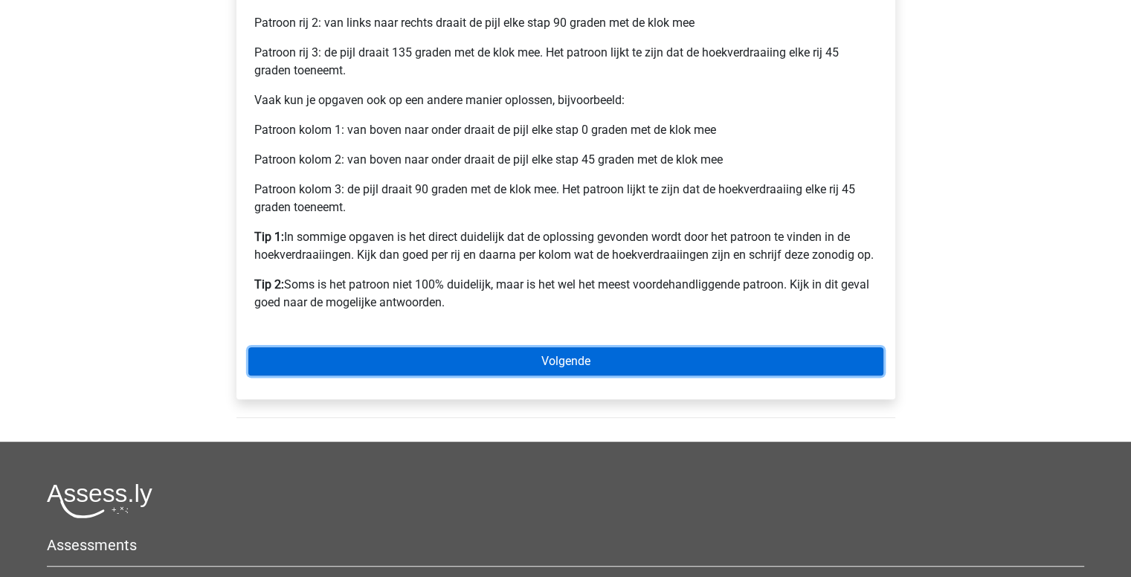
click at [452, 365] on link "Volgende" at bounding box center [565, 361] width 635 height 28
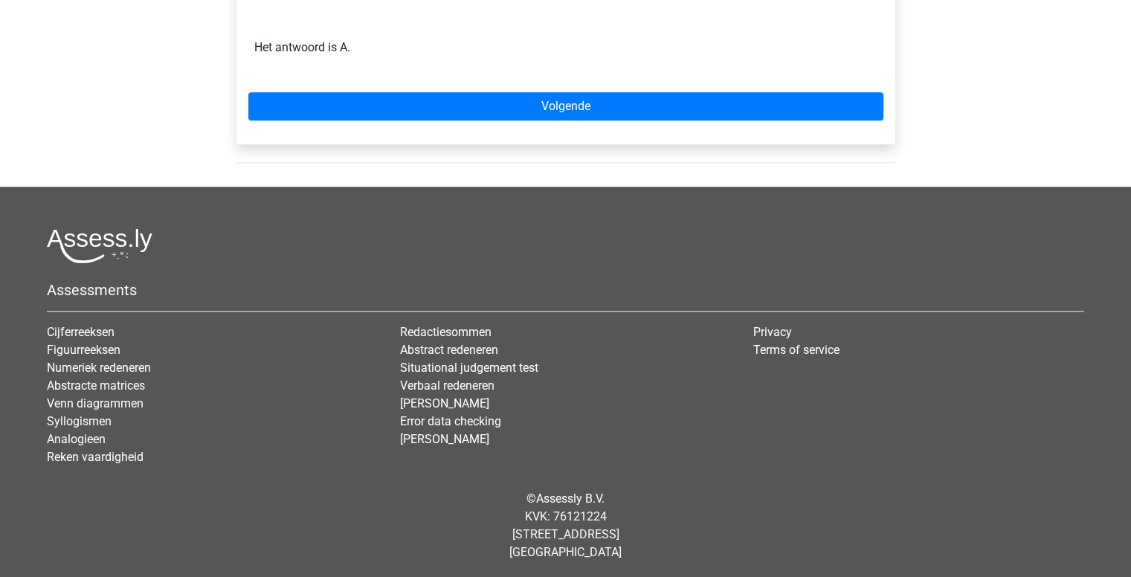
scroll to position [1135, 0]
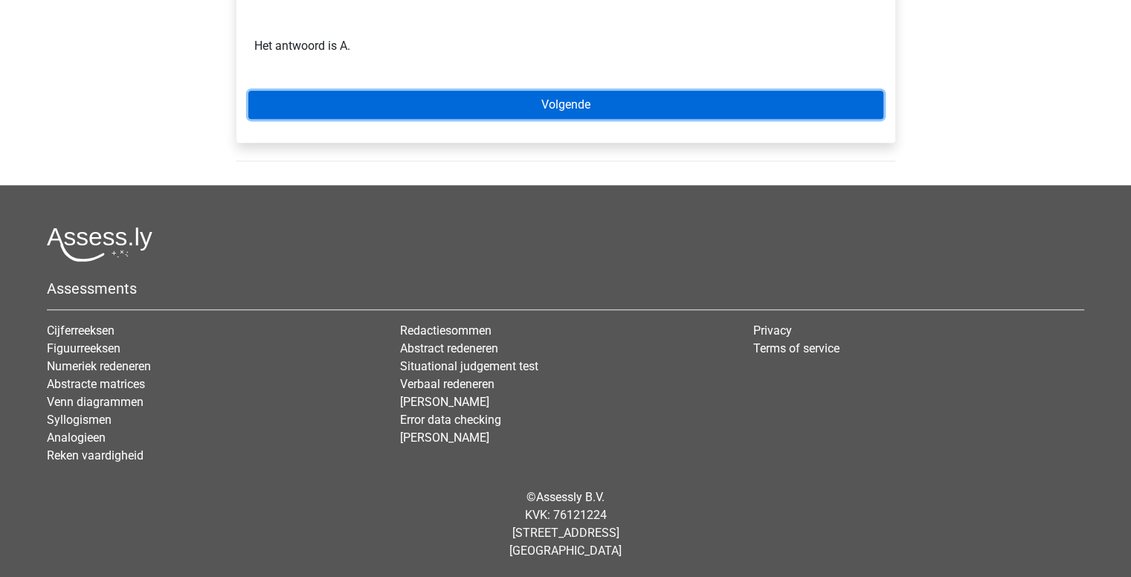
click at [531, 112] on link "Volgende" at bounding box center [565, 105] width 635 height 28
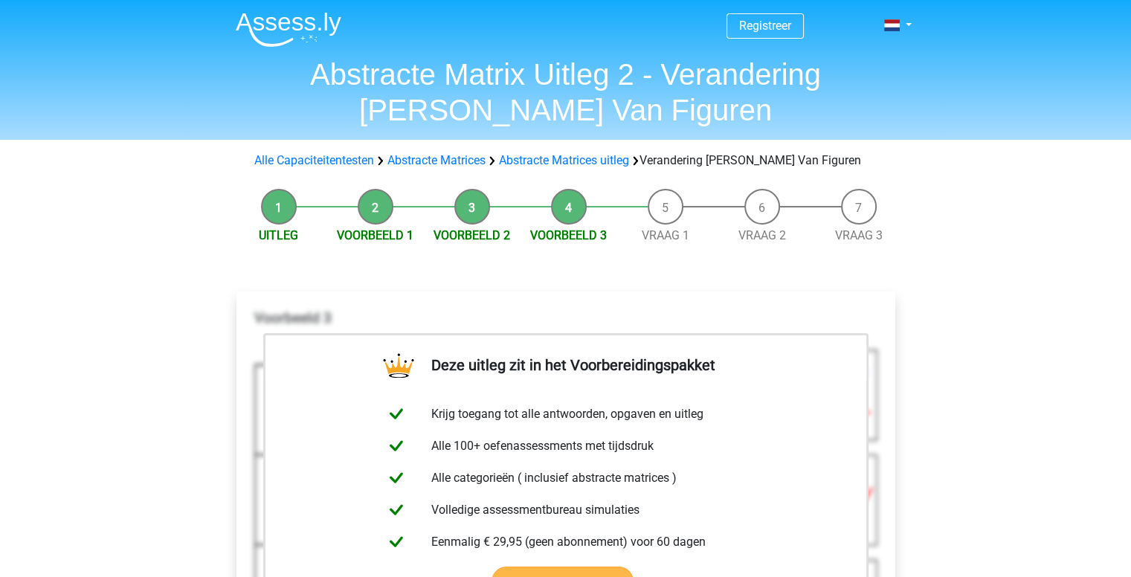
scroll to position [347, 0]
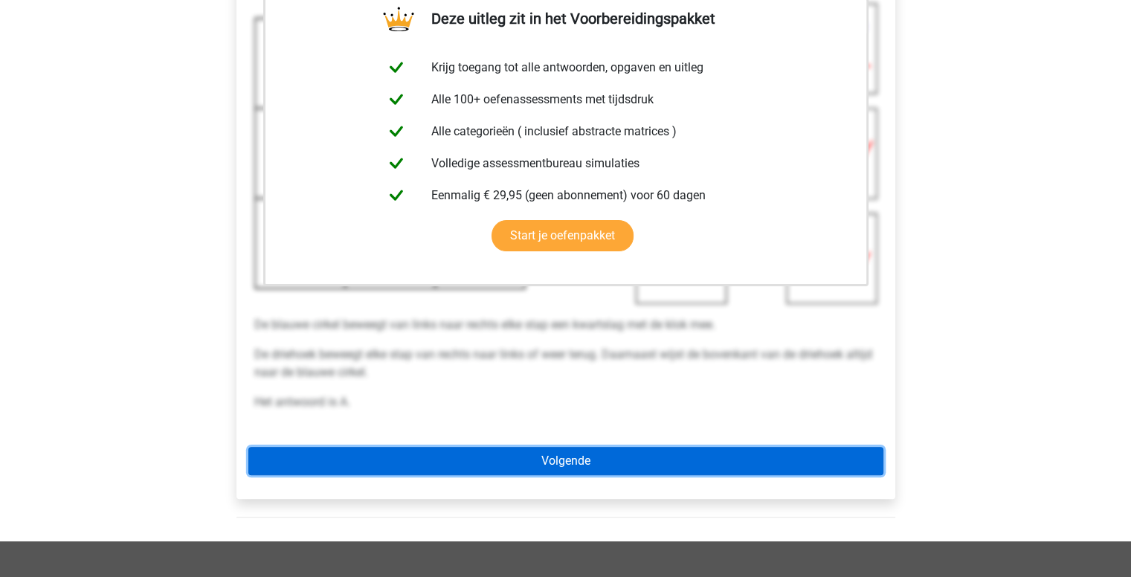
click at [573, 452] on link "Volgende" at bounding box center [565, 461] width 635 height 28
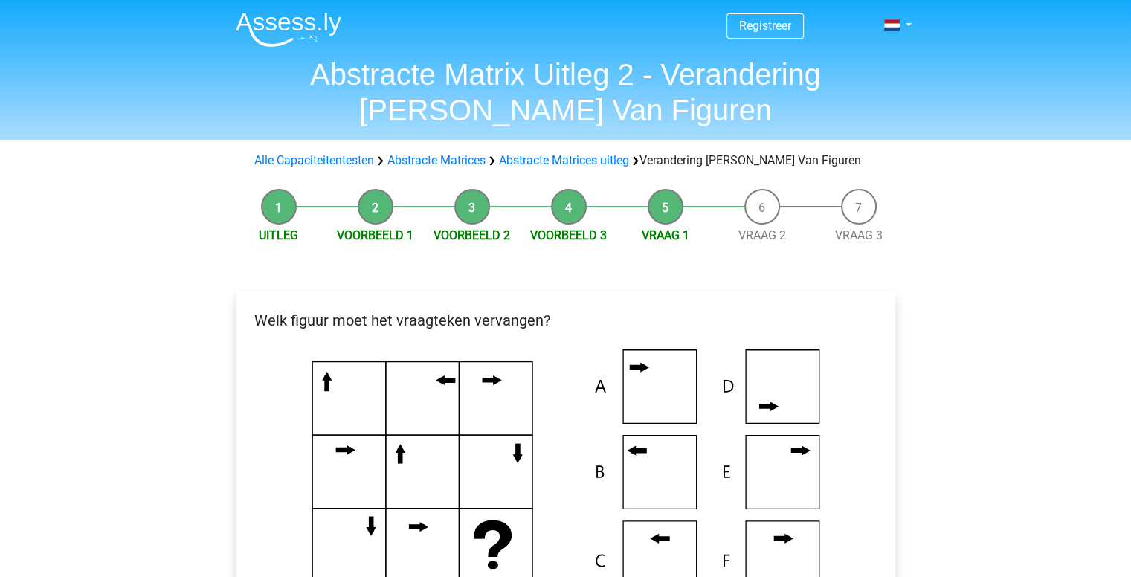
scroll to position [347, 0]
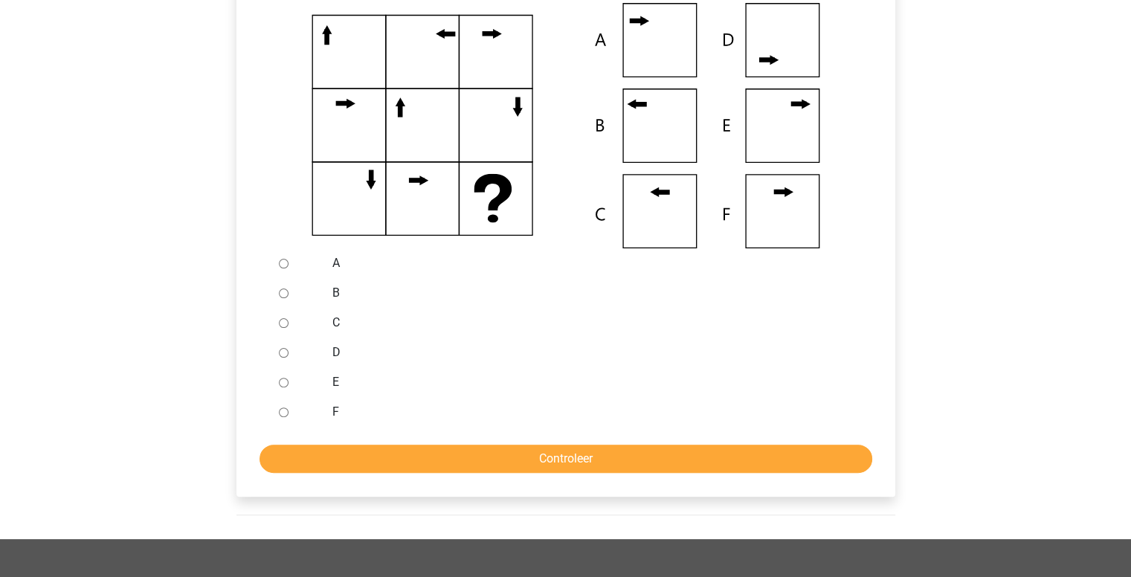
click at [280, 292] on input "B" at bounding box center [284, 294] width 10 height 10
radio input "true"
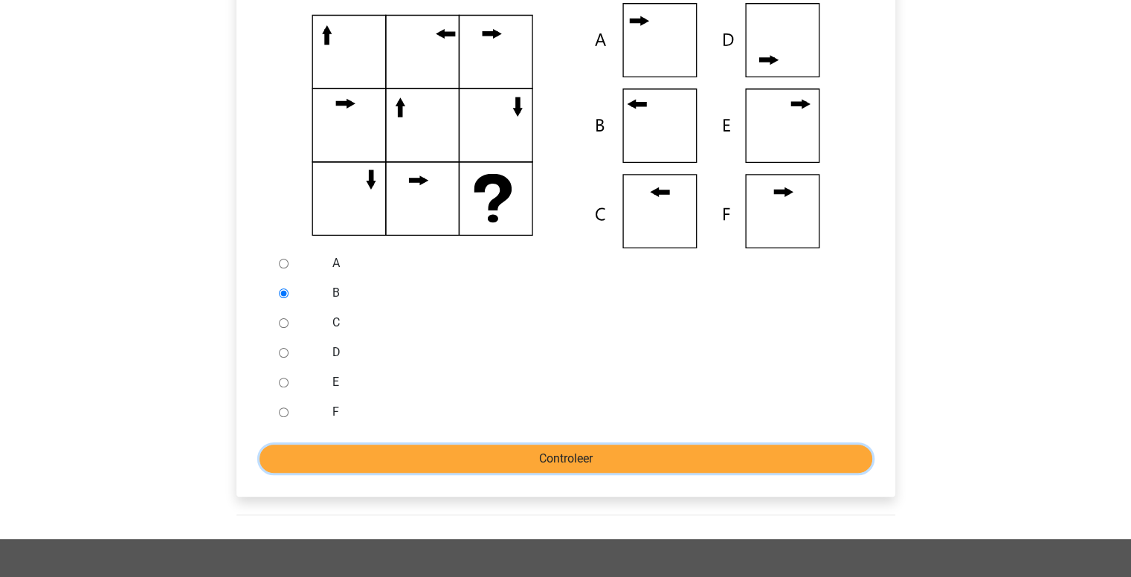
click at [475, 456] on input "Controleer" at bounding box center [566, 459] width 613 height 28
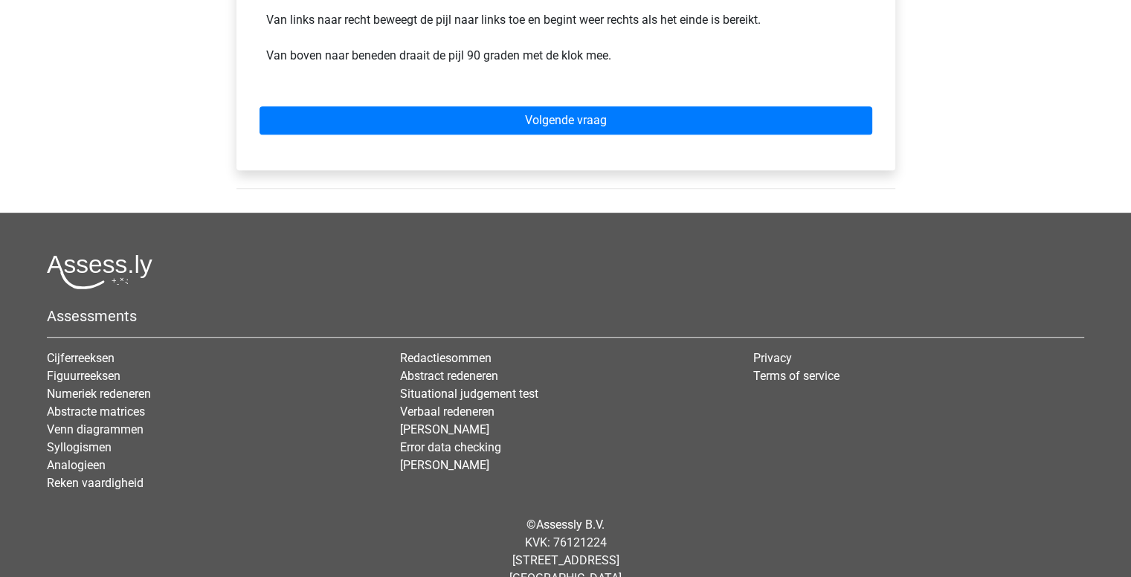
scroll to position [863, 0]
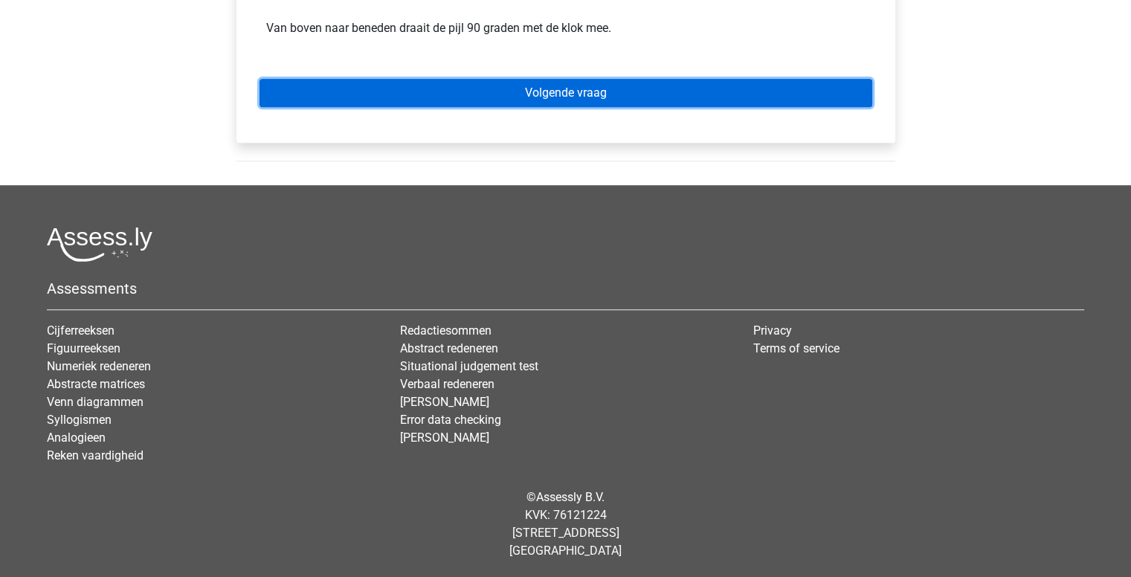
click at [519, 97] on link "Volgende vraag" at bounding box center [566, 93] width 613 height 28
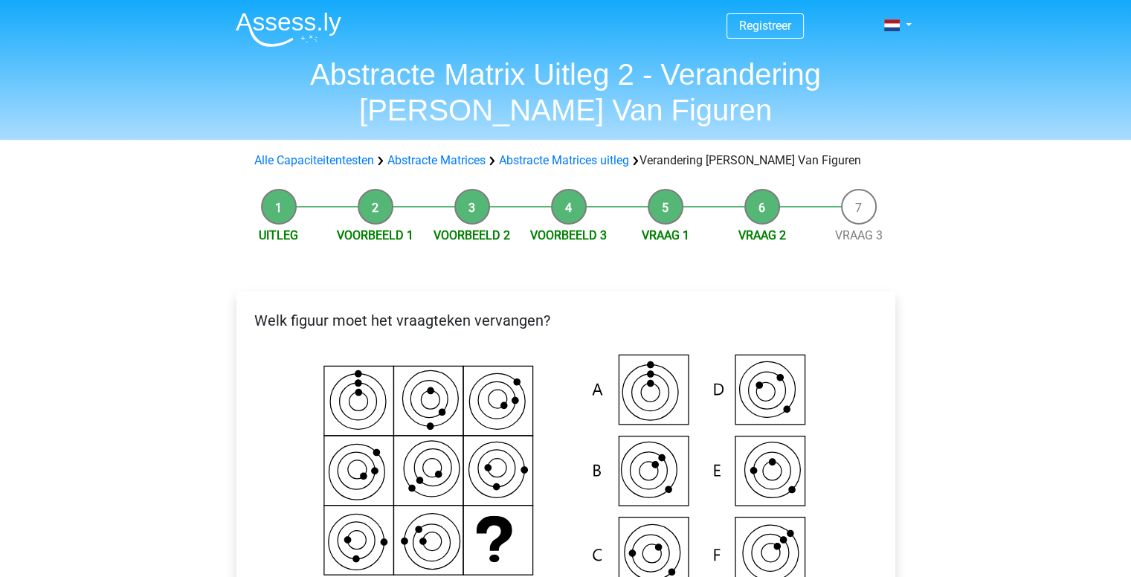
scroll to position [347, 0]
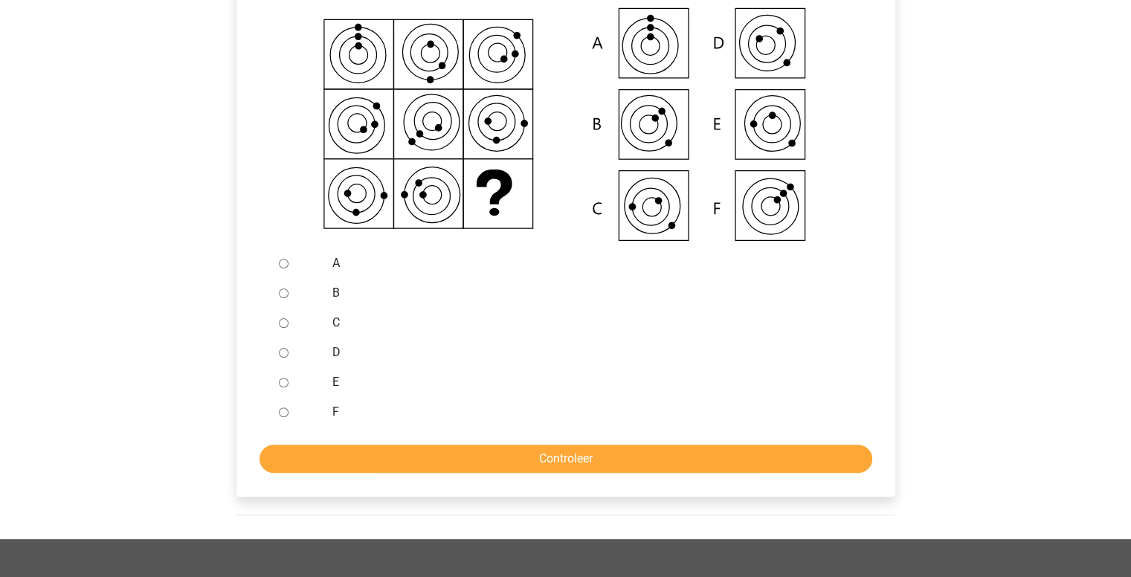
click at [279, 409] on input "F" at bounding box center [284, 413] width 10 height 10
radio input "true"
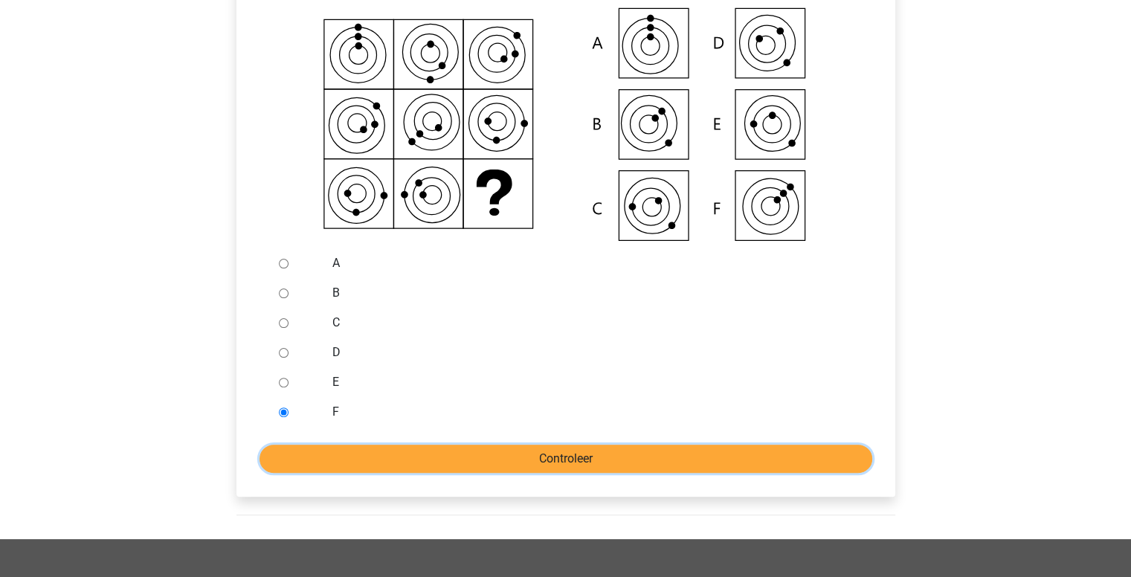
click at [317, 450] on input "Controleer" at bounding box center [566, 459] width 613 height 28
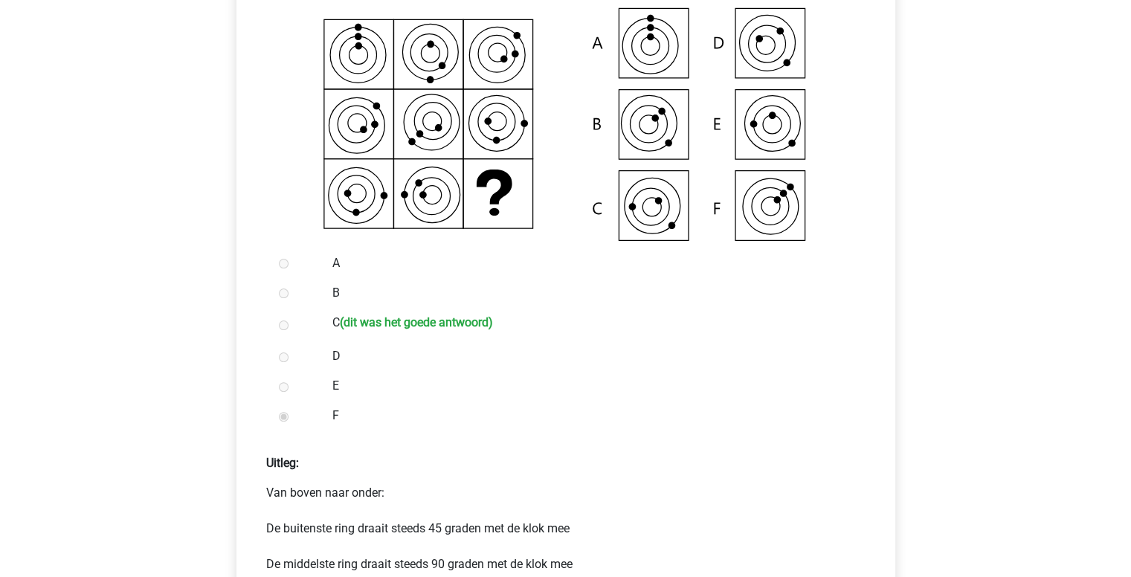
scroll to position [694, 0]
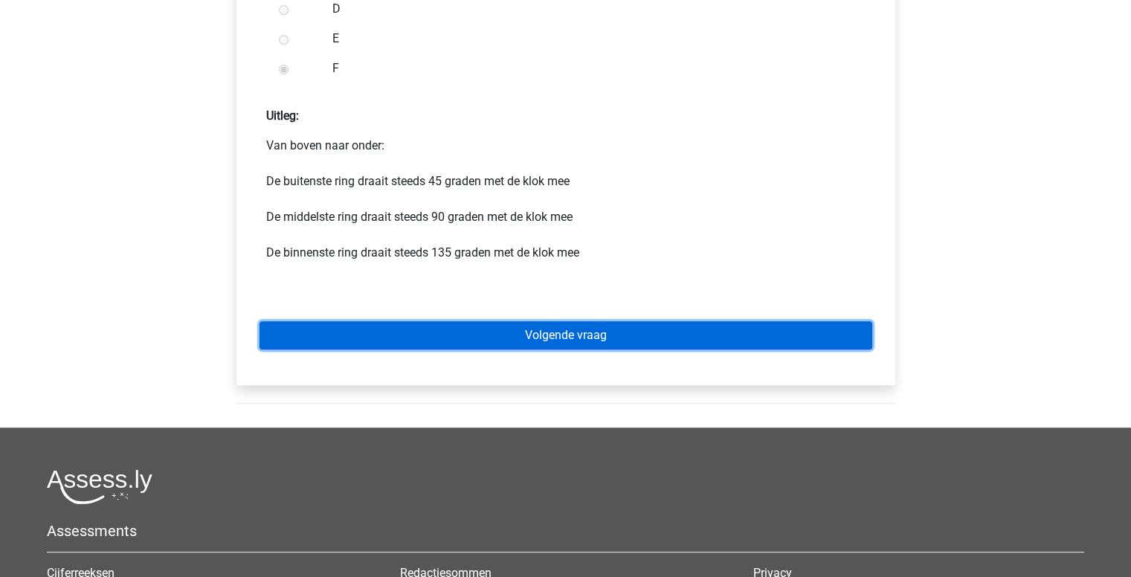
click at [425, 335] on link "Volgende vraag" at bounding box center [566, 335] width 613 height 28
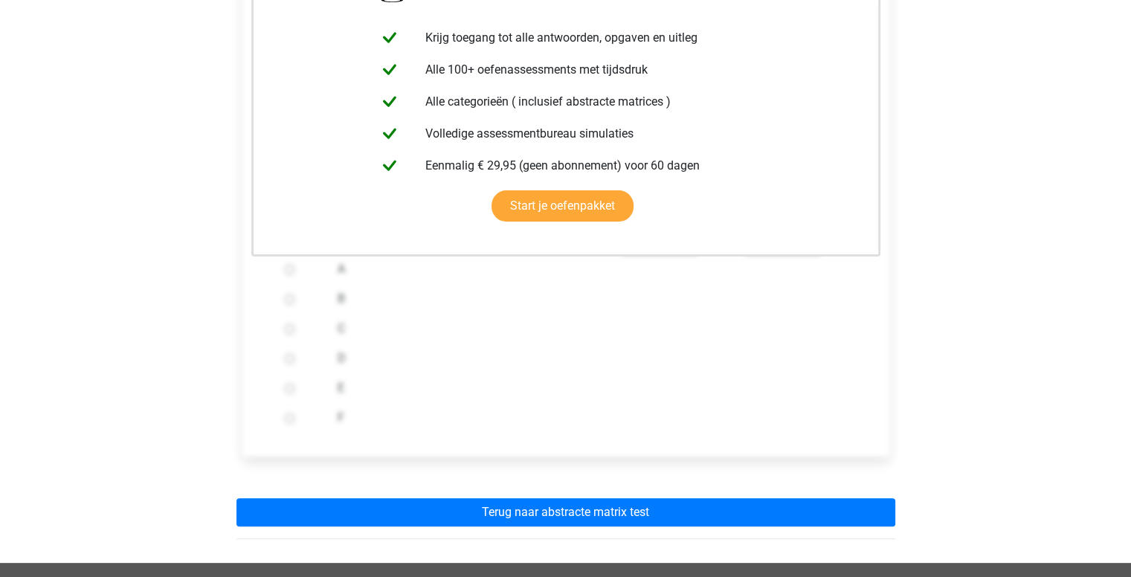
scroll to position [724, 0]
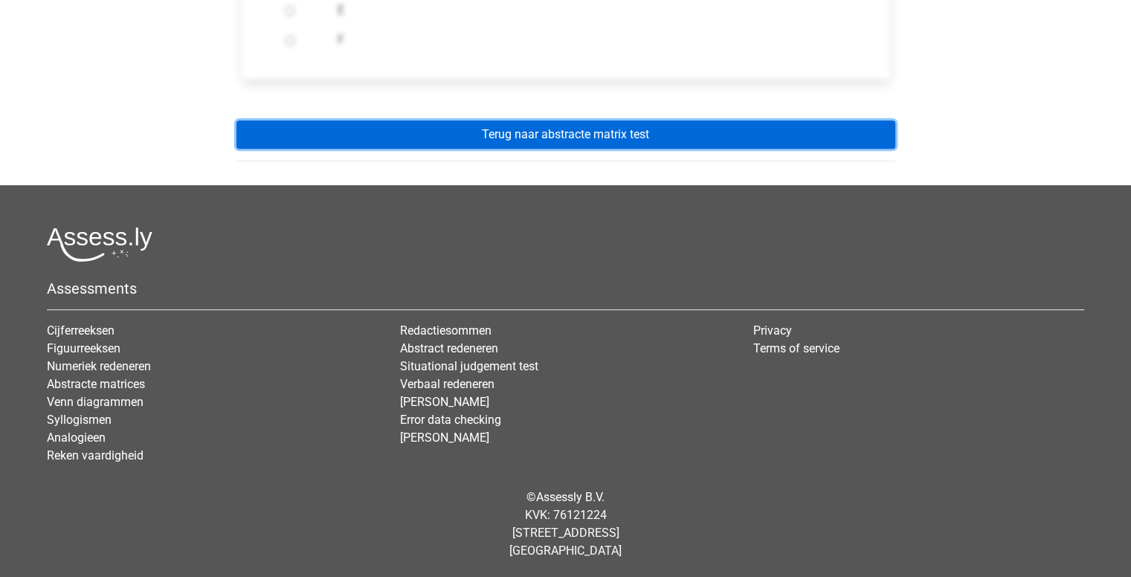
click at [562, 138] on link "Terug naar abstracte matrix test" at bounding box center [566, 134] width 659 height 28
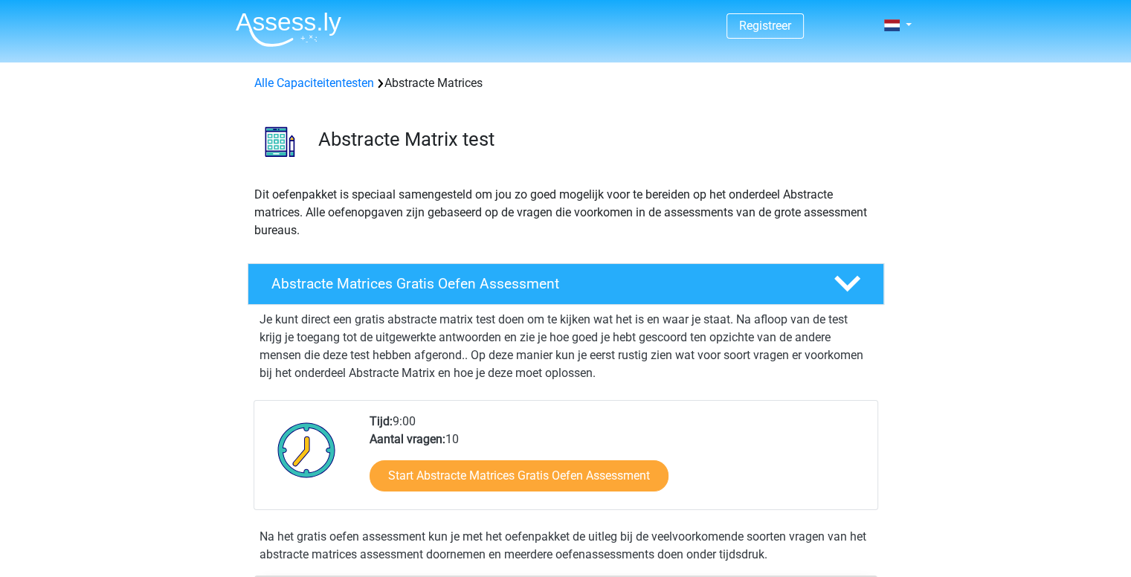
scroll to position [347, 0]
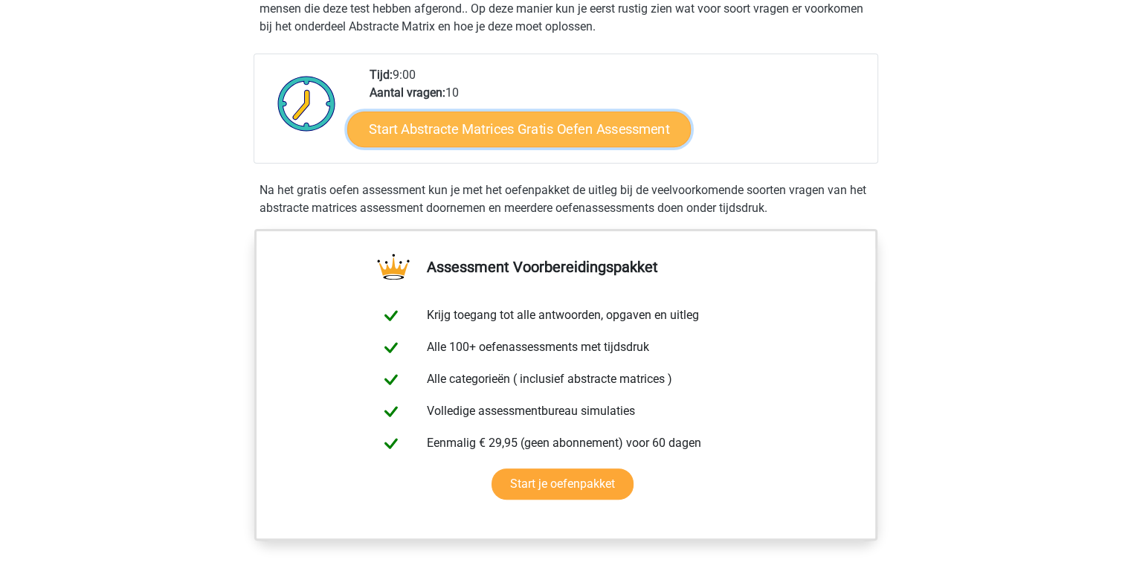
click at [579, 129] on link "Start Abstracte Matrices Gratis Oefen Assessment" at bounding box center [519, 129] width 344 height 36
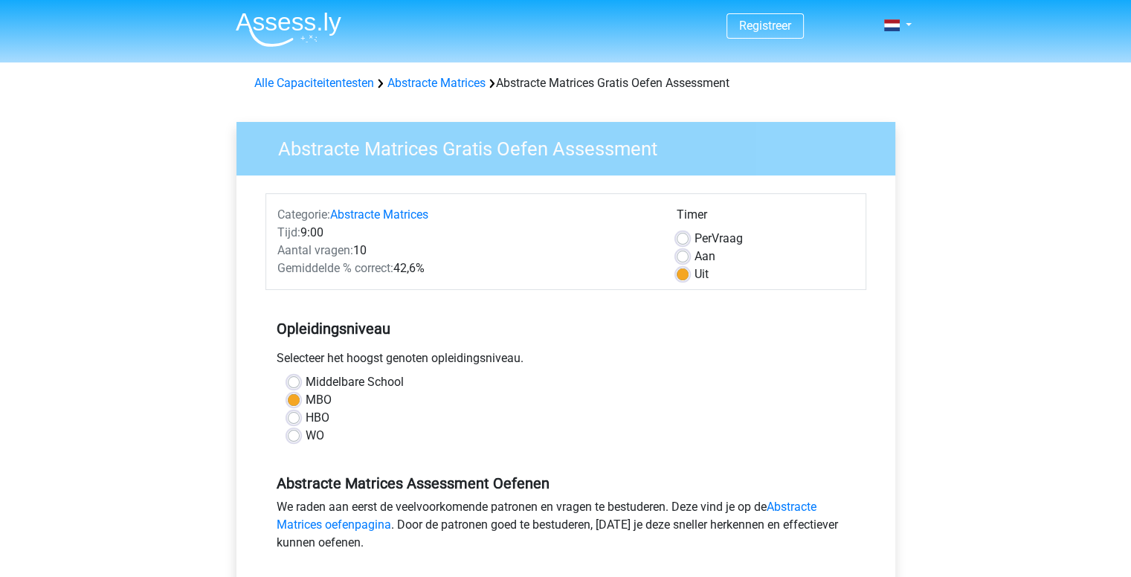
scroll to position [347, 0]
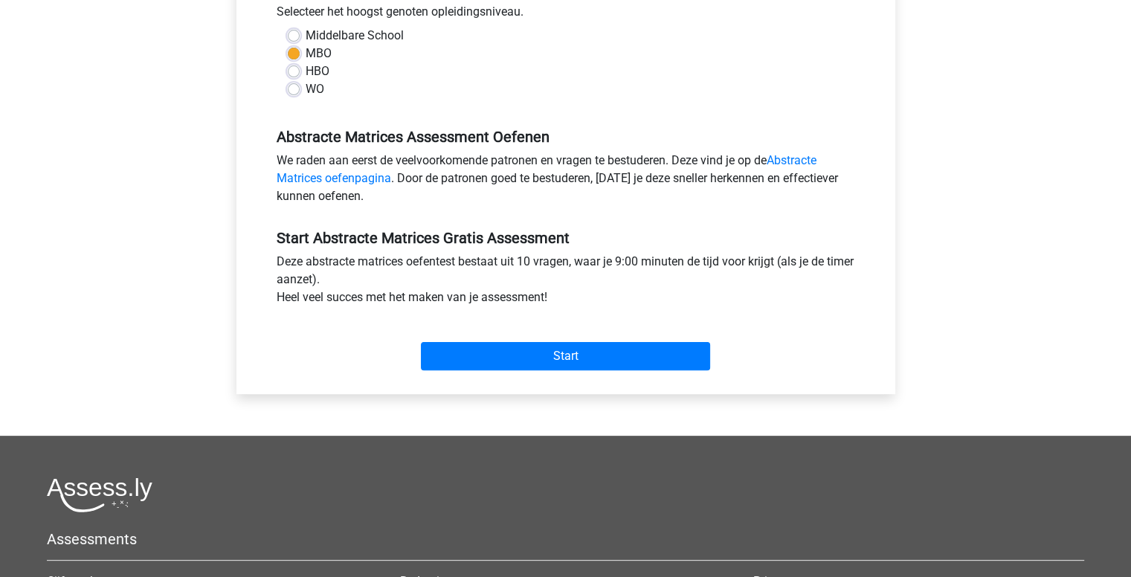
click at [567, 338] on div "Start" at bounding box center [566, 344] width 601 height 52
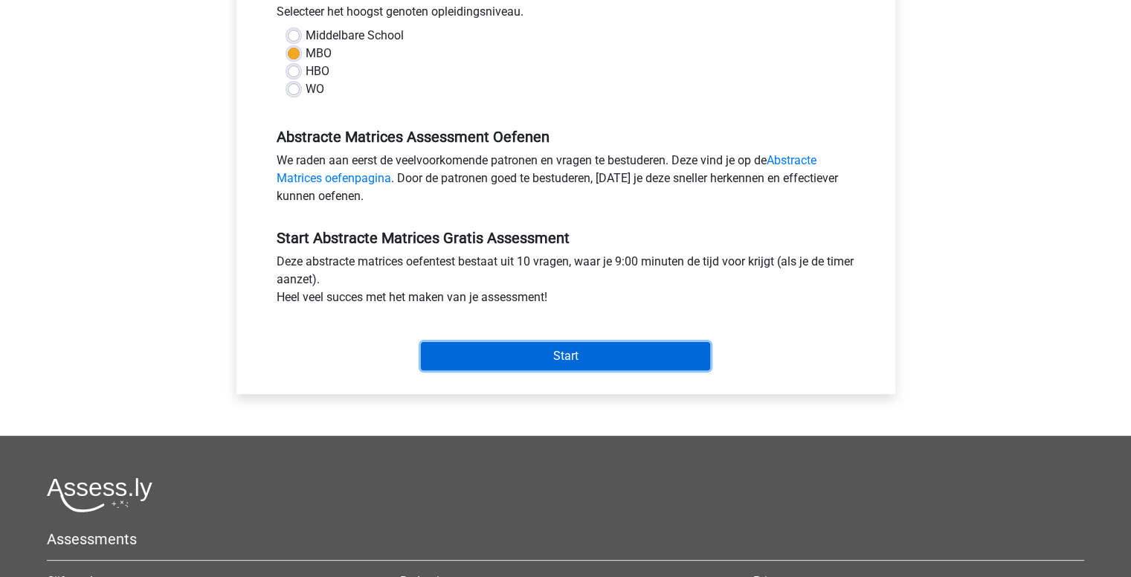
click at [572, 353] on input "Start" at bounding box center [565, 356] width 289 height 28
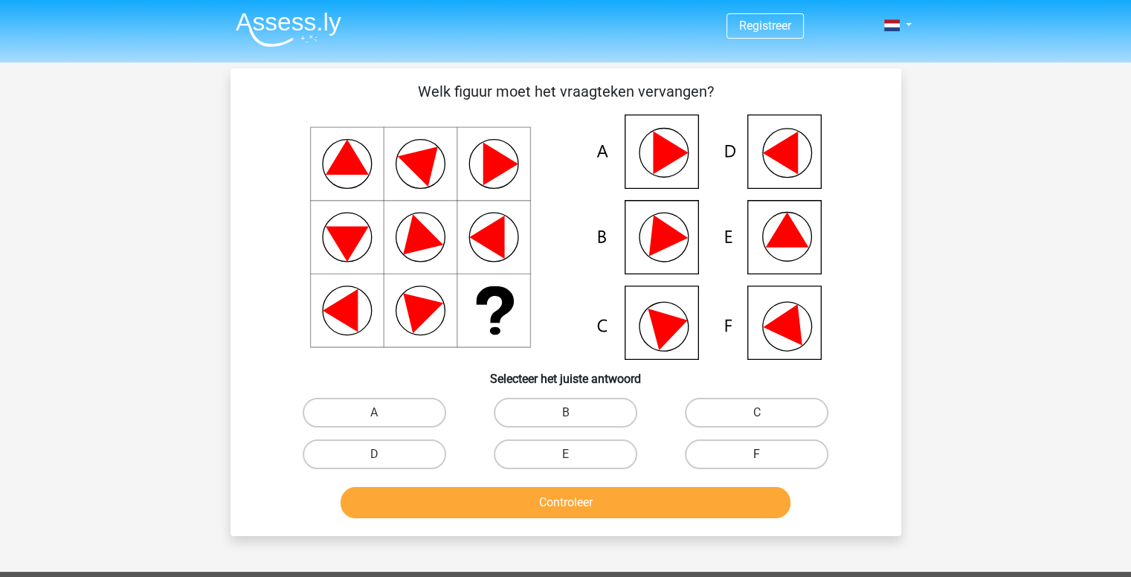
click at [758, 453] on label "F" at bounding box center [757, 455] width 144 height 30
click at [758, 454] on input "F" at bounding box center [762, 459] width 10 height 10
radio input "true"
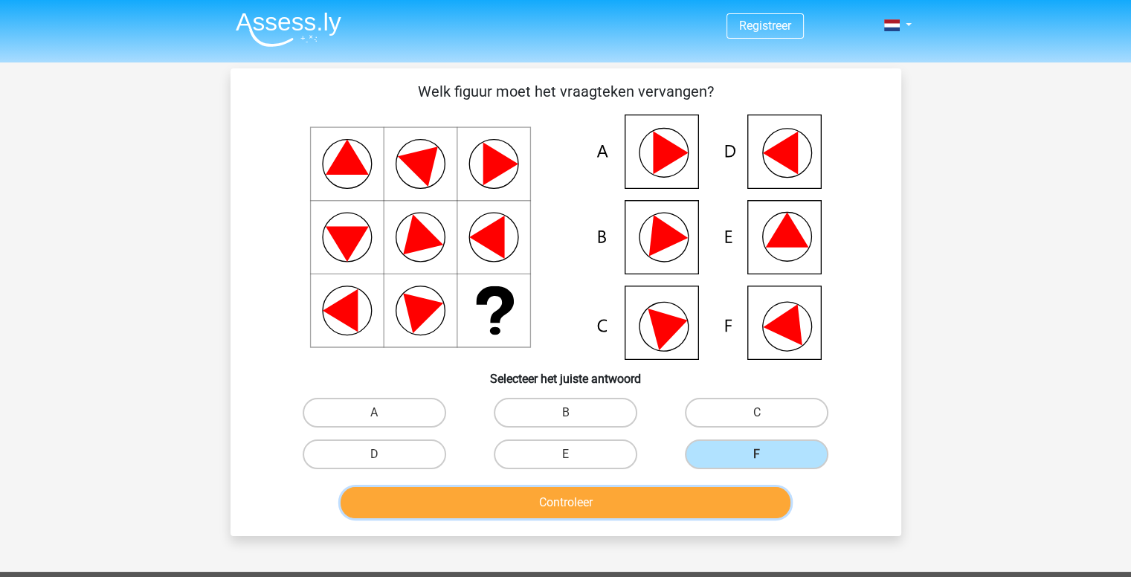
click at [735, 509] on button "Controleer" at bounding box center [566, 502] width 450 height 31
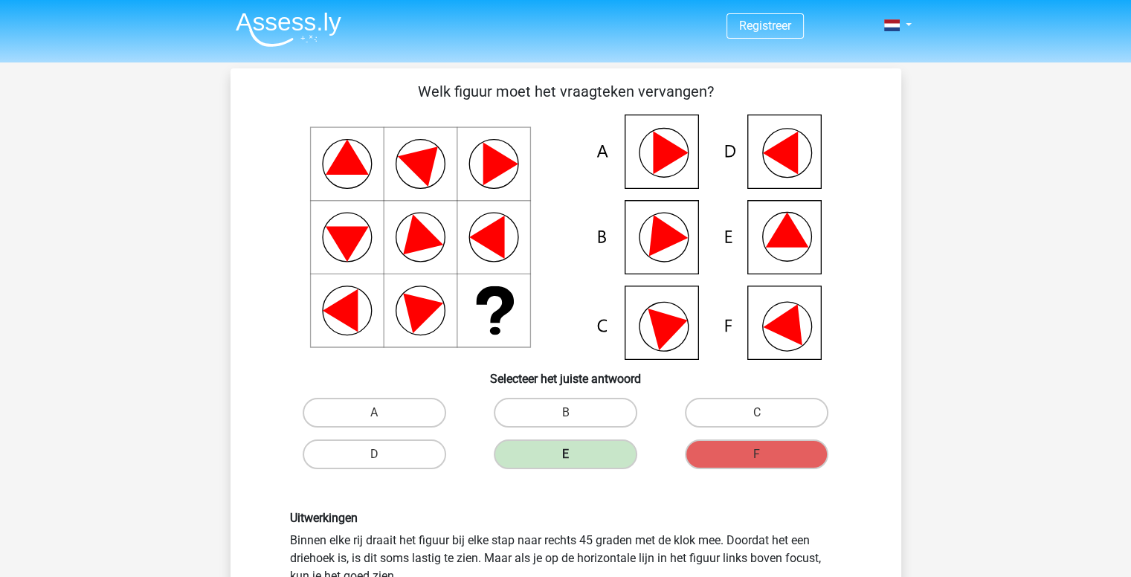
click at [559, 449] on label "E" at bounding box center [566, 455] width 144 height 30
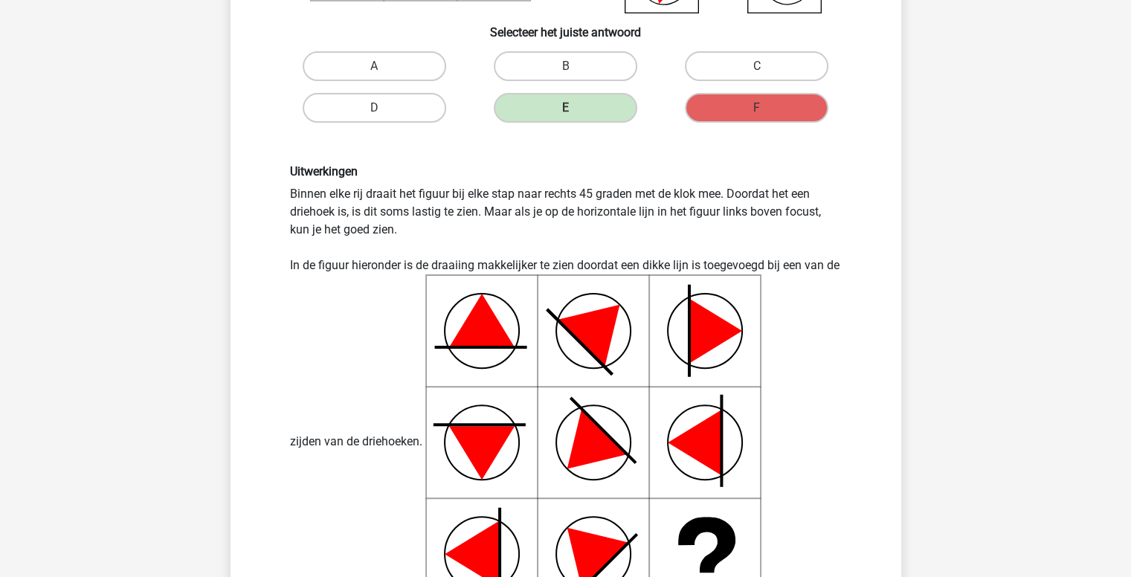
scroll to position [694, 0]
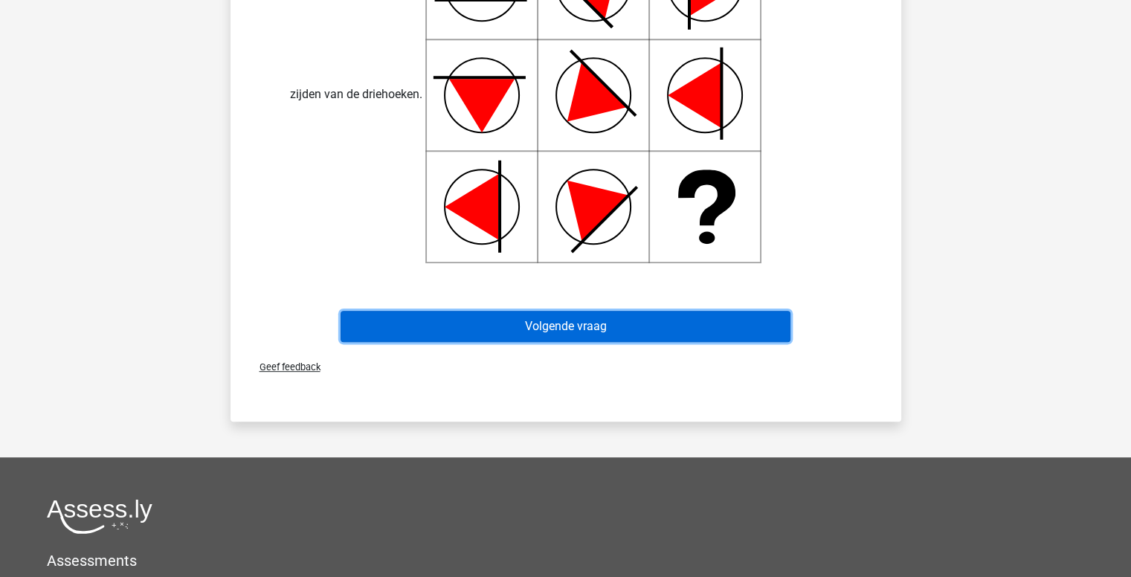
click at [529, 315] on button "Volgende vraag" at bounding box center [566, 326] width 450 height 31
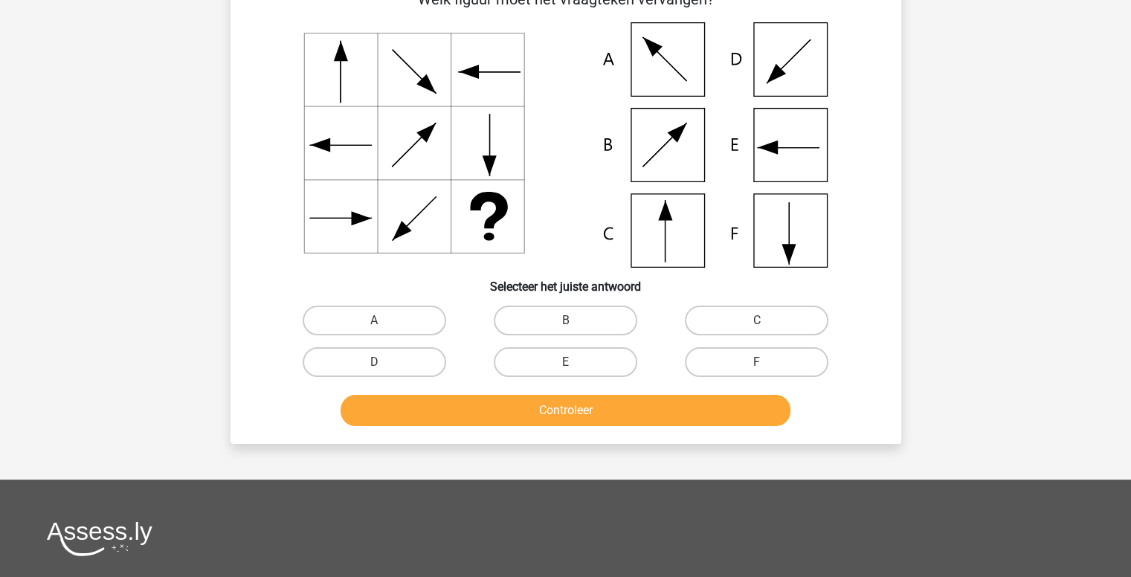
scroll to position [68, 0]
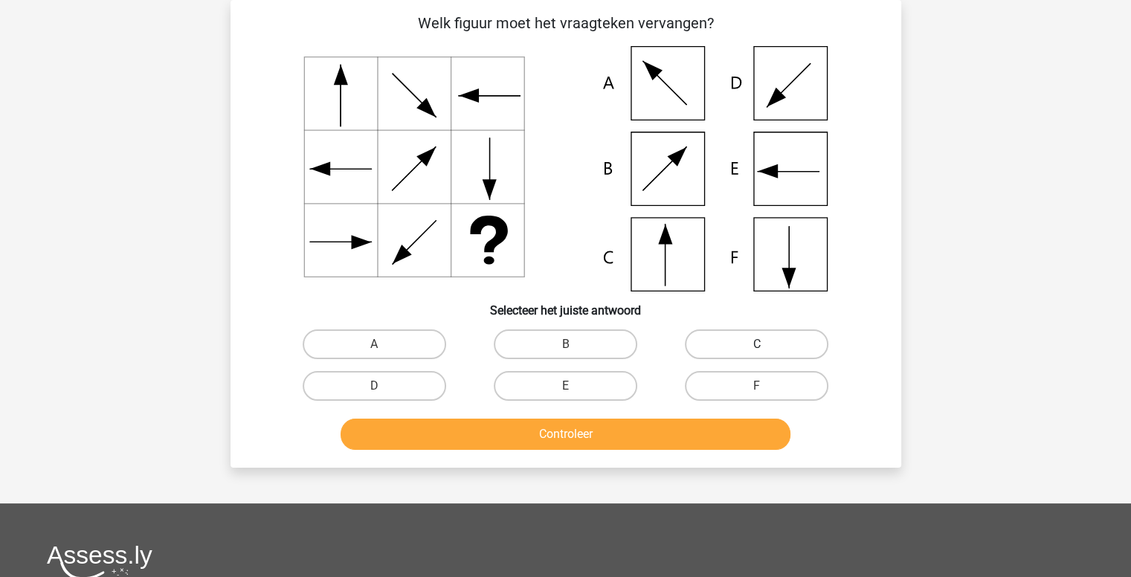
click at [695, 345] on label "C" at bounding box center [757, 344] width 144 height 30
click at [757, 345] on input "C" at bounding box center [762, 349] width 10 height 10
radio input "true"
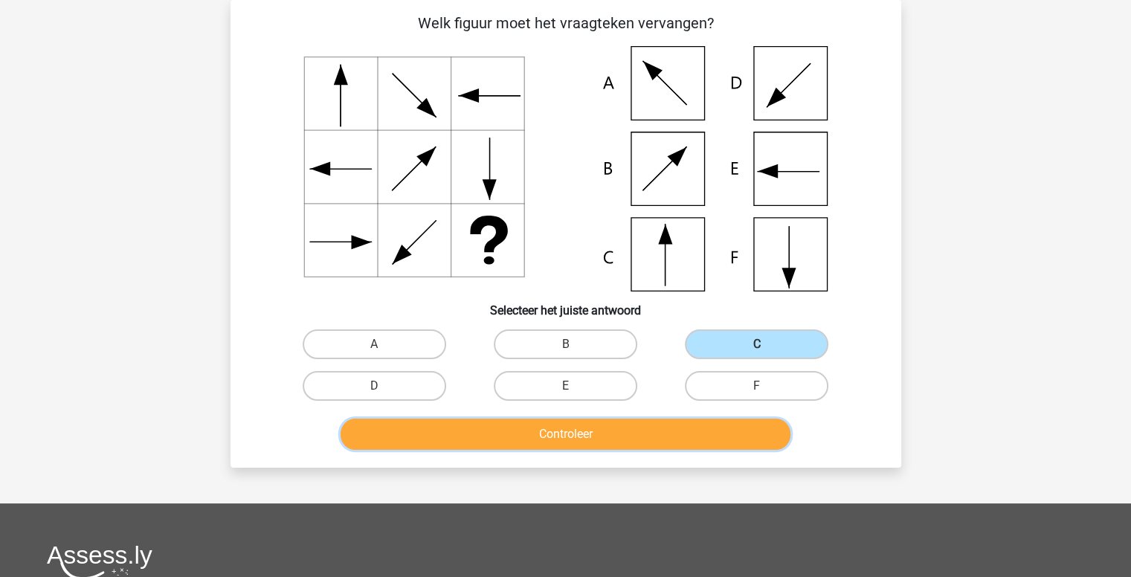
click at [641, 430] on button "Controleer" at bounding box center [566, 434] width 450 height 31
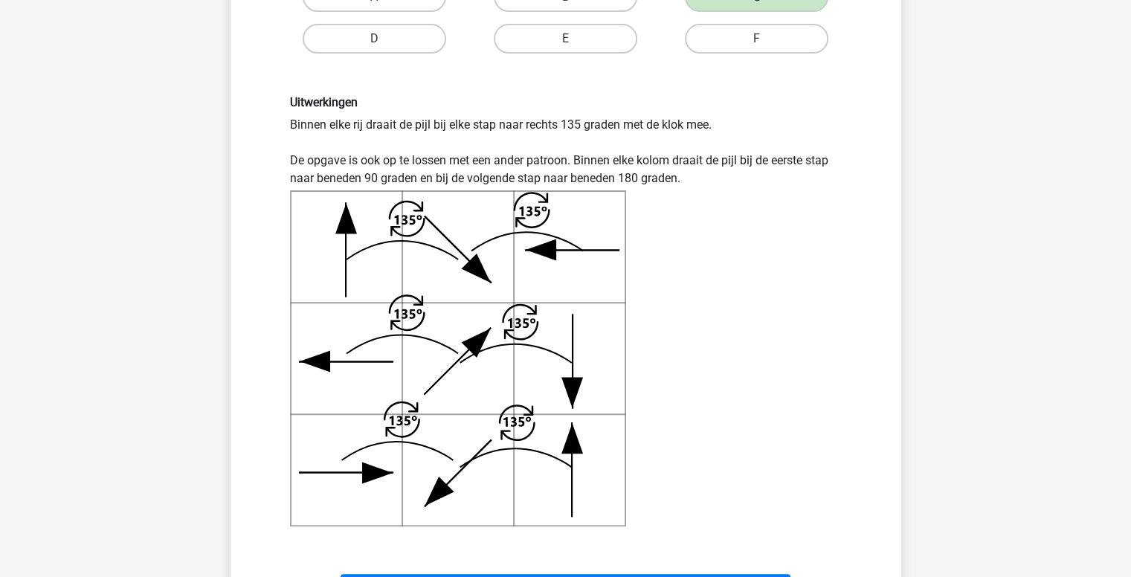
scroll to position [762, 0]
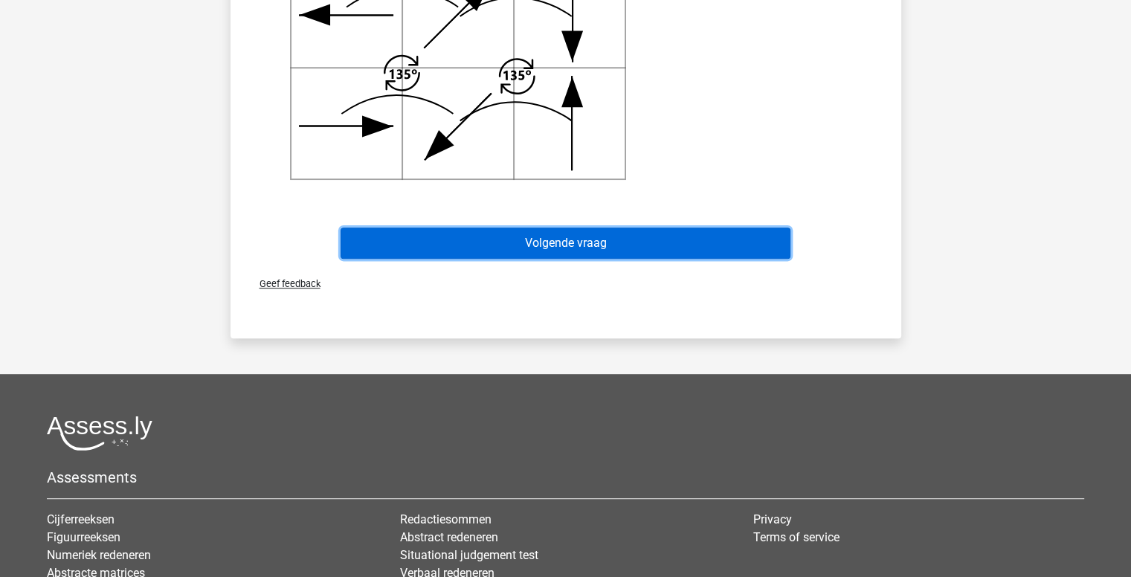
click at [532, 236] on button "Volgende vraag" at bounding box center [566, 243] width 450 height 31
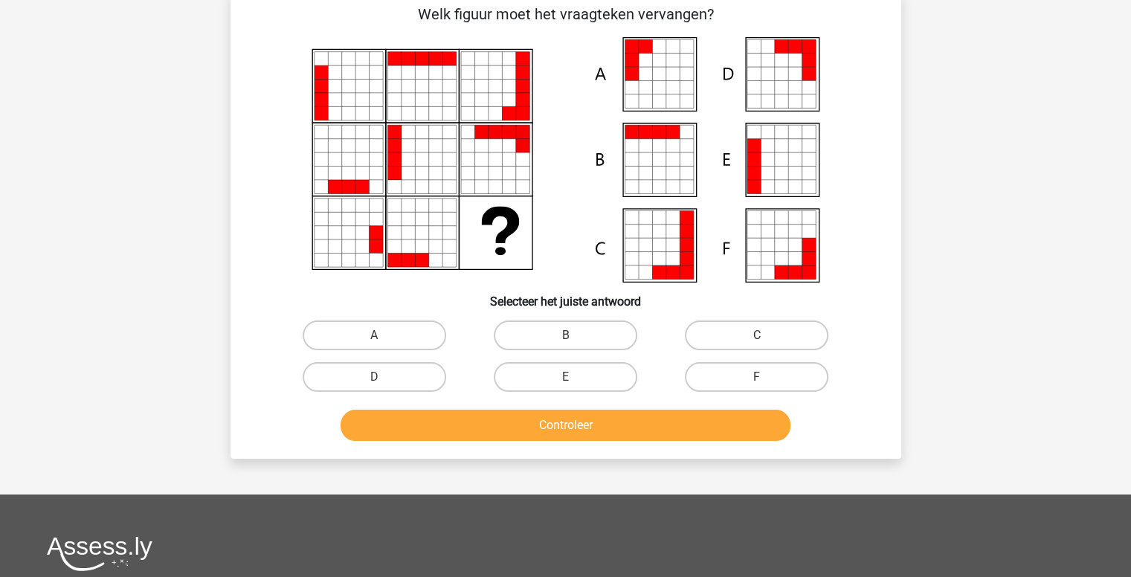
scroll to position [68, 0]
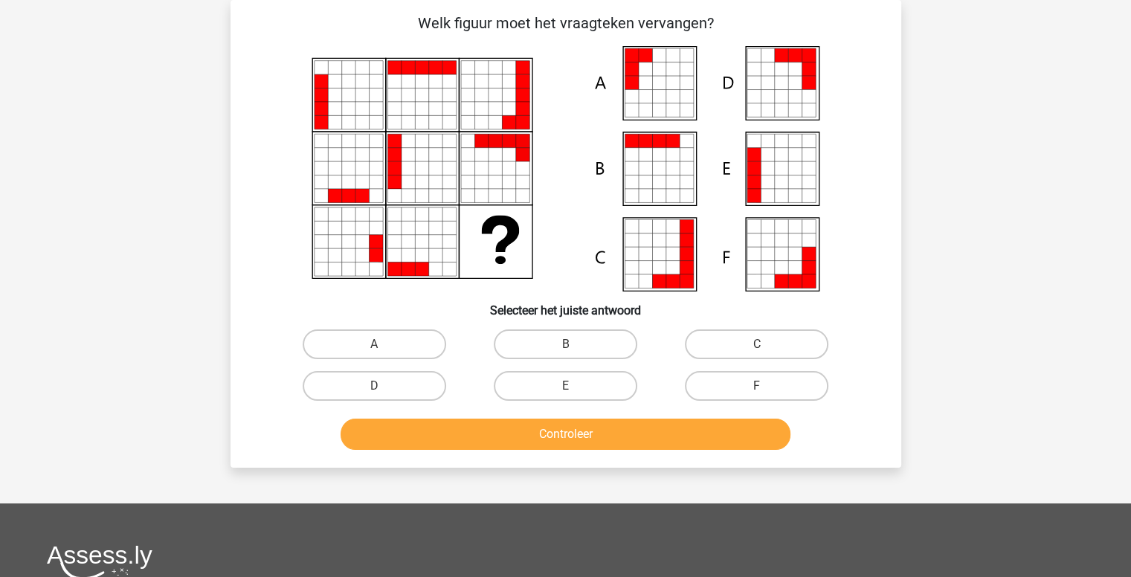
click at [572, 391] on input "E" at bounding box center [570, 391] width 10 height 10
radio input "true"
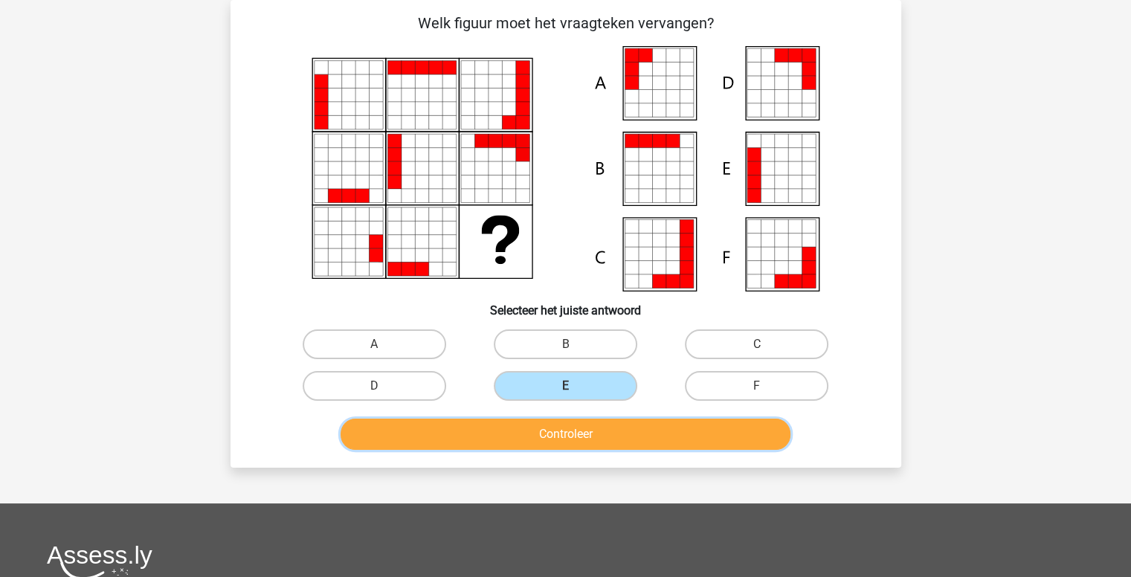
click at [571, 421] on button "Controleer" at bounding box center [566, 434] width 450 height 31
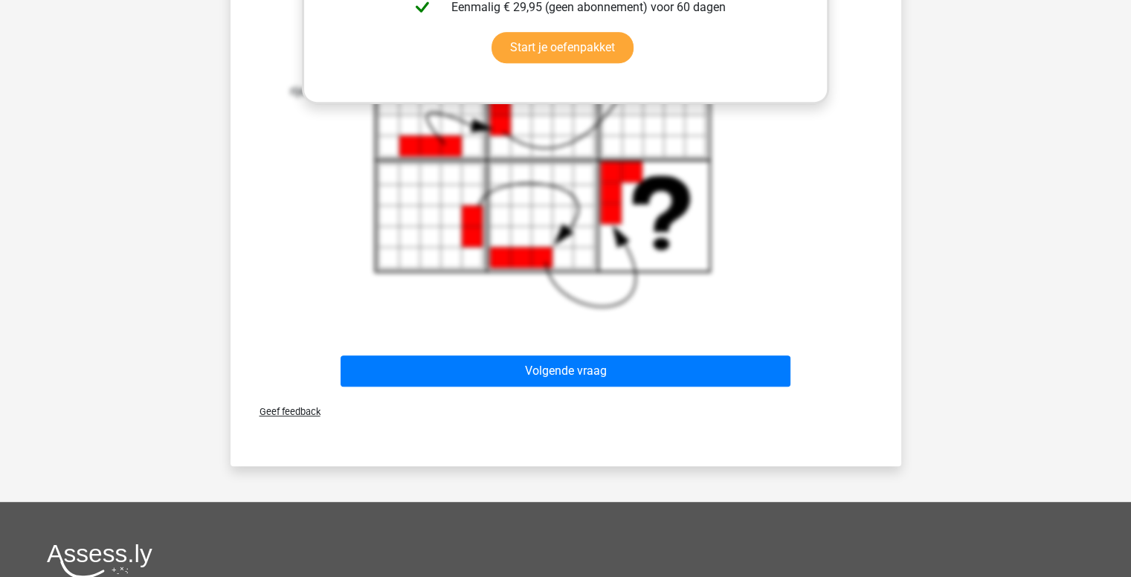
scroll to position [1078, 0]
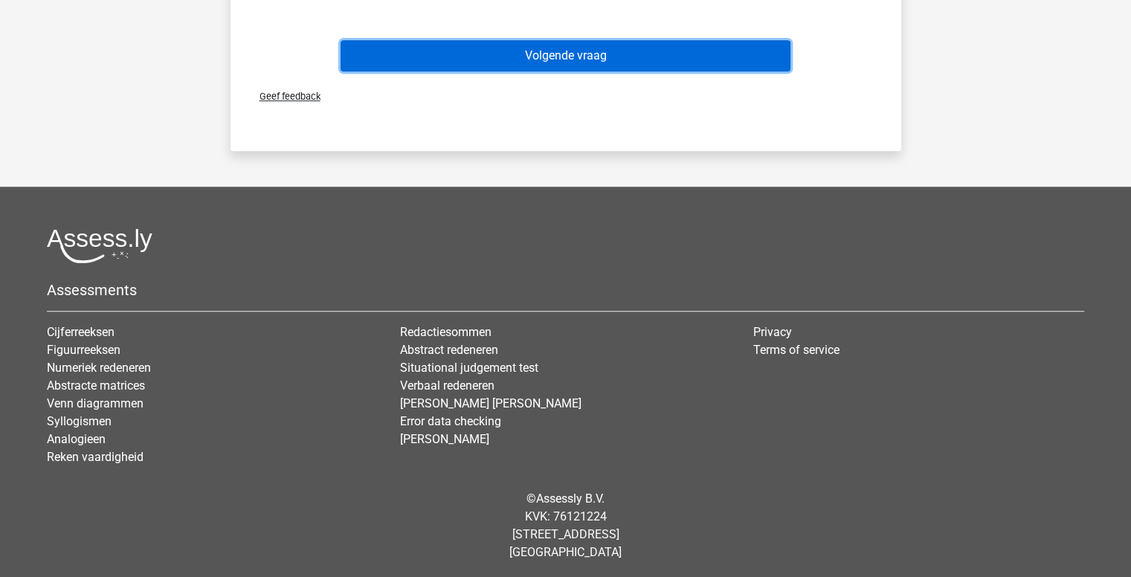
click at [508, 59] on button "Volgende vraag" at bounding box center [566, 55] width 450 height 31
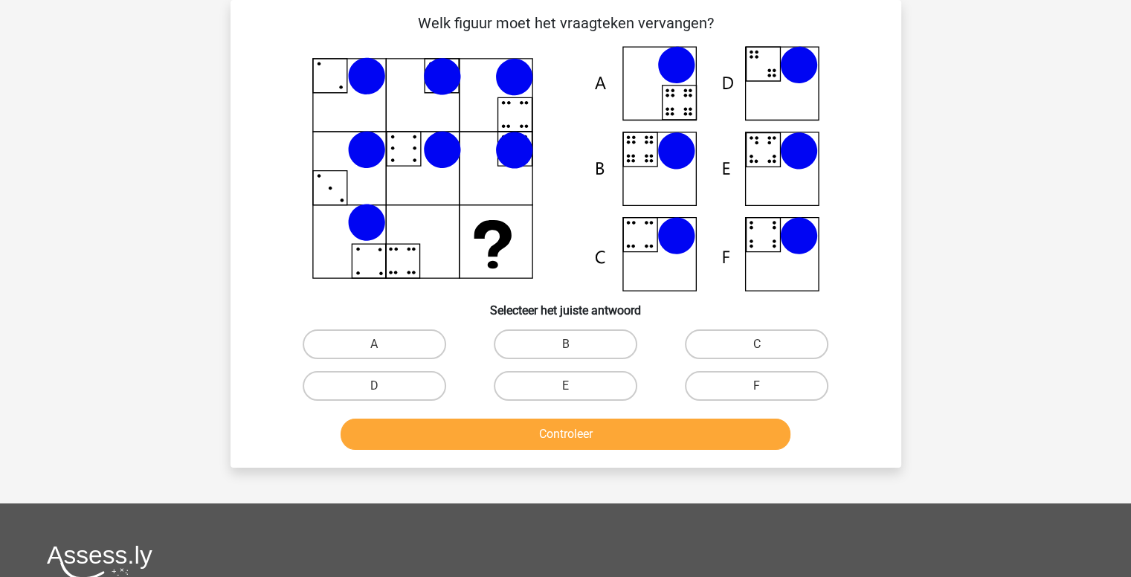
scroll to position [68, 0]
click at [591, 347] on label "B" at bounding box center [566, 344] width 144 height 30
click at [575, 347] on input "B" at bounding box center [570, 349] width 10 height 10
radio input "true"
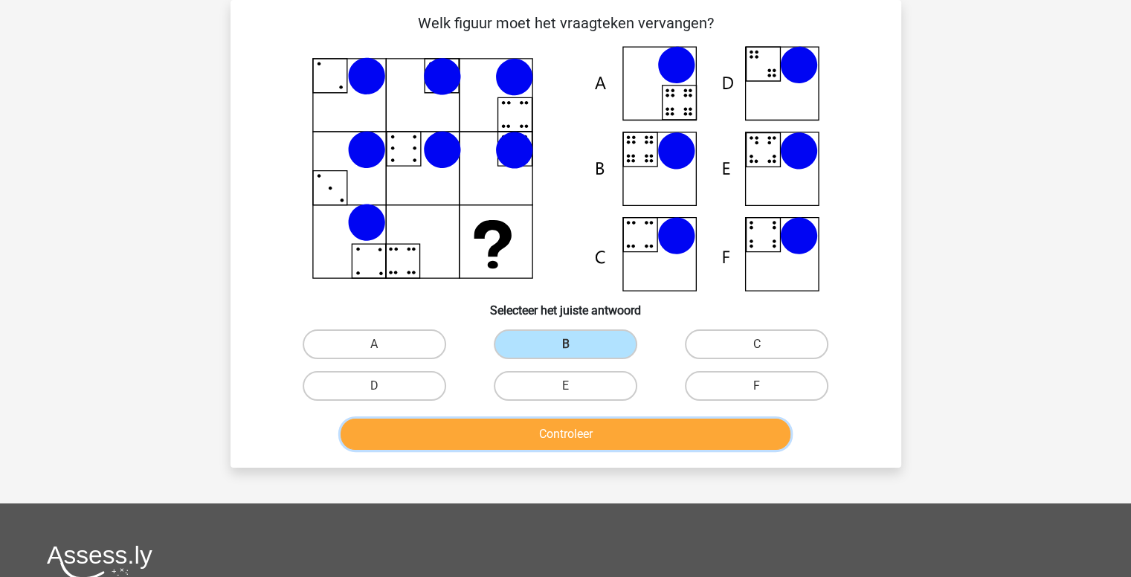
click at [595, 440] on button "Controleer" at bounding box center [566, 434] width 450 height 31
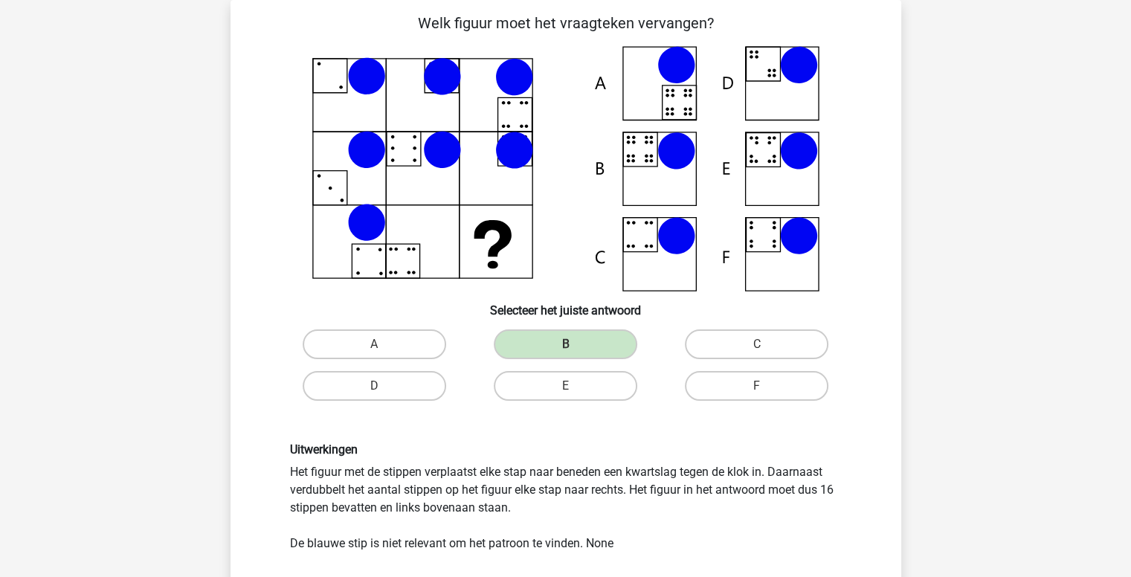
scroll to position [416, 0]
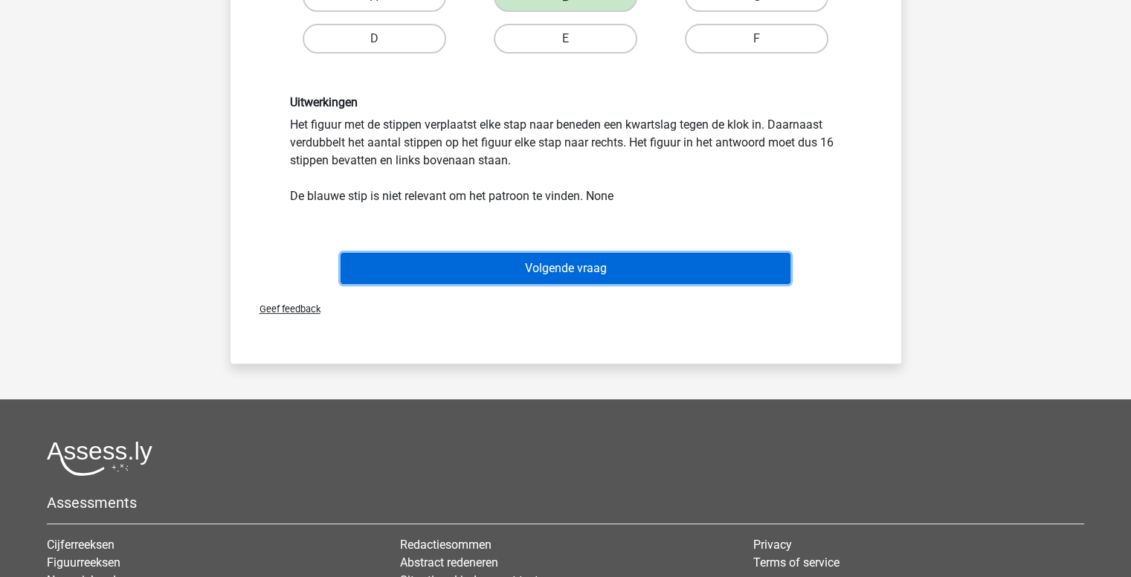
click at [466, 258] on button "Volgende vraag" at bounding box center [566, 268] width 450 height 31
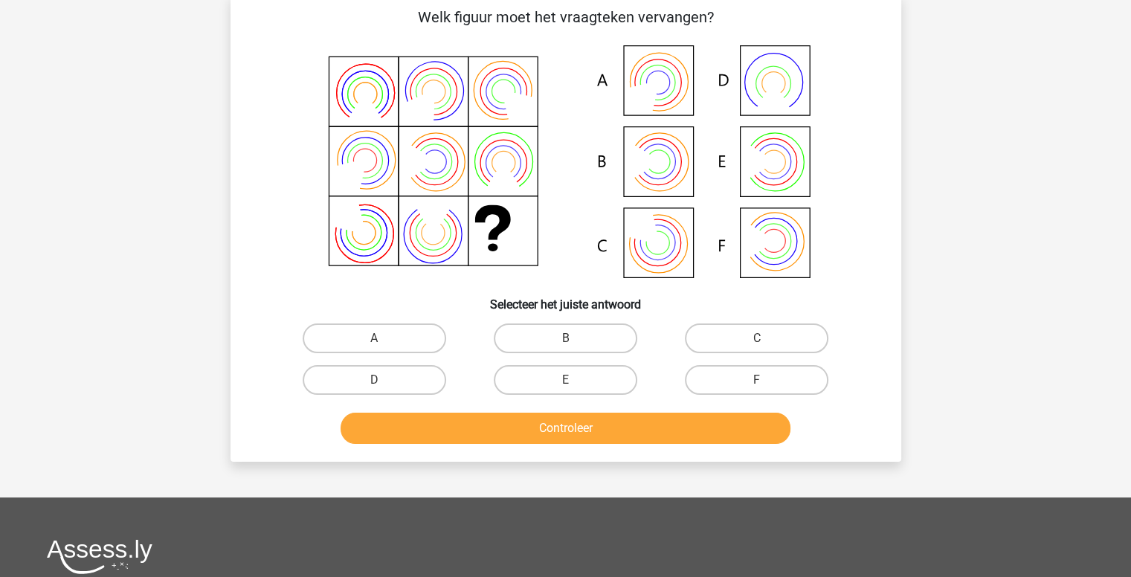
scroll to position [68, 0]
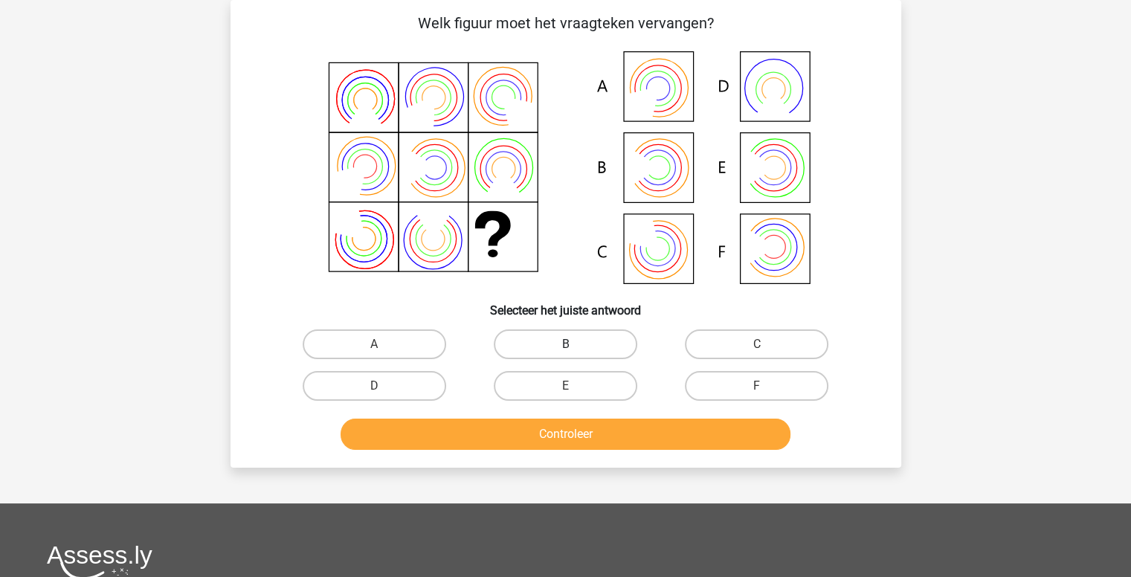
click at [550, 343] on label "B" at bounding box center [566, 344] width 144 height 30
click at [565, 344] on input "B" at bounding box center [570, 349] width 10 height 10
radio input "true"
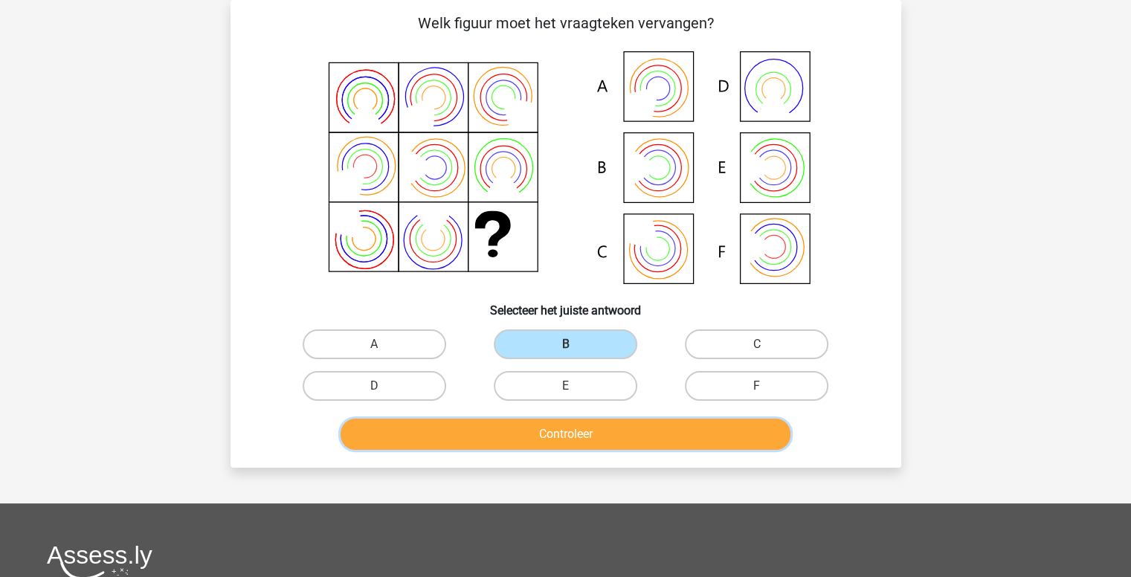
click at [578, 440] on button "Controleer" at bounding box center [566, 434] width 450 height 31
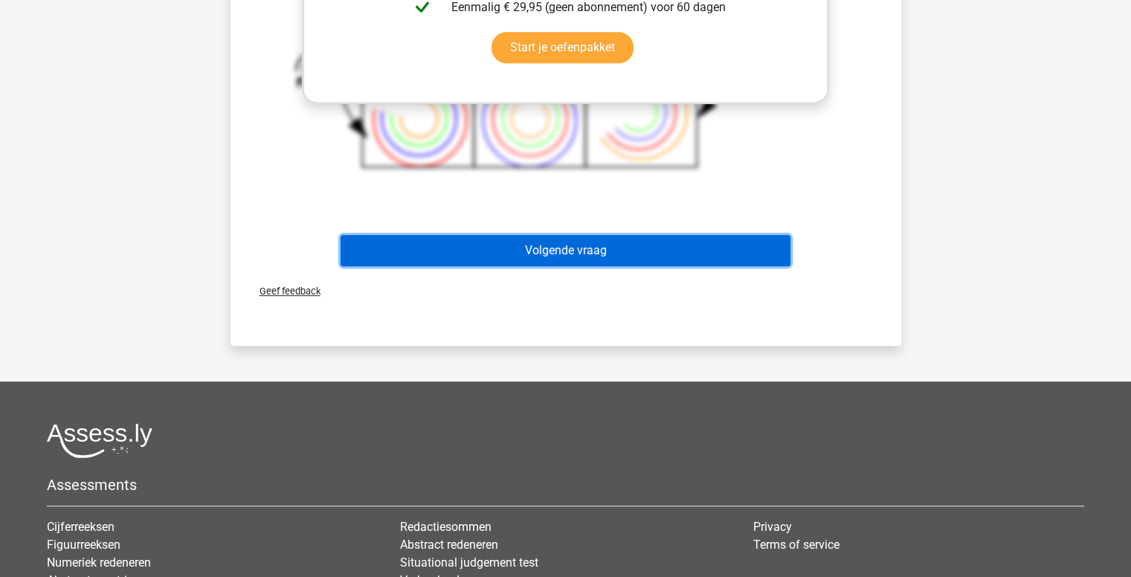
click at [469, 249] on button "Volgende vraag" at bounding box center [566, 250] width 450 height 31
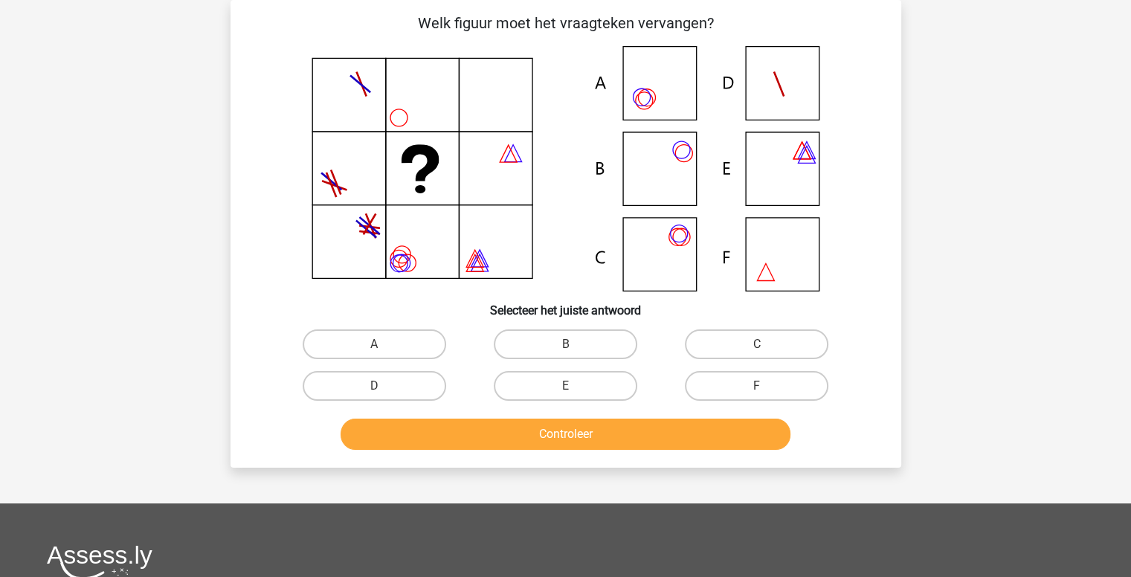
scroll to position [386, 0]
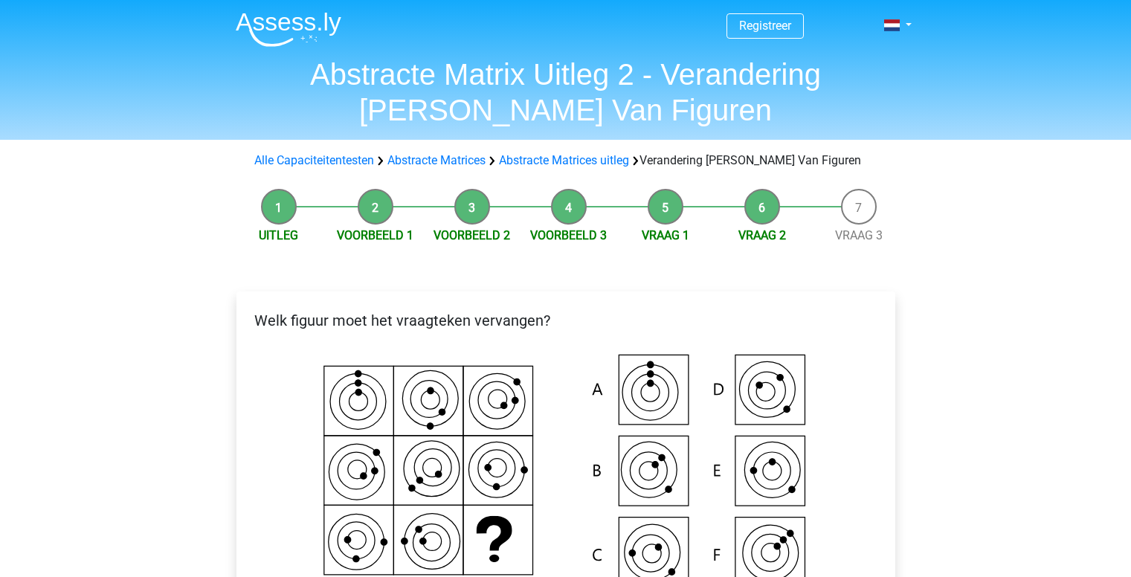
scroll to position [347, 0]
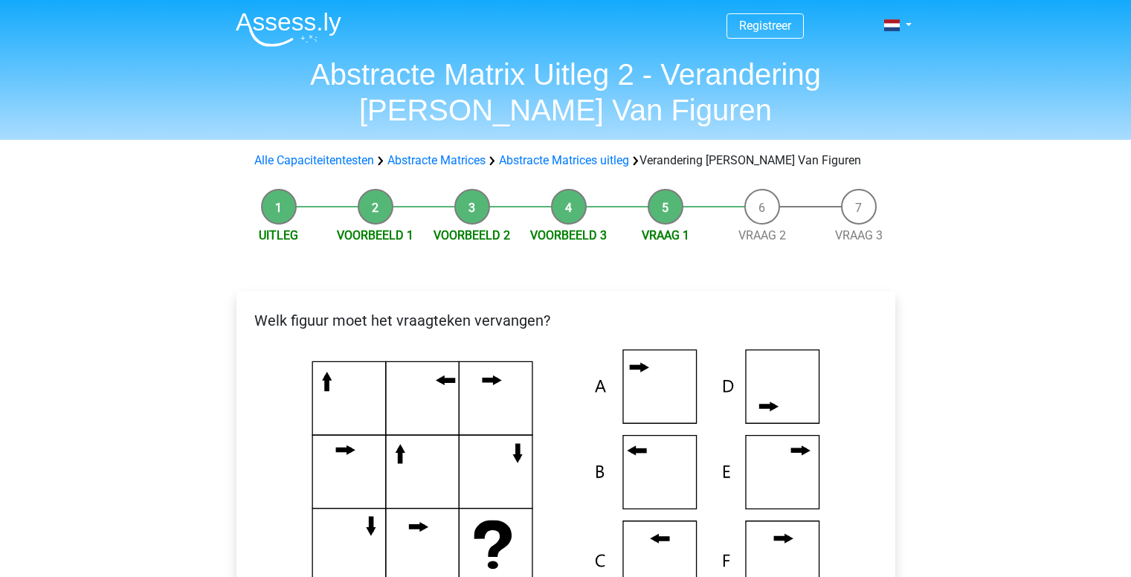
scroll to position [347, 0]
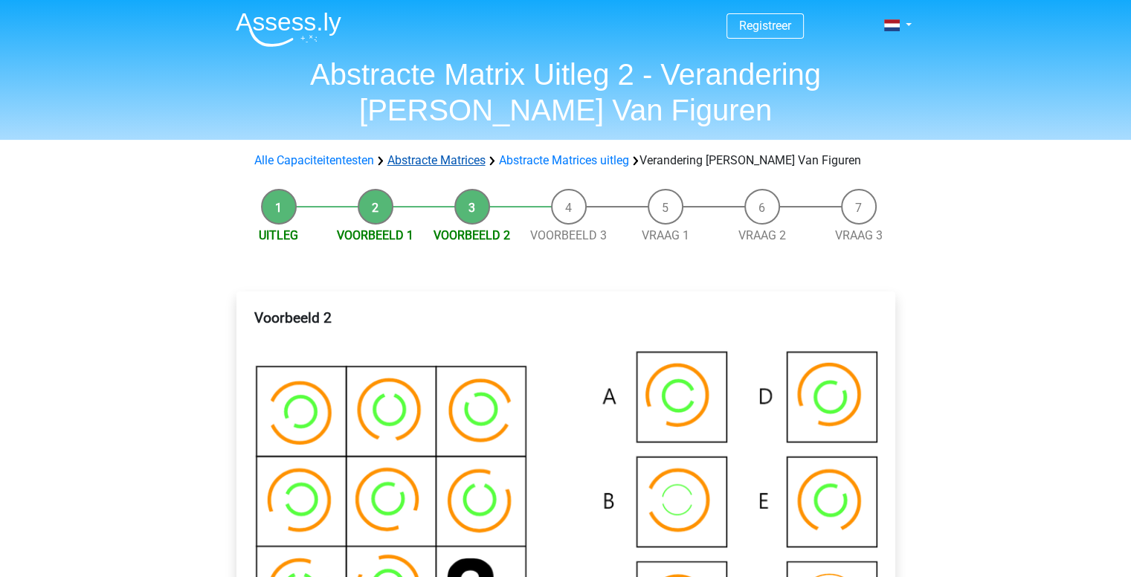
click at [443, 163] on link "Abstracte Matrices" at bounding box center [436, 160] width 98 height 14
click at [328, 164] on link "Alle Capaciteitentesten" at bounding box center [314, 160] width 120 height 14
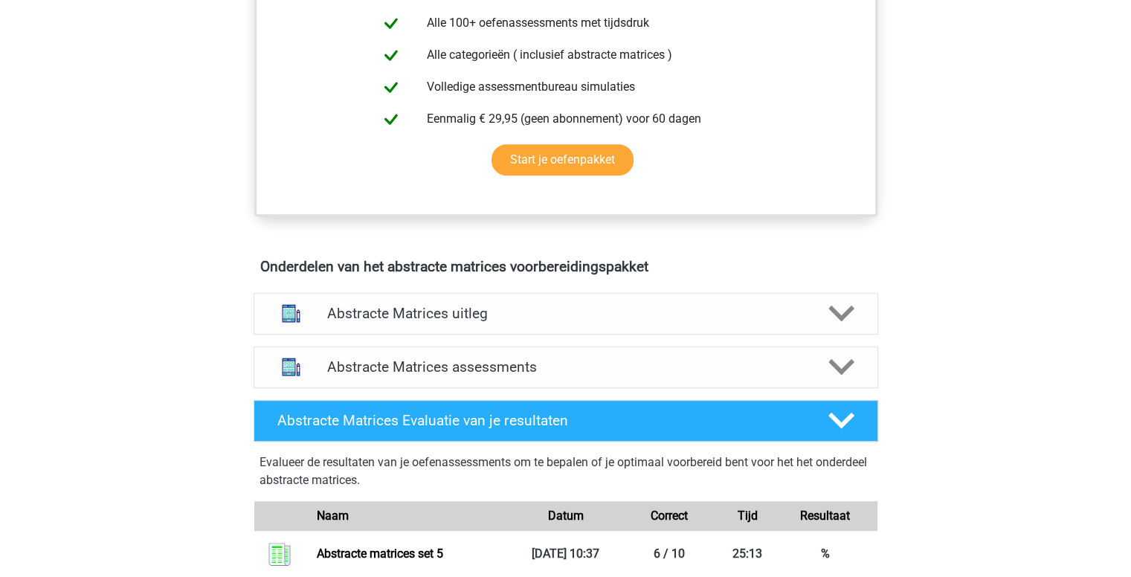
scroll to position [347, 0]
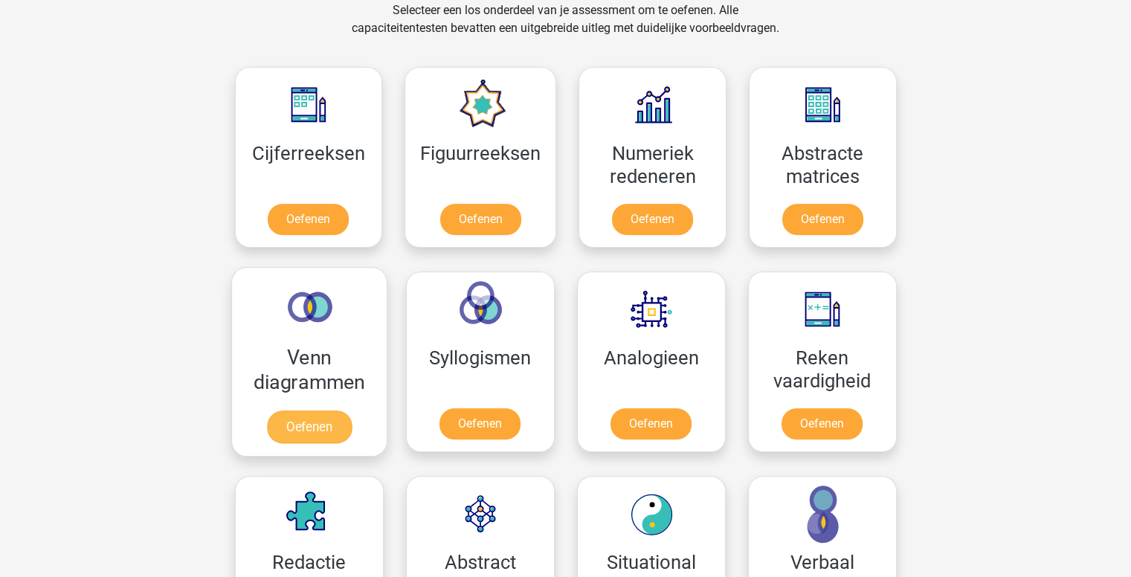
scroll to position [978, 0]
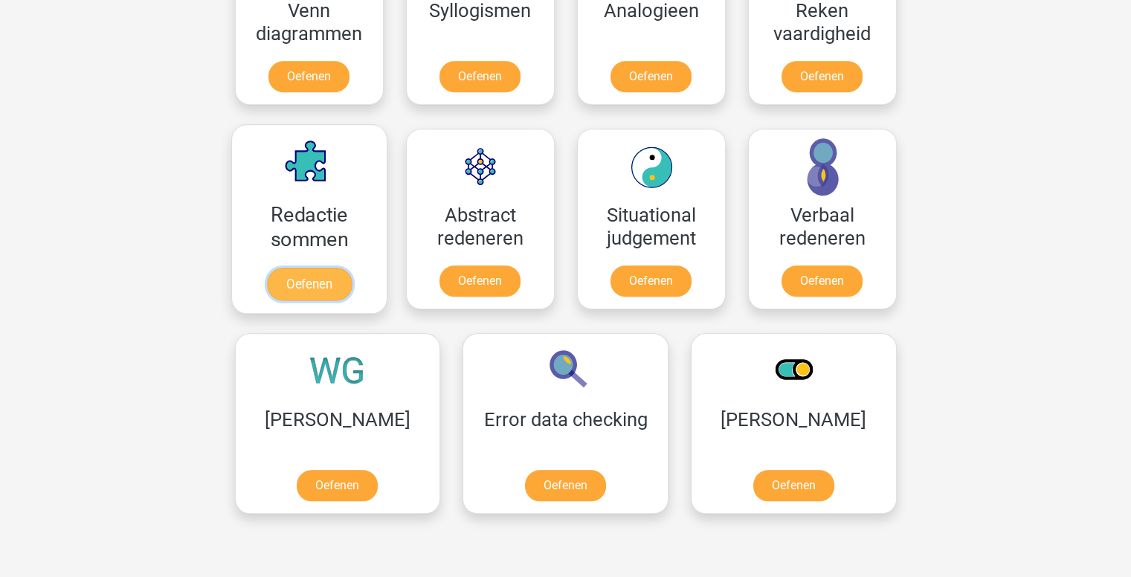
click at [321, 283] on link "Oefenen" at bounding box center [308, 284] width 85 height 33
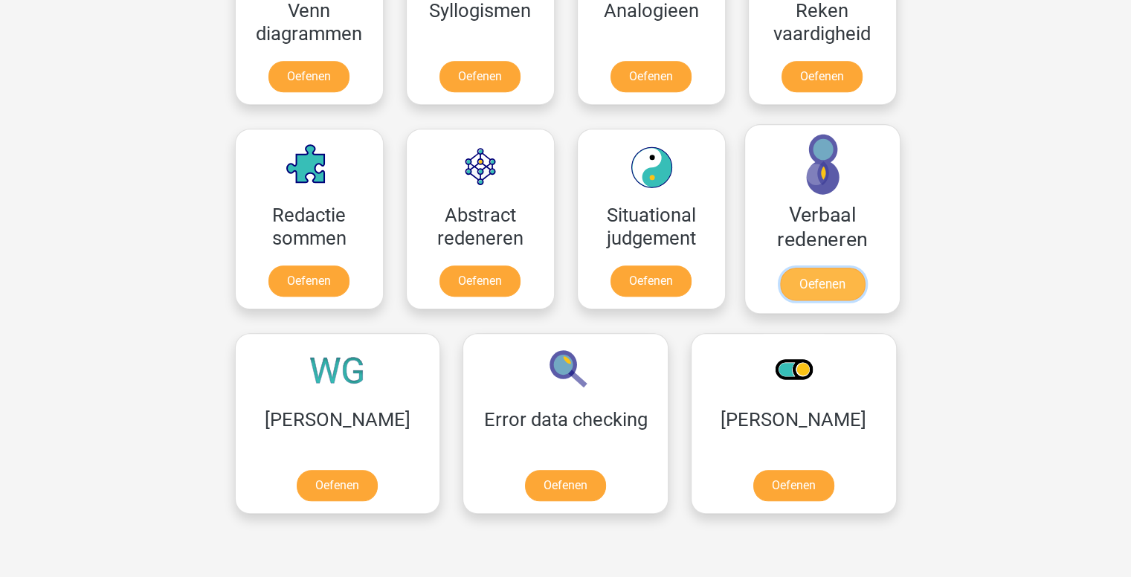
click at [821, 283] on link "Oefenen" at bounding box center [821, 284] width 85 height 33
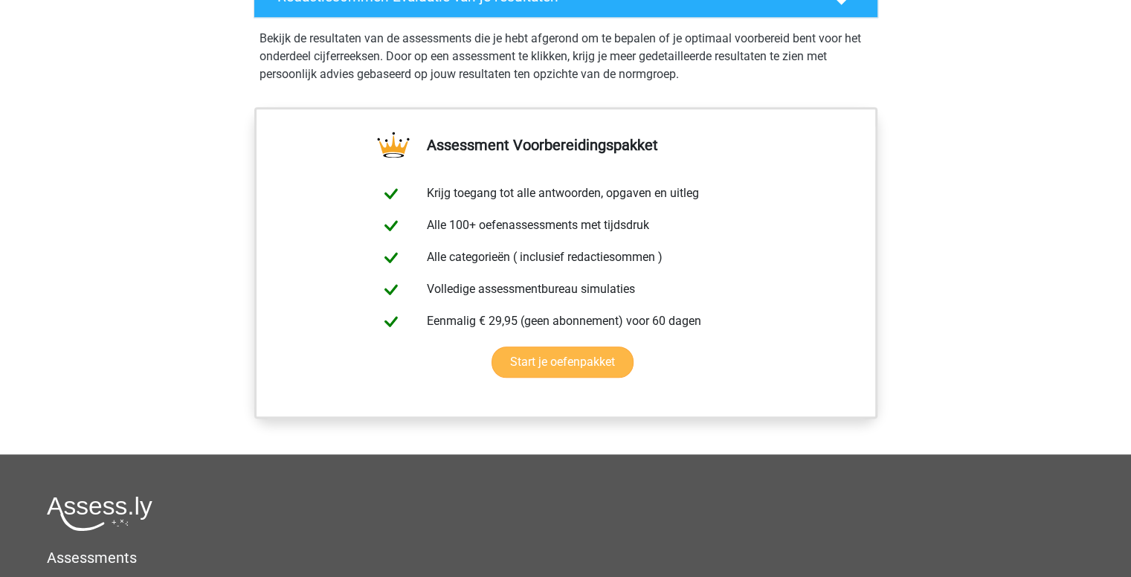
scroll to position [694, 0]
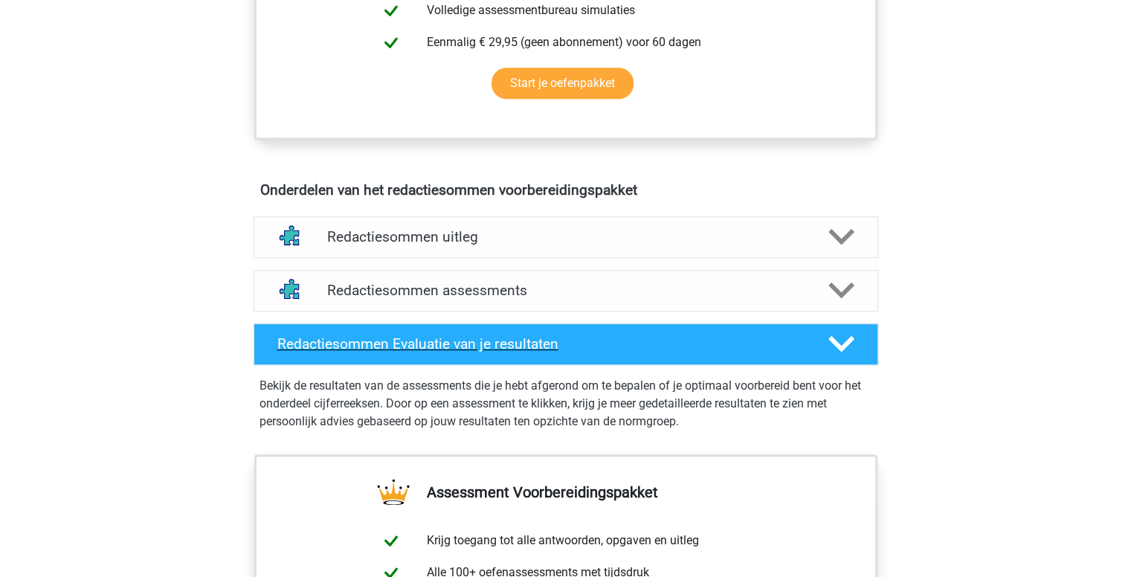
click at [544, 353] on h4 "Redactiesommen Evaluatie van je resultaten" at bounding box center [540, 343] width 527 height 17
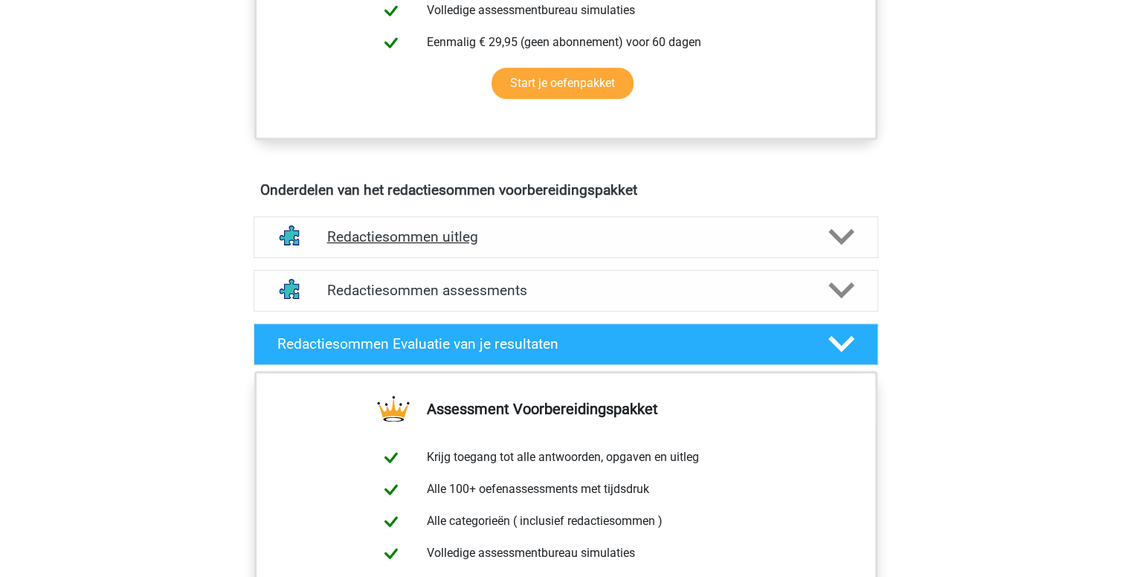
click at [533, 258] on div "Redactiesommen uitleg" at bounding box center [566, 237] width 625 height 42
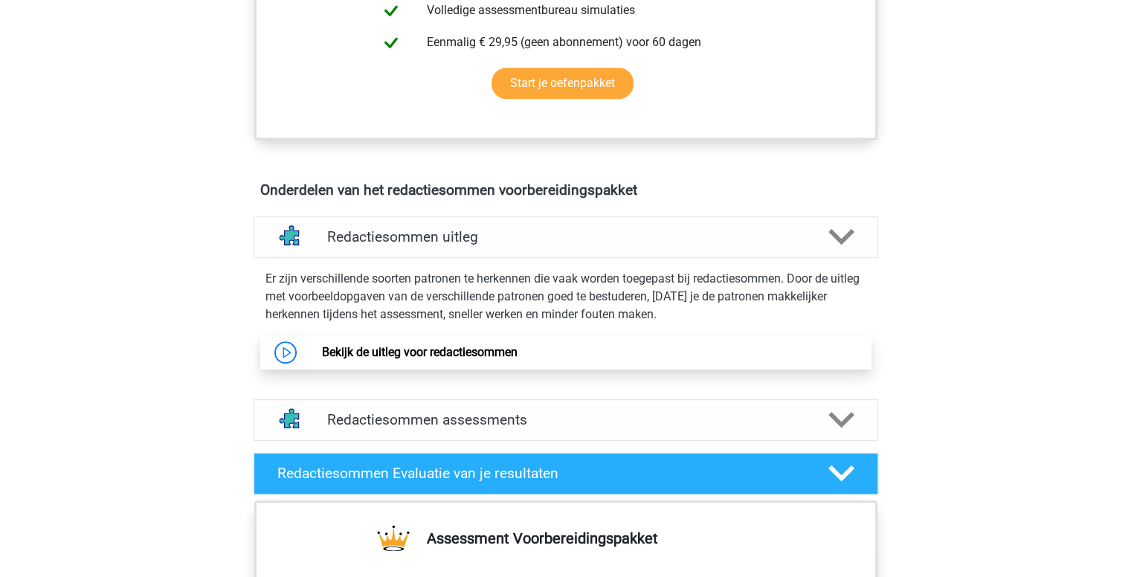
click at [468, 359] on link "Bekijk de uitleg voor redactiesommen" at bounding box center [420, 352] width 196 height 14
click at [412, 428] on h4 "Redactiesommen assessments" at bounding box center [565, 419] width 477 height 17
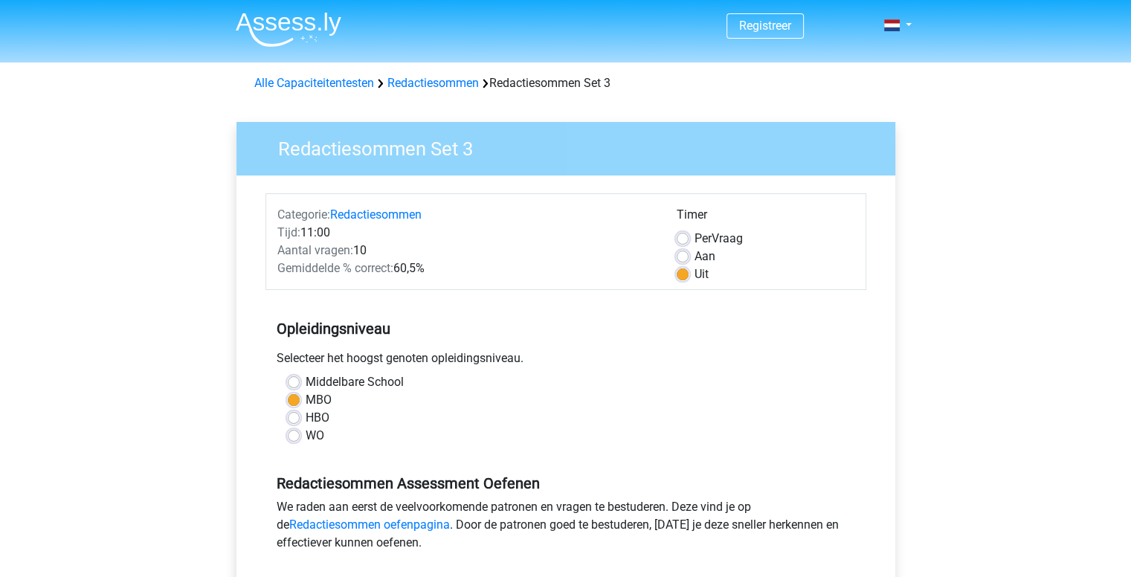
scroll to position [347, 0]
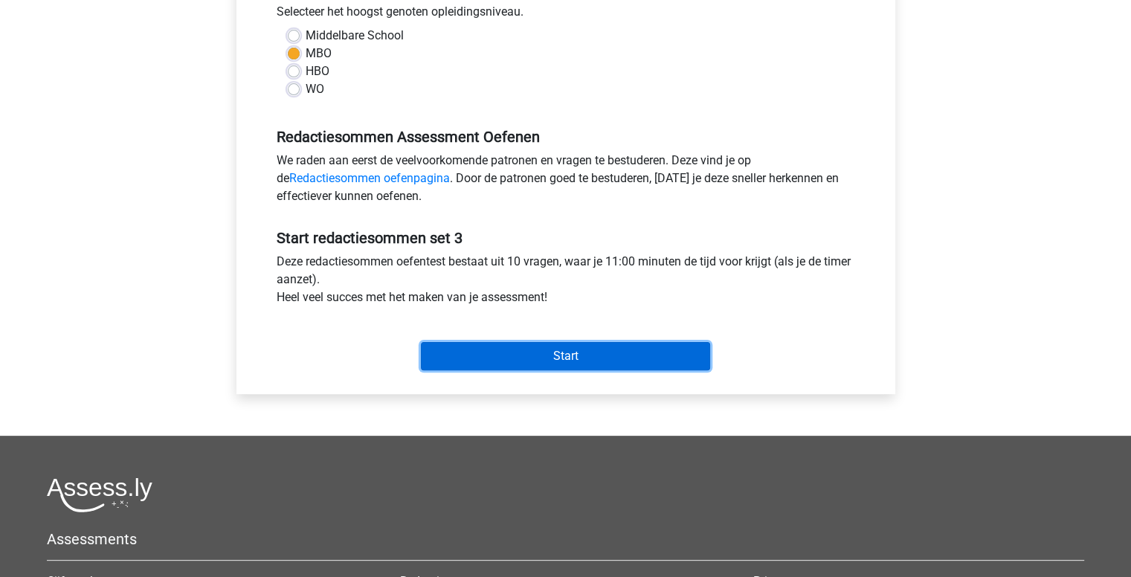
click at [506, 368] on input "Start" at bounding box center [565, 356] width 289 height 28
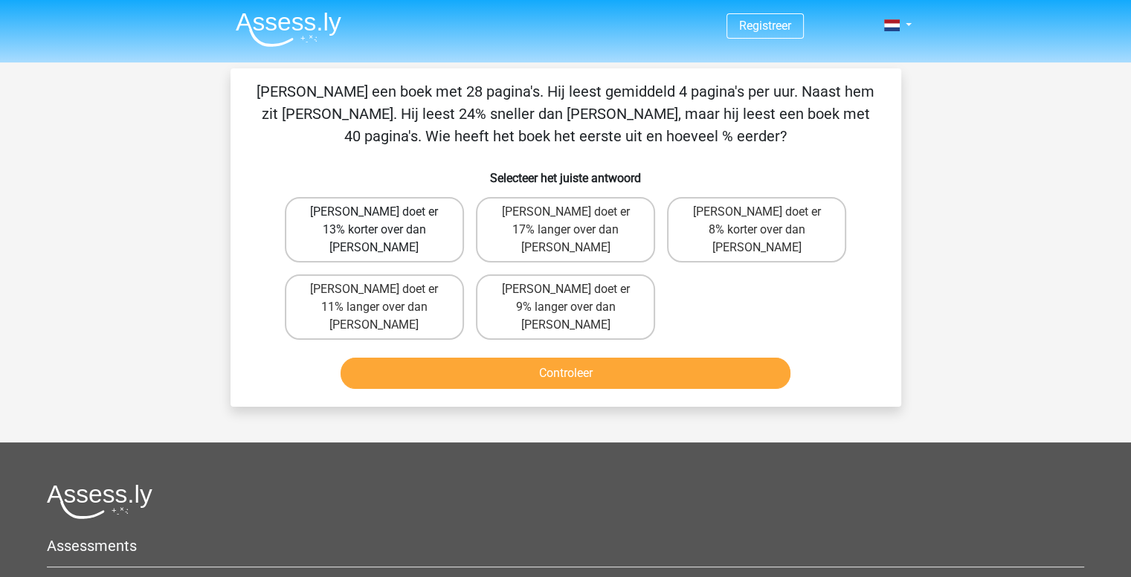
click at [410, 216] on label "[PERSON_NAME] doet er 13% korter over dan [PERSON_NAME]" at bounding box center [374, 229] width 179 height 65
click at [384, 216] on input "[PERSON_NAME] doet er 13% korter over dan [PERSON_NAME]" at bounding box center [379, 217] width 10 height 10
radio input "true"
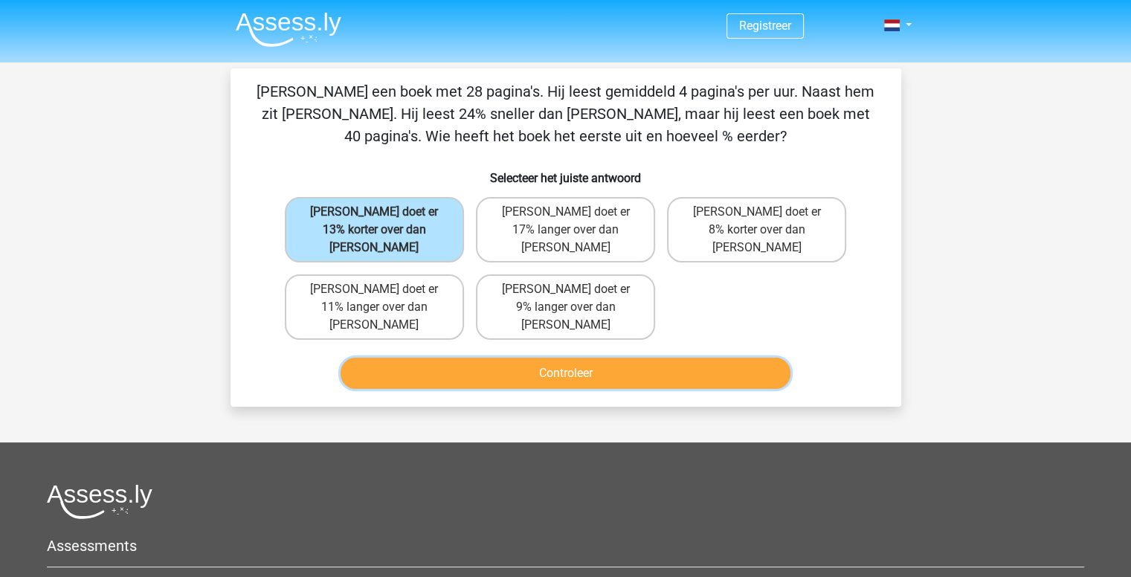
click at [506, 358] on button "Controleer" at bounding box center [566, 373] width 450 height 31
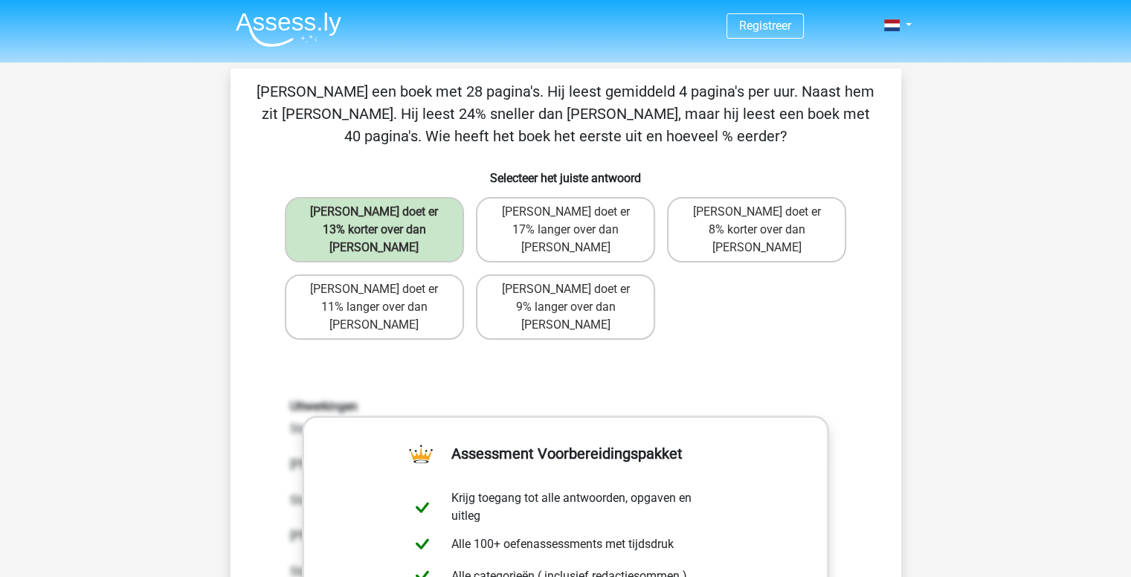
scroll to position [347, 0]
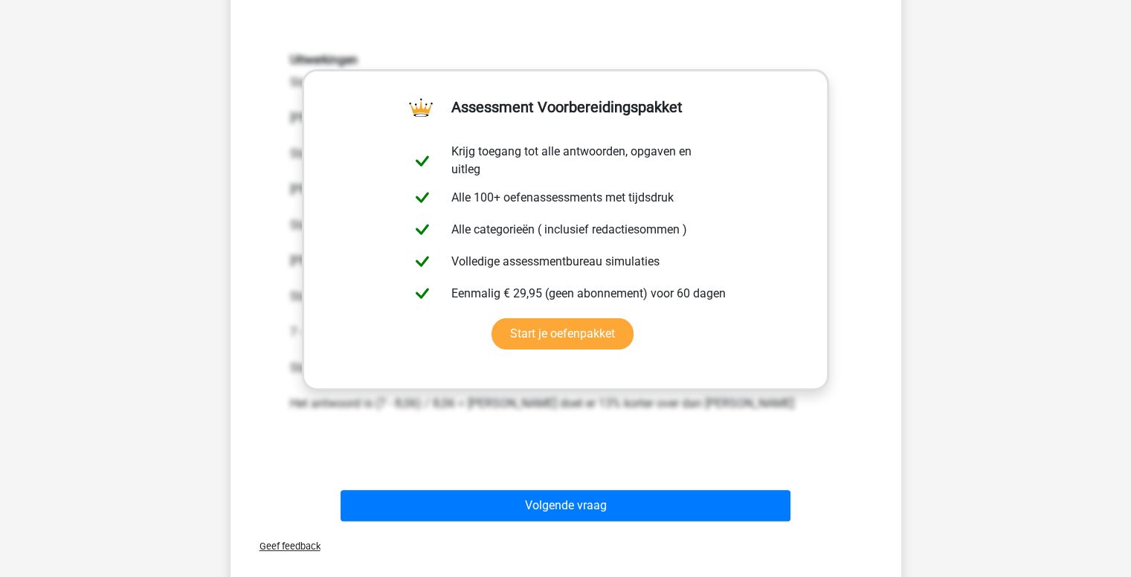
click at [480, 490] on div "Volgende vraag" at bounding box center [566, 508] width 574 height 37
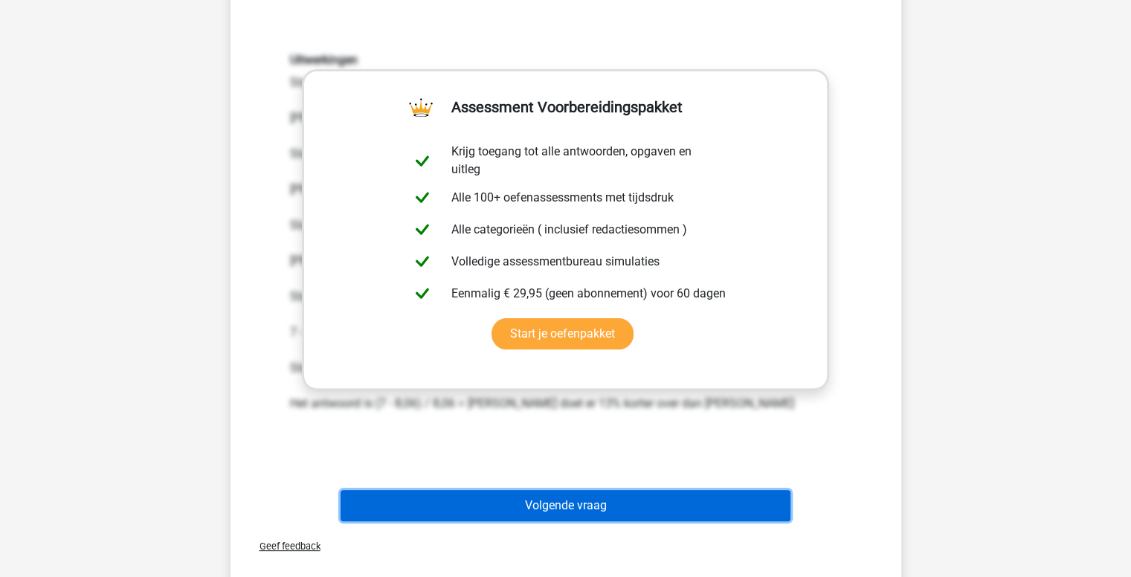
click at [489, 490] on button "Volgende vraag" at bounding box center [566, 505] width 450 height 31
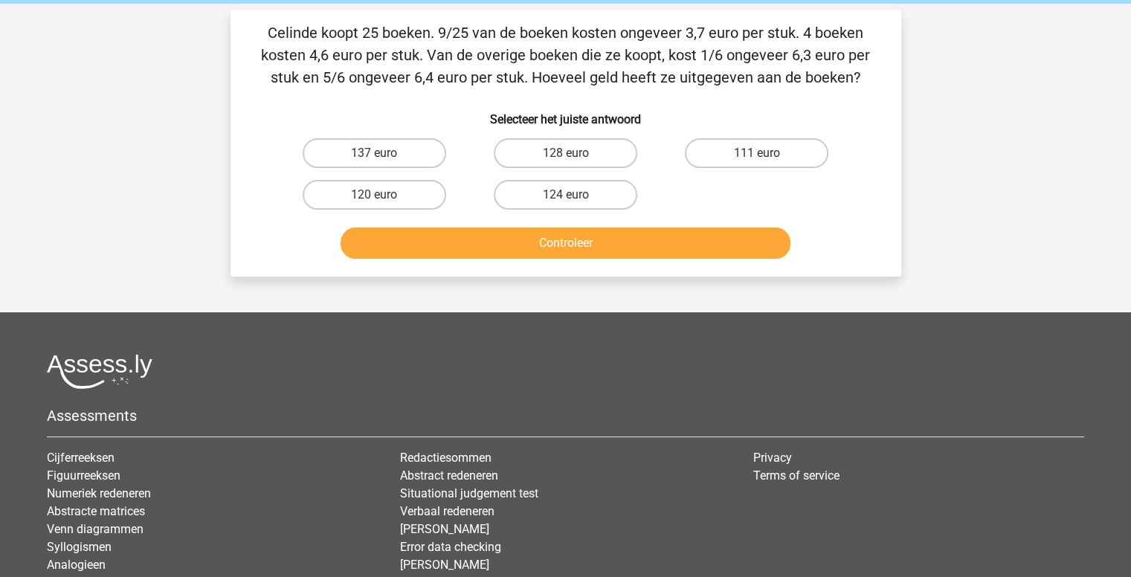
scroll to position [0, 0]
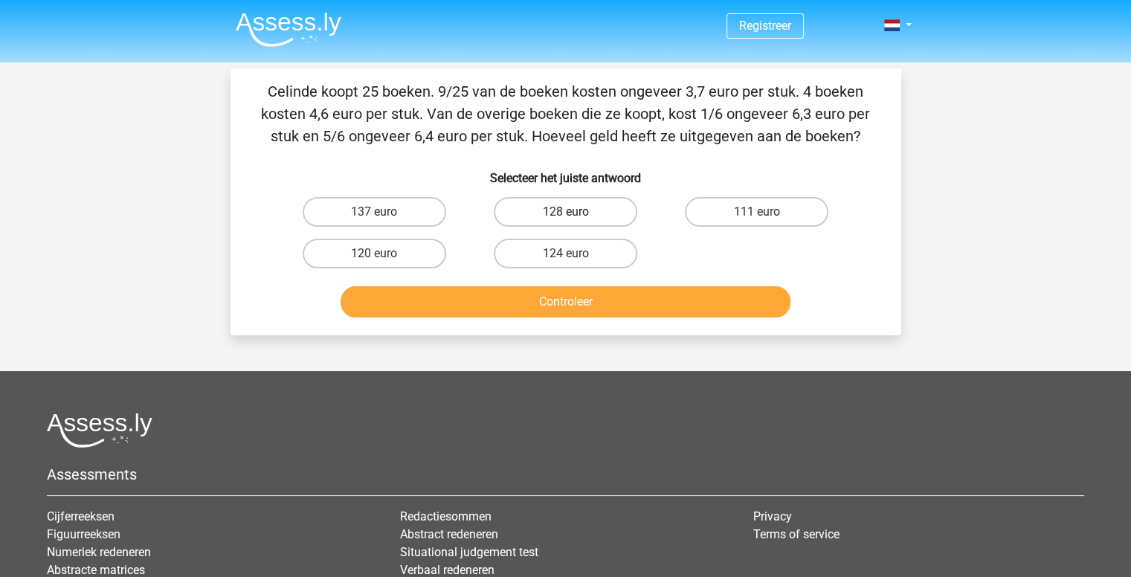
click at [588, 202] on label "128 euro" at bounding box center [566, 212] width 144 height 30
click at [575, 212] on input "128 euro" at bounding box center [570, 217] width 10 height 10
radio input "true"
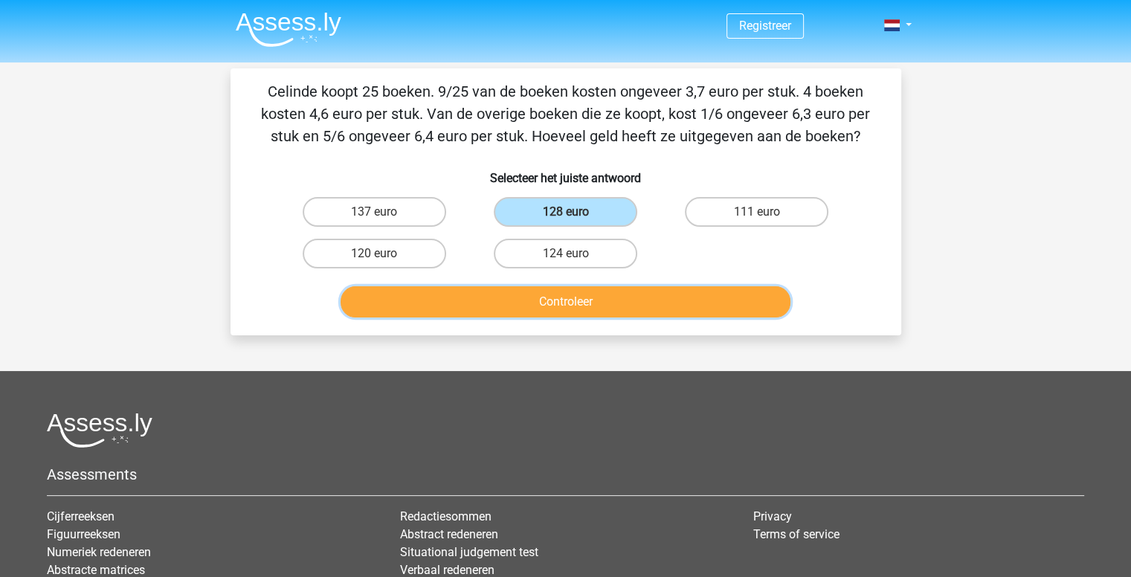
click at [618, 301] on button "Controleer" at bounding box center [566, 301] width 450 height 31
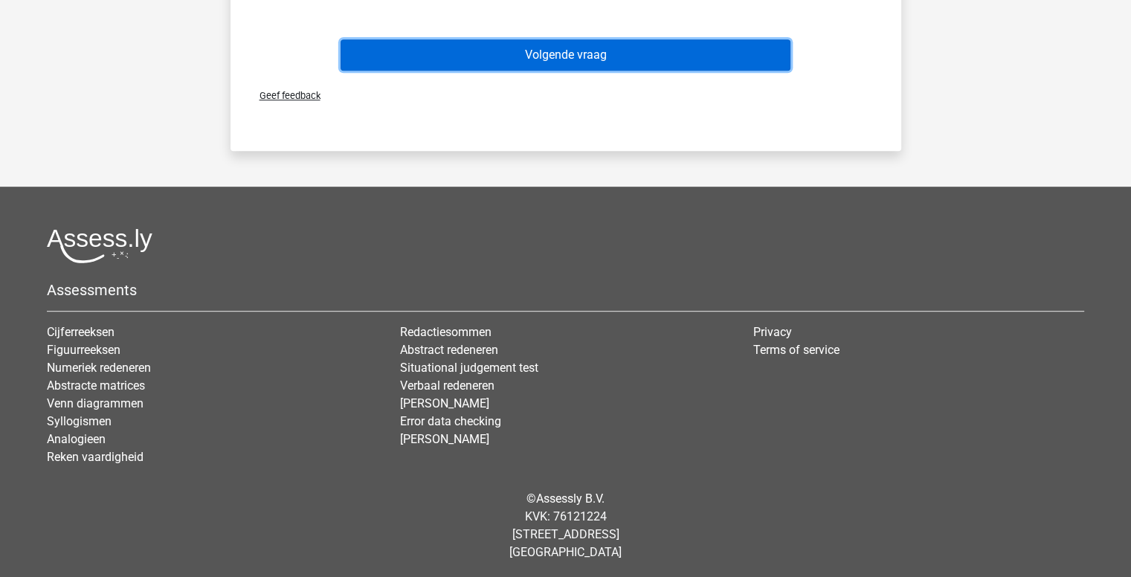
click at [560, 59] on button "Volgende vraag" at bounding box center [566, 54] width 450 height 31
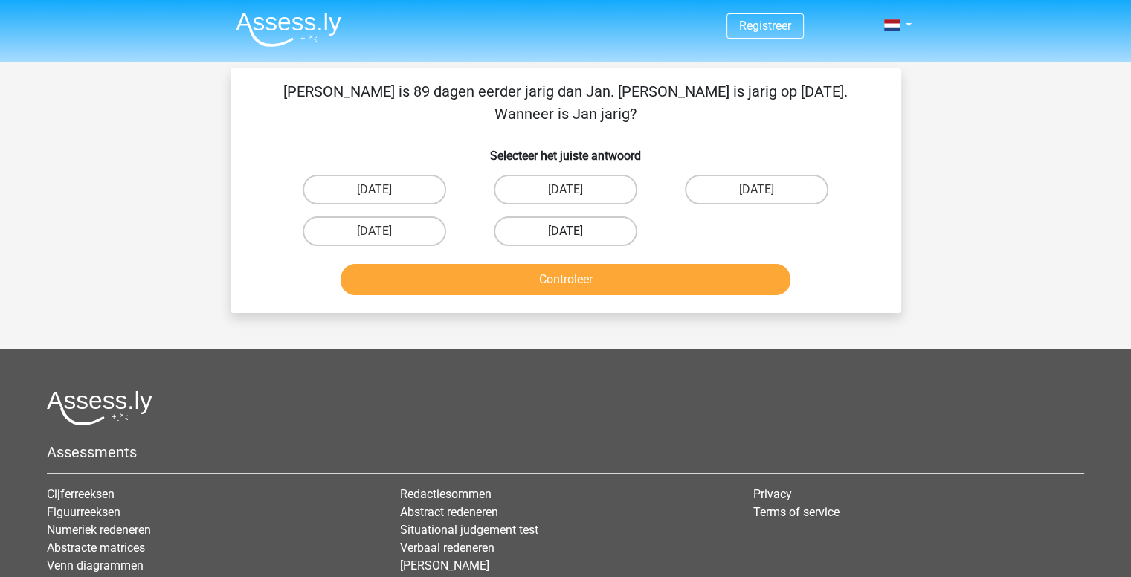
click at [600, 216] on label "13 september" at bounding box center [566, 231] width 144 height 30
click at [575, 231] on input "13 september" at bounding box center [570, 236] width 10 height 10
radio input "true"
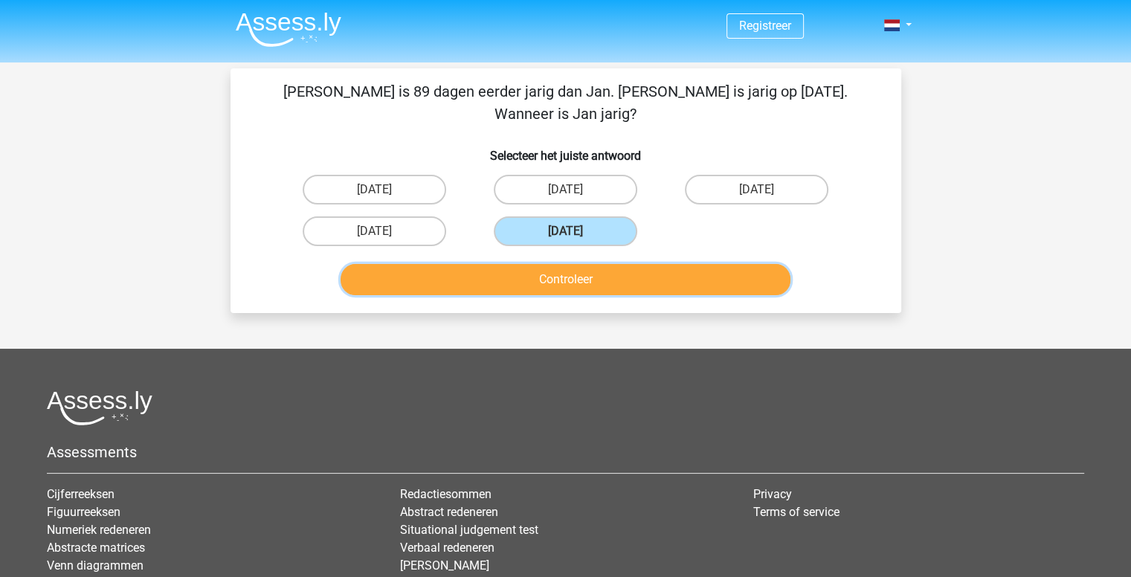
click at [594, 264] on button "Controleer" at bounding box center [566, 279] width 450 height 31
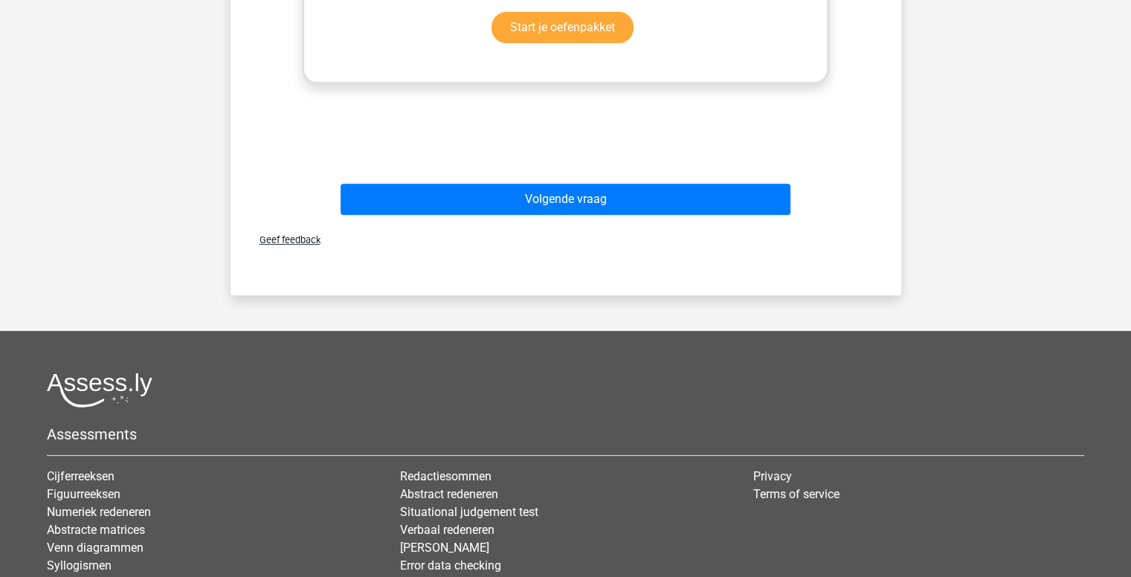
scroll to position [681, 0]
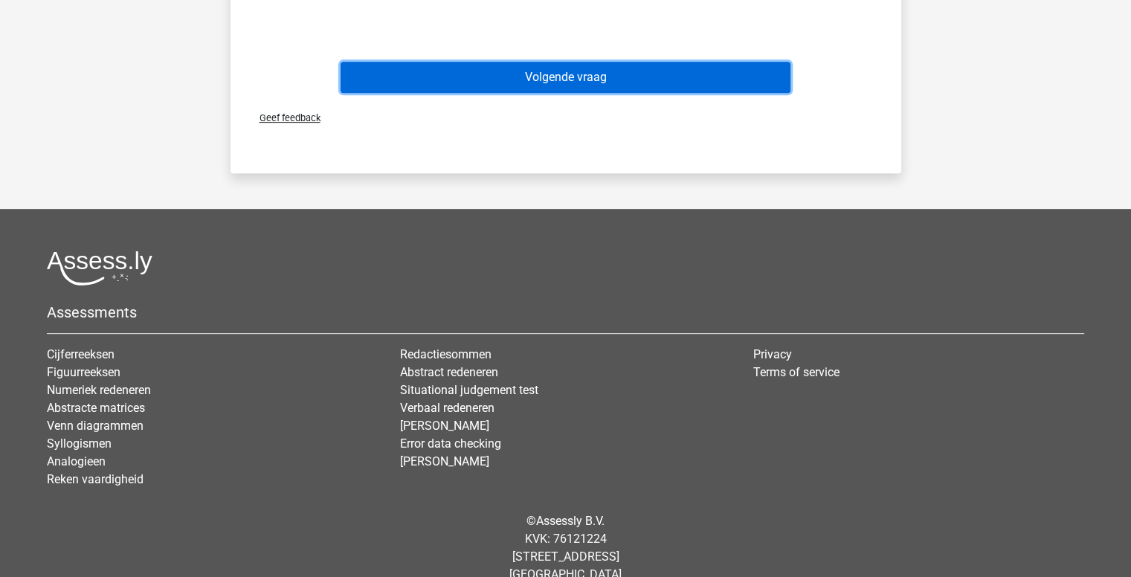
click at [581, 62] on button "Volgende vraag" at bounding box center [566, 77] width 450 height 31
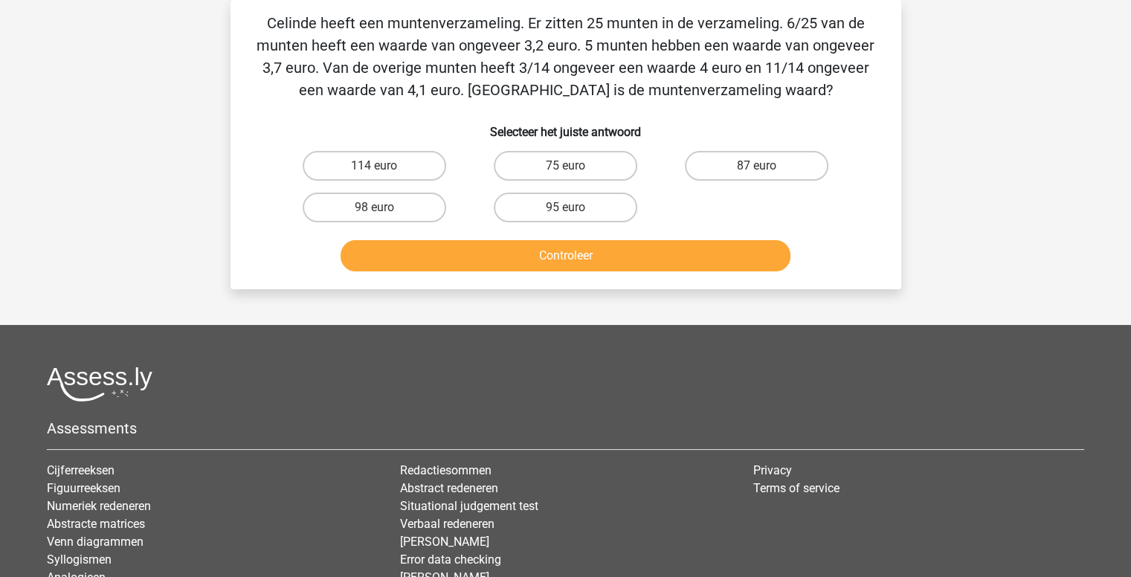
scroll to position [0, 0]
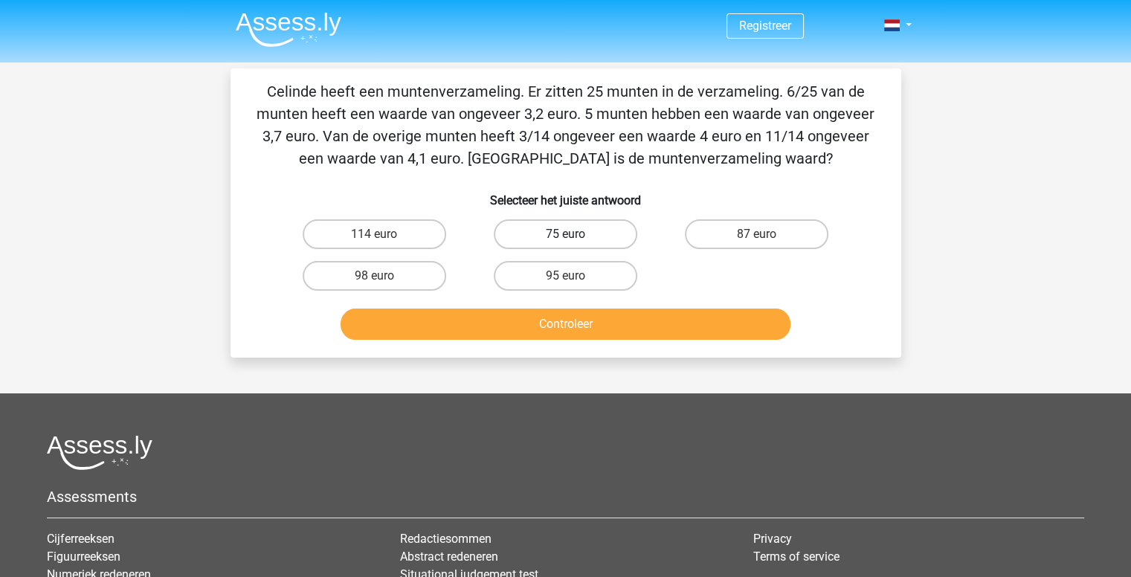
click at [547, 231] on label "75 euro" at bounding box center [566, 234] width 144 height 30
click at [565, 234] on input "75 euro" at bounding box center [570, 239] width 10 height 10
radio input "true"
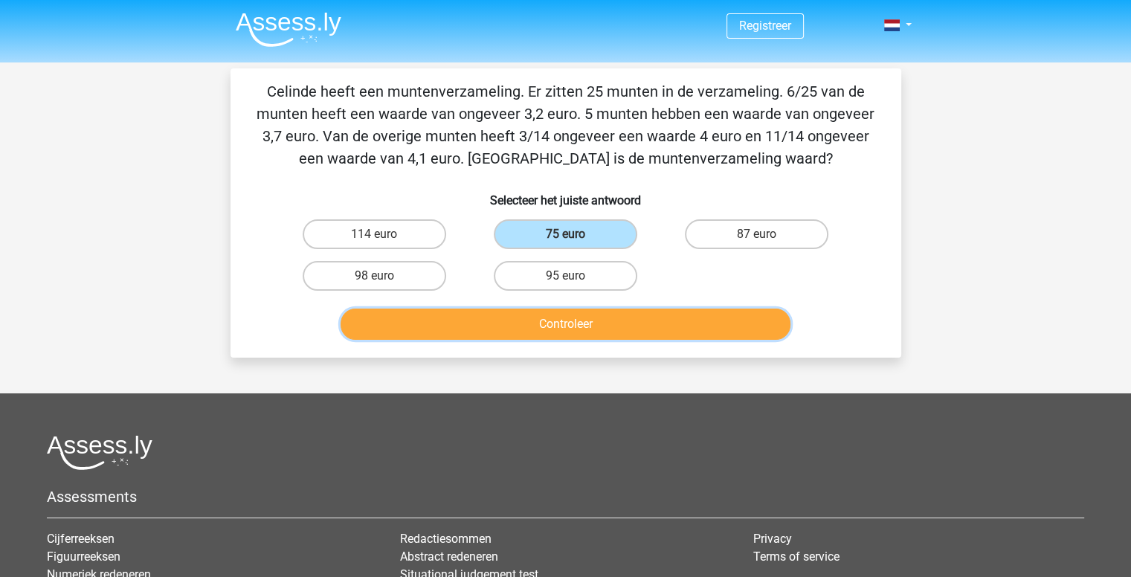
click at [574, 315] on button "Controleer" at bounding box center [566, 324] width 450 height 31
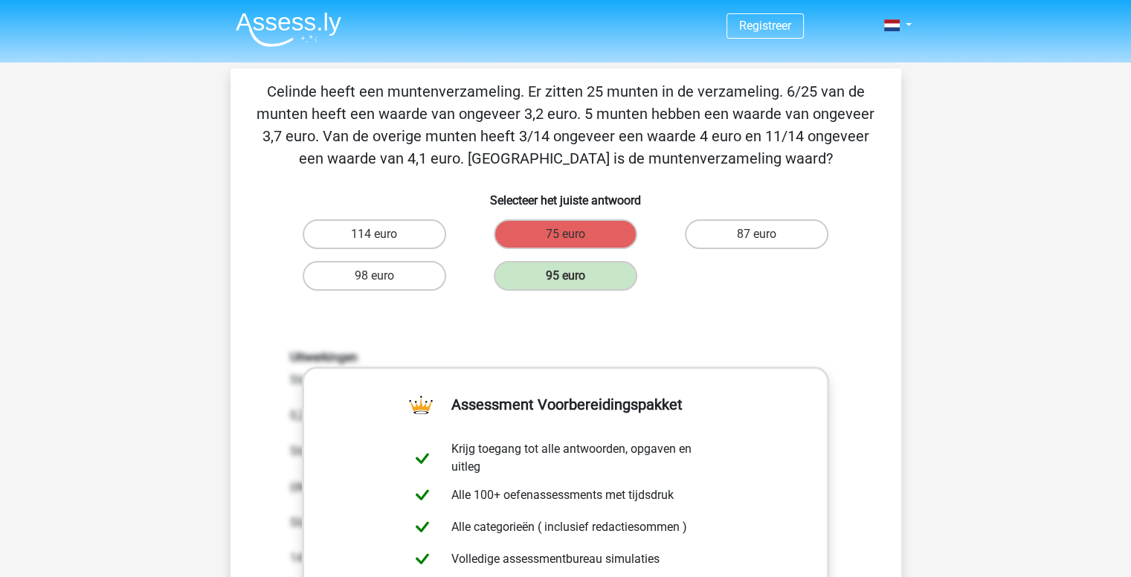
scroll to position [347, 0]
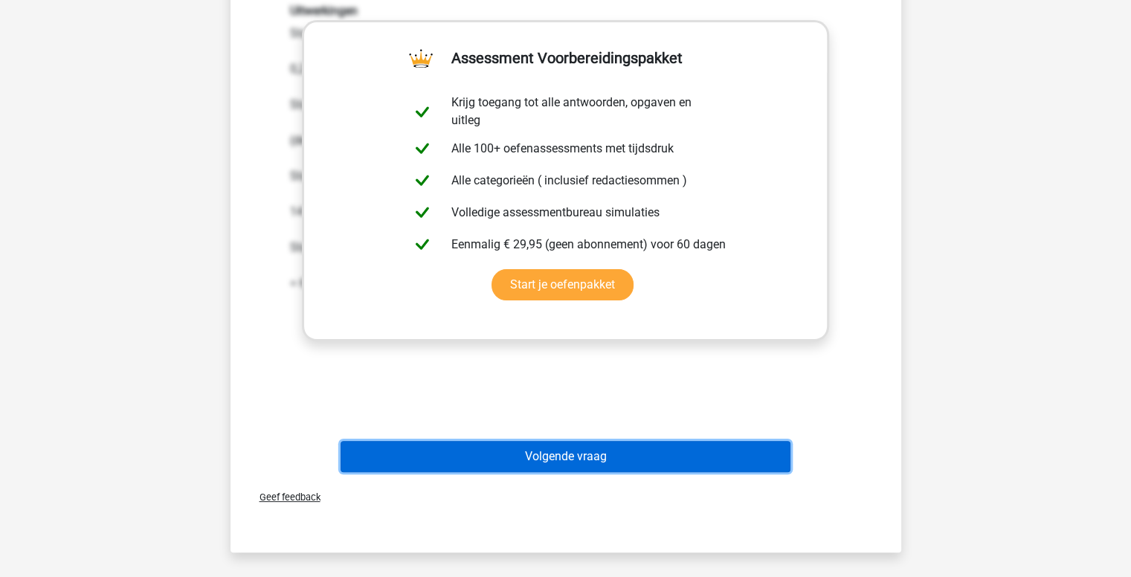
click at [584, 456] on button "Volgende vraag" at bounding box center [566, 456] width 450 height 31
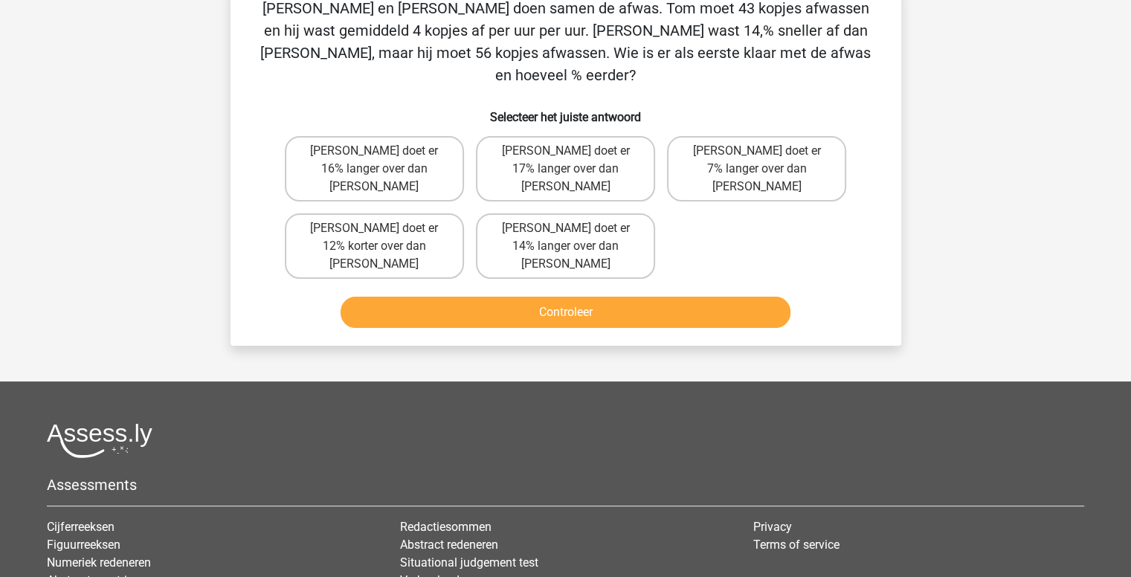
scroll to position [68, 0]
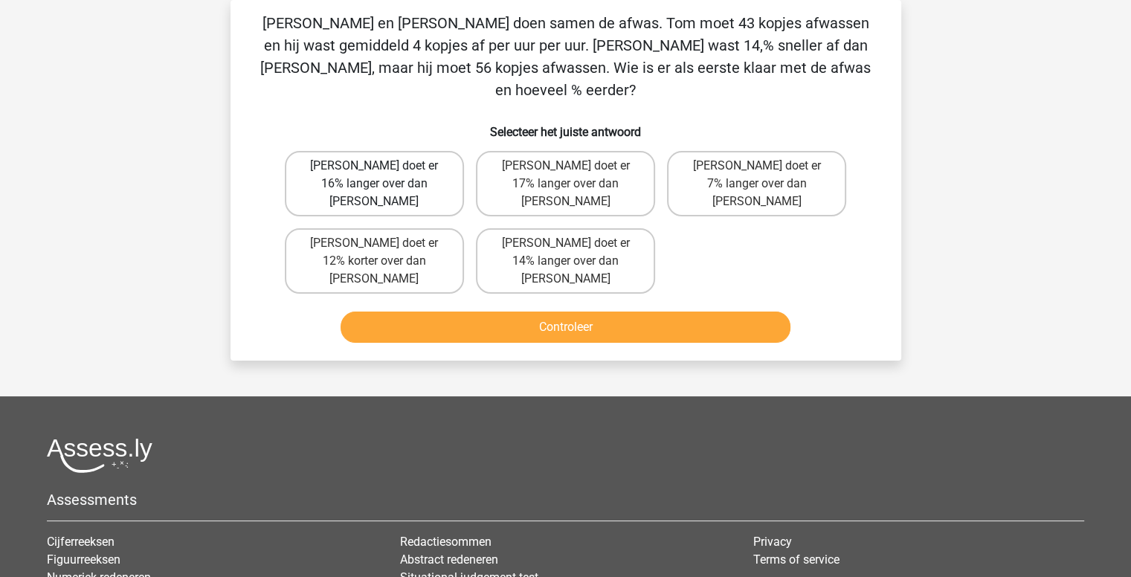
click at [442, 155] on label "Tom doet er 16% langer over dan Umberto" at bounding box center [374, 183] width 179 height 65
click at [384, 166] on input "Tom doet er 16% langer over dan Umberto" at bounding box center [379, 171] width 10 height 10
radio input "true"
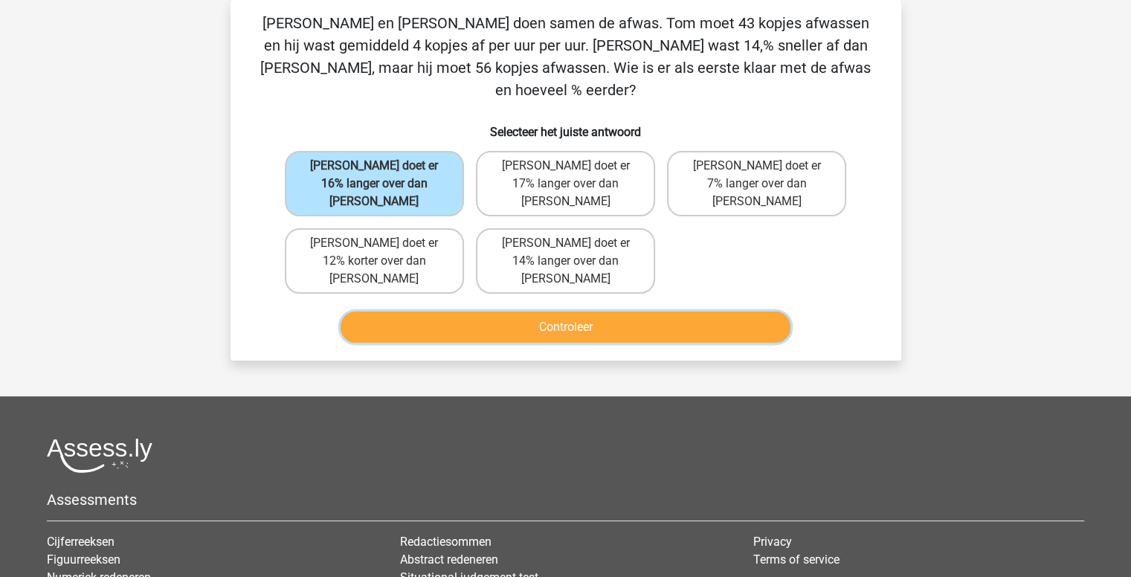
click at [557, 312] on button "Controleer" at bounding box center [566, 327] width 450 height 31
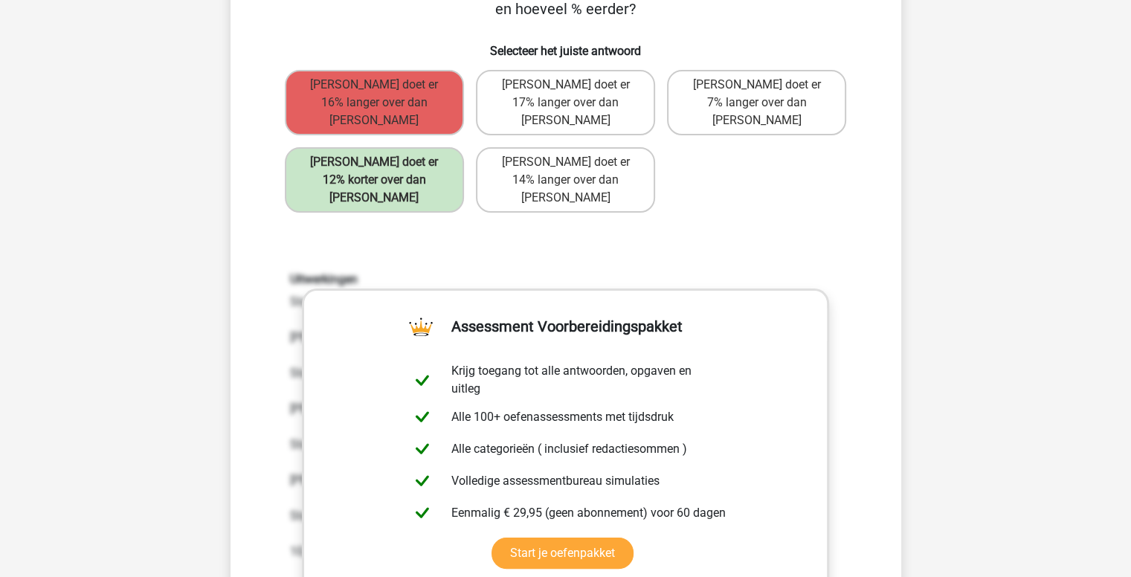
scroll to position [416, 0]
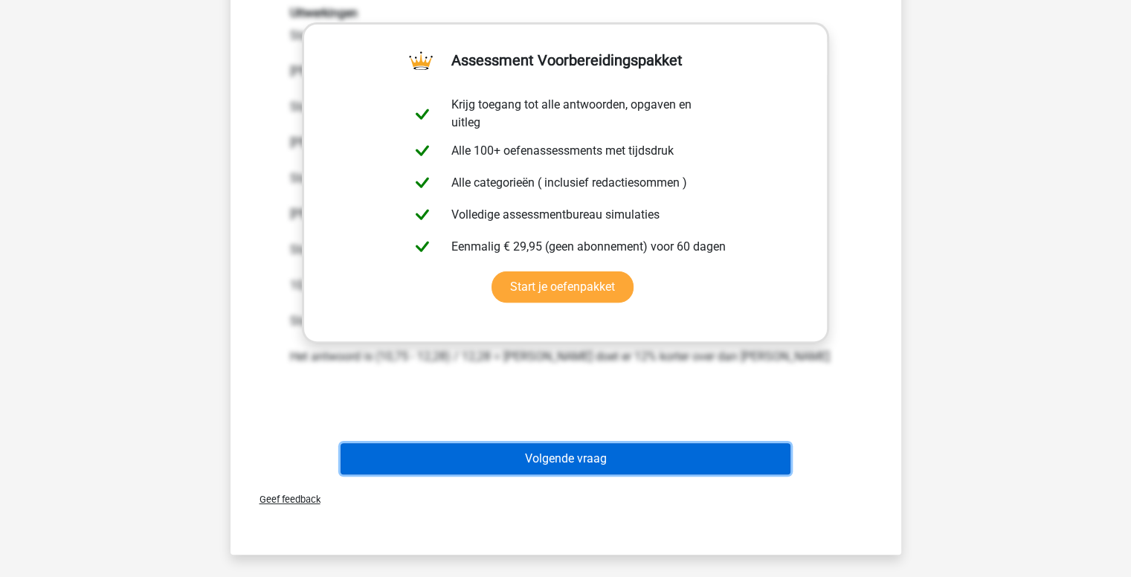
click at [695, 443] on button "Volgende vraag" at bounding box center [566, 458] width 450 height 31
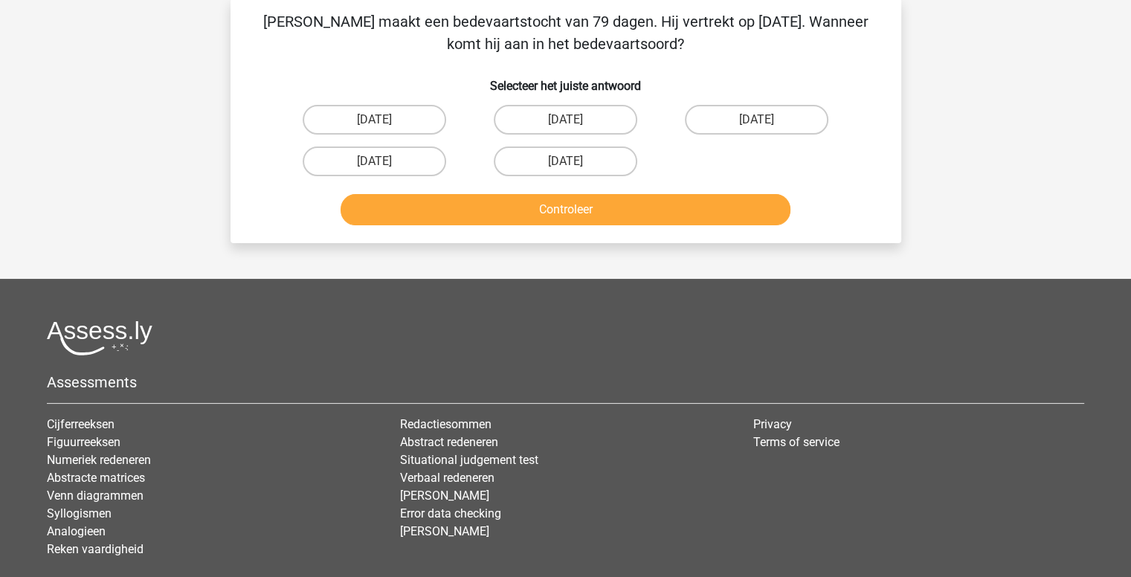
scroll to position [68, 0]
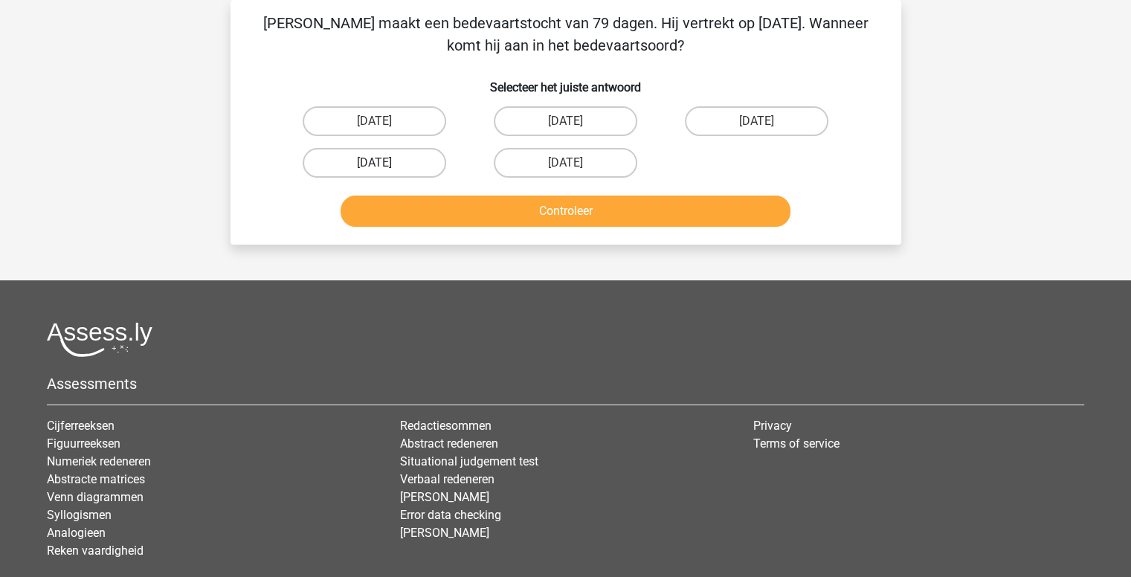
click at [367, 164] on label "8 oktober" at bounding box center [375, 163] width 144 height 30
click at [374, 164] on input "8 oktober" at bounding box center [379, 168] width 10 height 10
radio input "true"
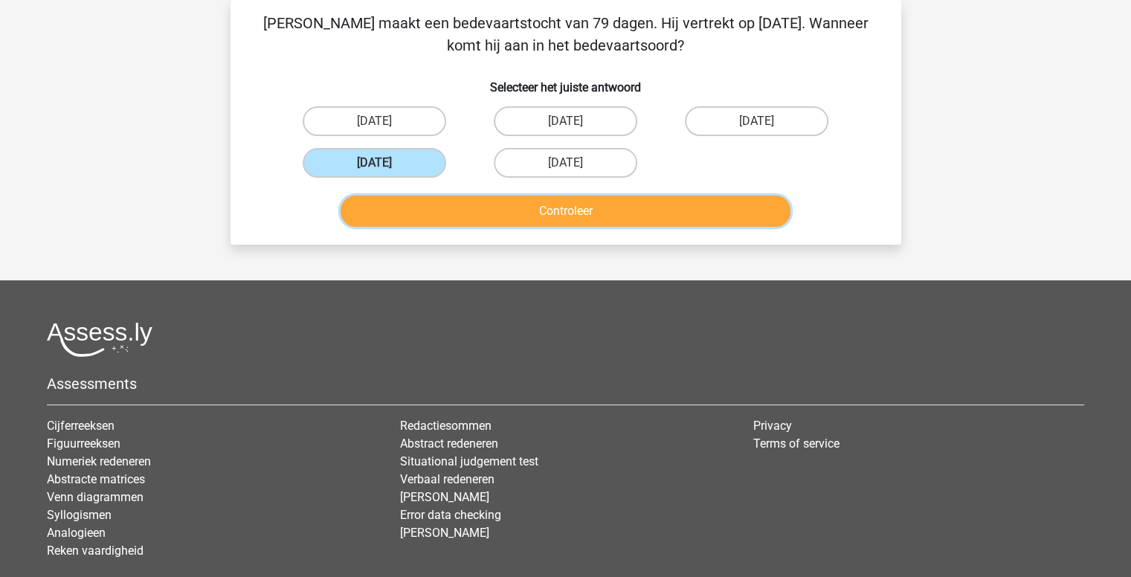
click at [449, 196] on button "Controleer" at bounding box center [566, 211] width 450 height 31
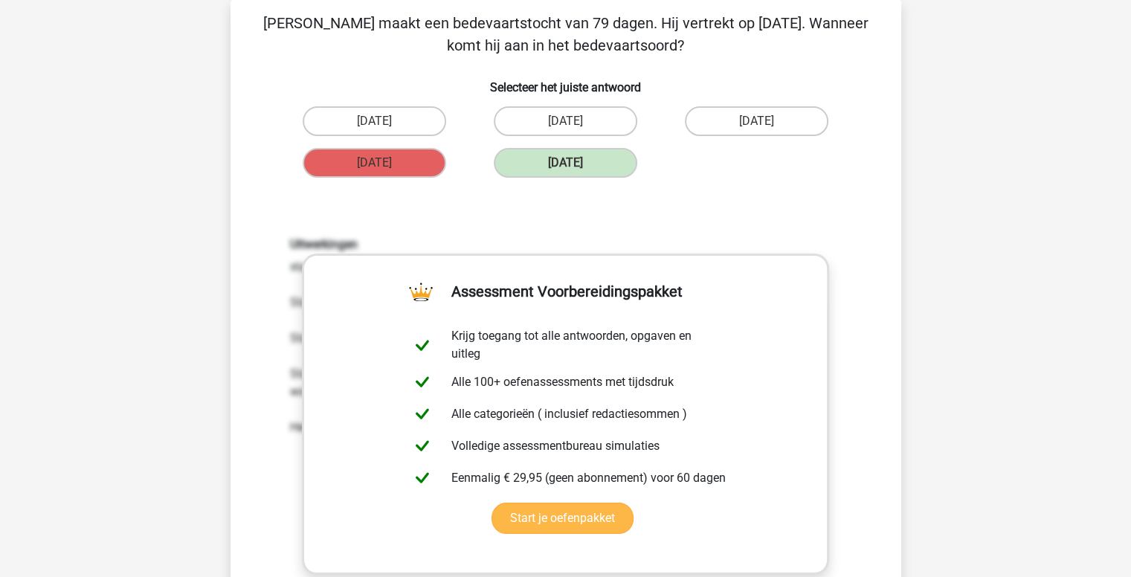
scroll to position [416, 0]
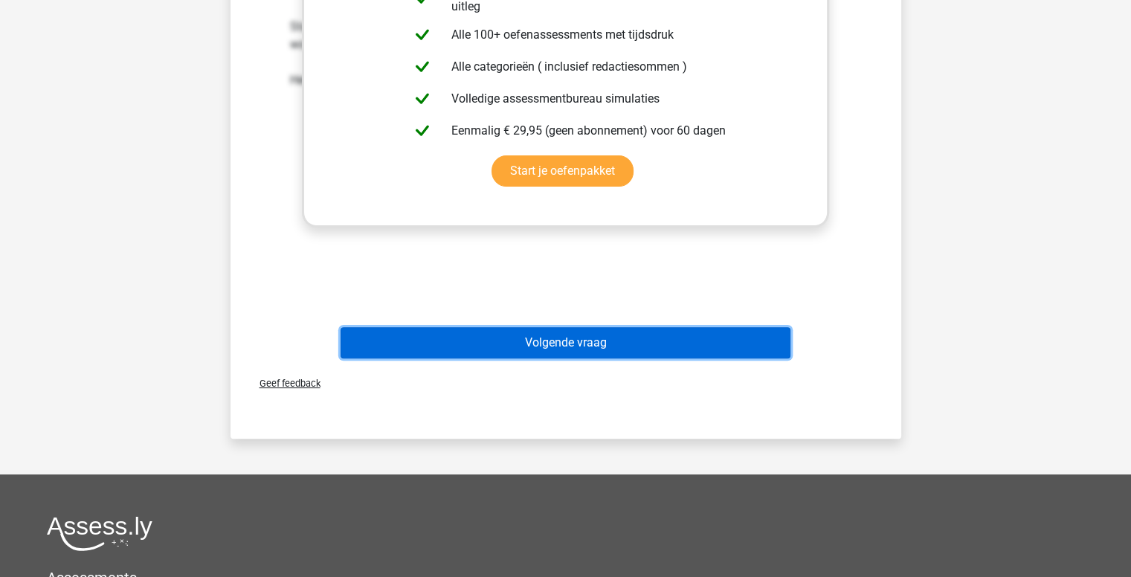
click at [611, 351] on button "Volgende vraag" at bounding box center [566, 342] width 450 height 31
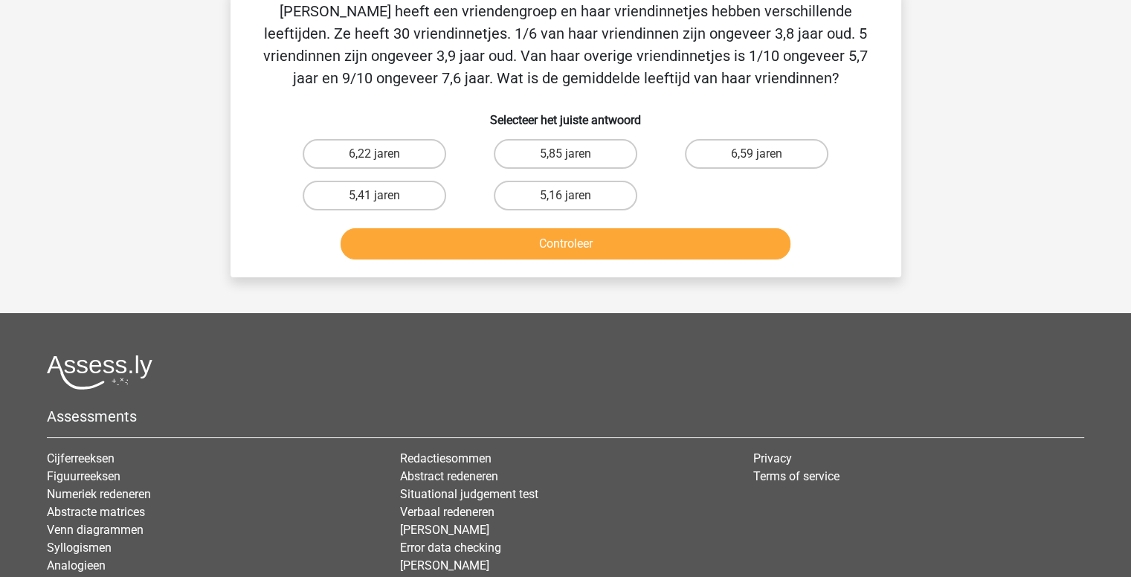
scroll to position [68, 0]
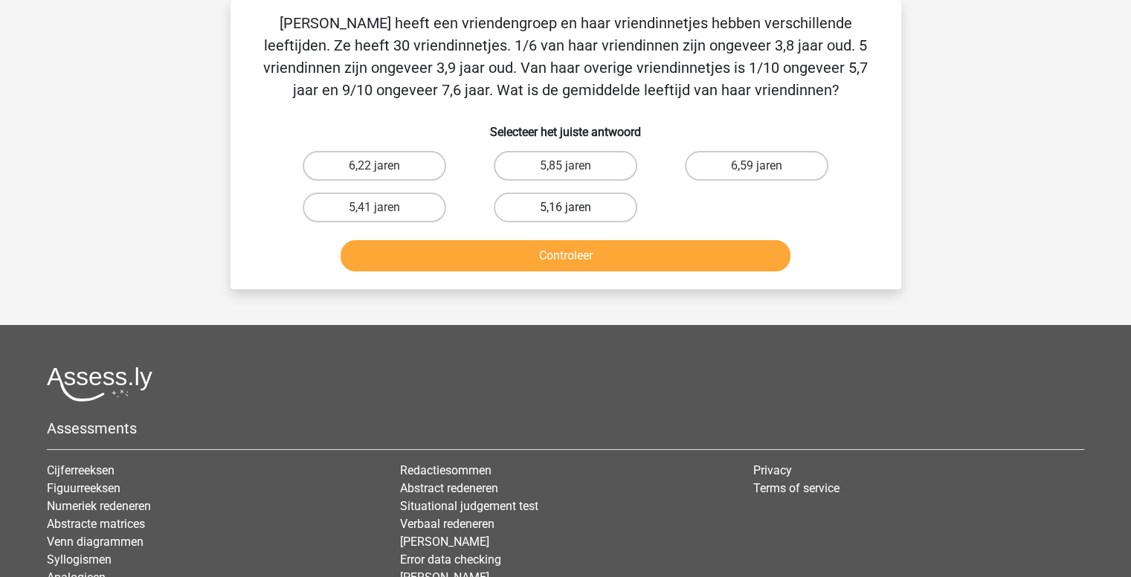
click at [548, 201] on label "5,16 jaren" at bounding box center [566, 208] width 144 height 30
click at [565, 208] on input "5,16 jaren" at bounding box center [570, 213] width 10 height 10
radio input "true"
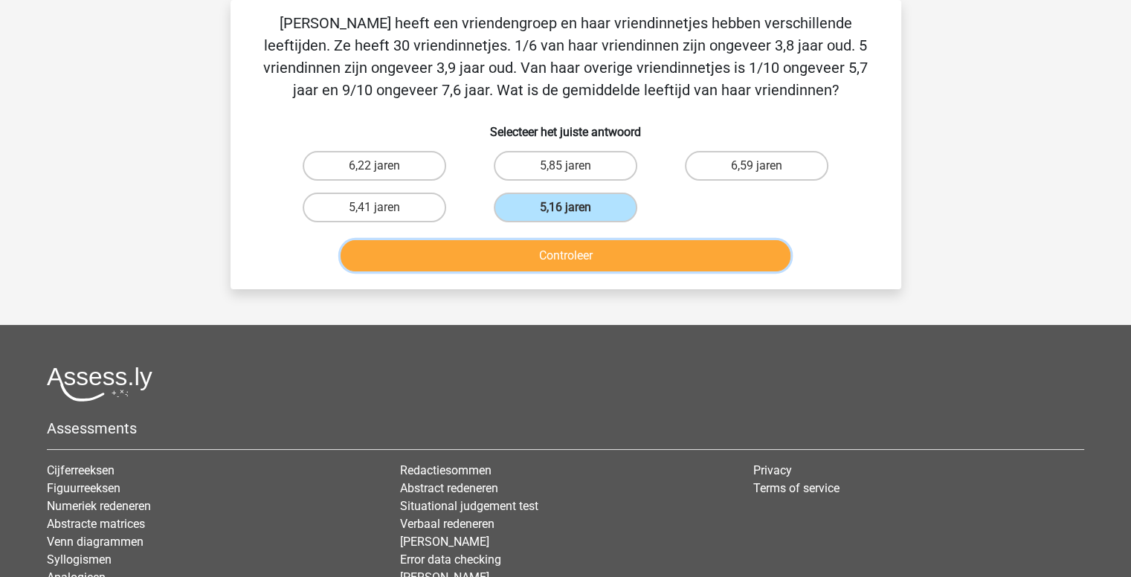
click at [565, 243] on button "Controleer" at bounding box center [566, 255] width 450 height 31
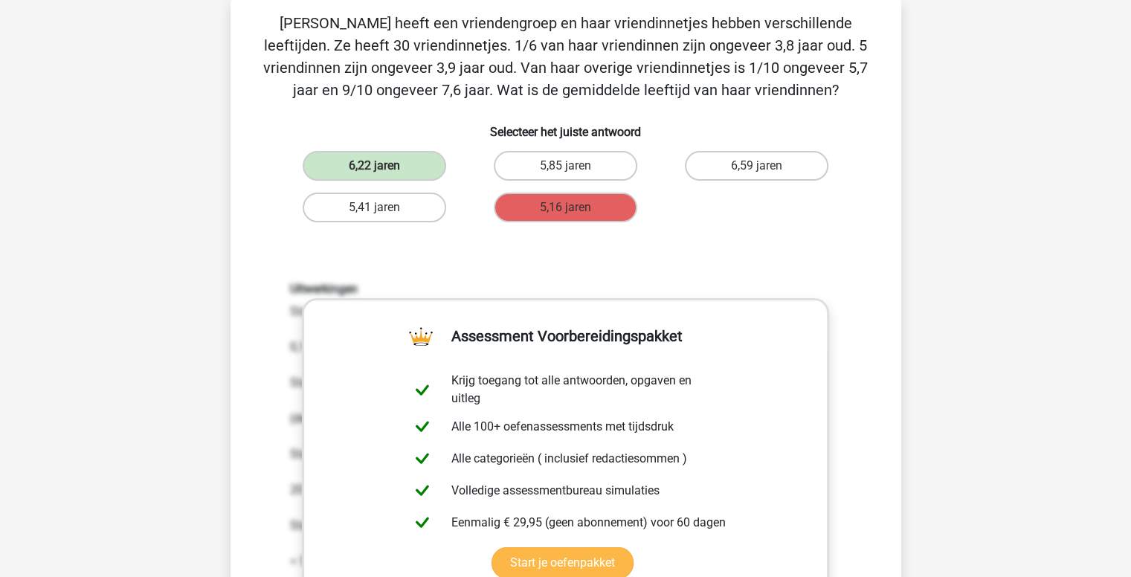
scroll to position [416, 0]
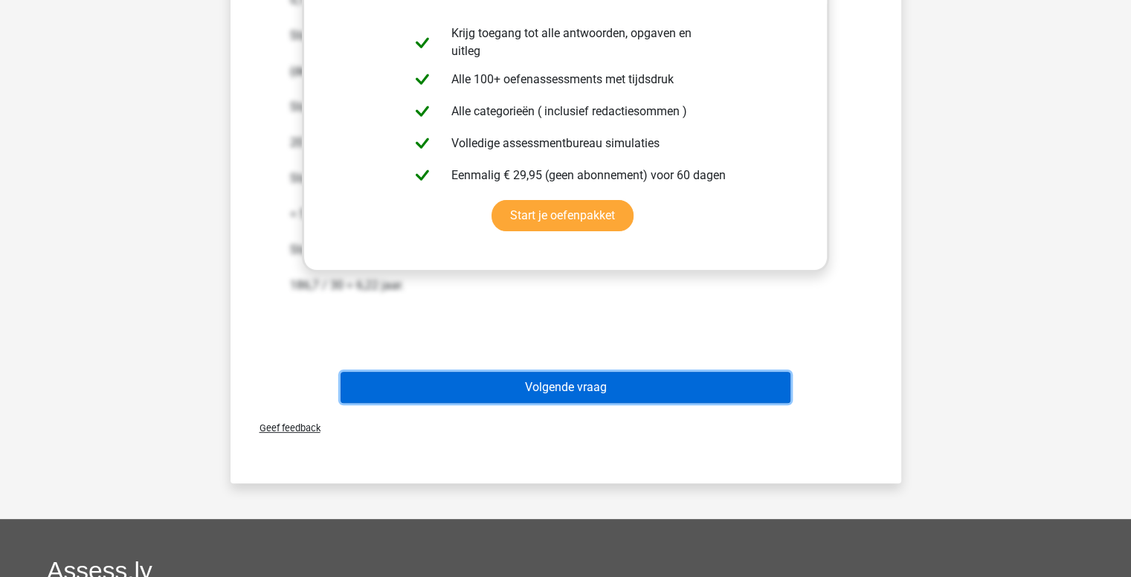
click at [534, 382] on button "Volgende vraag" at bounding box center [566, 387] width 450 height 31
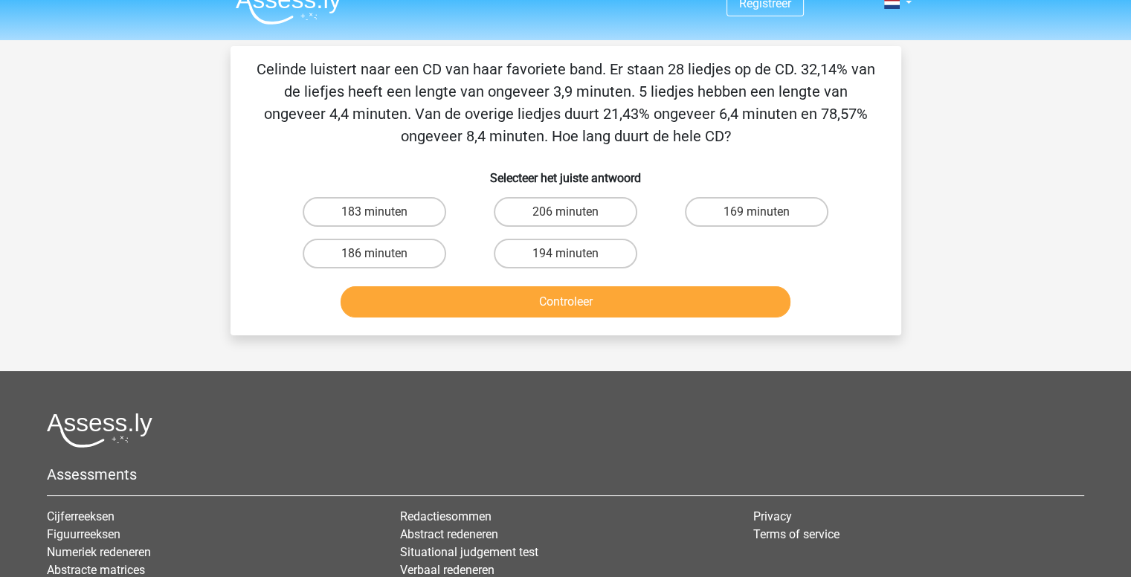
scroll to position [0, 0]
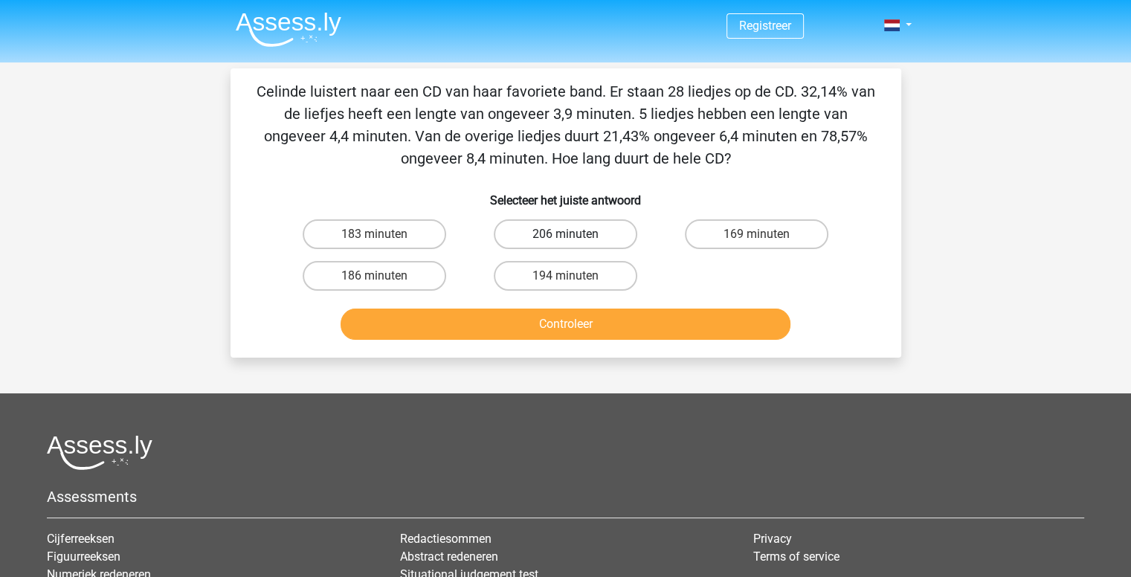
click at [552, 230] on label "206 minuten" at bounding box center [566, 234] width 144 height 30
click at [565, 234] on input "206 minuten" at bounding box center [570, 239] width 10 height 10
radio input "true"
click at [554, 302] on div "Controleer" at bounding box center [565, 321] width 623 height 49
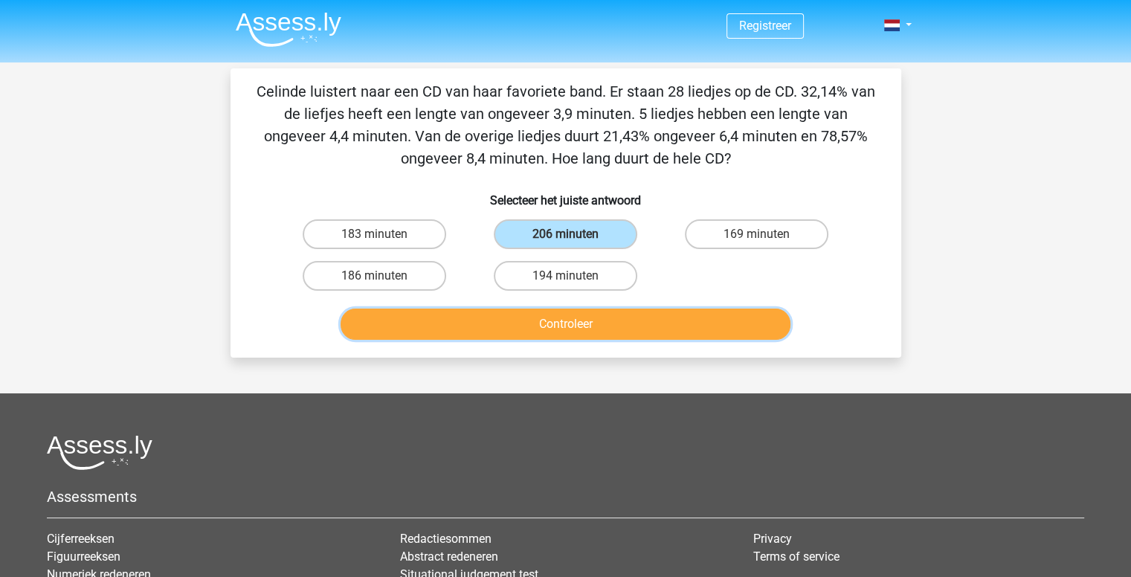
click at [556, 320] on button "Controleer" at bounding box center [566, 324] width 450 height 31
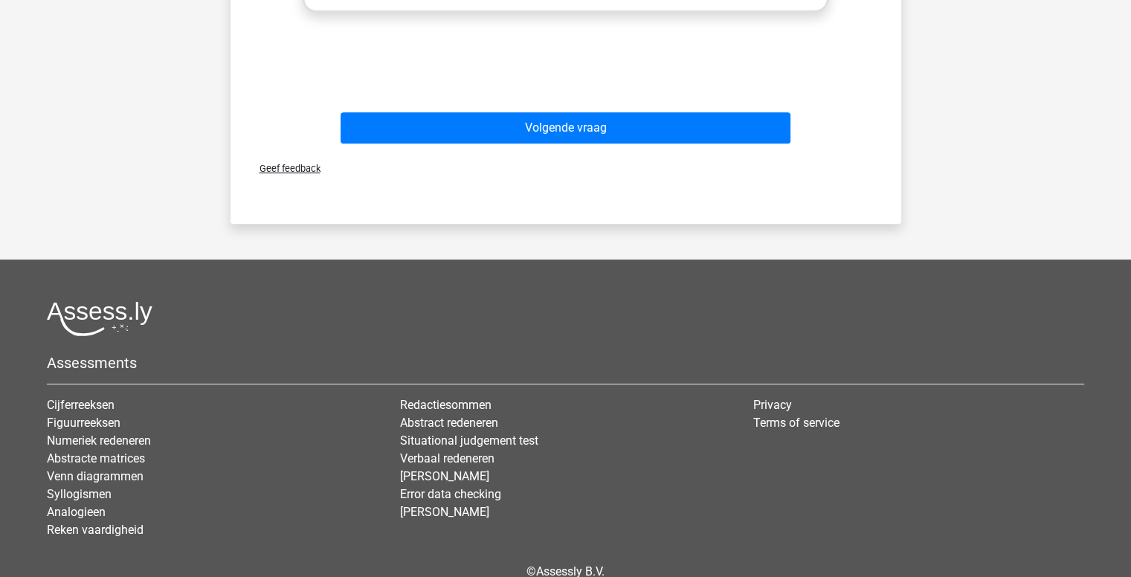
scroll to position [694, 0]
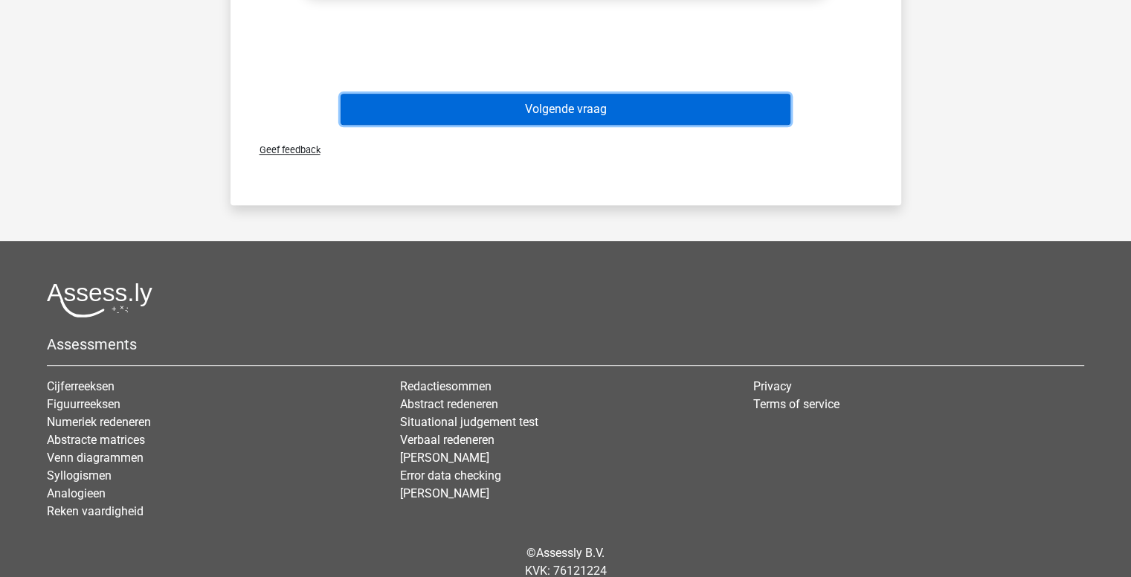
click at [556, 114] on button "Volgende vraag" at bounding box center [566, 109] width 450 height 31
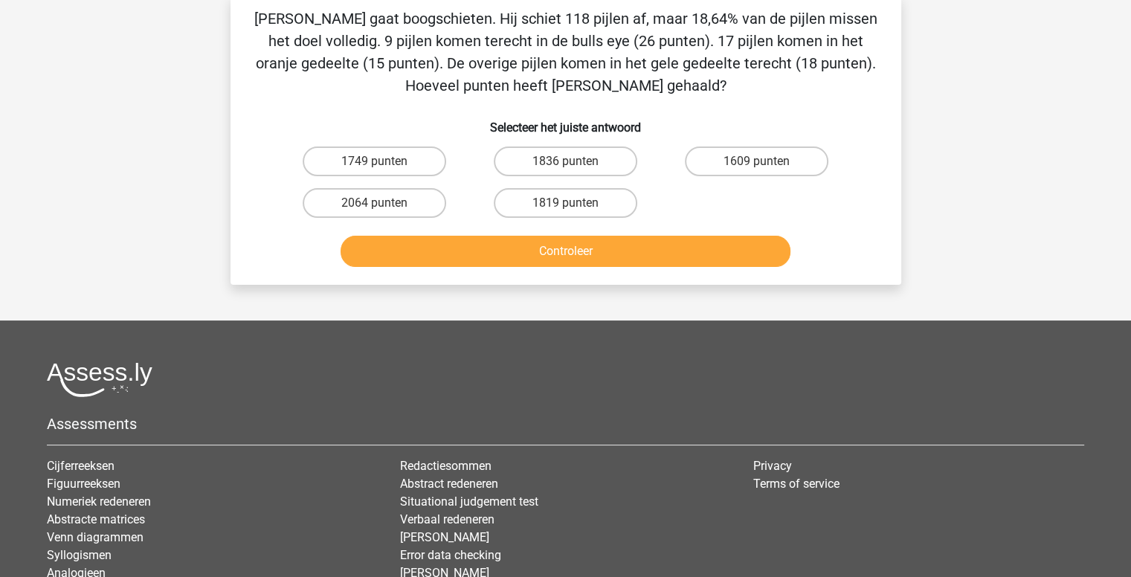
scroll to position [68, 0]
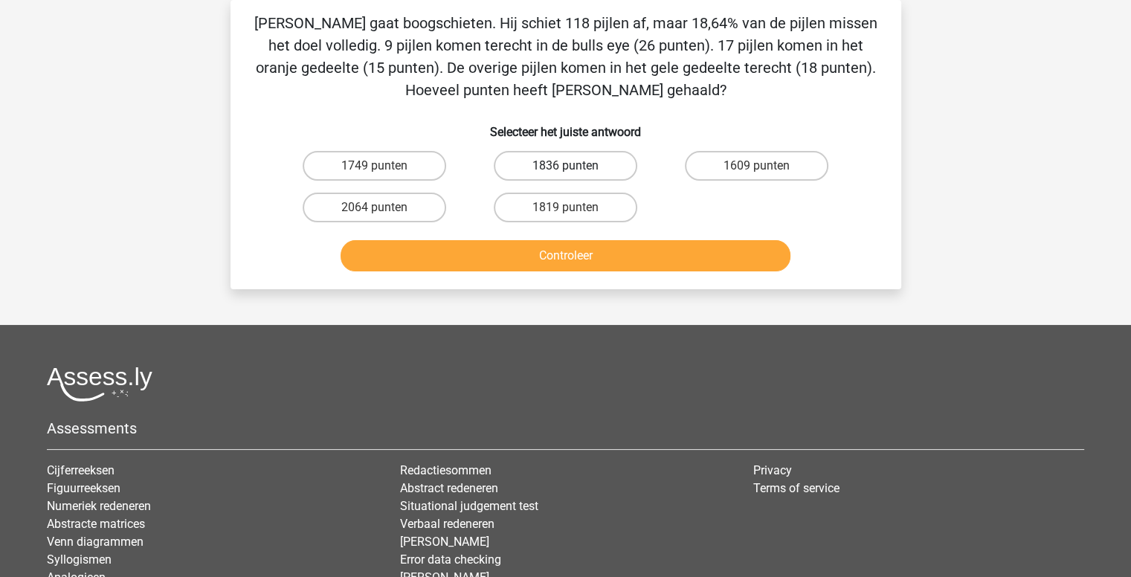
click at [589, 164] on label "1836 punten" at bounding box center [566, 166] width 144 height 30
click at [575, 166] on input "1836 punten" at bounding box center [570, 171] width 10 height 10
radio input "true"
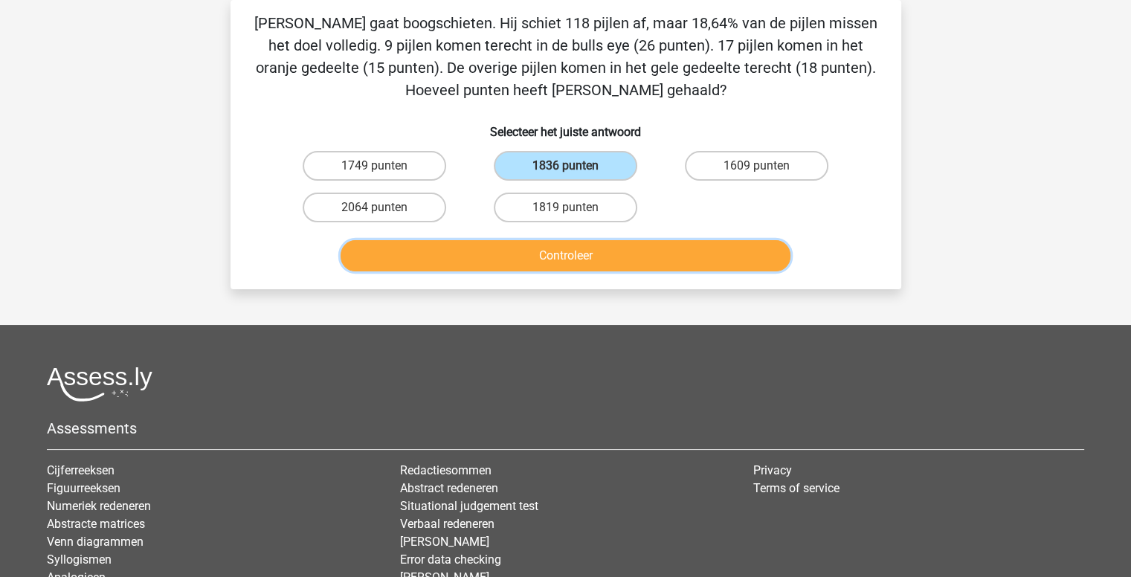
click at [608, 257] on button "Controleer" at bounding box center [566, 255] width 450 height 31
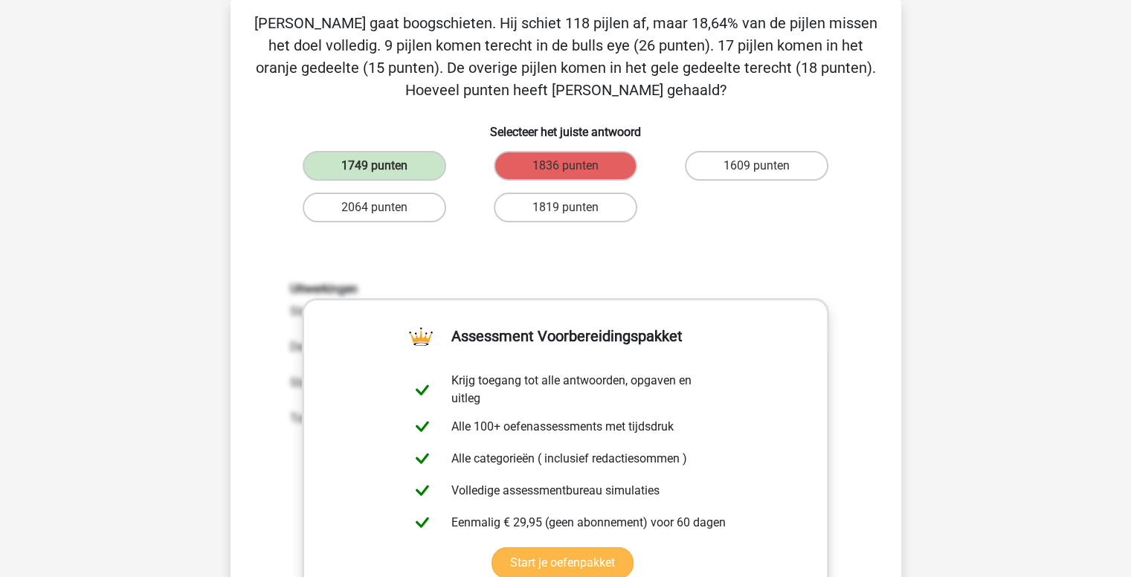
scroll to position [416, 0]
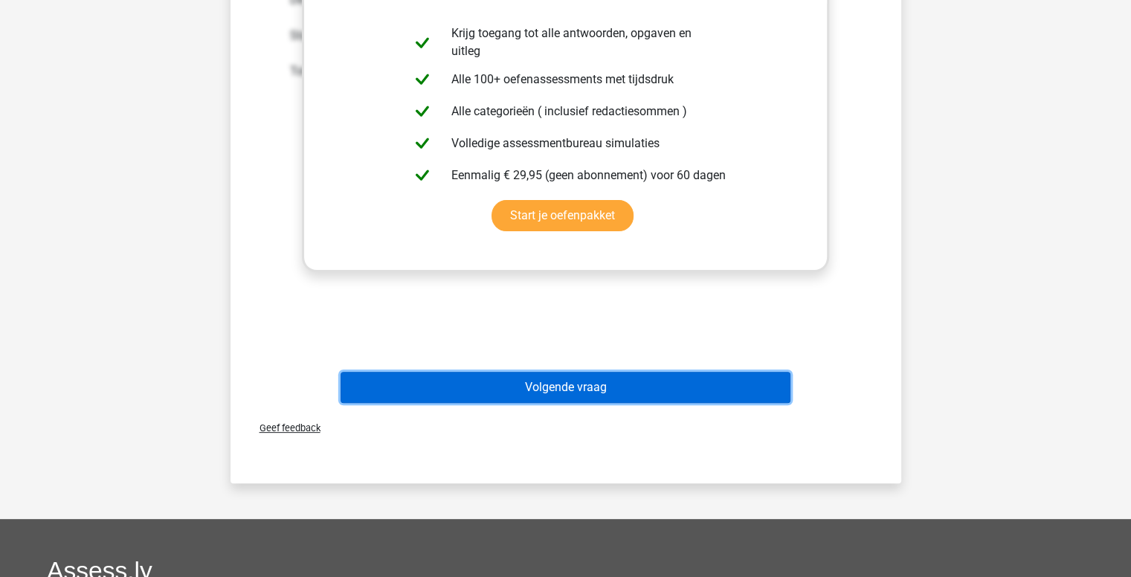
click at [541, 379] on button "Volgende vraag" at bounding box center [566, 387] width 450 height 31
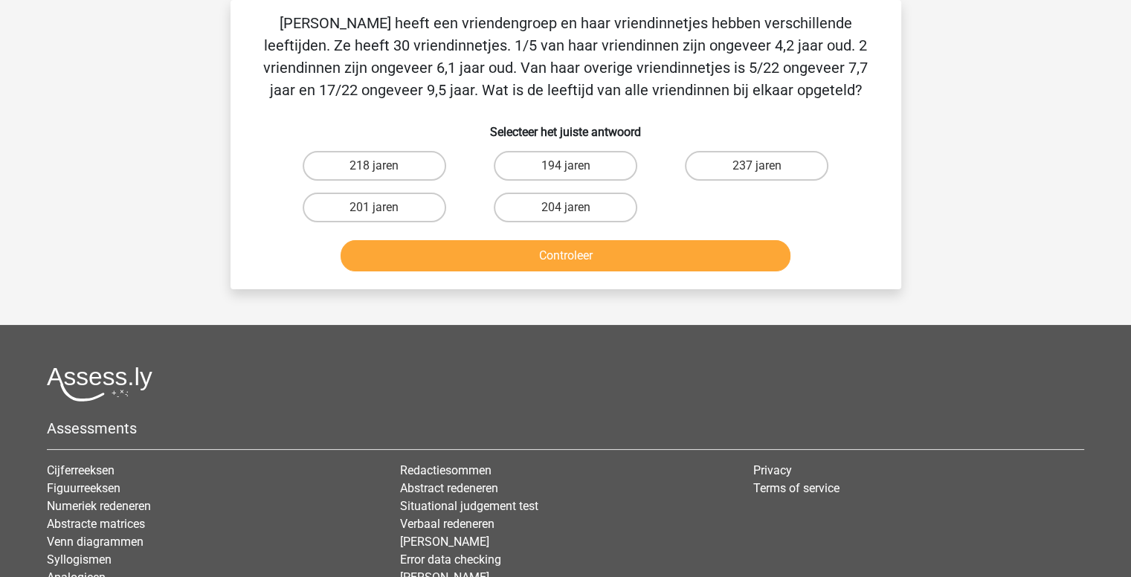
scroll to position [0, 0]
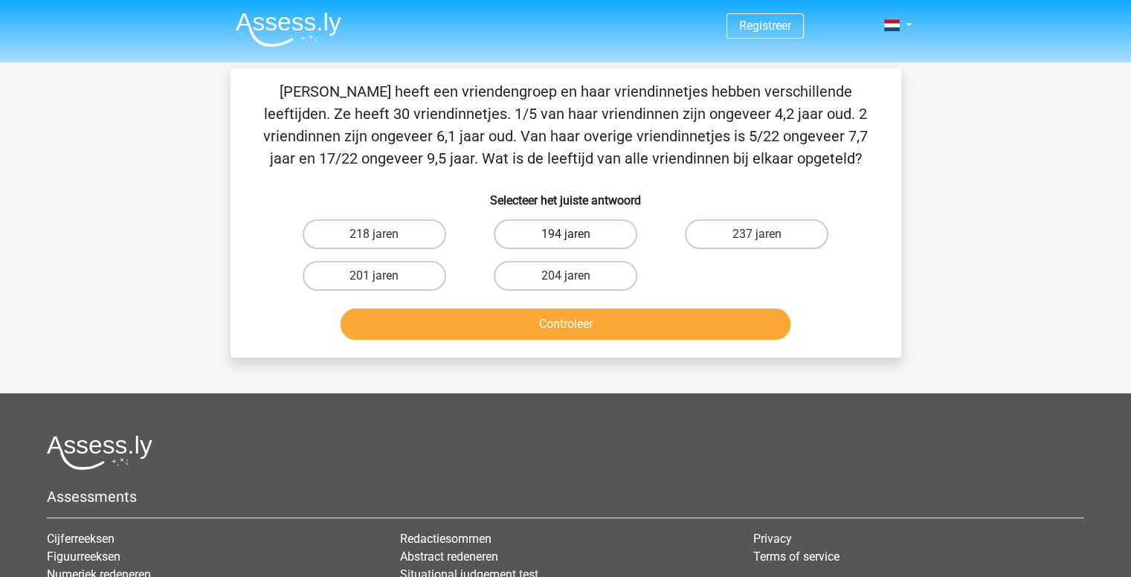
click at [527, 230] on label "194 jaren" at bounding box center [566, 234] width 144 height 30
click at [565, 234] on input "194 jaren" at bounding box center [570, 239] width 10 height 10
radio input "true"
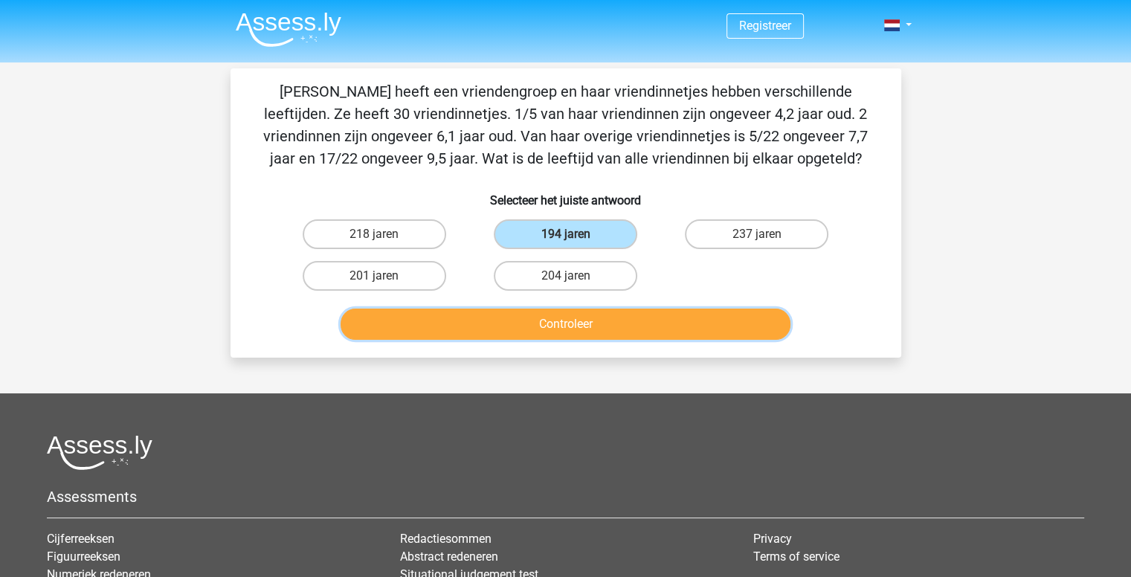
click at [515, 309] on button "Controleer" at bounding box center [566, 324] width 450 height 31
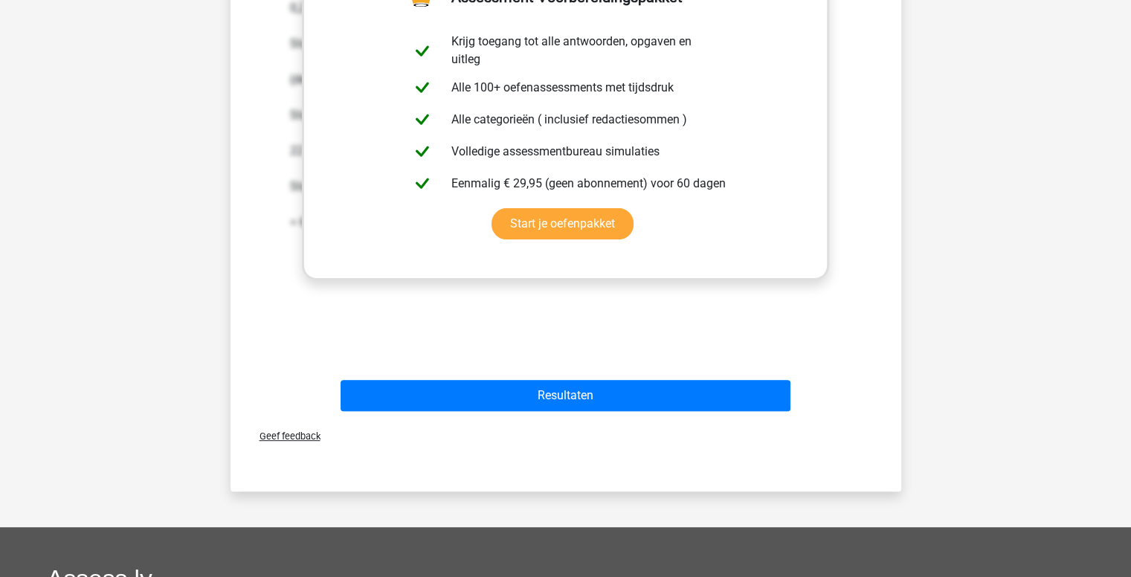
scroll to position [694, 0]
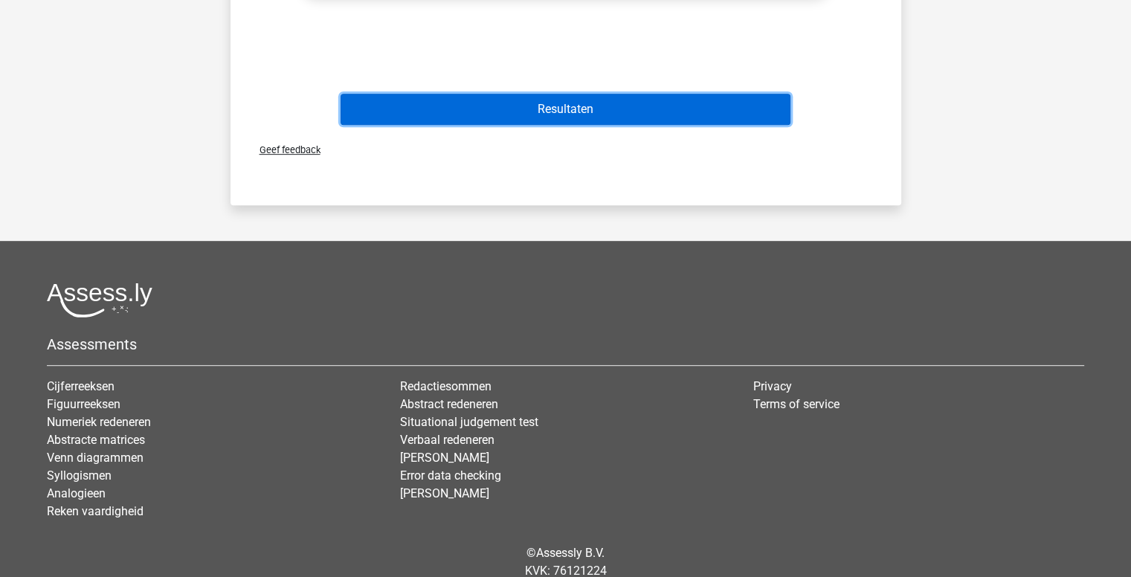
click at [541, 117] on button "Resultaten" at bounding box center [566, 109] width 450 height 31
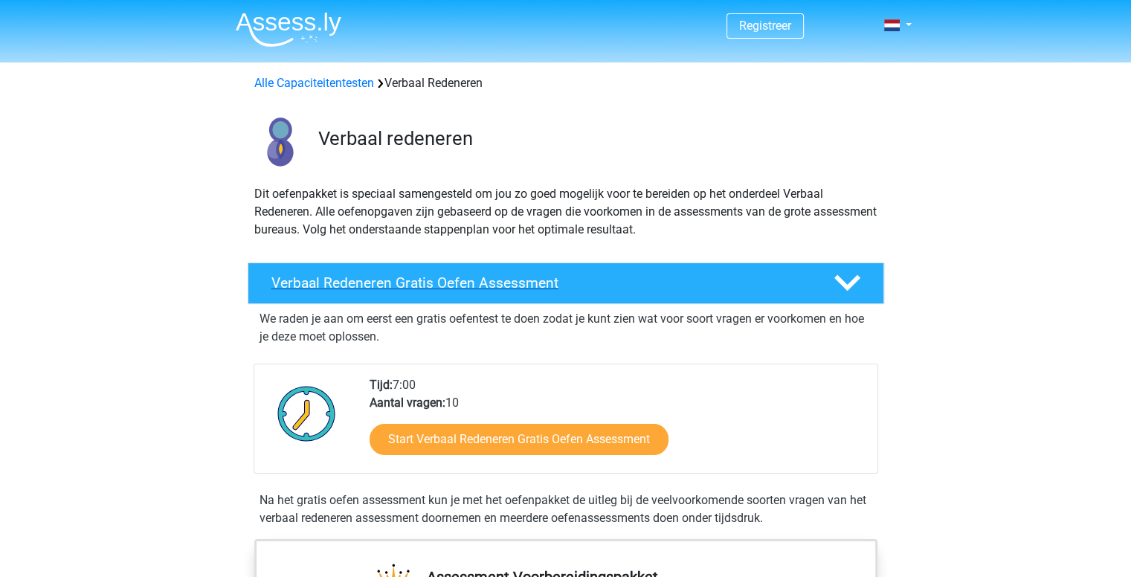
click at [412, 282] on h4 "Verbaal Redeneren Gratis Oefen Assessment" at bounding box center [540, 282] width 538 height 17
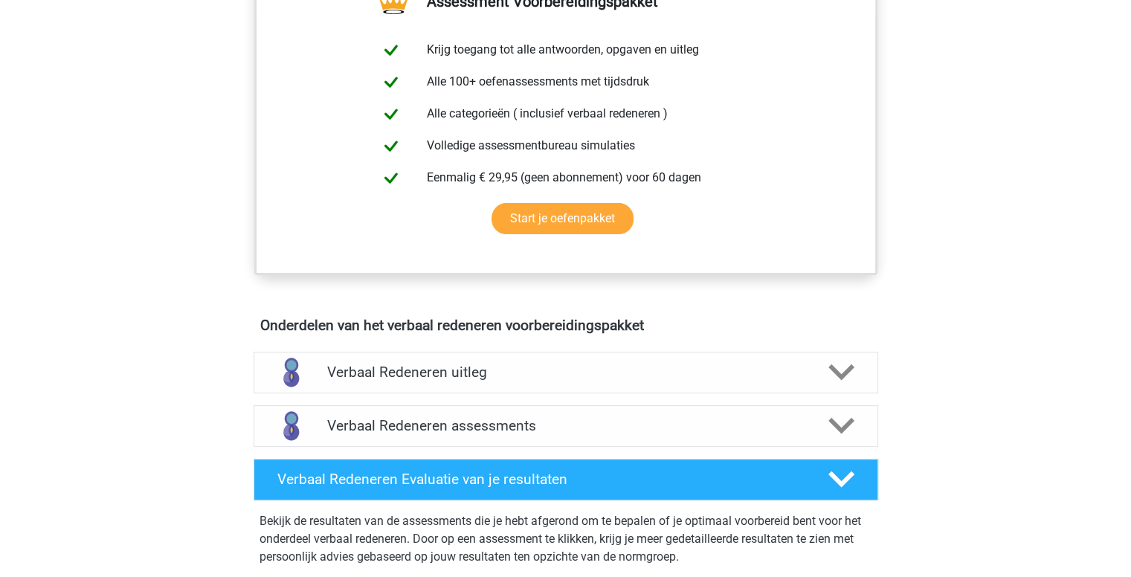
scroll to position [694, 0]
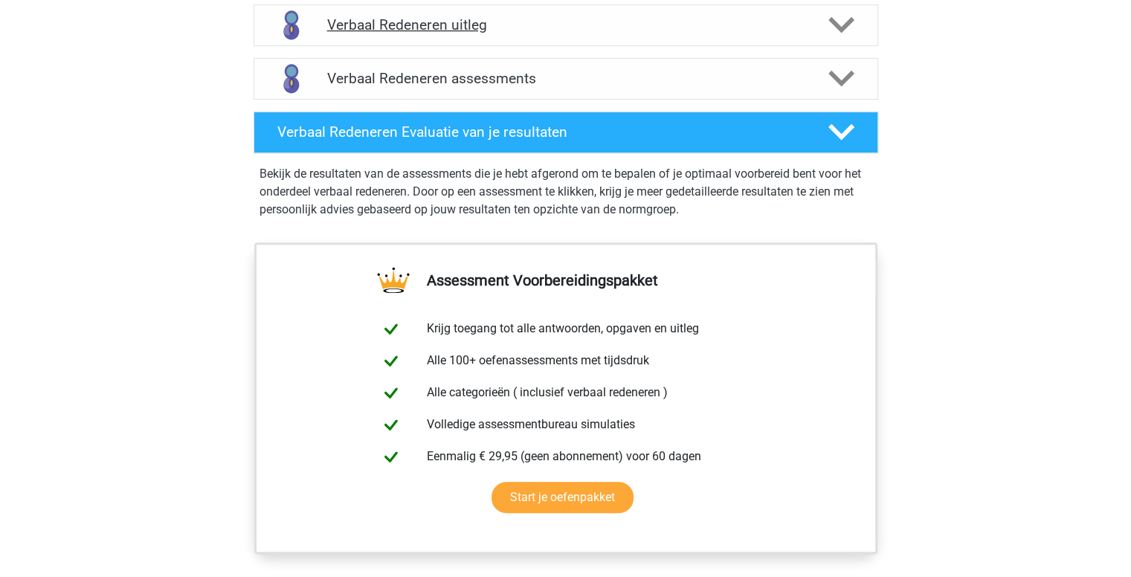
click at [470, 36] on div "Verbaal Redeneren uitleg" at bounding box center [566, 25] width 625 height 42
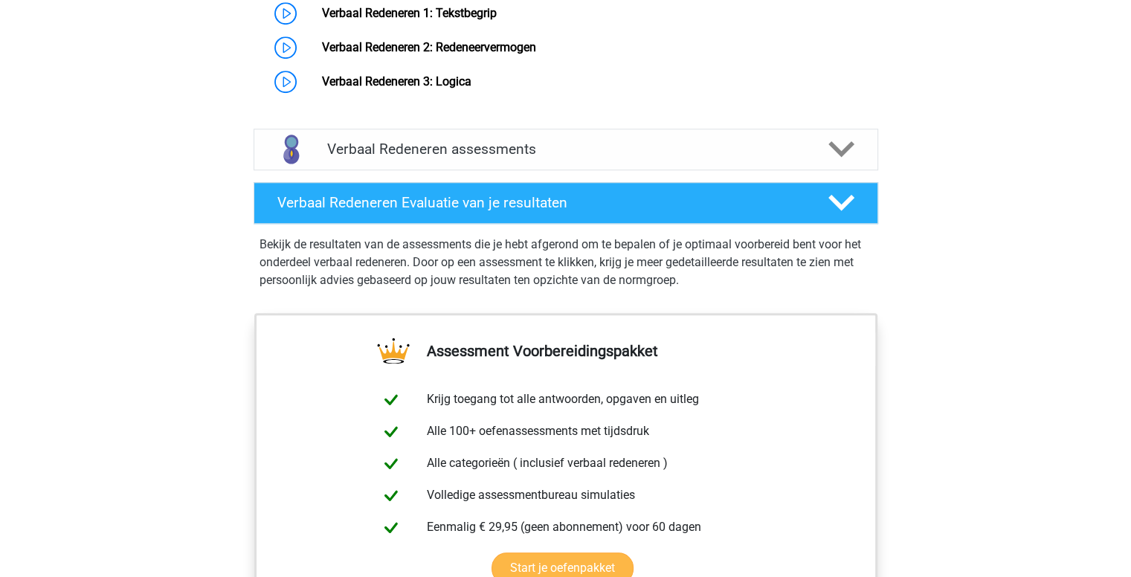
scroll to position [1041, 0]
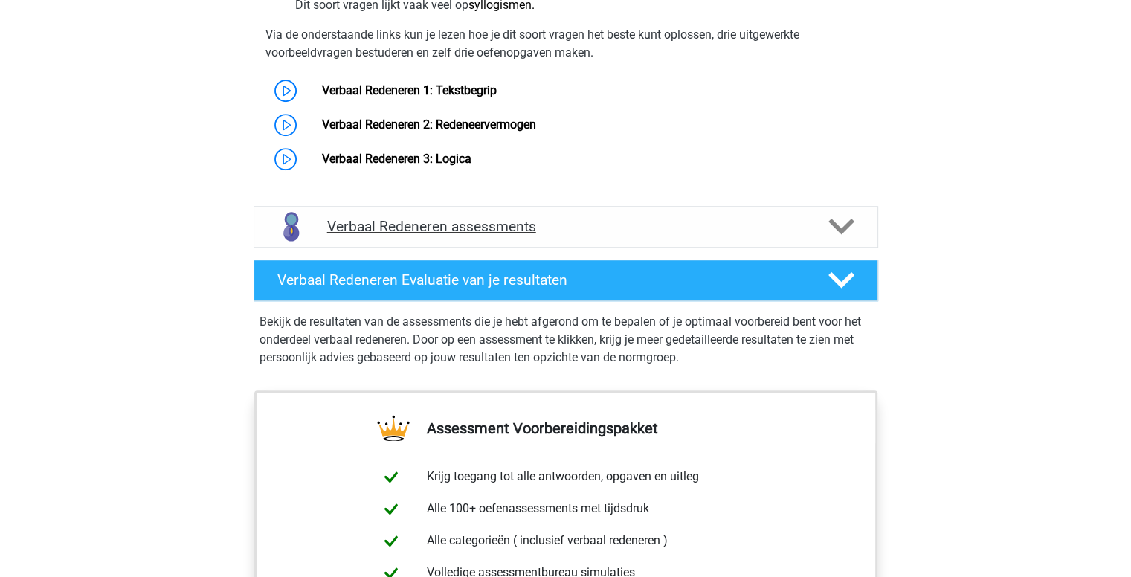
click at [468, 222] on h4 "Verbaal Redeneren assessments" at bounding box center [565, 226] width 477 height 17
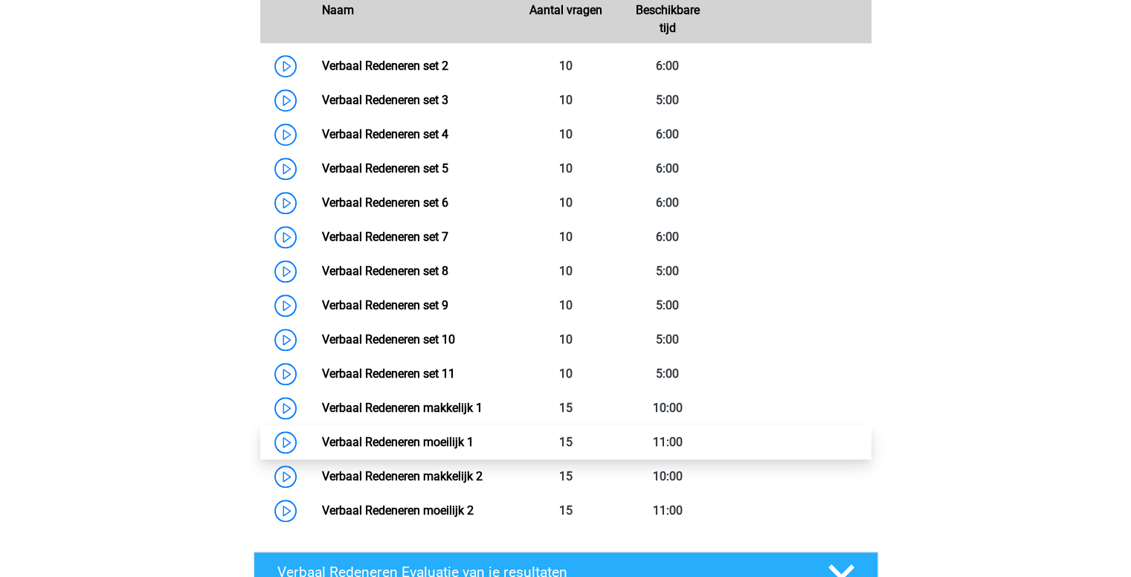
scroll to position [1388, 0]
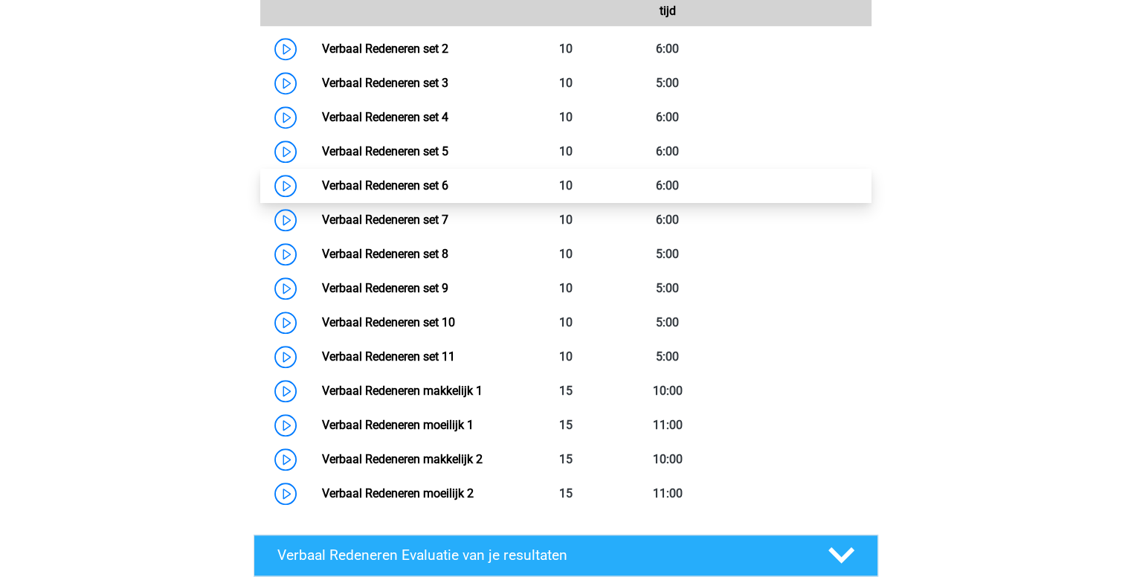
click at [434, 179] on link "Verbaal Redeneren set 6" at bounding box center [385, 186] width 126 height 14
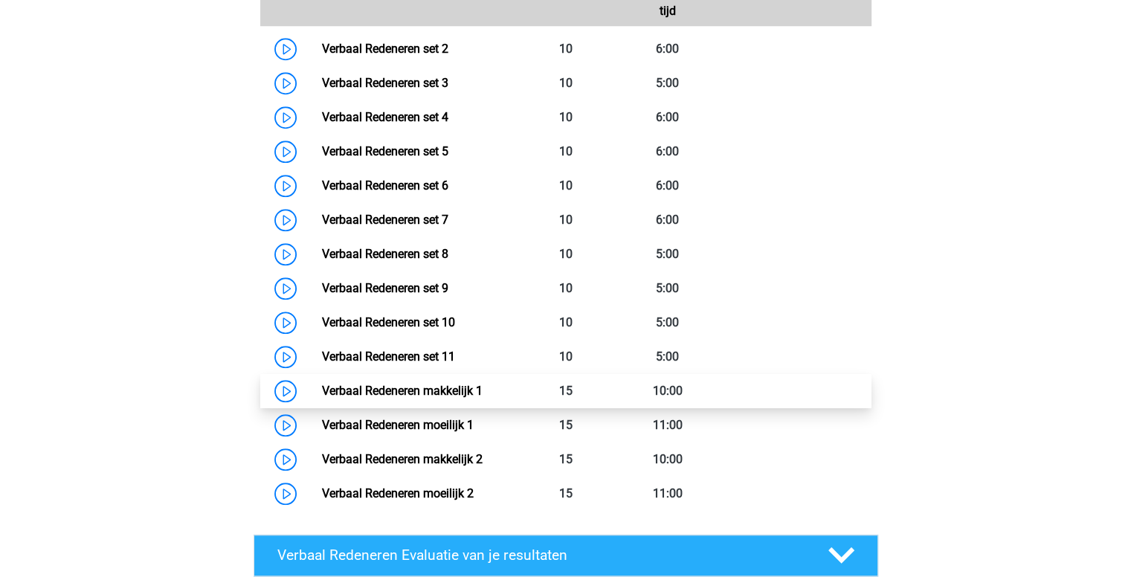
click at [468, 390] on link "Verbaal Redeneren makkelijk 1" at bounding box center [402, 391] width 161 height 14
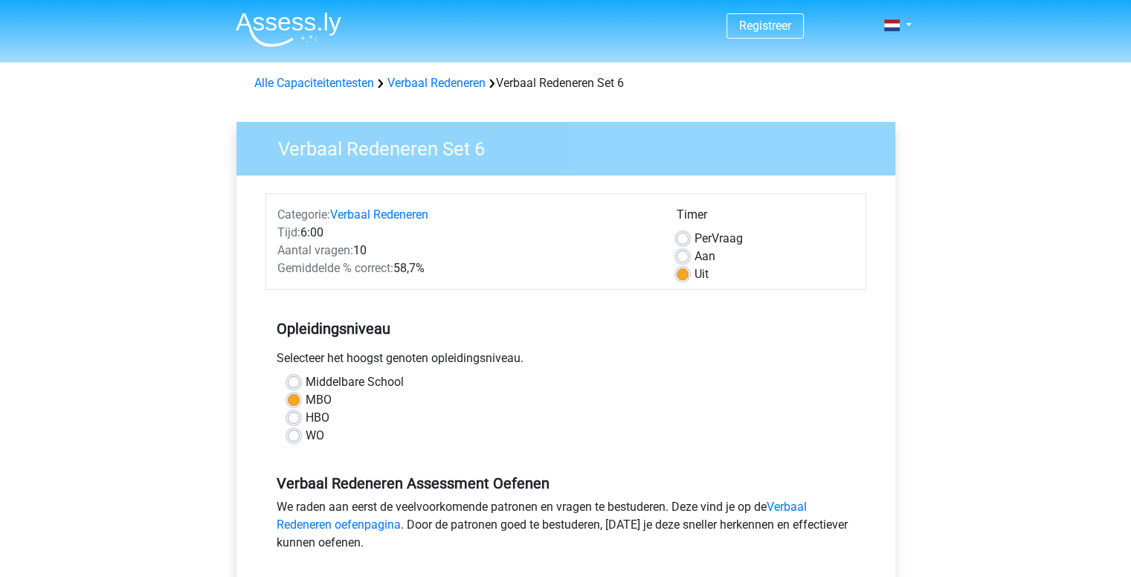
scroll to position [347, 0]
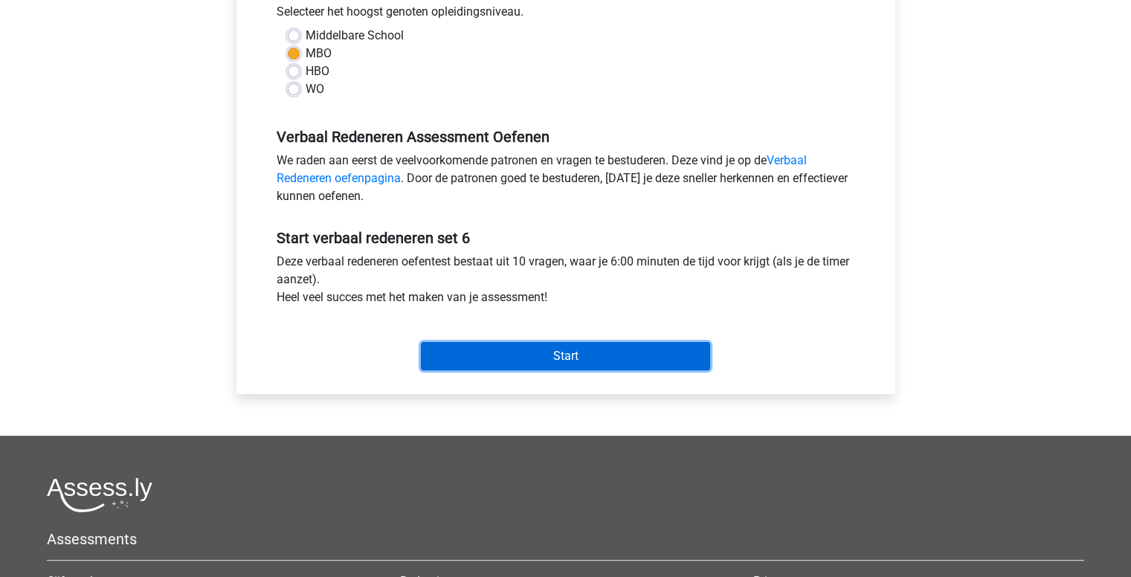
click at [467, 356] on input "Start" at bounding box center [565, 356] width 289 height 28
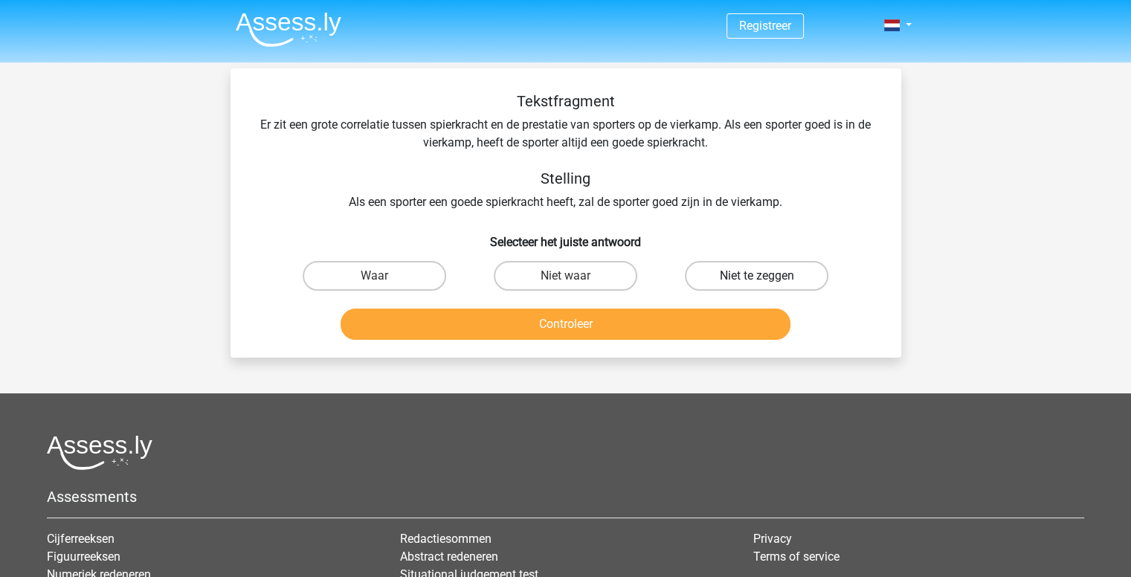
click at [779, 271] on label "Niet te zeggen" at bounding box center [757, 276] width 144 height 30
click at [767, 276] on input "Niet te zeggen" at bounding box center [762, 281] width 10 height 10
radio input "true"
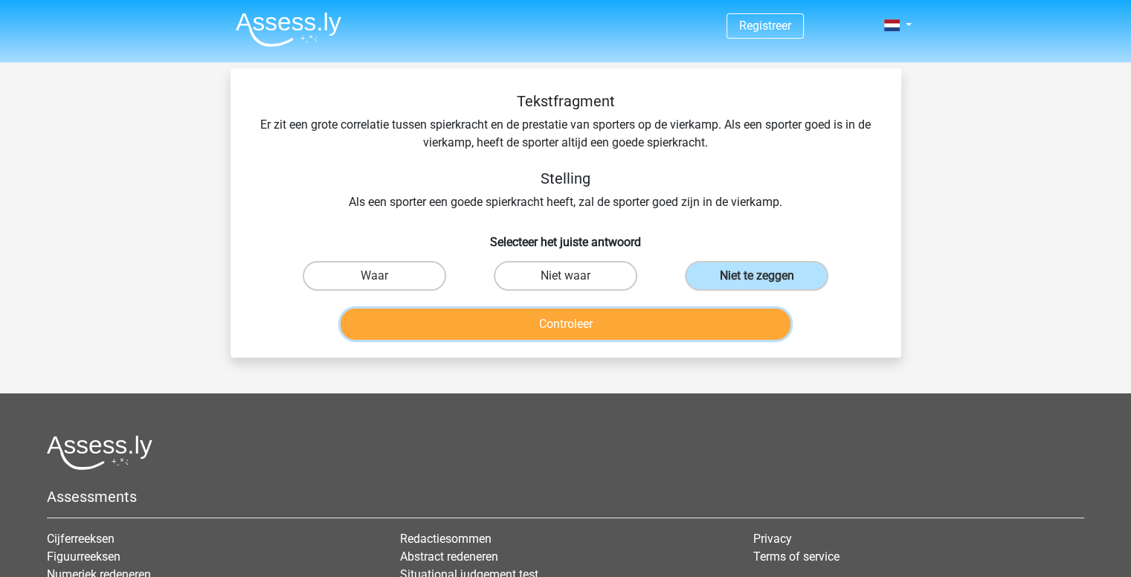
click at [731, 322] on button "Controleer" at bounding box center [566, 324] width 450 height 31
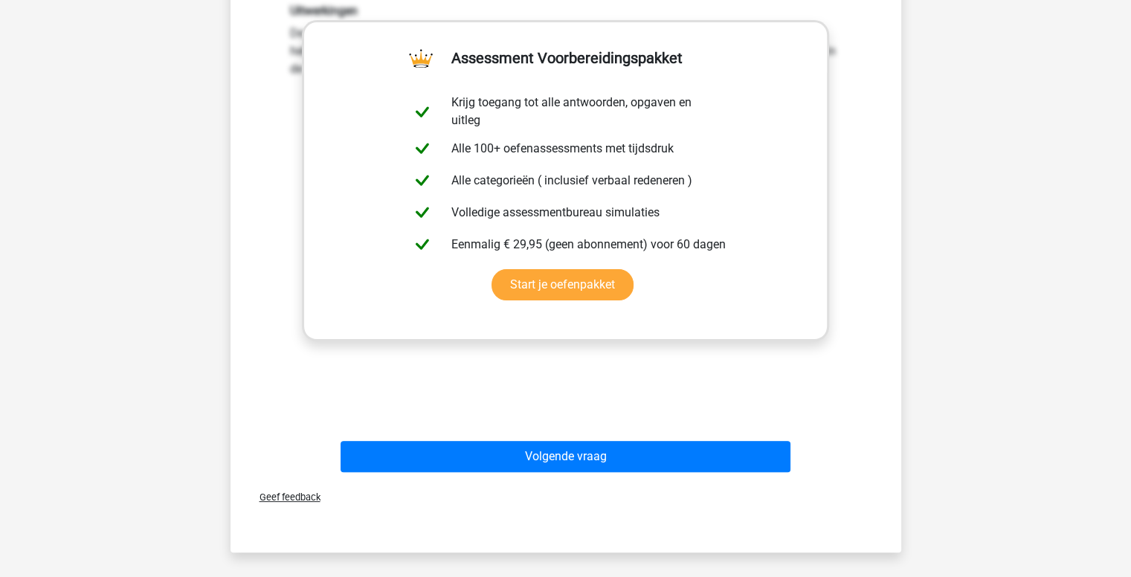
scroll to position [694, 0]
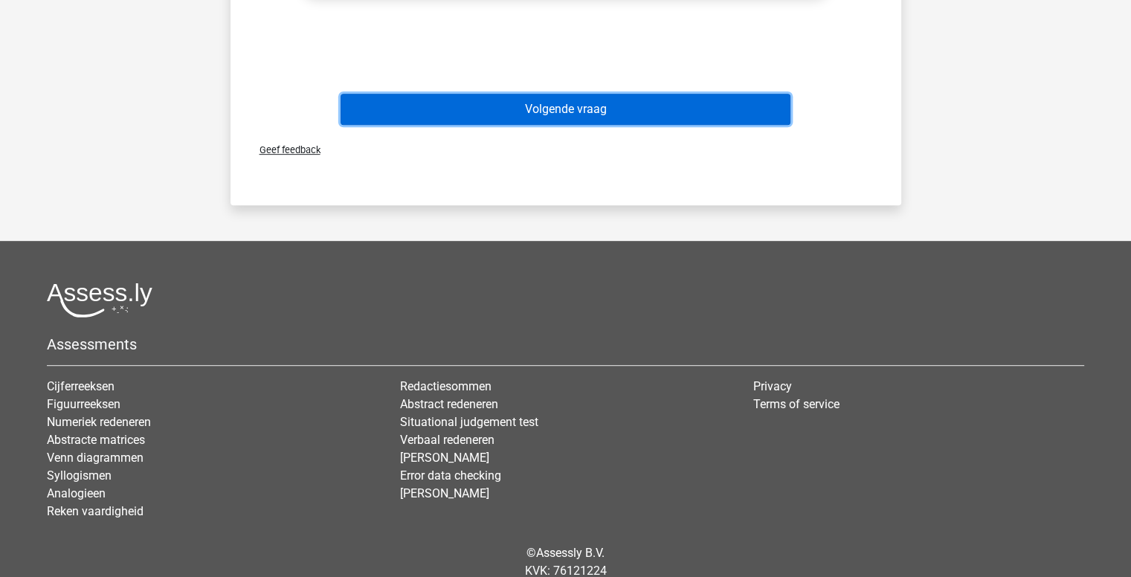
click at [573, 120] on button "Volgende vraag" at bounding box center [566, 109] width 450 height 31
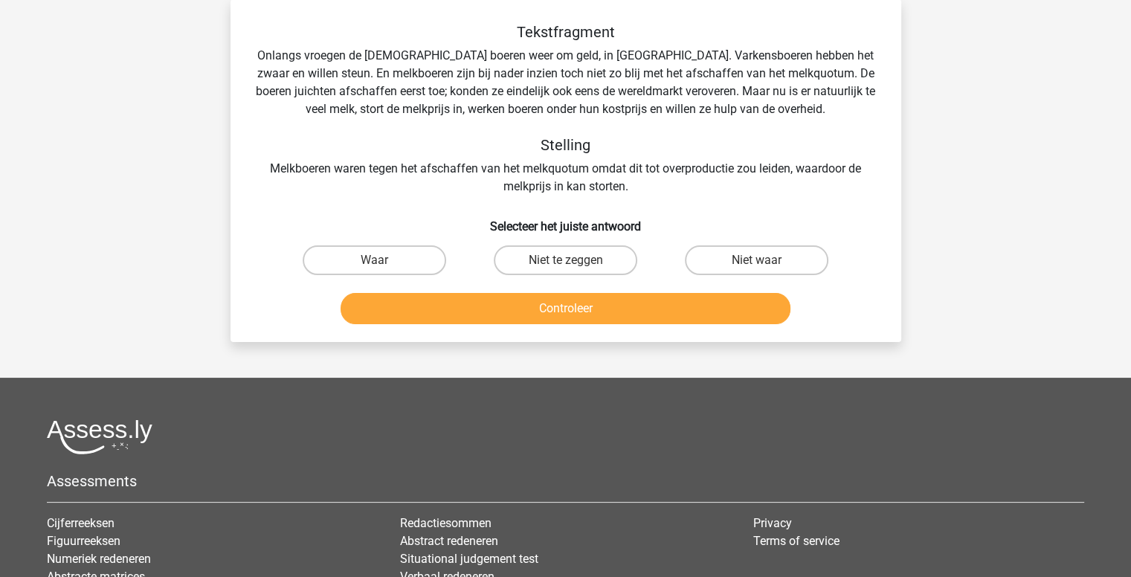
scroll to position [68, 0]
click at [765, 263] on input "Niet waar" at bounding box center [762, 266] width 10 height 10
radio input "true"
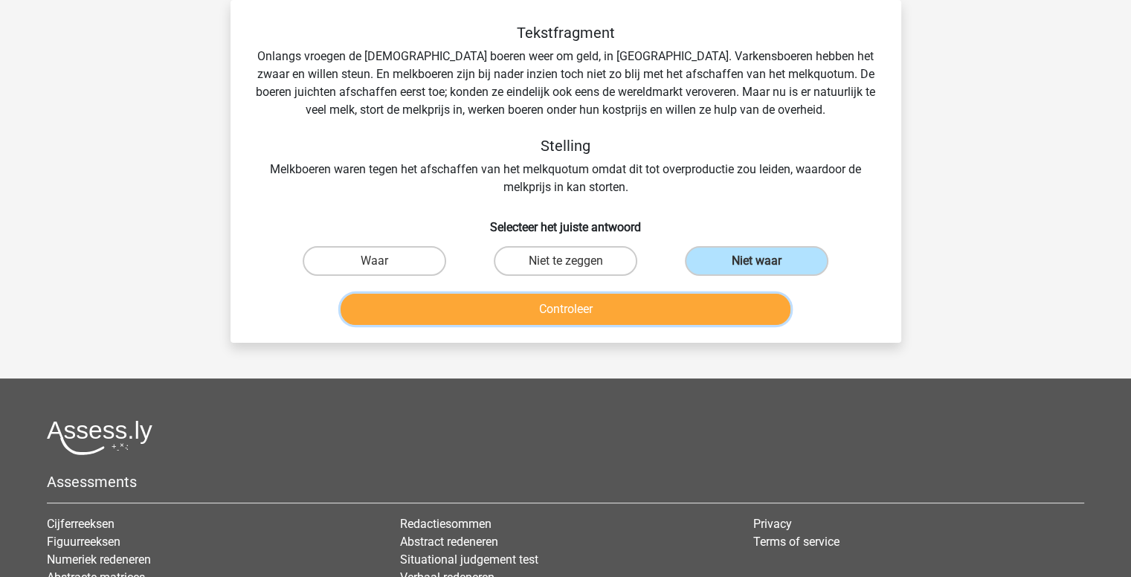
click at [741, 310] on button "Controleer" at bounding box center [566, 309] width 450 height 31
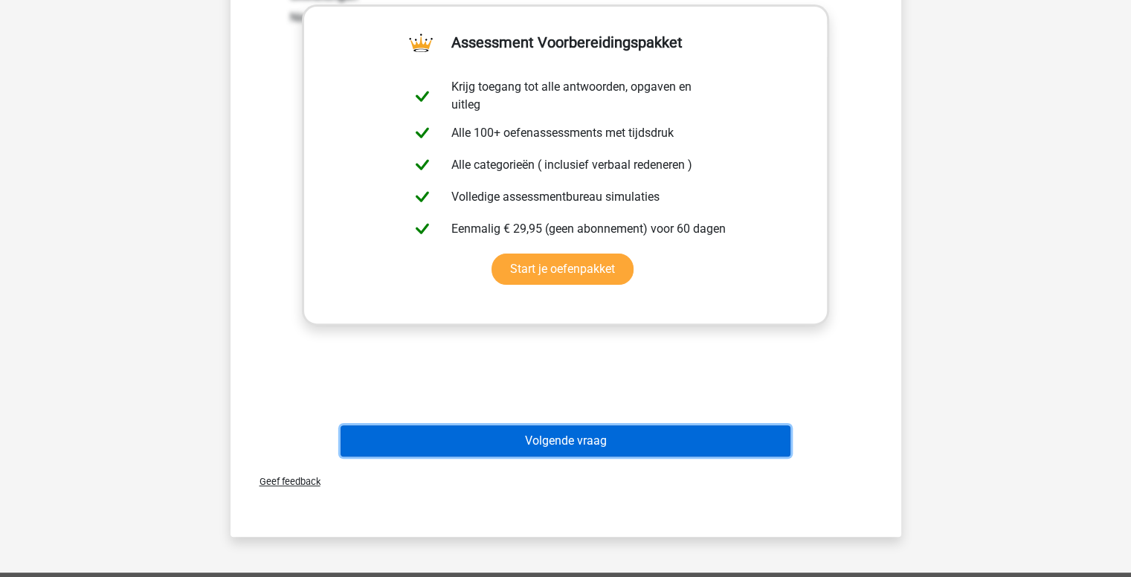
click at [634, 438] on button "Volgende vraag" at bounding box center [566, 440] width 450 height 31
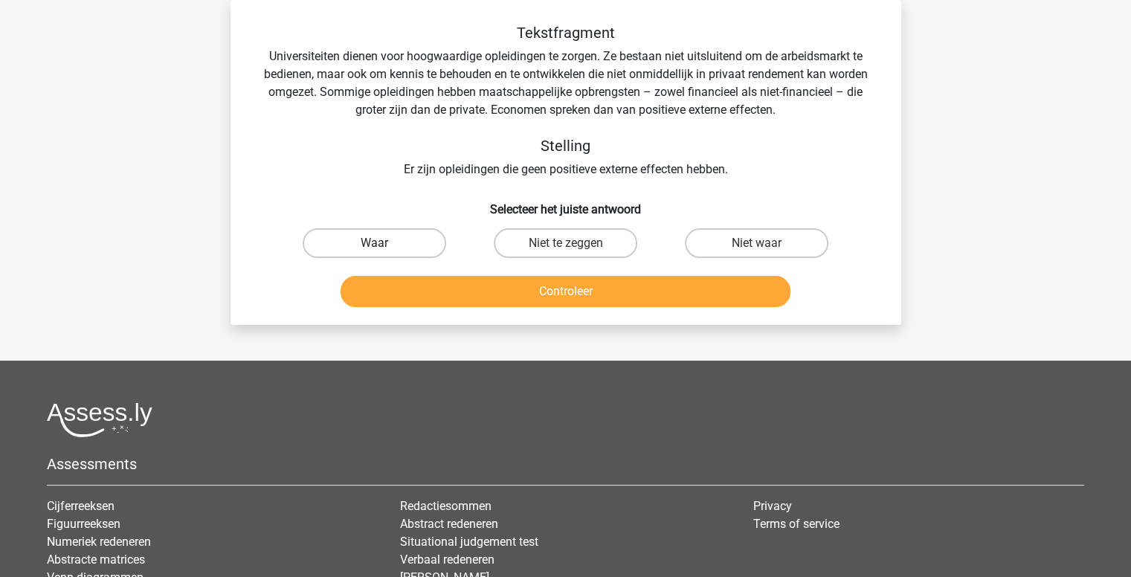
click at [404, 240] on label "Waar" at bounding box center [375, 243] width 144 height 30
click at [384, 243] on input "Waar" at bounding box center [379, 248] width 10 height 10
radio input "true"
click at [460, 271] on div "Controleer" at bounding box center [565, 288] width 623 height 49
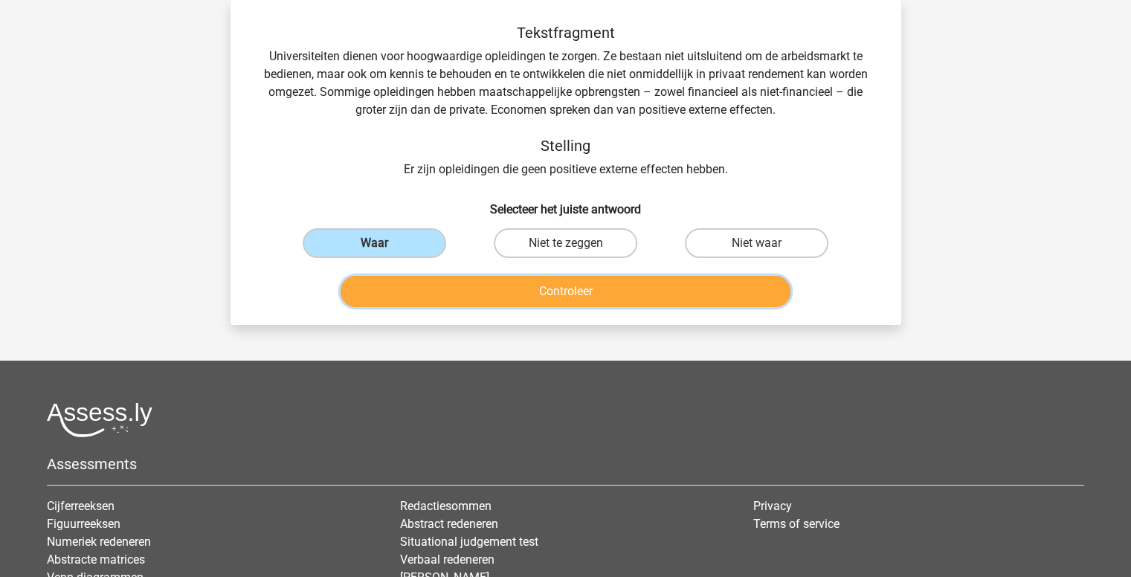
click at [468, 285] on button "Controleer" at bounding box center [566, 291] width 450 height 31
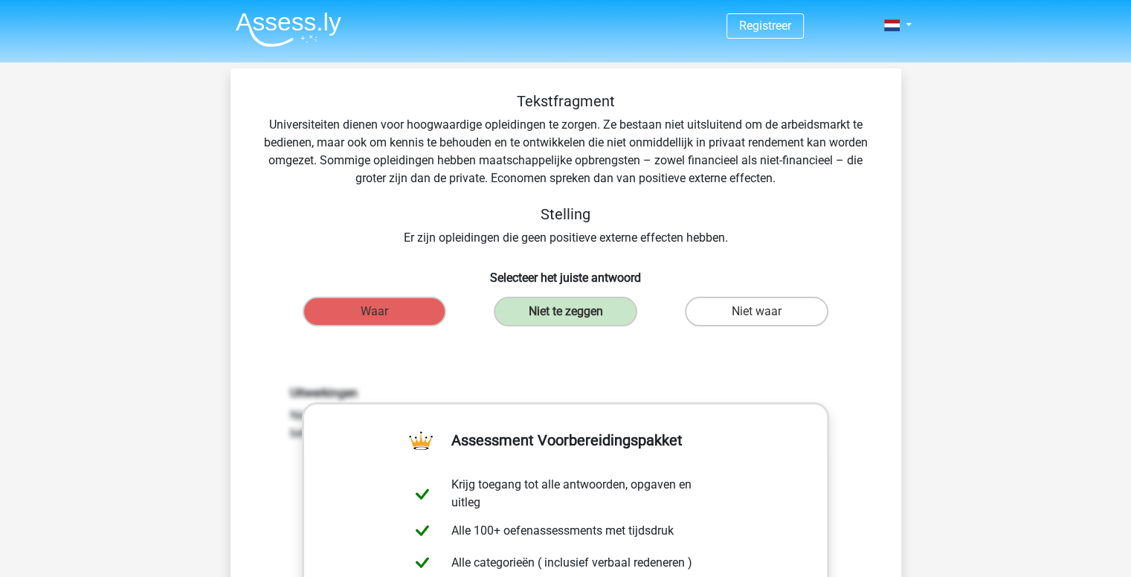
scroll to position [347, 0]
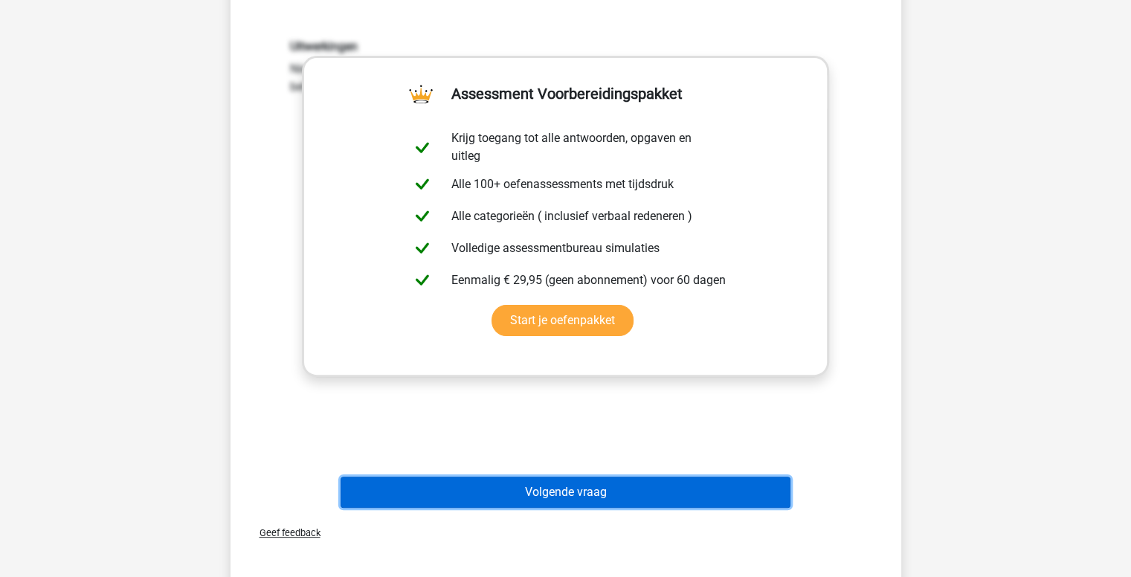
click at [550, 483] on button "Volgende vraag" at bounding box center [566, 492] width 450 height 31
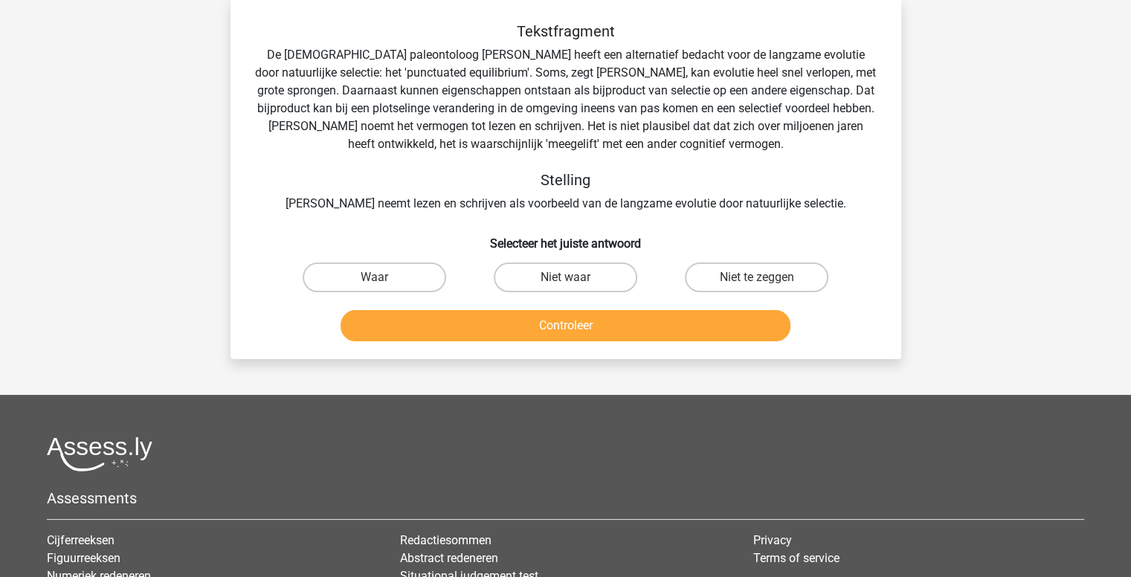
scroll to position [68, 0]
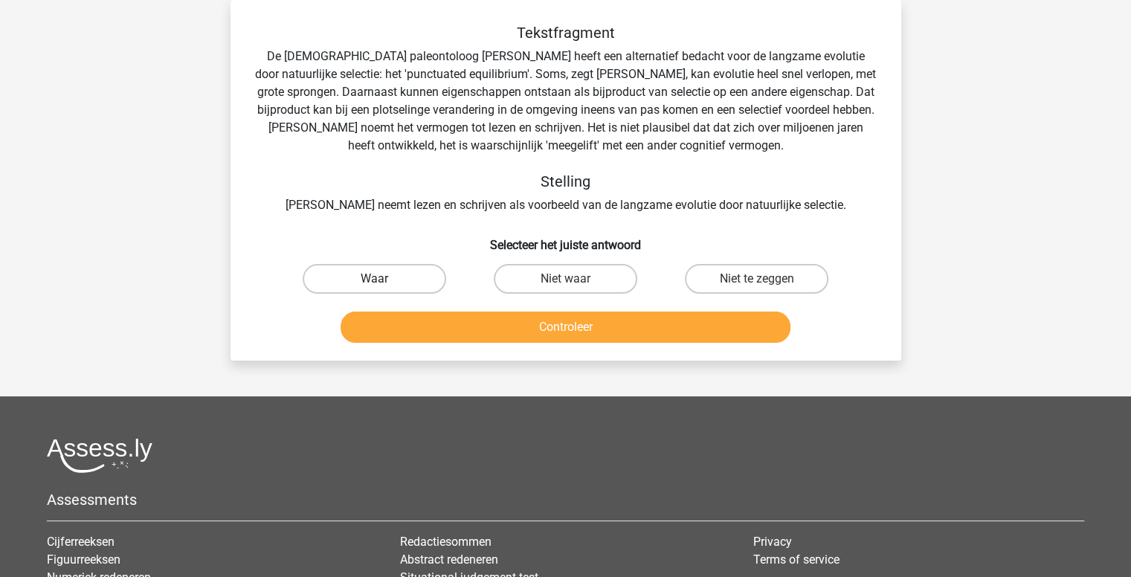
click at [428, 280] on label "Waar" at bounding box center [375, 279] width 144 height 30
click at [384, 280] on input "Waar" at bounding box center [379, 284] width 10 height 10
radio input "true"
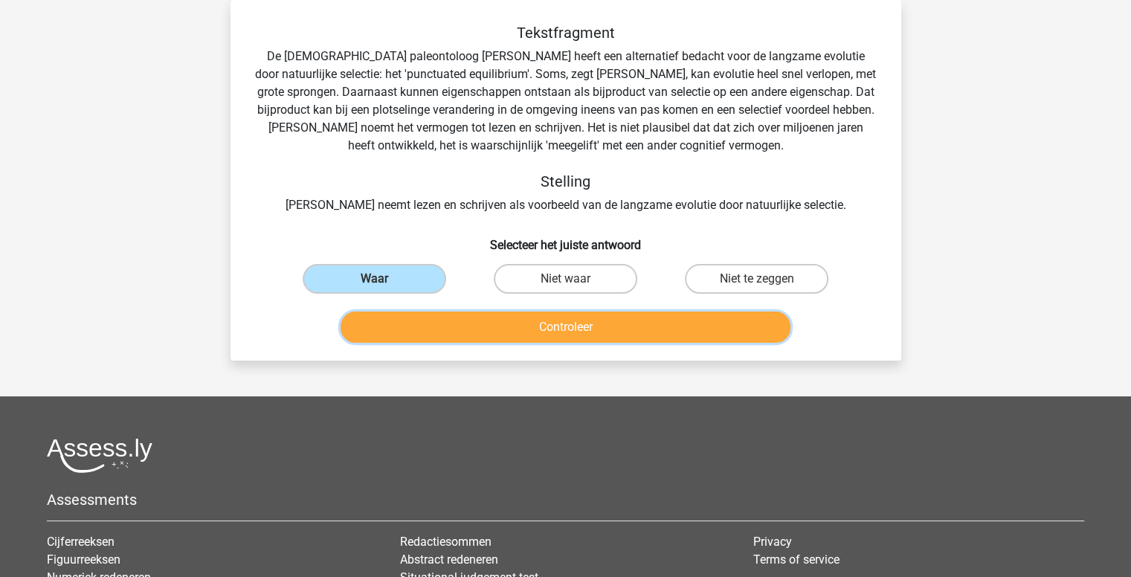
click at [465, 325] on button "Controleer" at bounding box center [566, 327] width 450 height 31
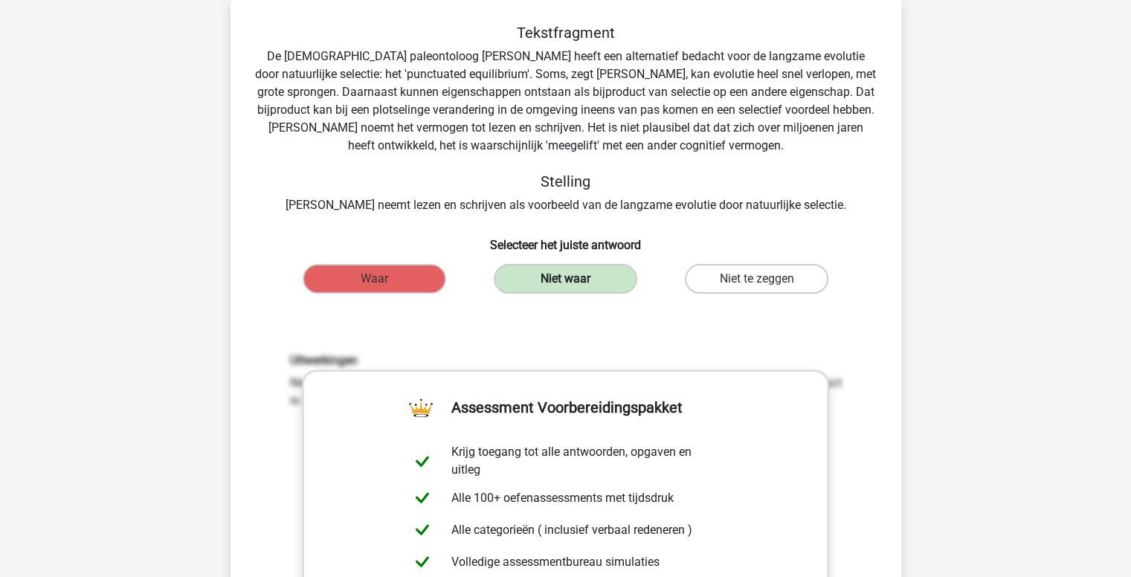
click at [595, 274] on label "Niet waar" at bounding box center [566, 279] width 144 height 30
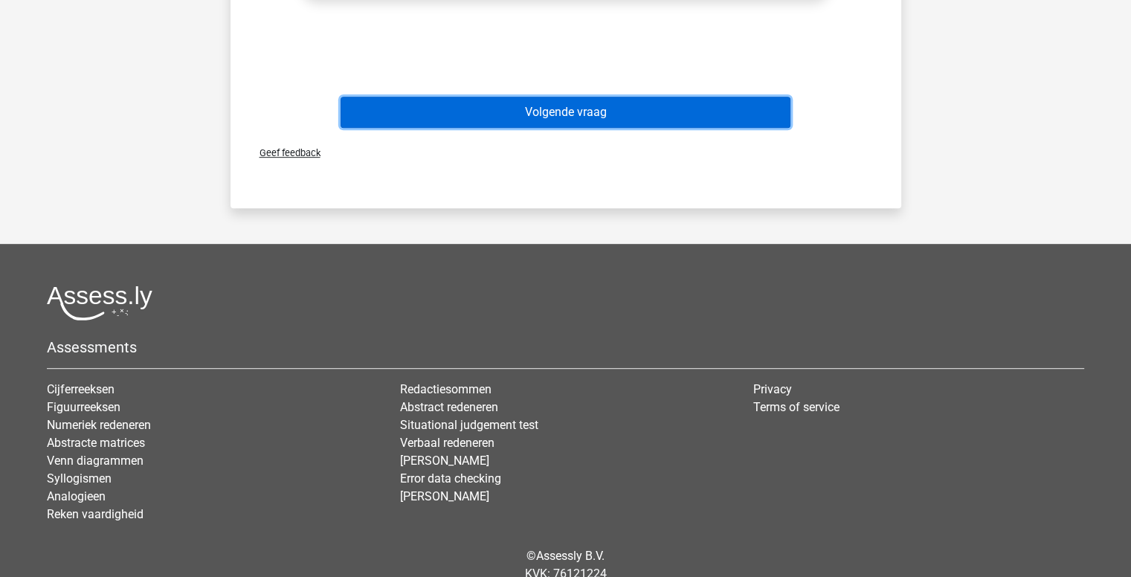
click at [618, 112] on button "Volgende vraag" at bounding box center [566, 112] width 450 height 31
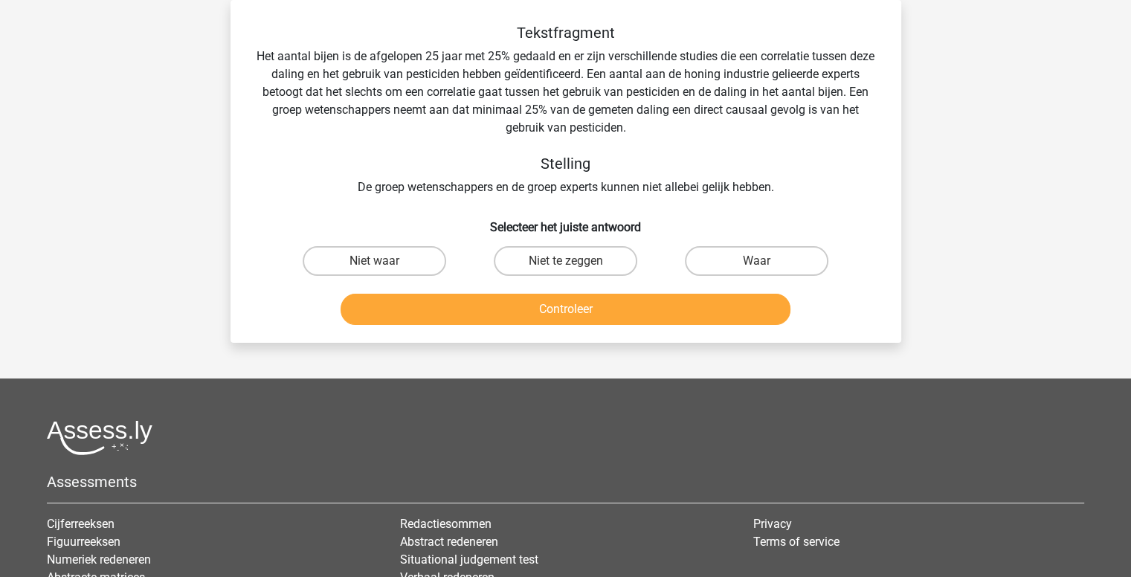
scroll to position [68, 0]
click at [606, 271] on label "Niet te zeggen" at bounding box center [566, 261] width 144 height 30
click at [575, 271] on input "Niet te zeggen" at bounding box center [570, 266] width 10 height 10
radio input "true"
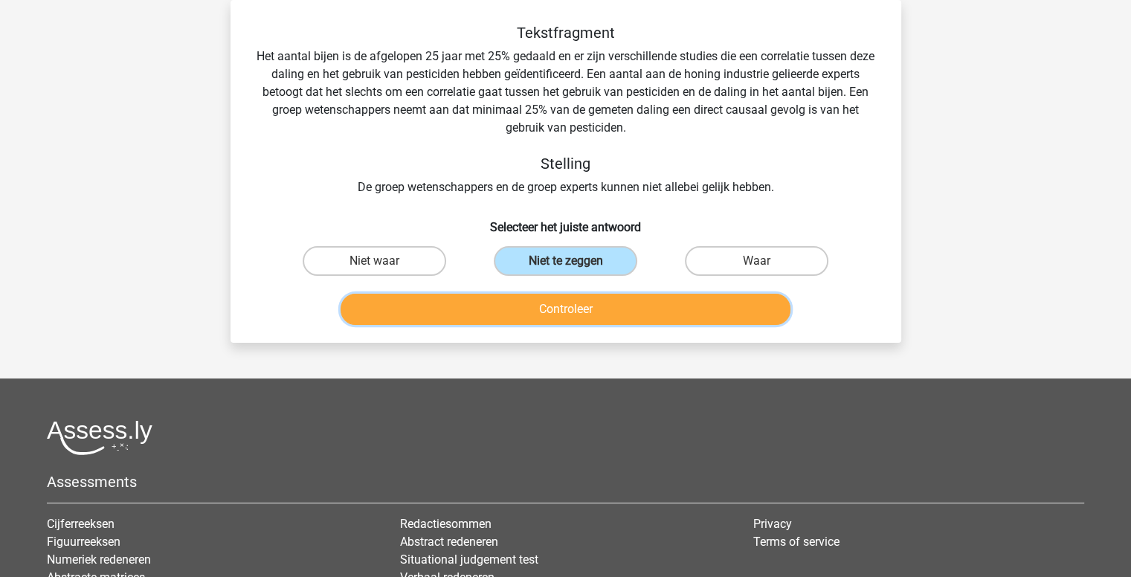
drag, startPoint x: 621, startPoint y: 298, endPoint x: 628, endPoint y: 304, distance: 9.5
click at [625, 300] on button "Controleer" at bounding box center [566, 309] width 450 height 31
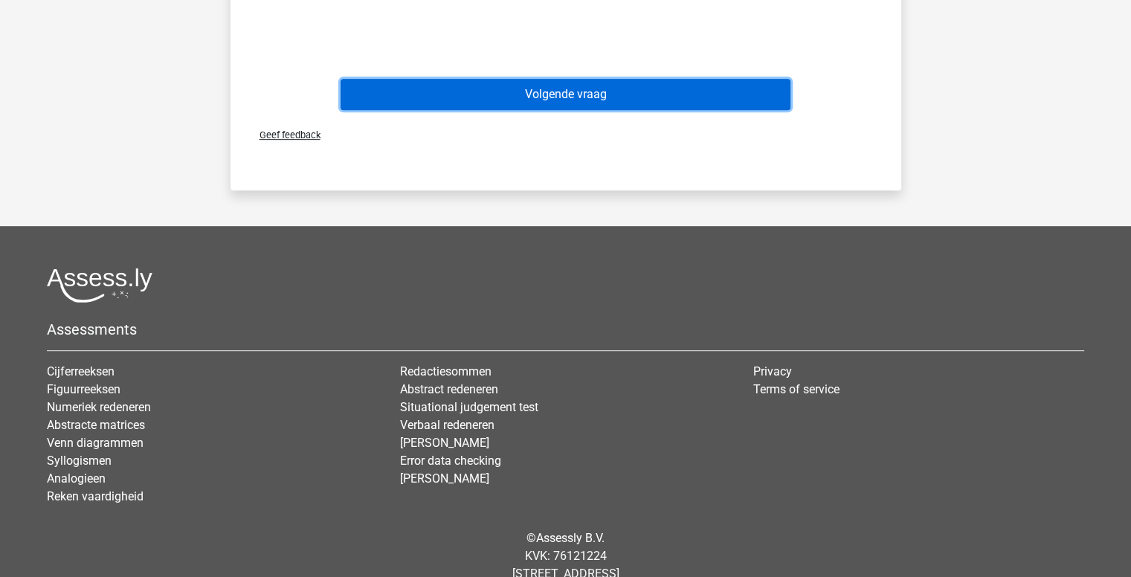
click at [684, 84] on button "Volgende vraag" at bounding box center [566, 94] width 450 height 31
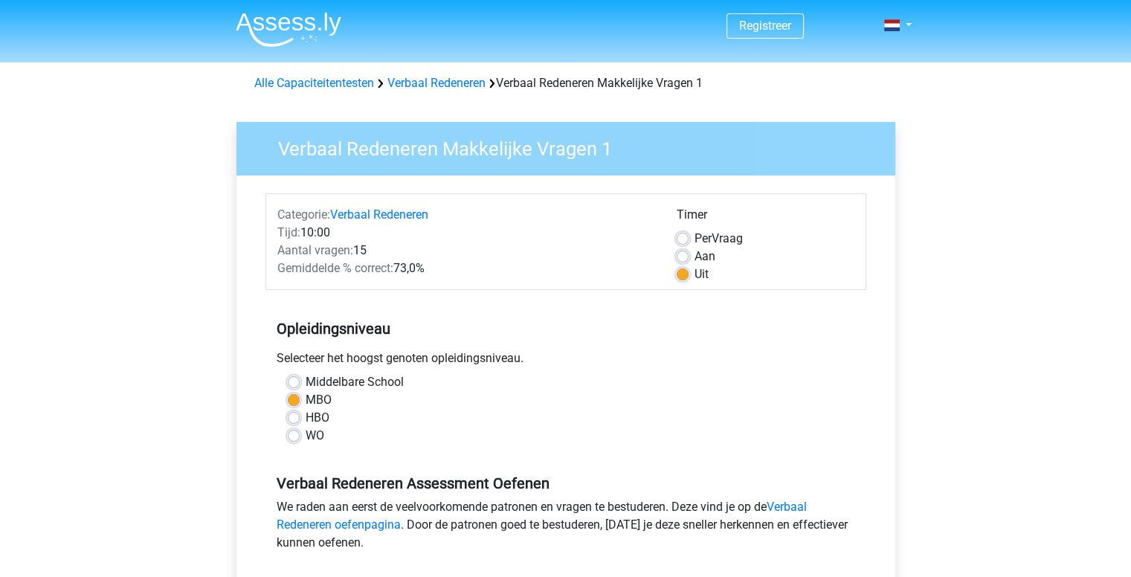
scroll to position [347, 0]
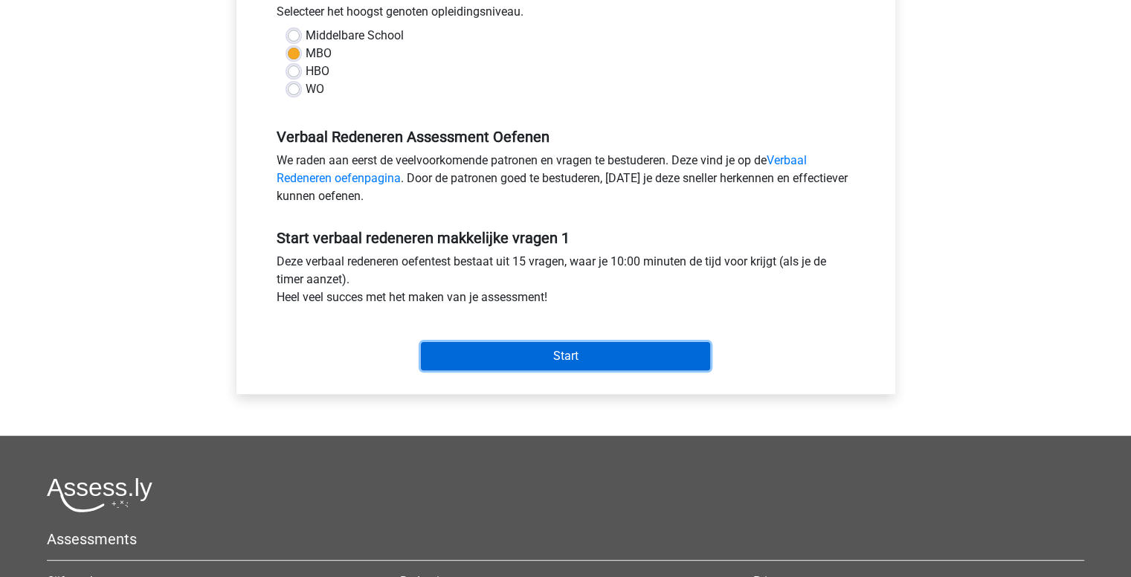
click at [545, 350] on input "Start" at bounding box center [565, 356] width 289 height 28
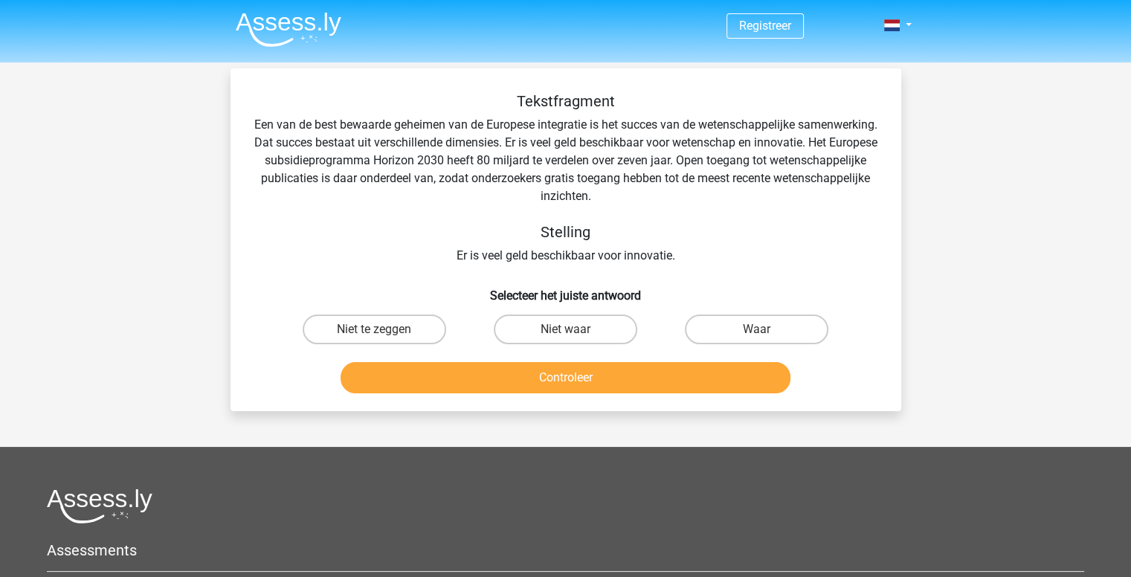
click at [766, 334] on input "Waar" at bounding box center [762, 334] width 10 height 10
radio input "true"
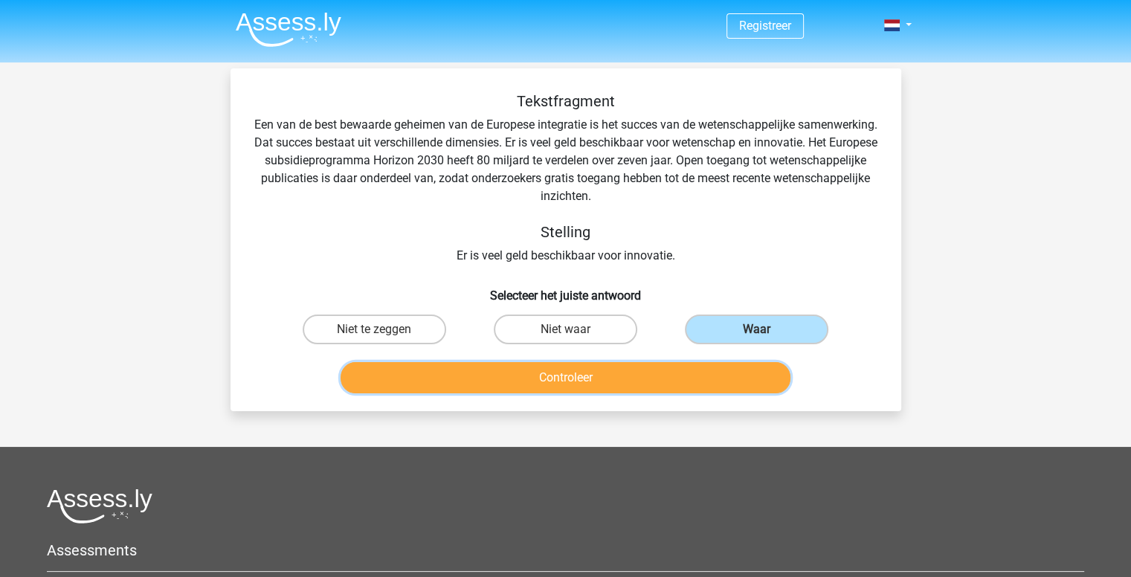
click at [735, 364] on button "Controleer" at bounding box center [566, 377] width 450 height 31
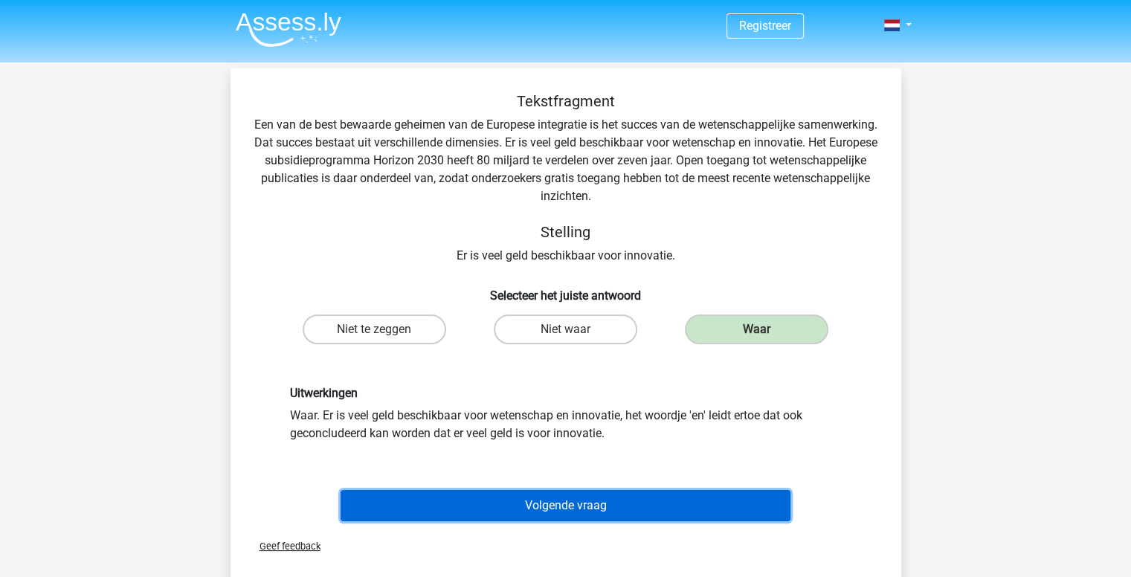
click at [598, 492] on button "Volgende vraag" at bounding box center [566, 505] width 450 height 31
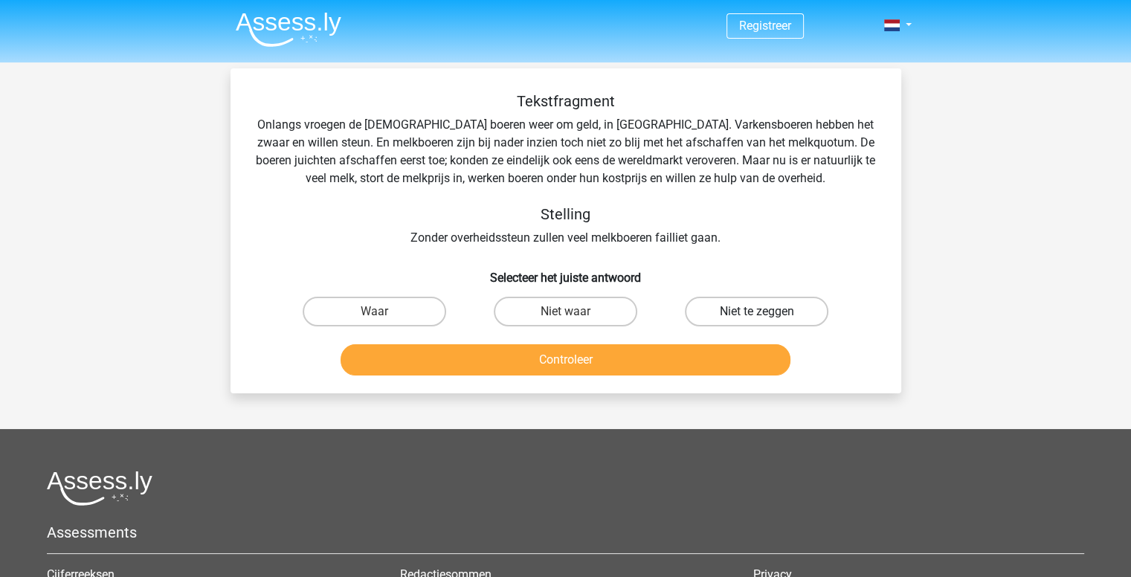
click at [773, 312] on label "Niet te zeggen" at bounding box center [757, 312] width 144 height 30
click at [767, 312] on input "Niet te zeggen" at bounding box center [762, 317] width 10 height 10
radio input "true"
click at [750, 350] on button "Controleer" at bounding box center [566, 359] width 450 height 31
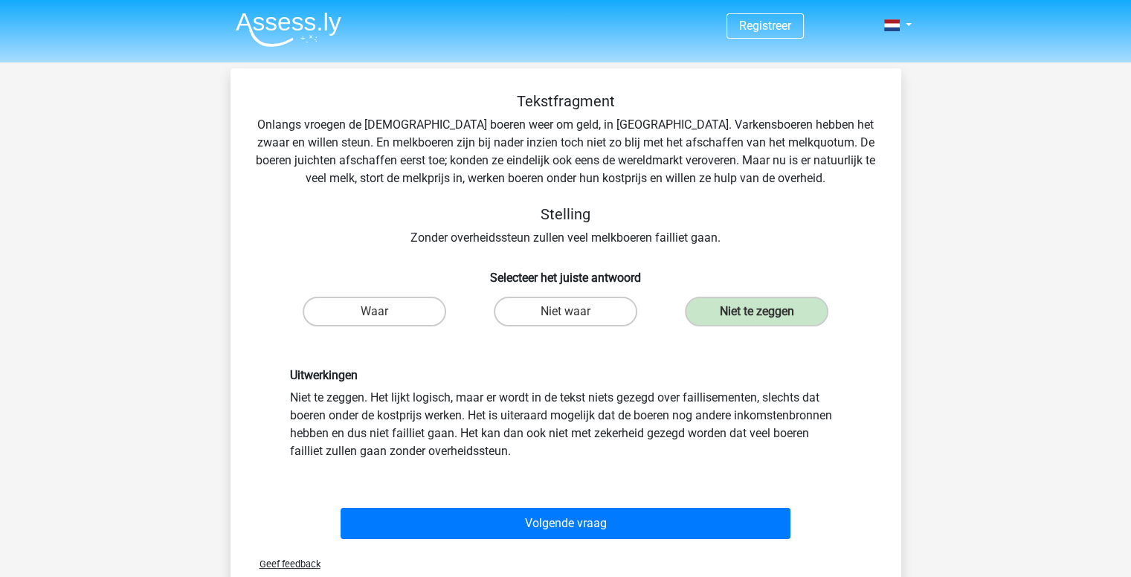
click at [640, 541] on div "Volgende vraag" at bounding box center [566, 526] width 574 height 37
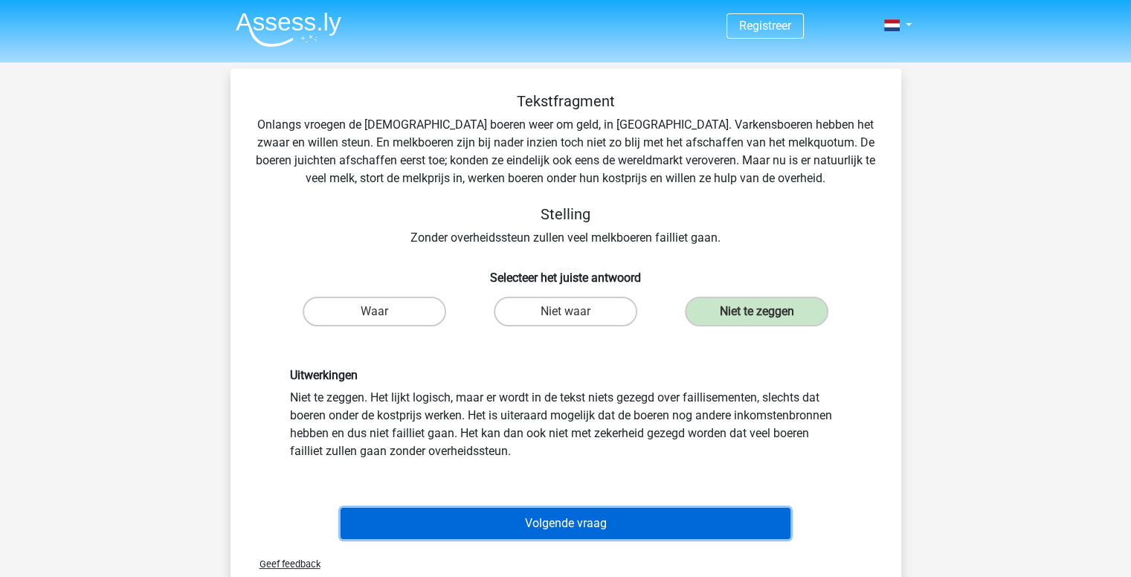
click at [641, 518] on button "Volgende vraag" at bounding box center [566, 523] width 450 height 31
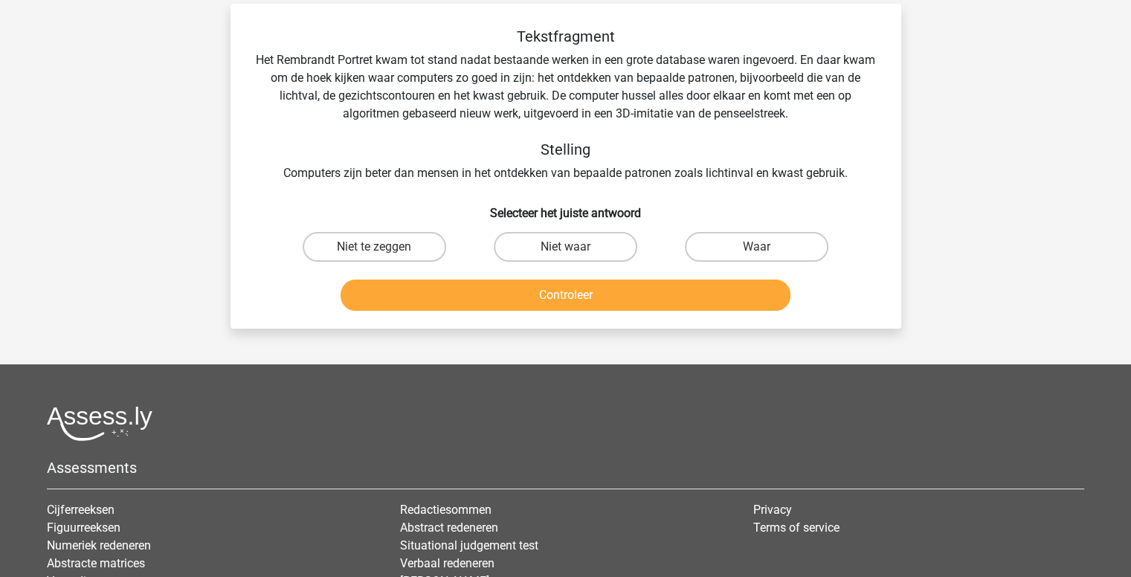
scroll to position [68, 0]
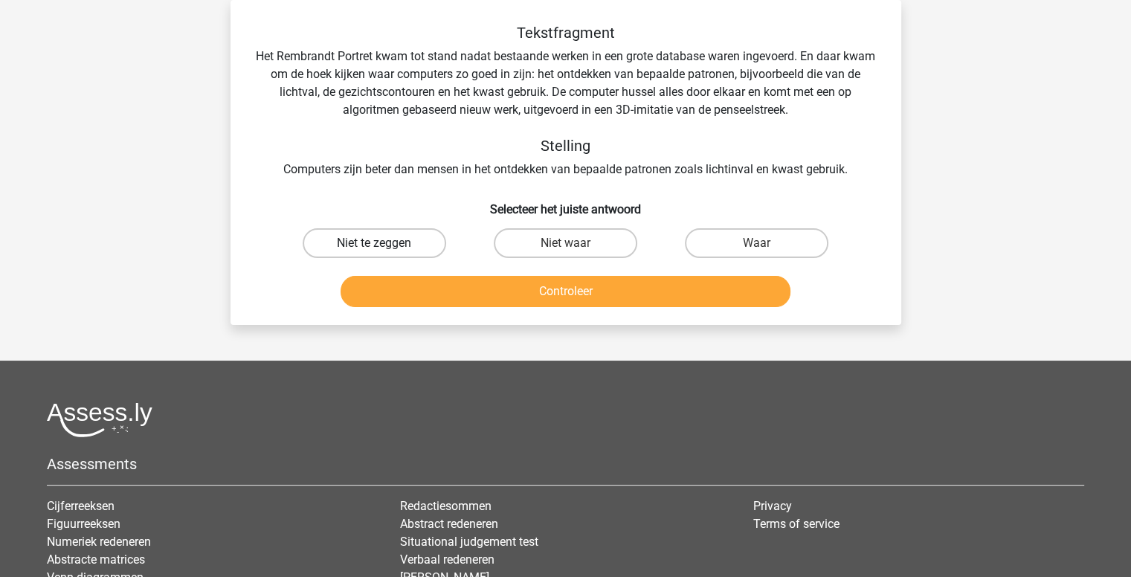
click at [351, 239] on label "Niet te zeggen" at bounding box center [375, 243] width 144 height 30
click at [374, 243] on input "Niet te zeggen" at bounding box center [379, 248] width 10 height 10
radio input "true"
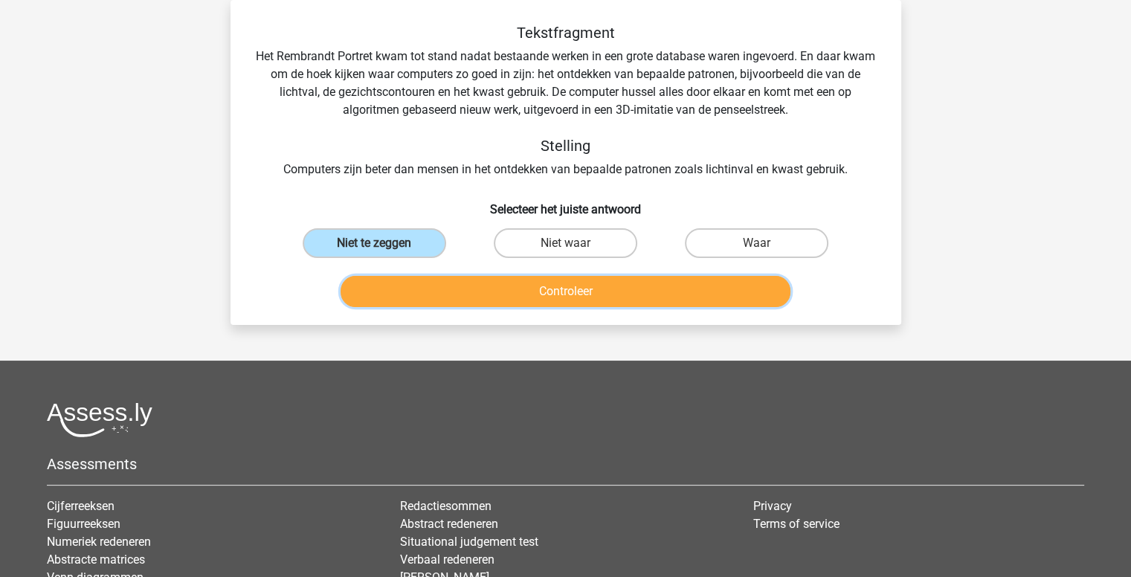
click at [438, 295] on button "Controleer" at bounding box center [566, 291] width 450 height 31
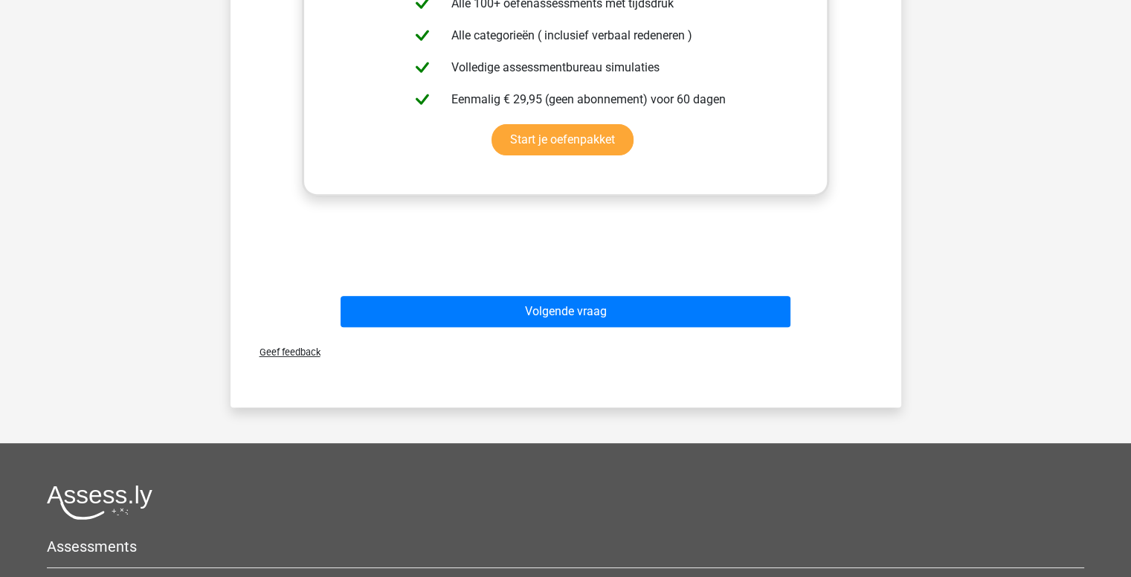
scroll to position [762, 0]
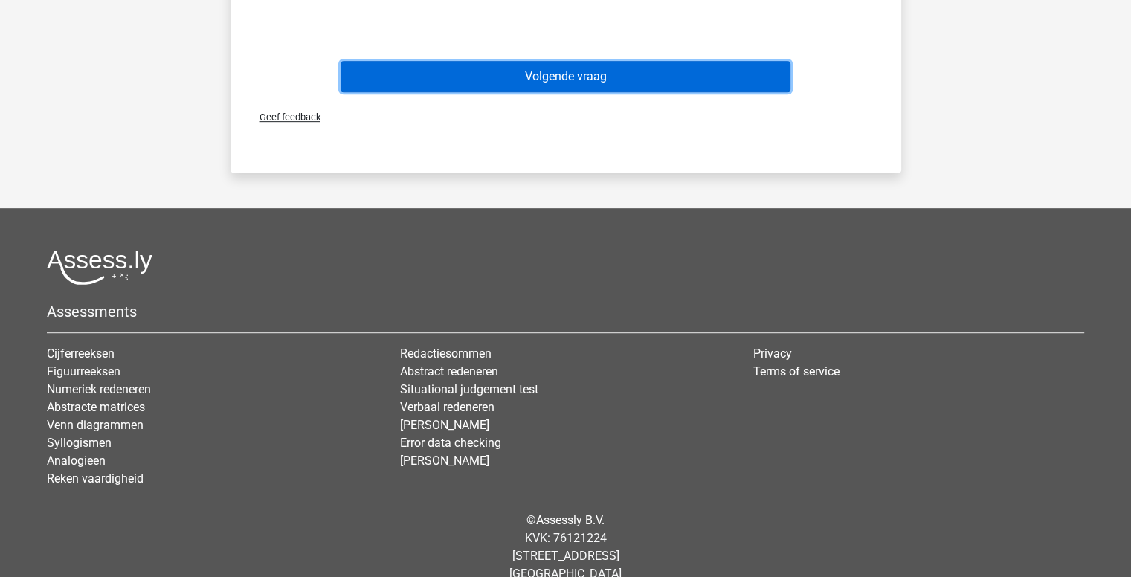
click at [437, 81] on button "Volgende vraag" at bounding box center [566, 76] width 450 height 31
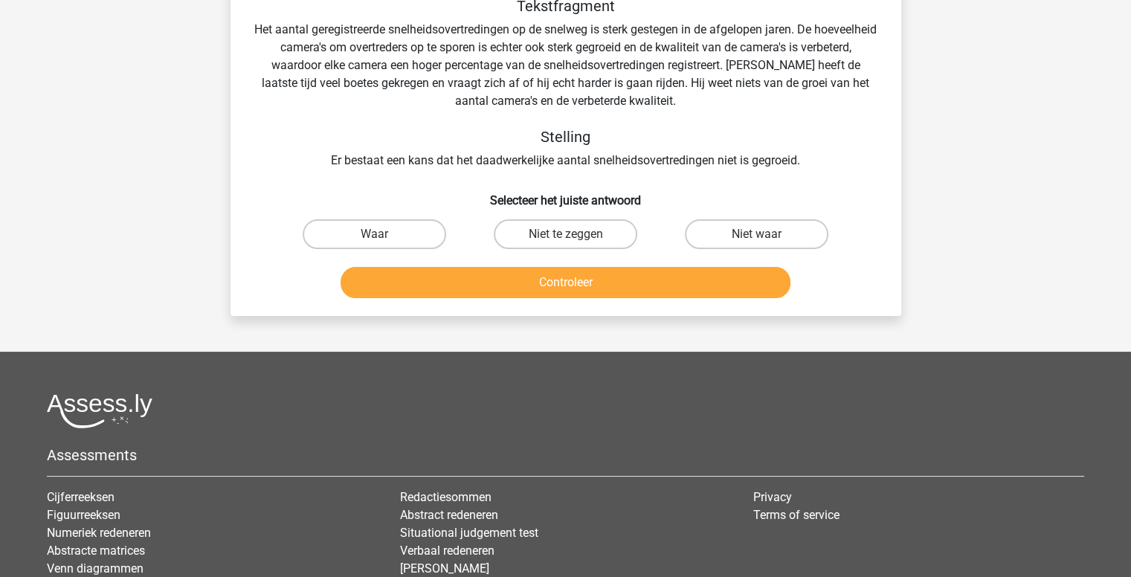
scroll to position [68, 0]
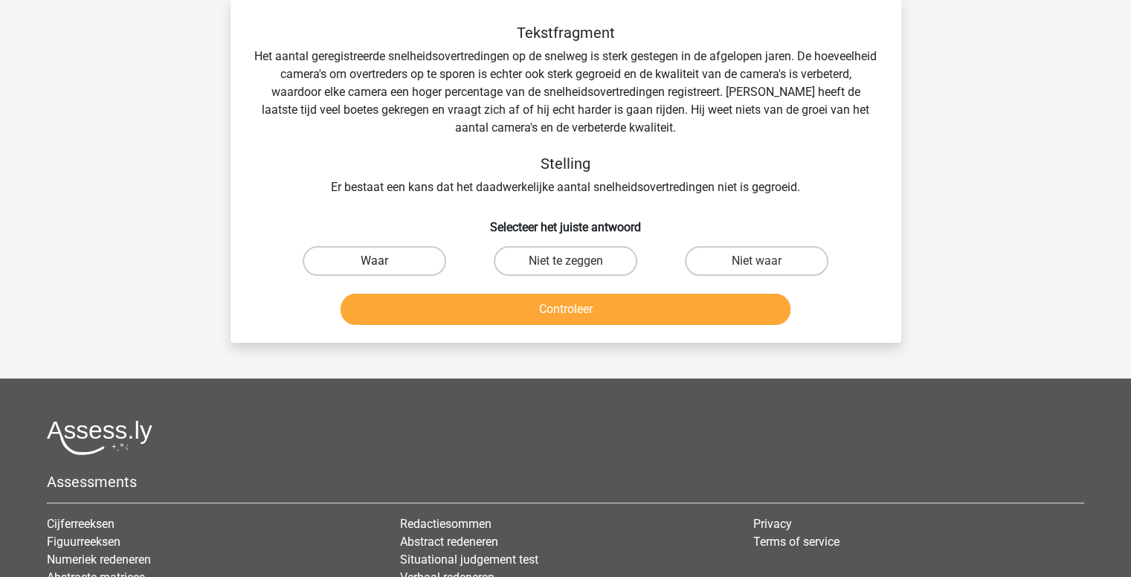
click at [363, 257] on label "Waar" at bounding box center [375, 261] width 144 height 30
click at [374, 261] on input "Waar" at bounding box center [379, 266] width 10 height 10
radio input "true"
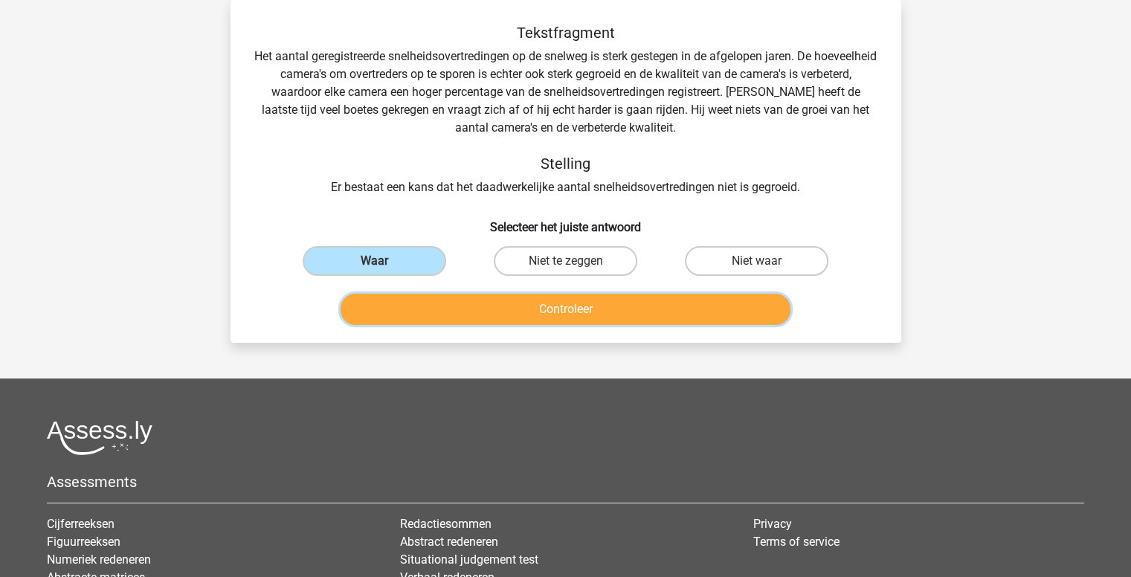
click at [448, 300] on button "Controleer" at bounding box center [566, 309] width 450 height 31
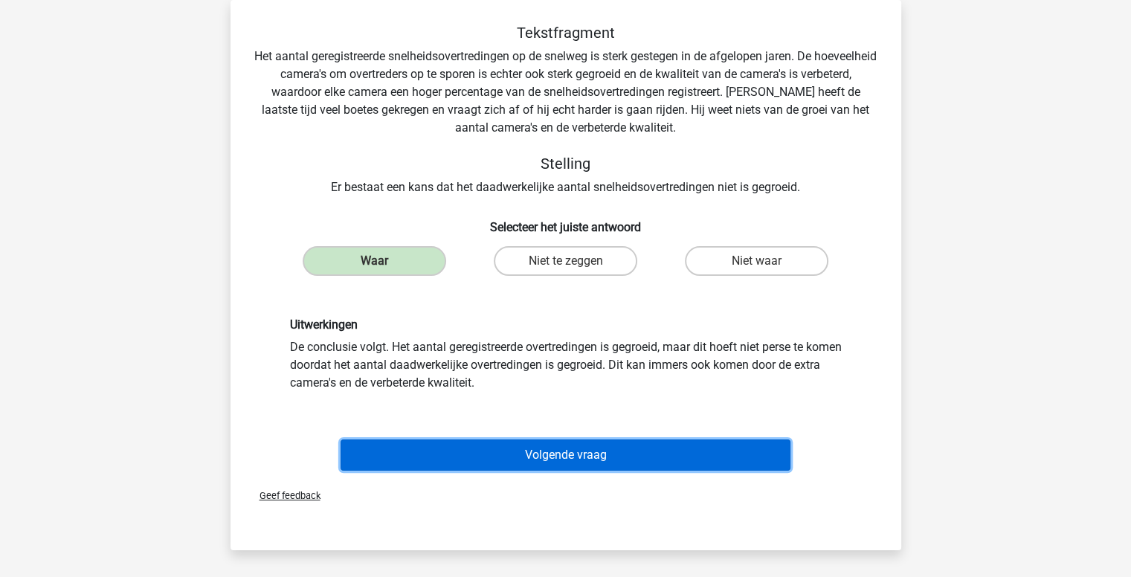
click at [530, 464] on button "Volgende vraag" at bounding box center [566, 455] width 450 height 31
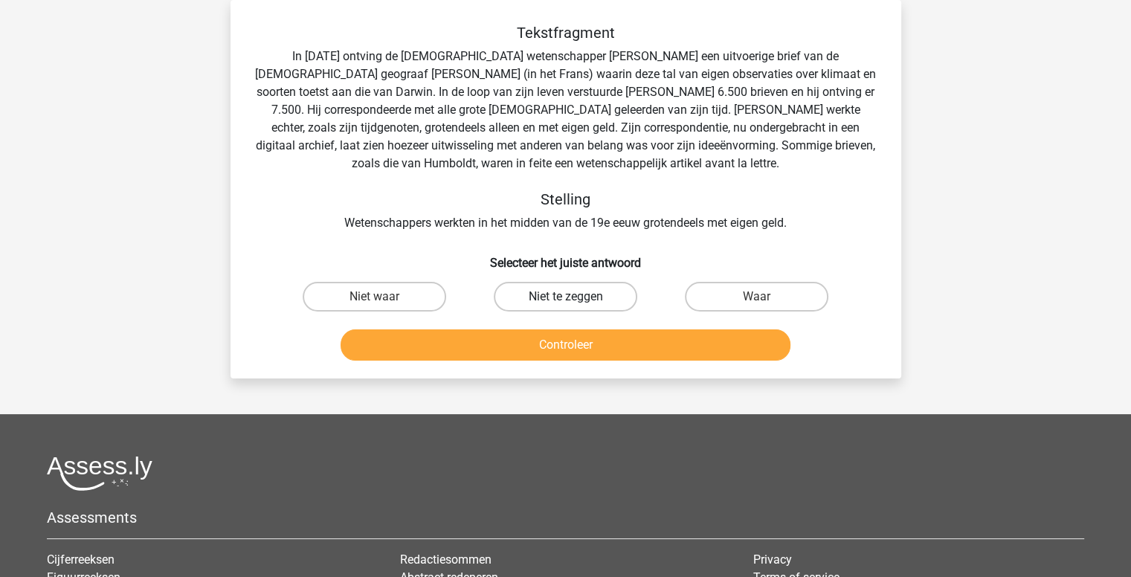
click at [583, 300] on label "Niet te zeggen" at bounding box center [566, 297] width 144 height 30
click at [575, 300] on input "Niet te zeggen" at bounding box center [570, 302] width 10 height 10
radio input "true"
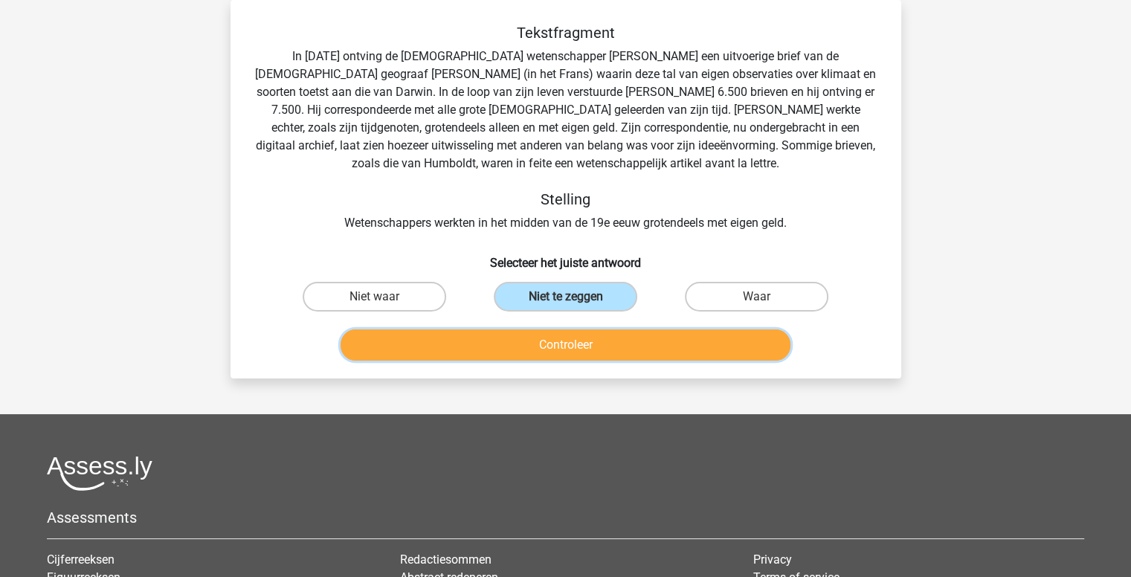
click at [605, 353] on button "Controleer" at bounding box center [566, 344] width 450 height 31
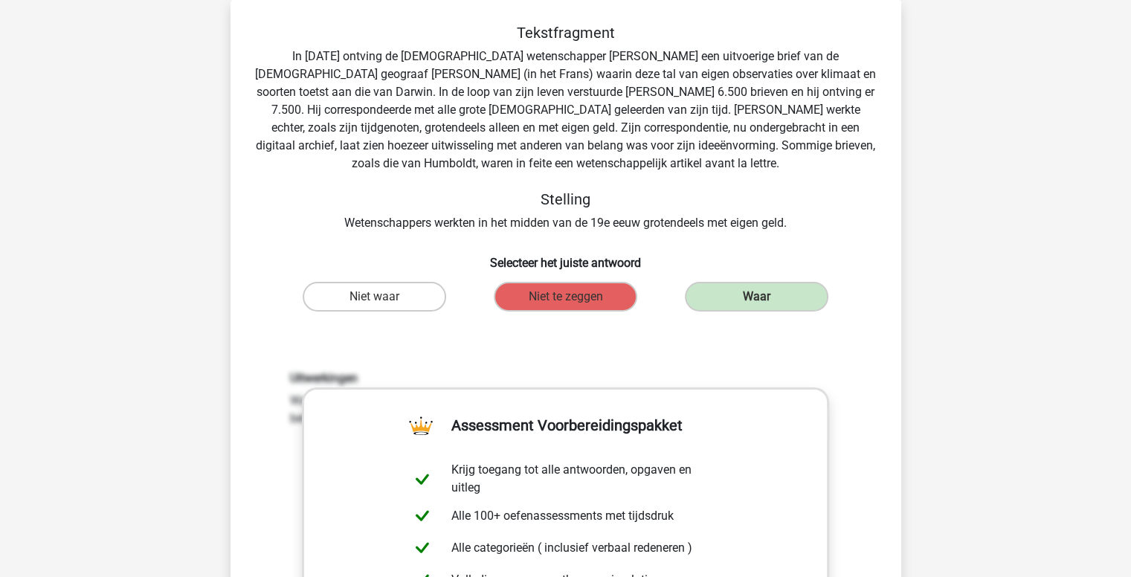
scroll to position [416, 0]
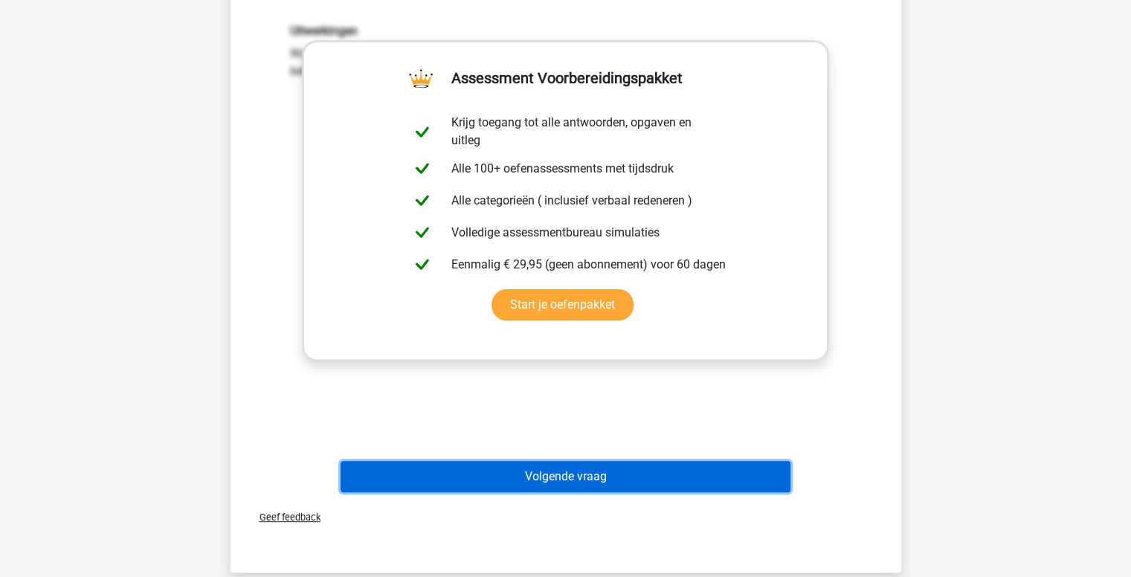
click at [546, 475] on button "Volgende vraag" at bounding box center [566, 476] width 450 height 31
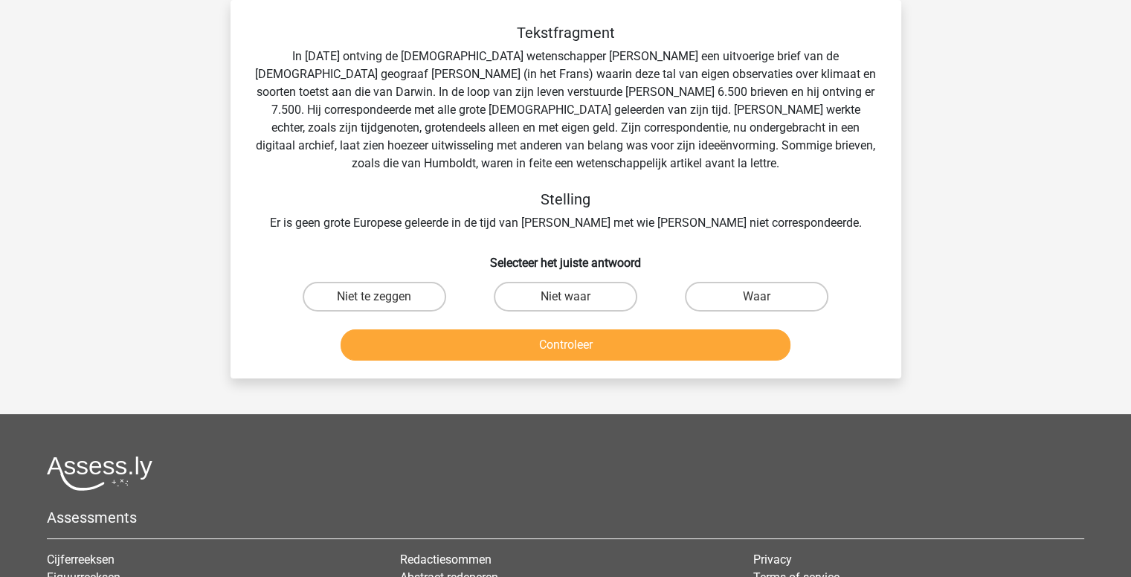
scroll to position [68, 0]
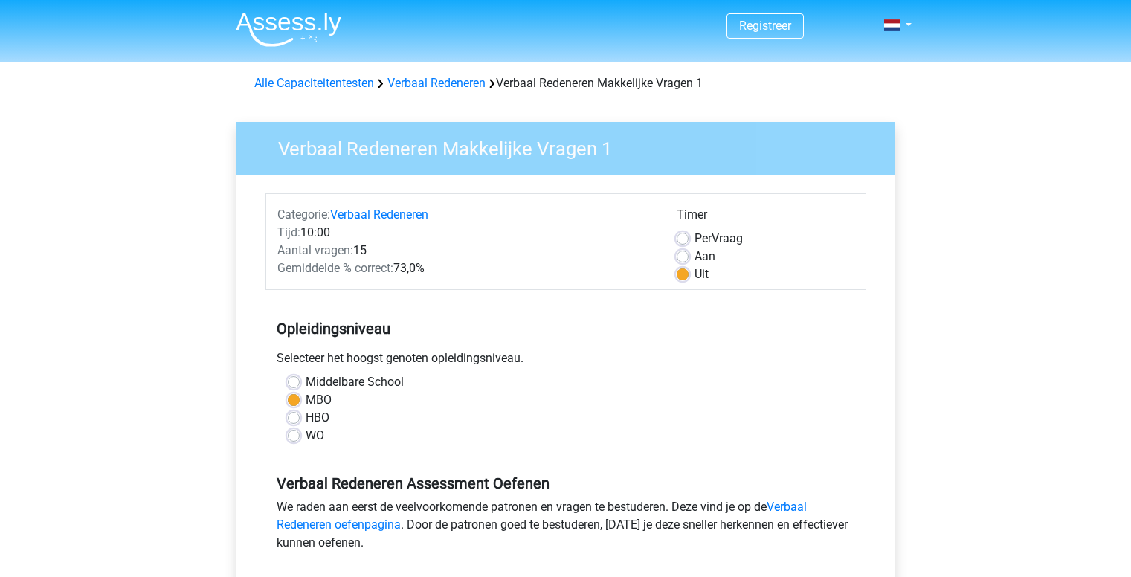
scroll to position [347, 0]
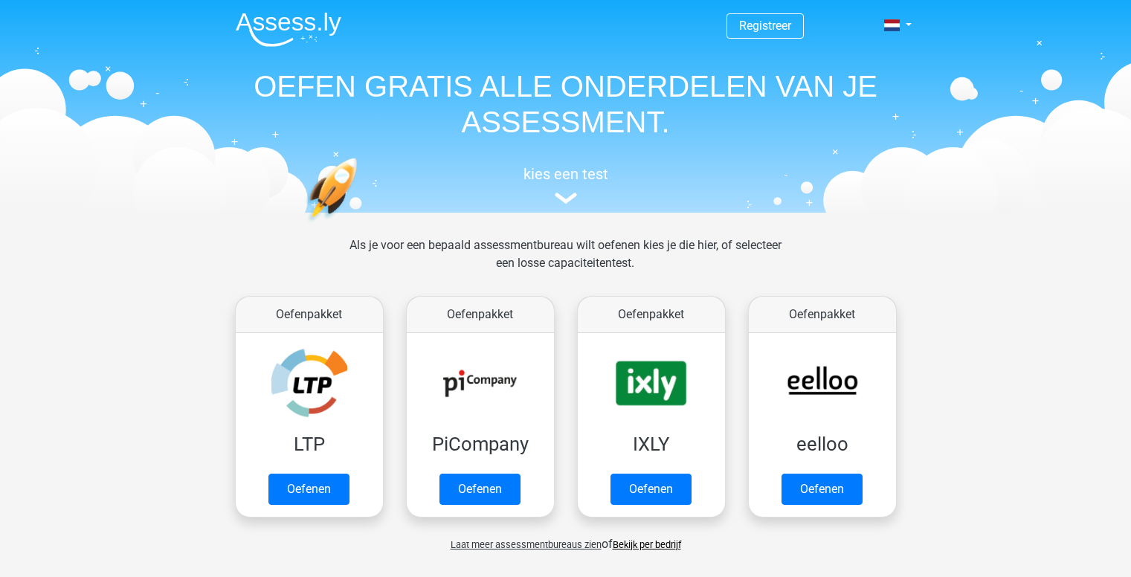
scroll to position [978, 0]
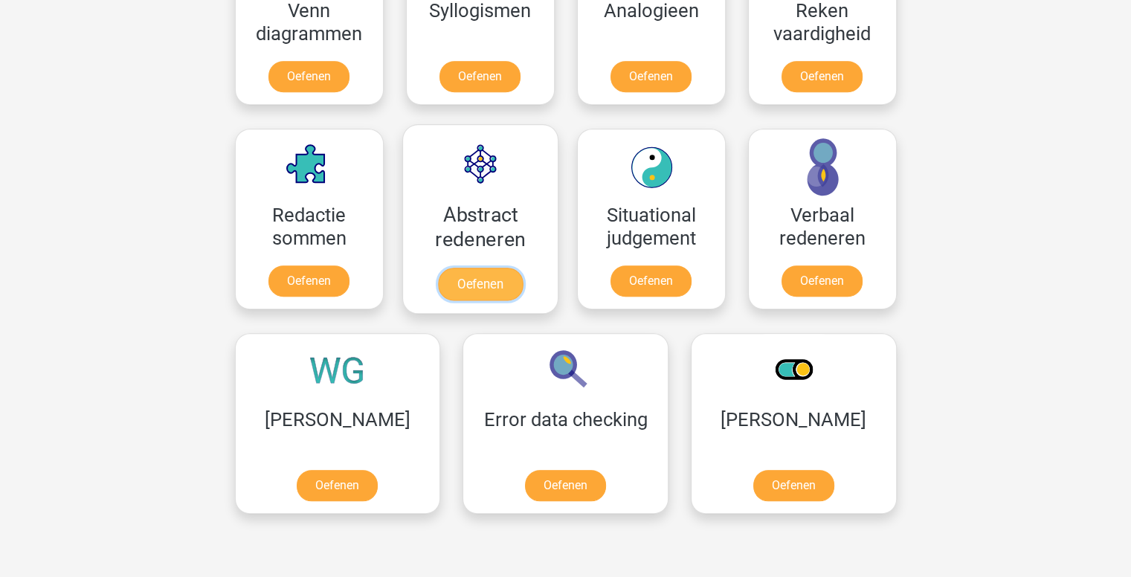
click at [466, 282] on link "Oefenen" at bounding box center [479, 284] width 85 height 33
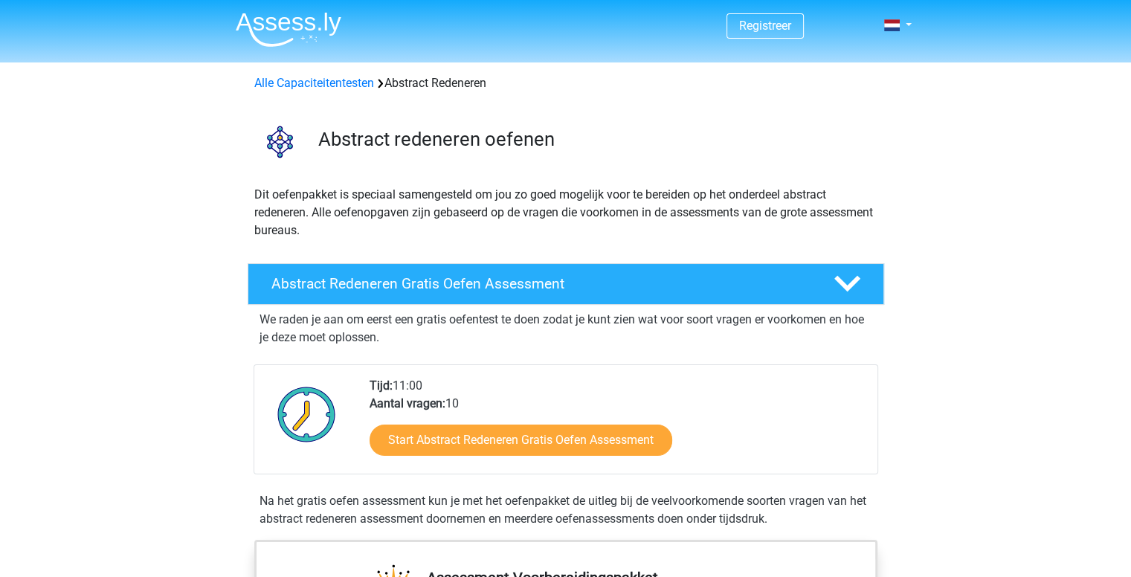
scroll to position [347, 0]
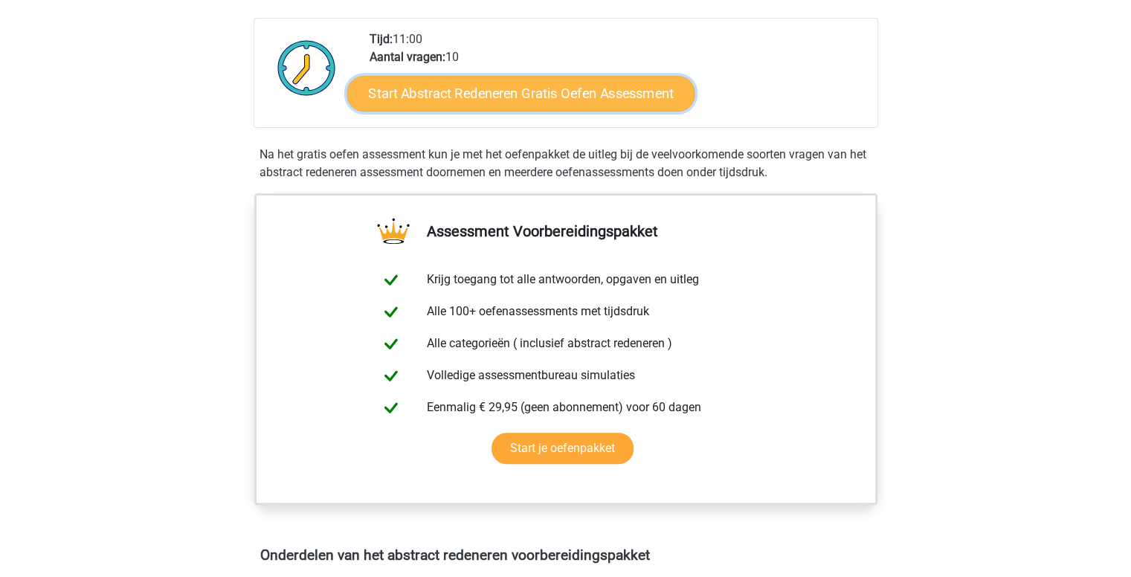
click at [506, 102] on link "Start Abstract Redeneren Gratis Oefen Assessment" at bounding box center [521, 93] width 348 height 36
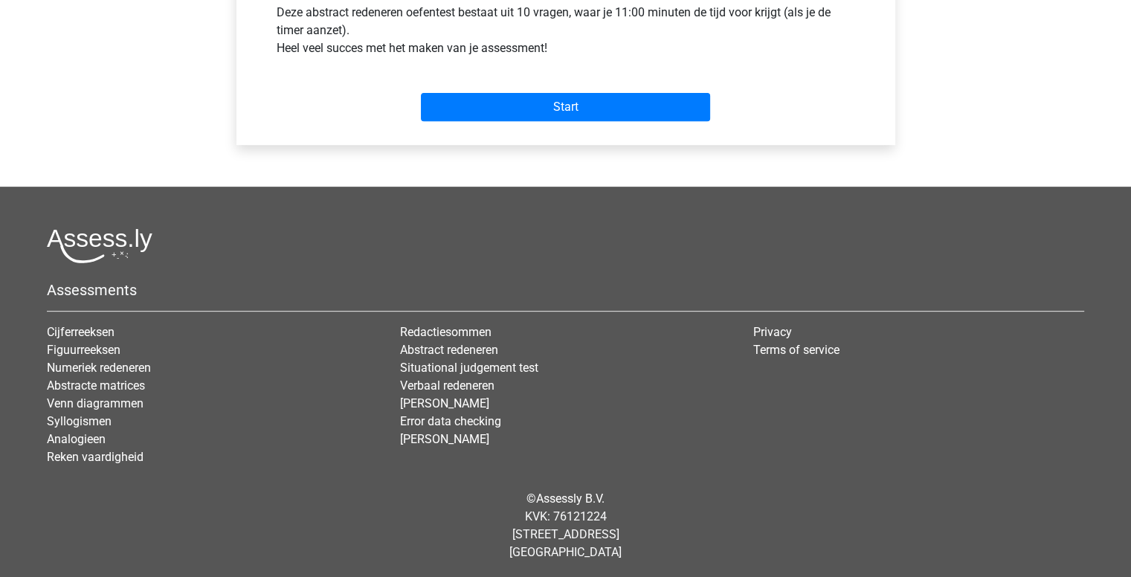
scroll to position [597, 0]
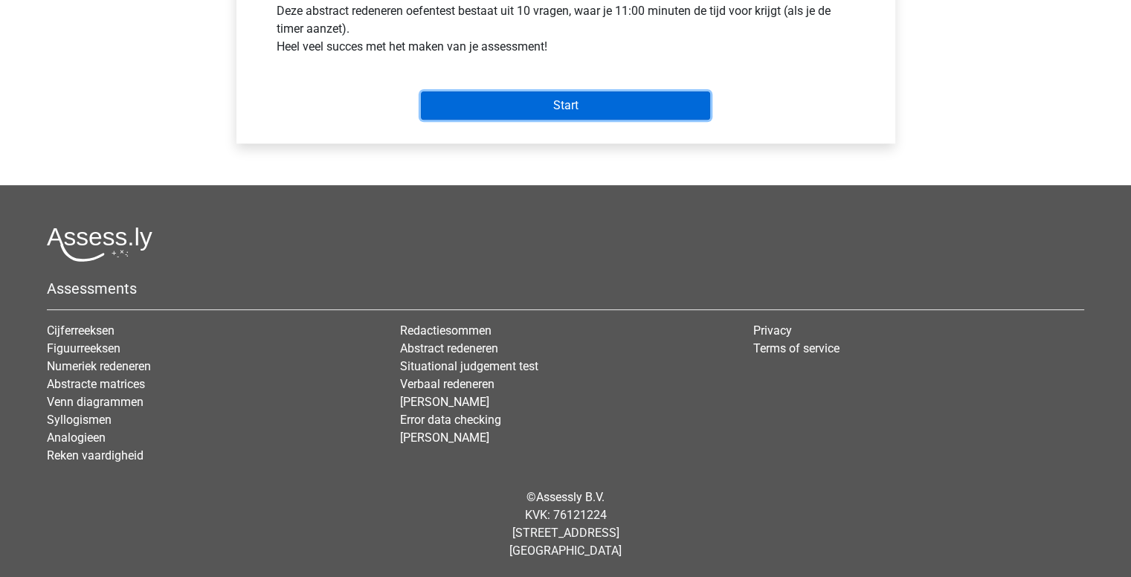
click at [507, 111] on input "Start" at bounding box center [565, 105] width 289 height 28
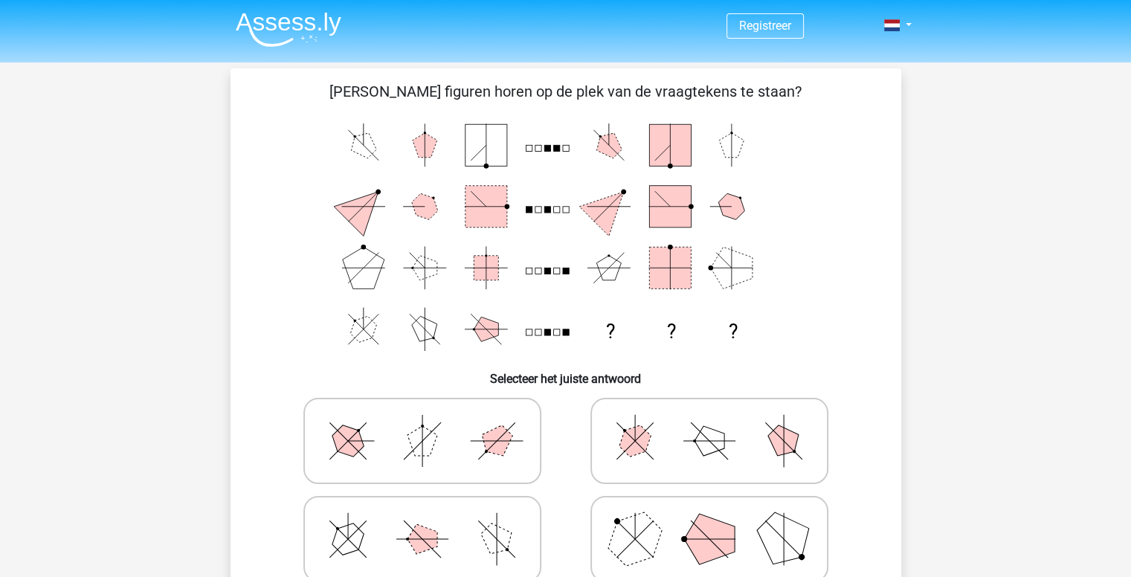
scroll to position [347, 0]
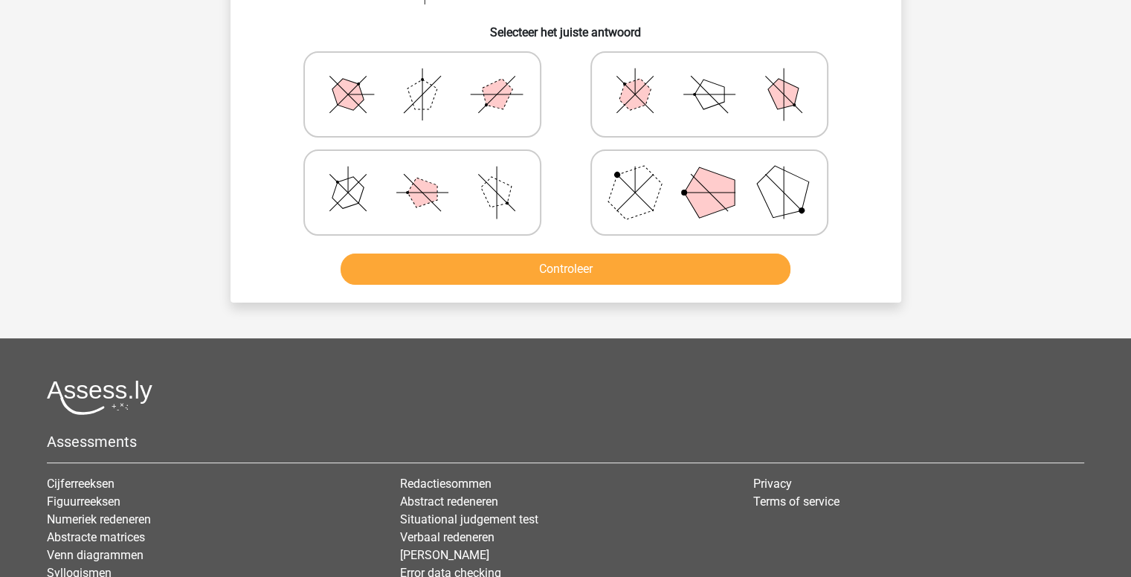
click at [663, 197] on icon at bounding box center [709, 192] width 223 height 74
click at [710, 174] on input "radio" at bounding box center [715, 169] width 10 height 10
radio input "true"
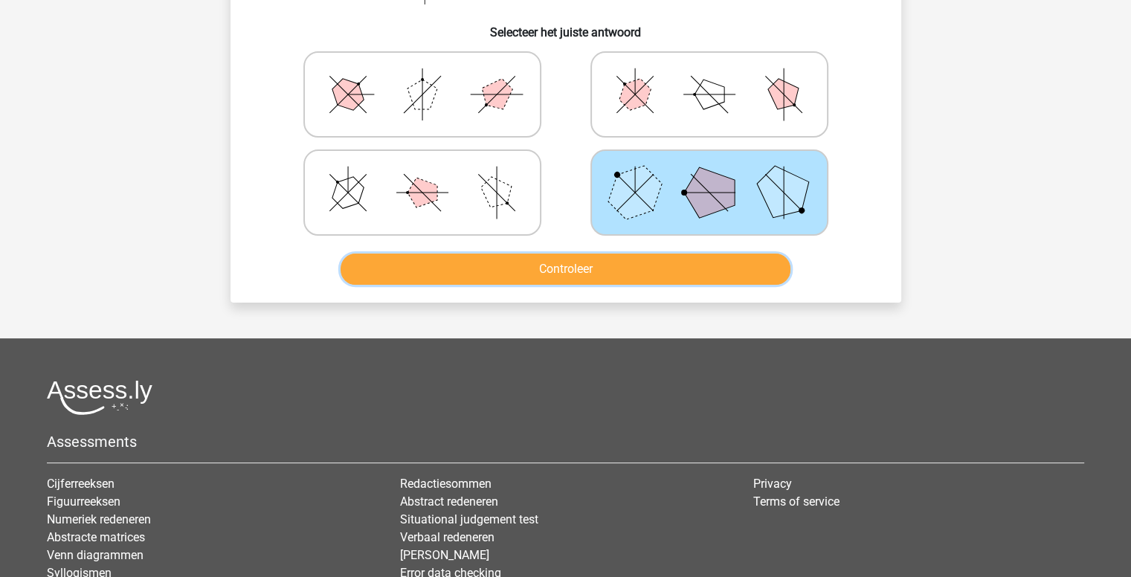
click at [672, 266] on button "Controleer" at bounding box center [566, 269] width 450 height 31
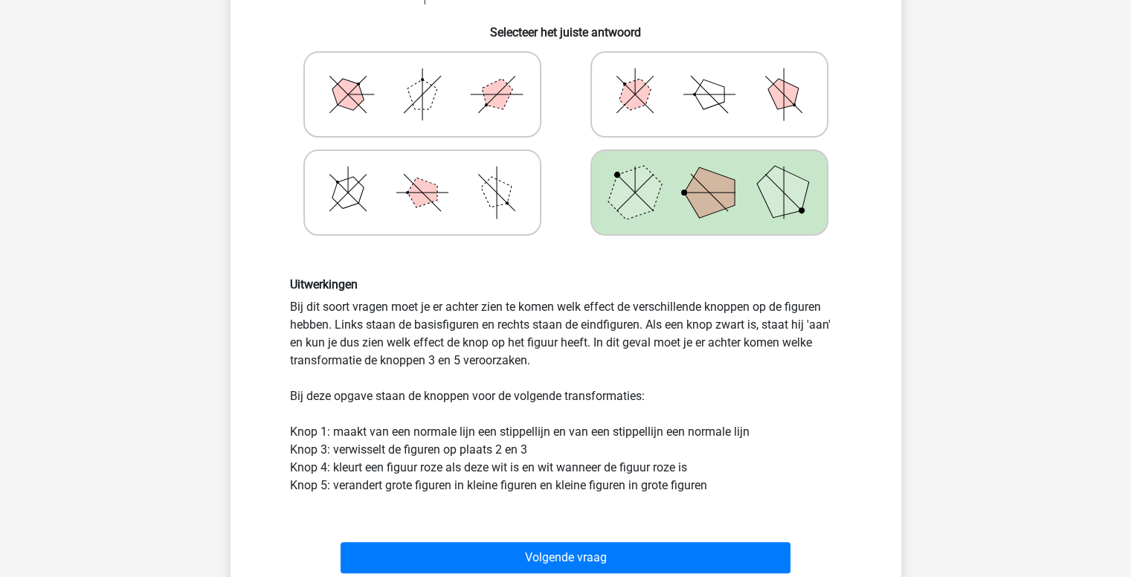
scroll to position [694, 0]
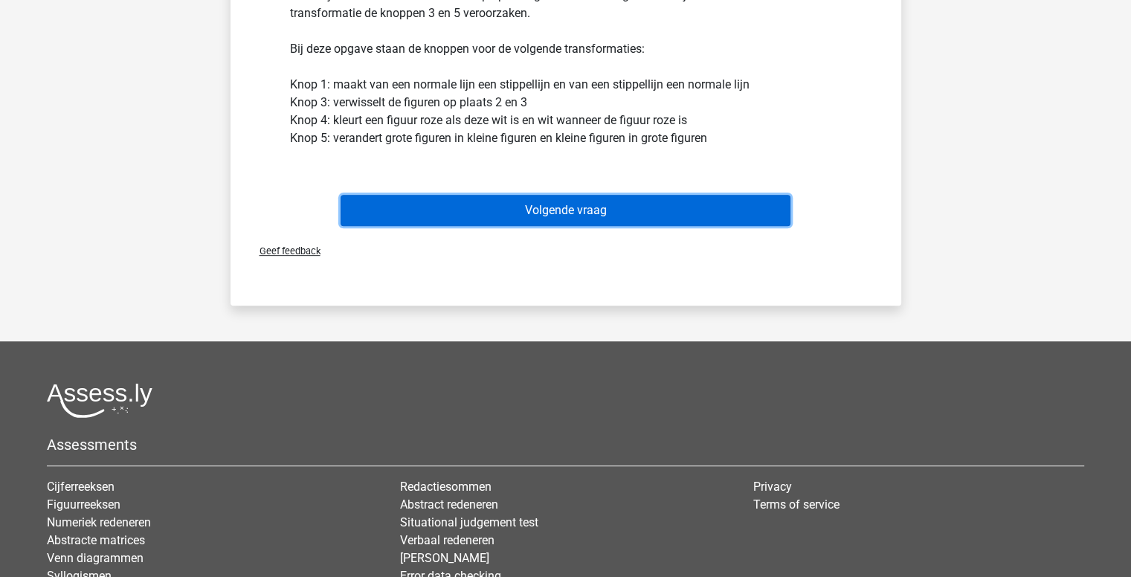
click at [587, 207] on button "Volgende vraag" at bounding box center [566, 210] width 450 height 31
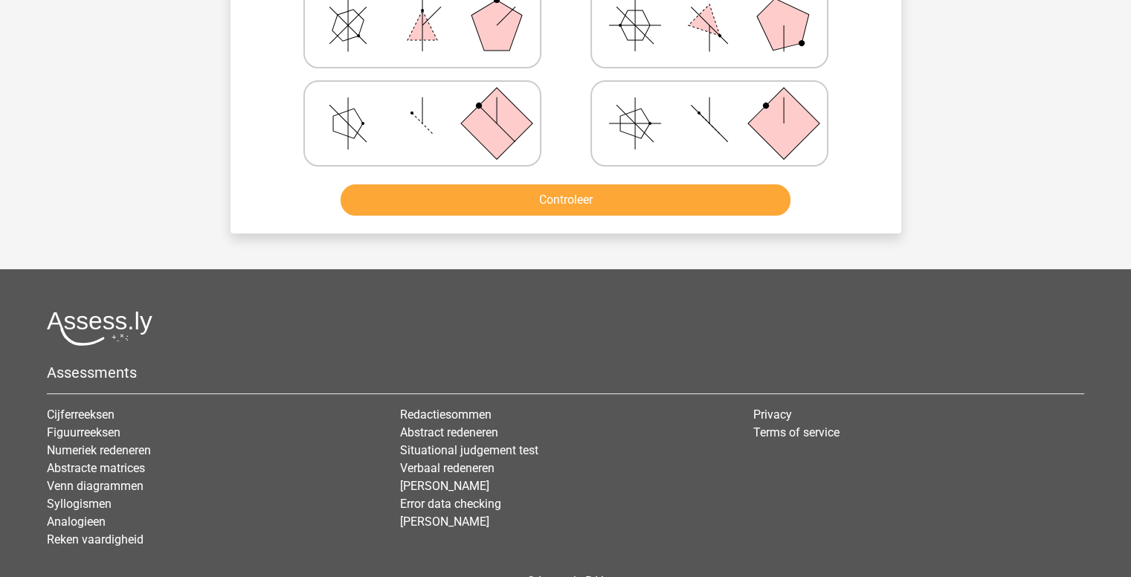
scroll to position [68, 0]
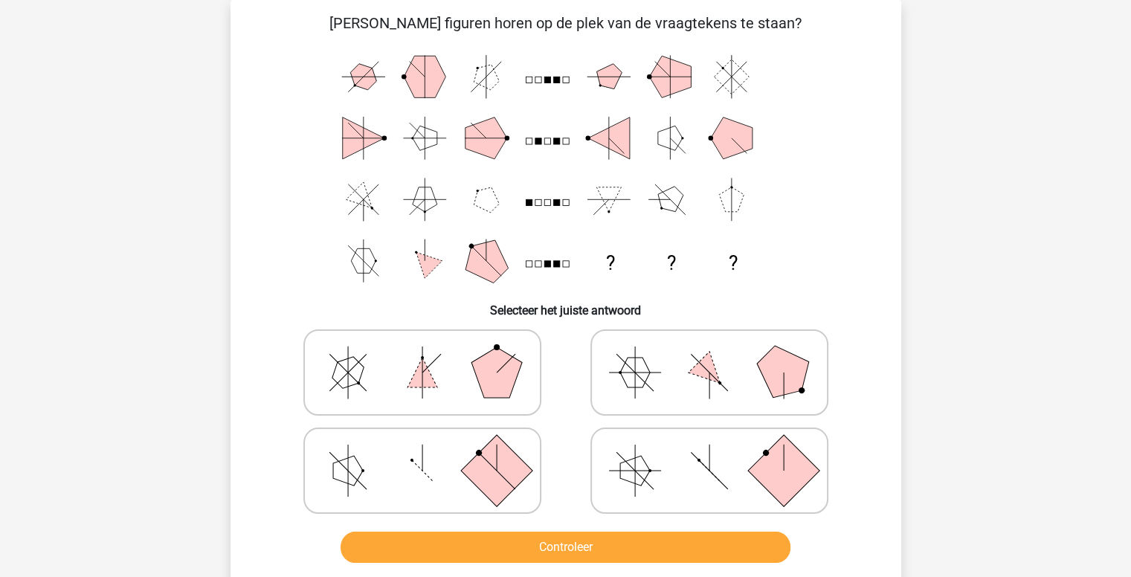
click at [435, 371] on icon at bounding box center [422, 372] width 223 height 74
click at [432, 354] on input "radio" at bounding box center [427, 349] width 10 height 10
radio input "true"
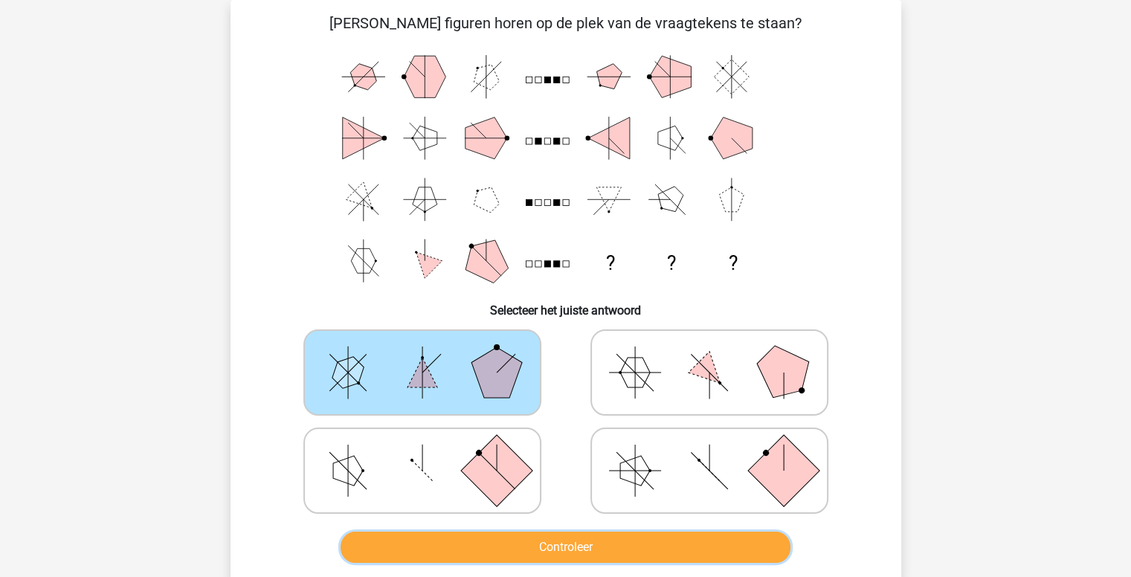
click at [568, 556] on button "Controleer" at bounding box center [566, 547] width 450 height 31
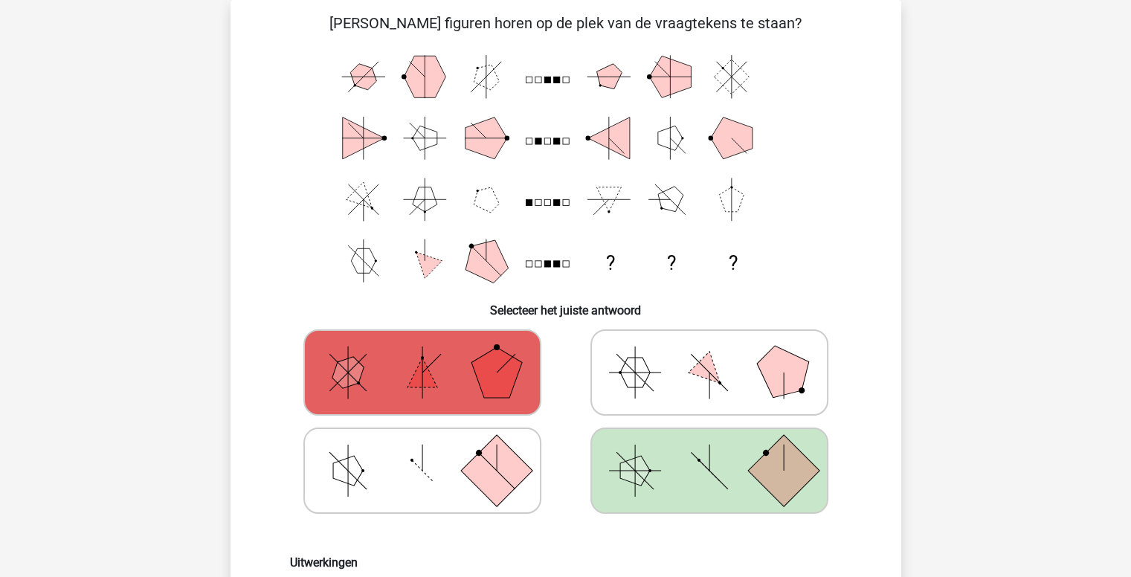
click at [794, 476] on rect at bounding box center [782, 470] width 71 height 71
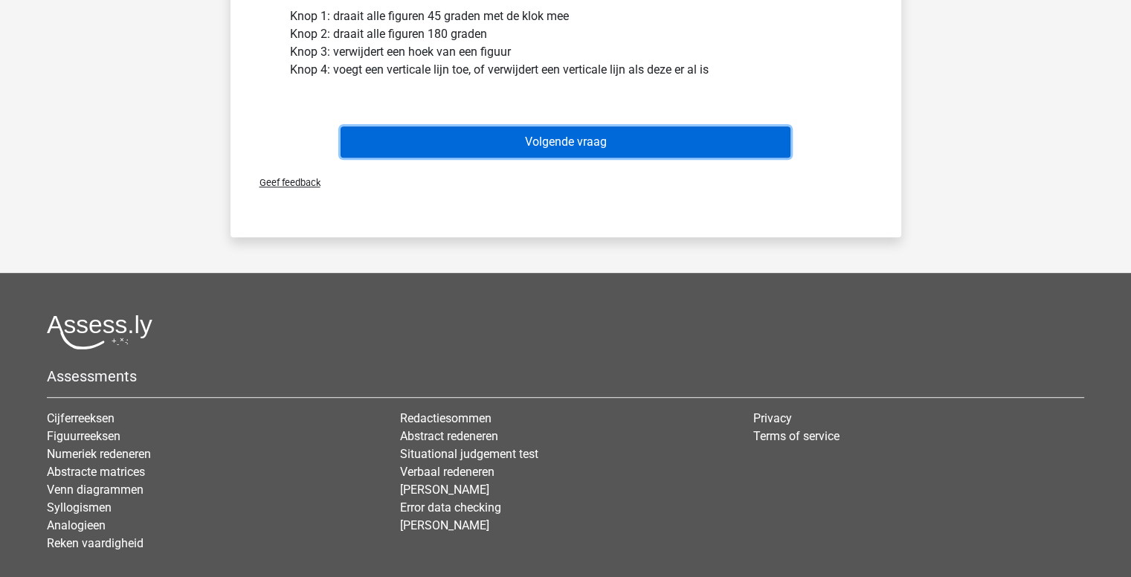
click at [581, 144] on button "Volgende vraag" at bounding box center [566, 141] width 450 height 31
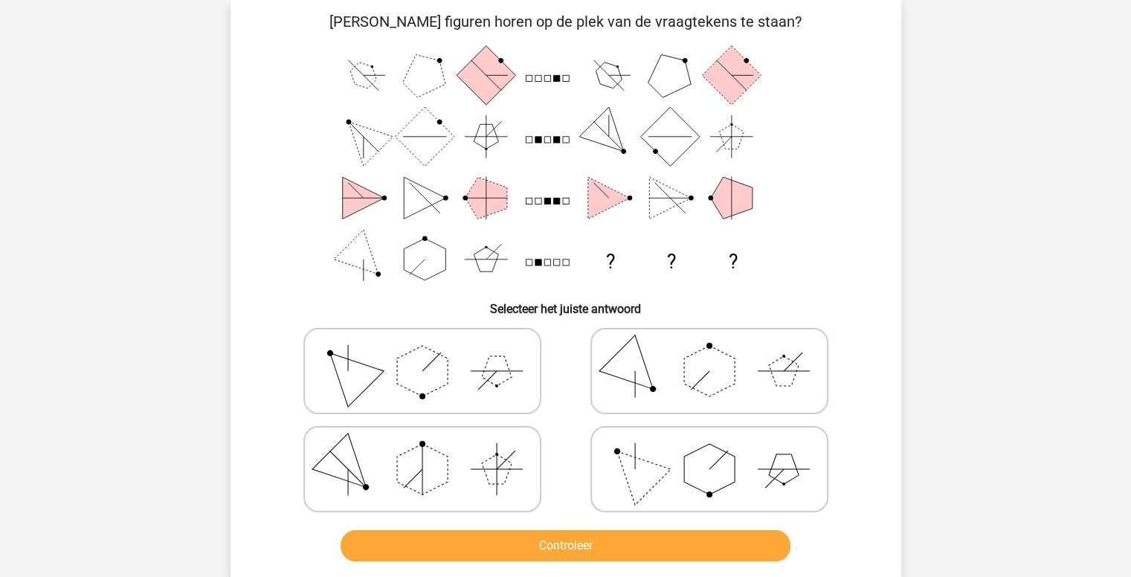
scroll to position [68, 0]
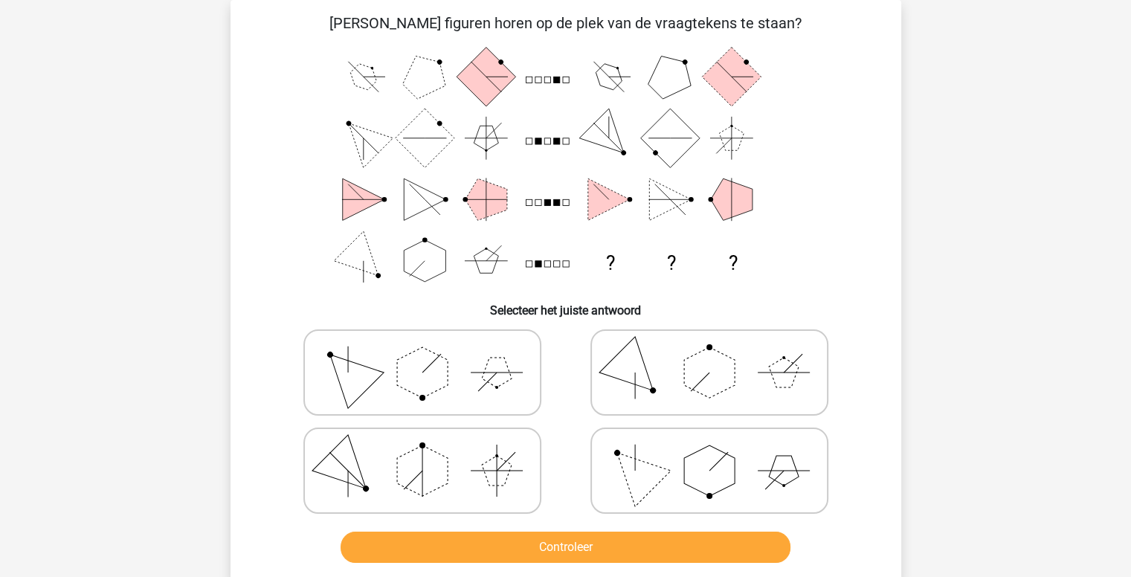
click at [714, 480] on polygon at bounding box center [709, 471] width 51 height 51
click at [714, 452] on input "radio" at bounding box center [715, 448] width 10 height 10
radio input "true"
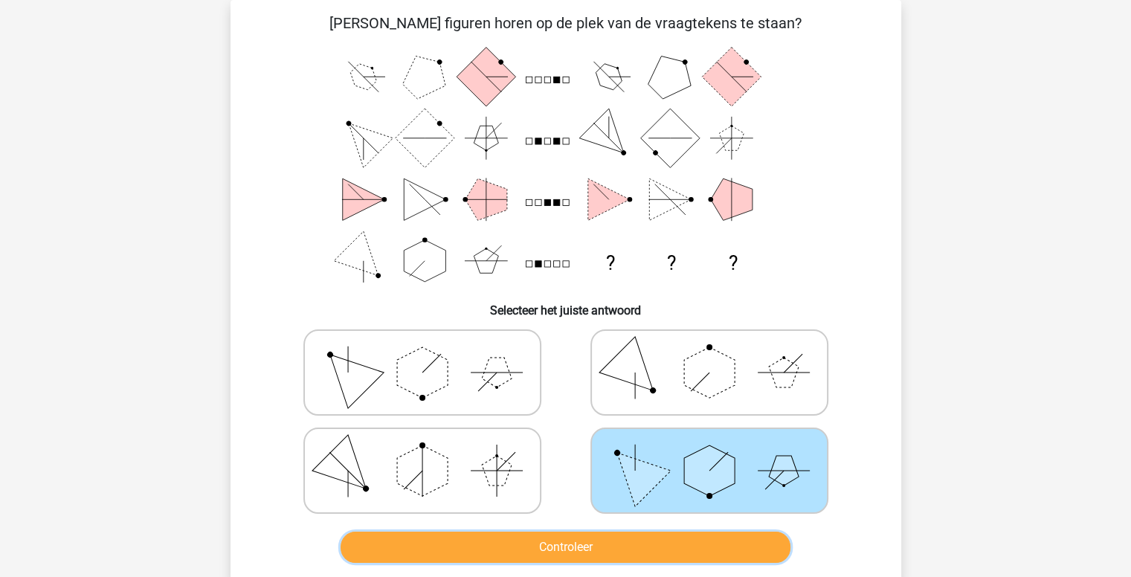
click at [692, 542] on button "Controleer" at bounding box center [566, 547] width 450 height 31
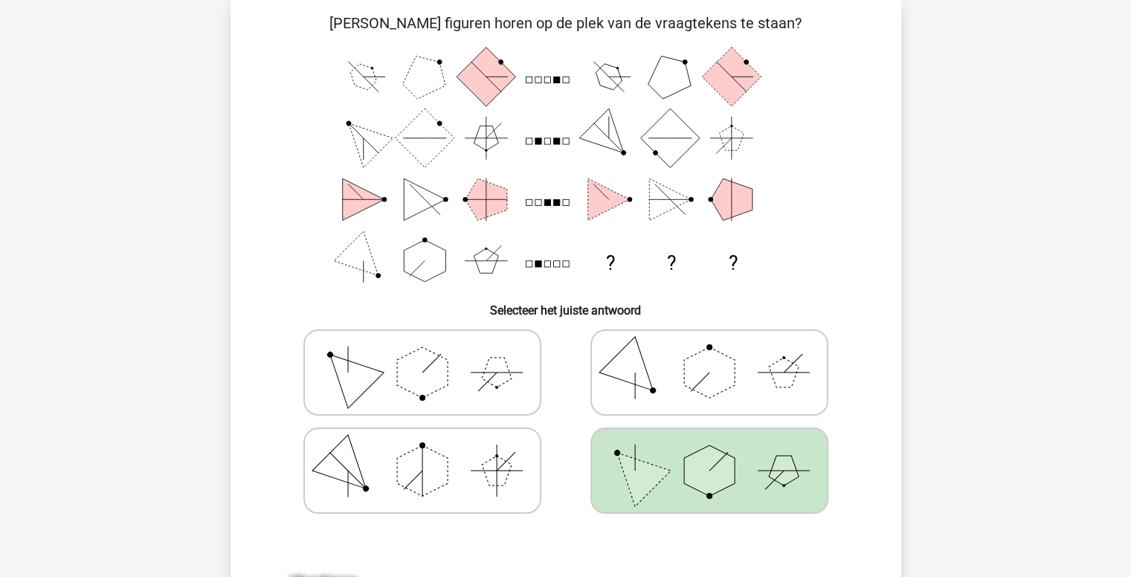
scroll to position [416, 0]
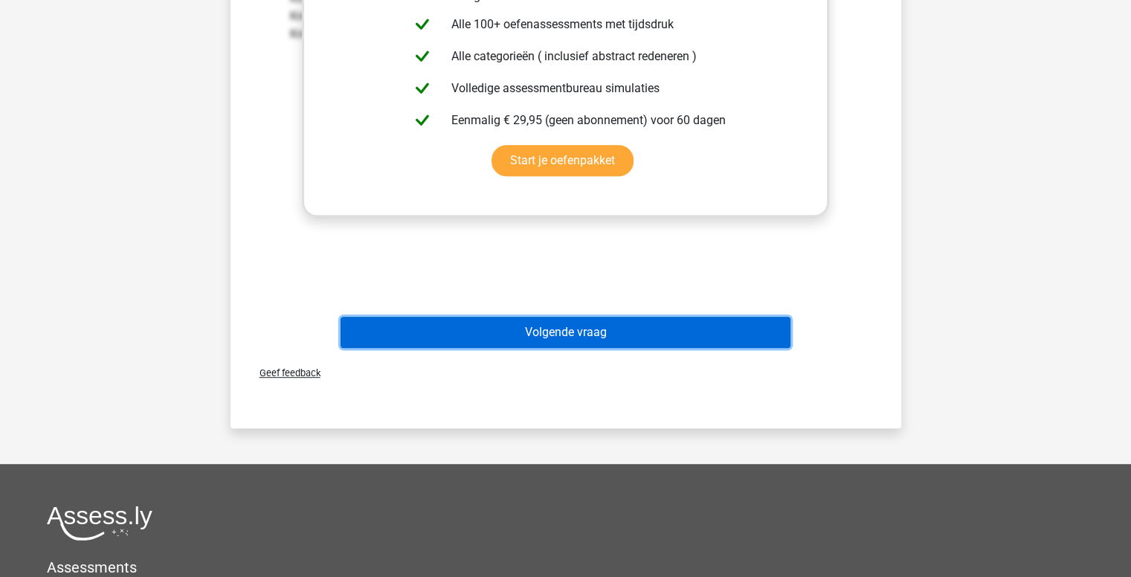
click at [591, 332] on button "Volgende vraag" at bounding box center [566, 332] width 450 height 31
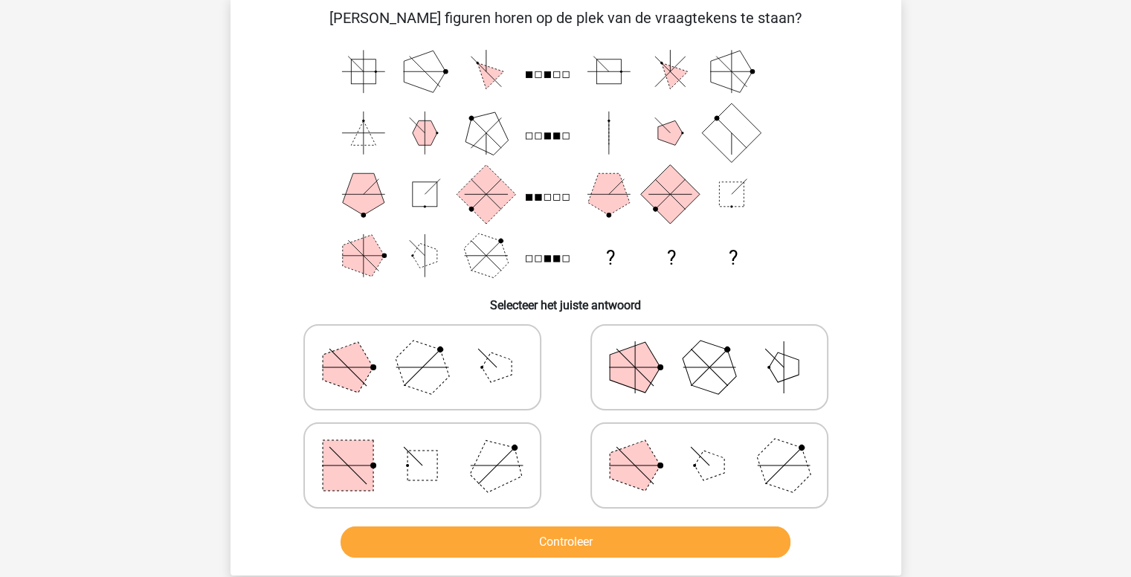
scroll to position [68, 0]
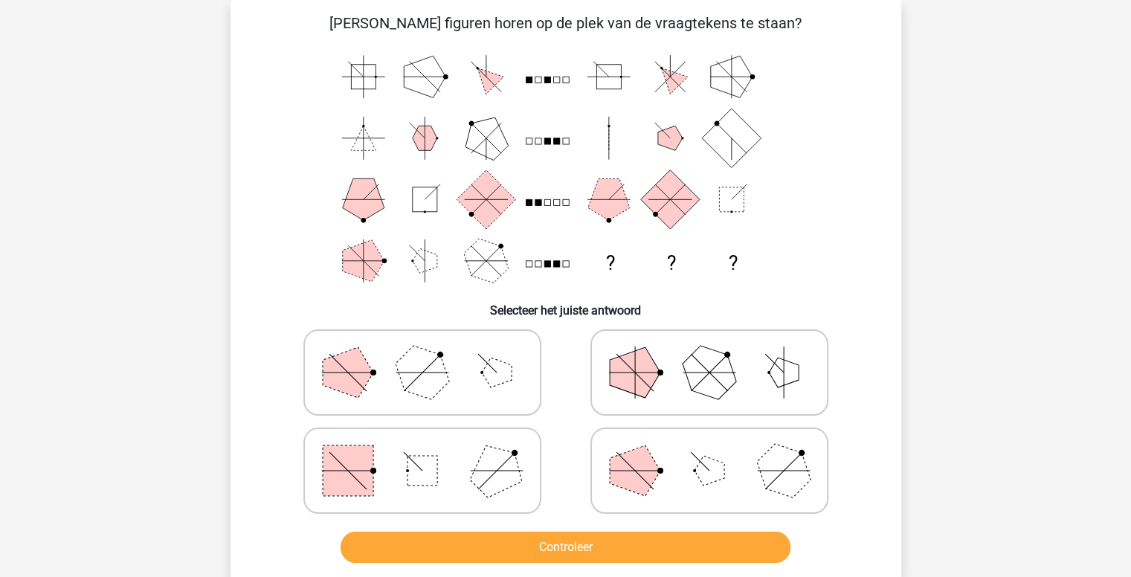
click at [501, 467] on polygon at bounding box center [495, 470] width 71 height 71
click at [432, 452] on input "radio" at bounding box center [427, 448] width 10 height 10
radio input "true"
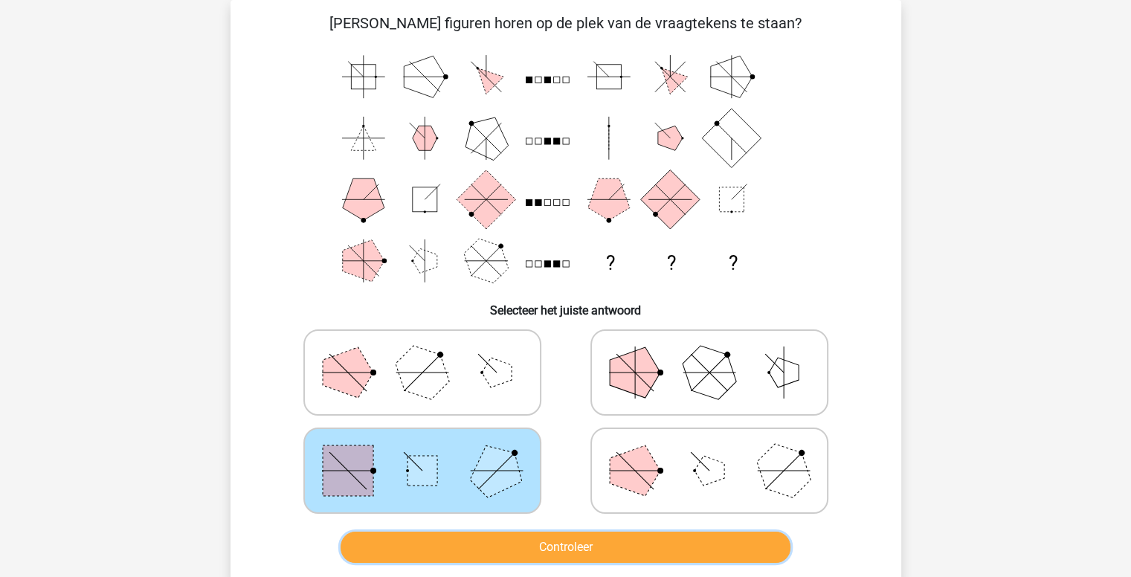
click at [527, 548] on button "Controleer" at bounding box center [566, 547] width 450 height 31
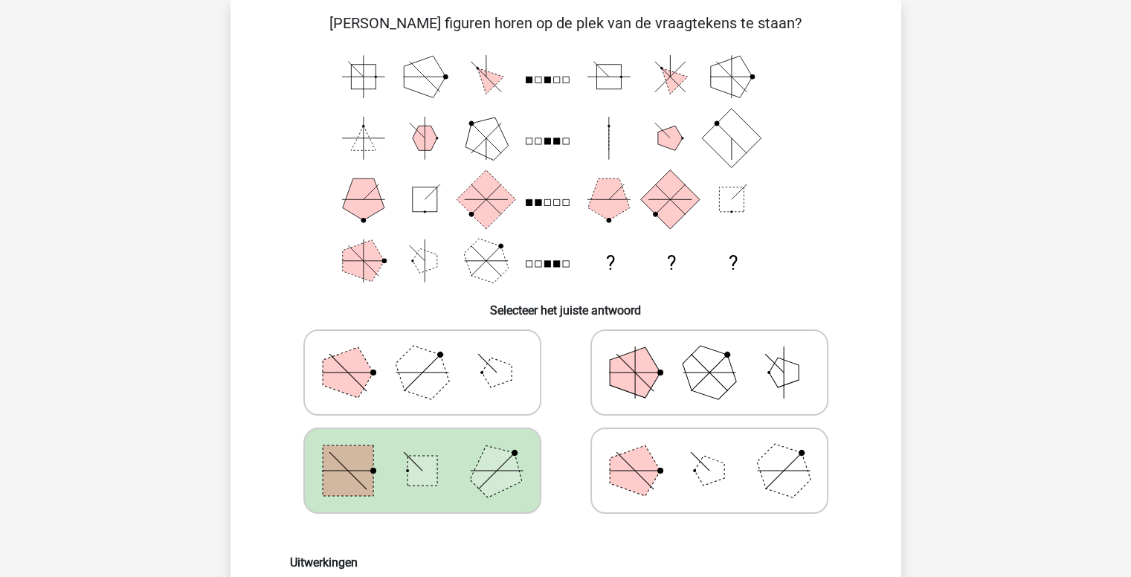
scroll to position [416, 0]
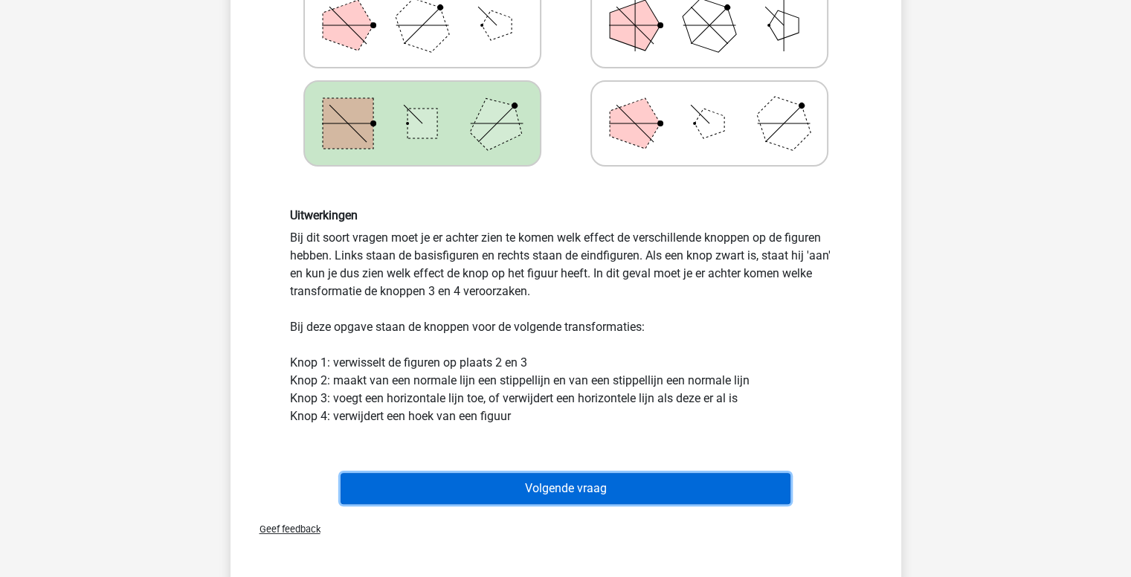
click at [537, 480] on button "Volgende vraag" at bounding box center [566, 488] width 450 height 31
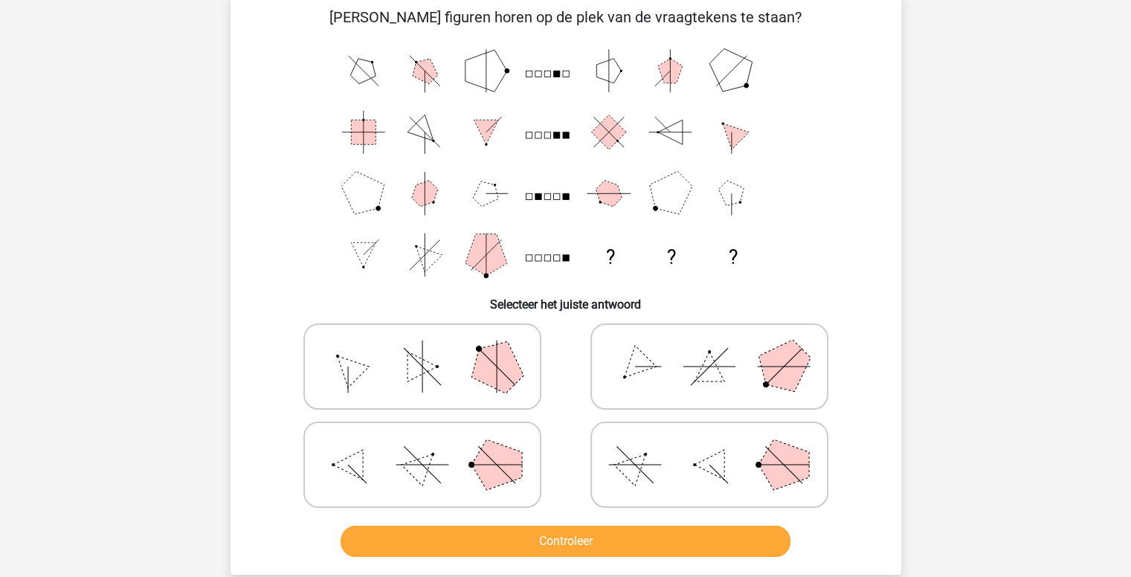
scroll to position [68, 0]
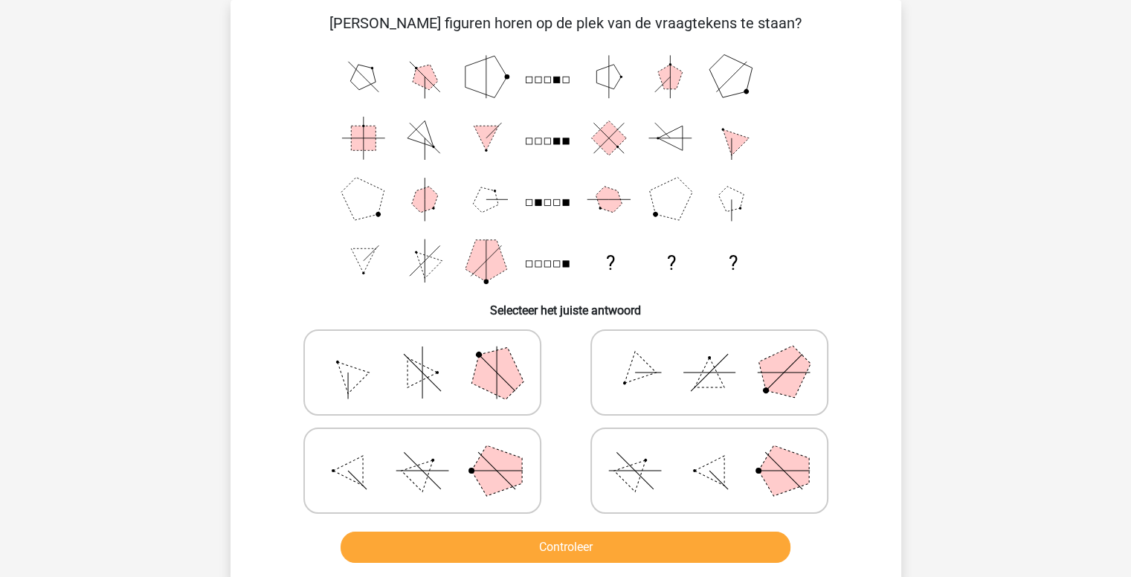
click at [504, 373] on polygon at bounding box center [495, 372] width 71 height 71
click at [432, 354] on input "radio" at bounding box center [427, 349] width 10 height 10
radio input "true"
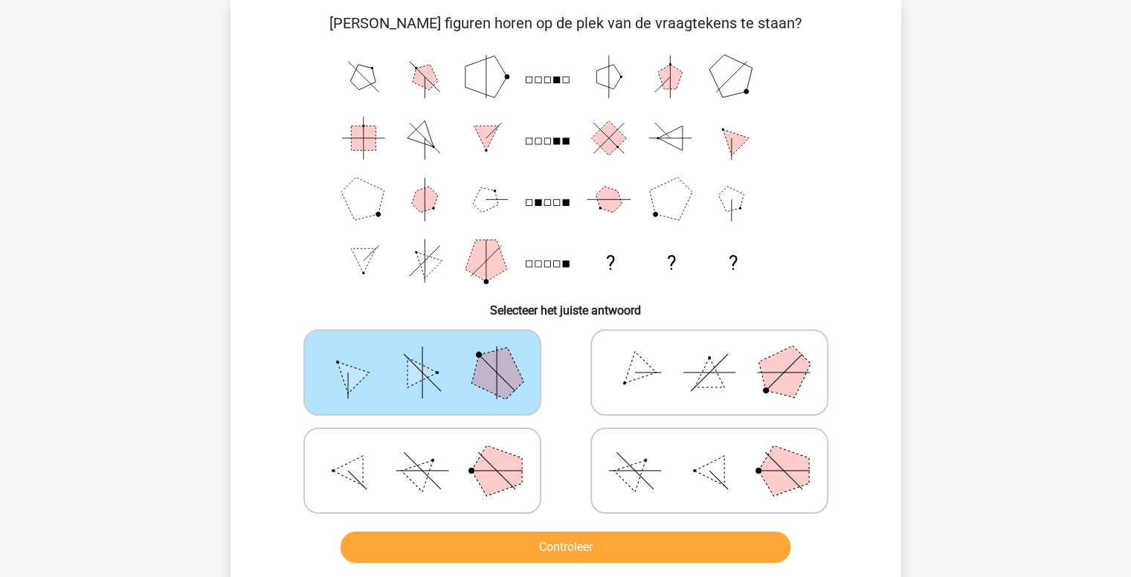
click at [501, 480] on polygon at bounding box center [497, 471] width 51 height 51
click at [432, 452] on input "radio" at bounding box center [427, 448] width 10 height 10
radio input "true"
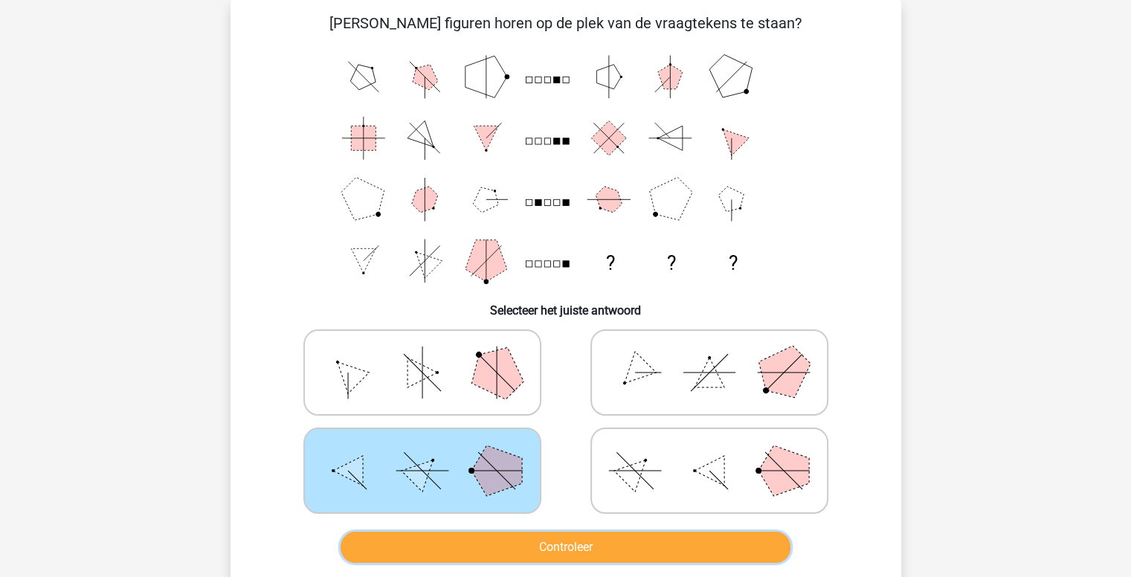
click at [552, 552] on button "Controleer" at bounding box center [566, 547] width 450 height 31
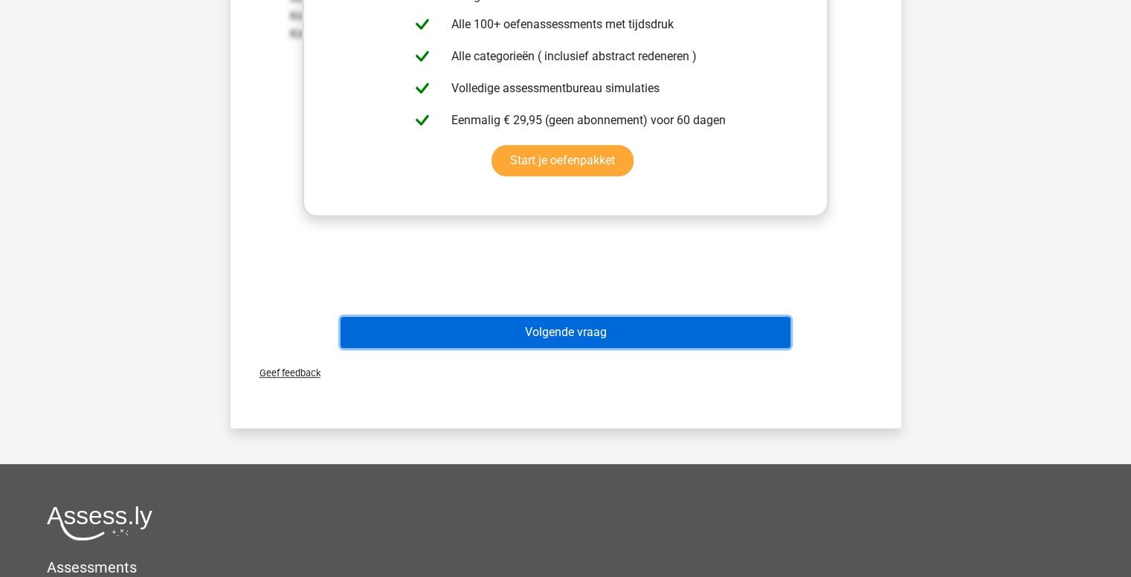
click at [523, 334] on button "Volgende vraag" at bounding box center [566, 332] width 450 height 31
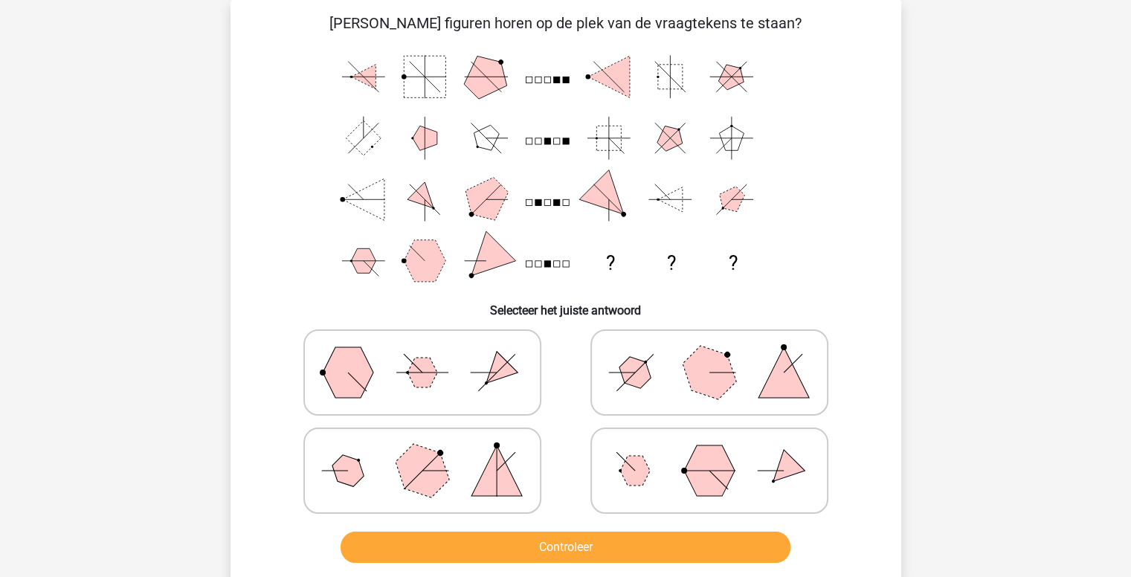
click at [515, 476] on icon at bounding box center [422, 471] width 223 height 74
click at [432, 452] on input "radio" at bounding box center [427, 448] width 10 height 10
radio input "true"
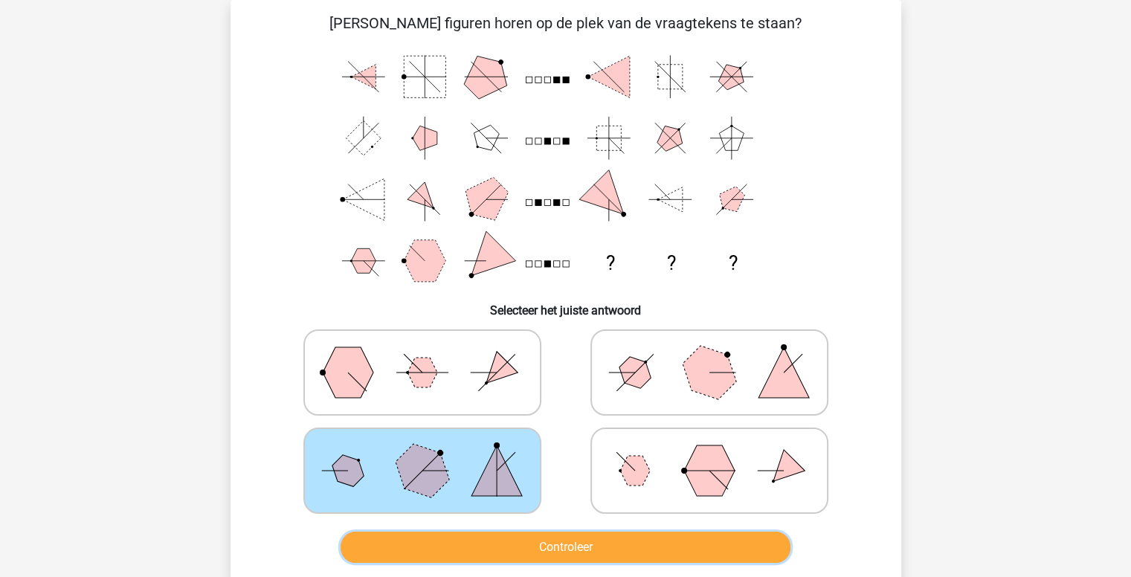
click at [532, 536] on button "Controleer" at bounding box center [566, 547] width 450 height 31
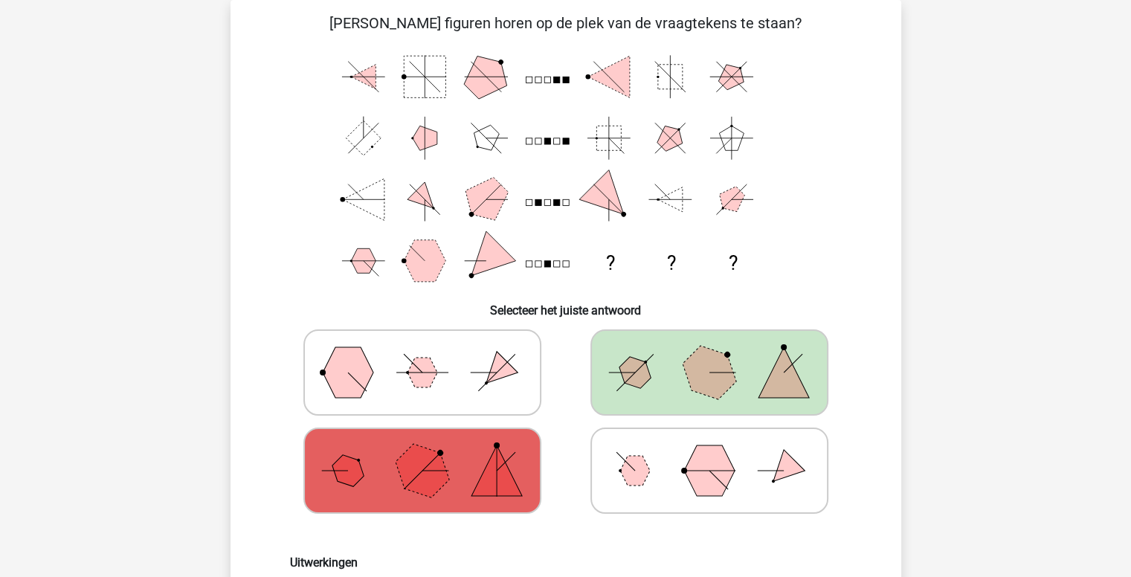
scroll to position [416, 0]
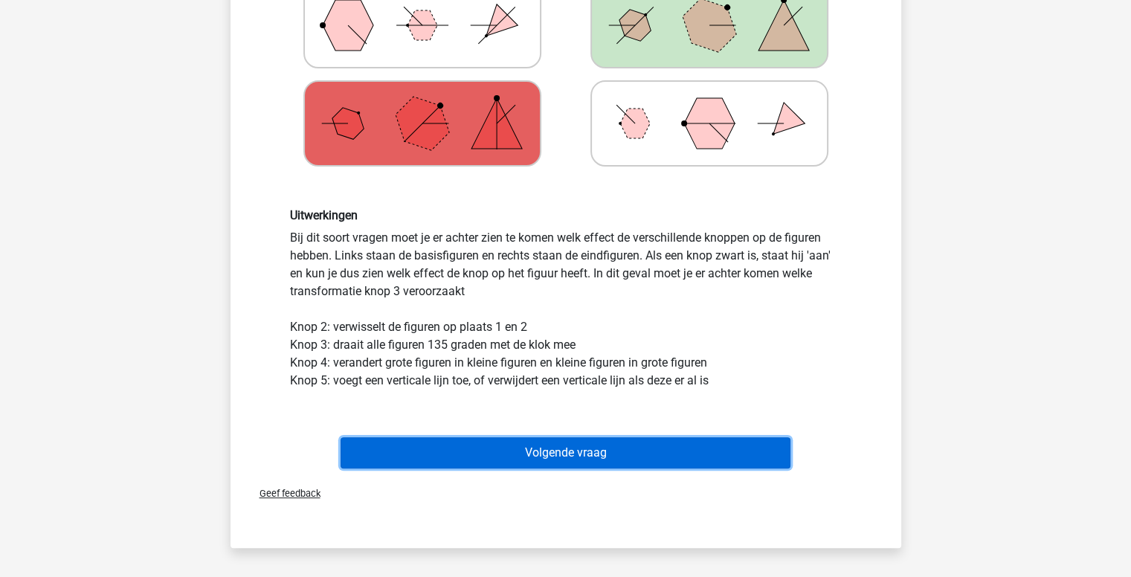
click at [591, 457] on button "Volgende vraag" at bounding box center [566, 452] width 450 height 31
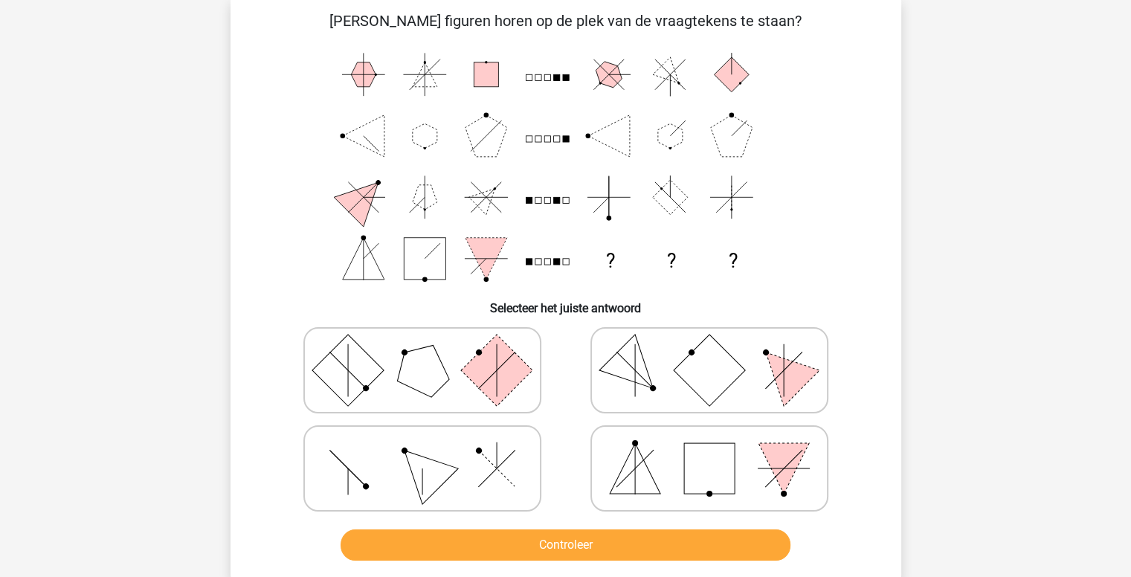
scroll to position [68, 0]
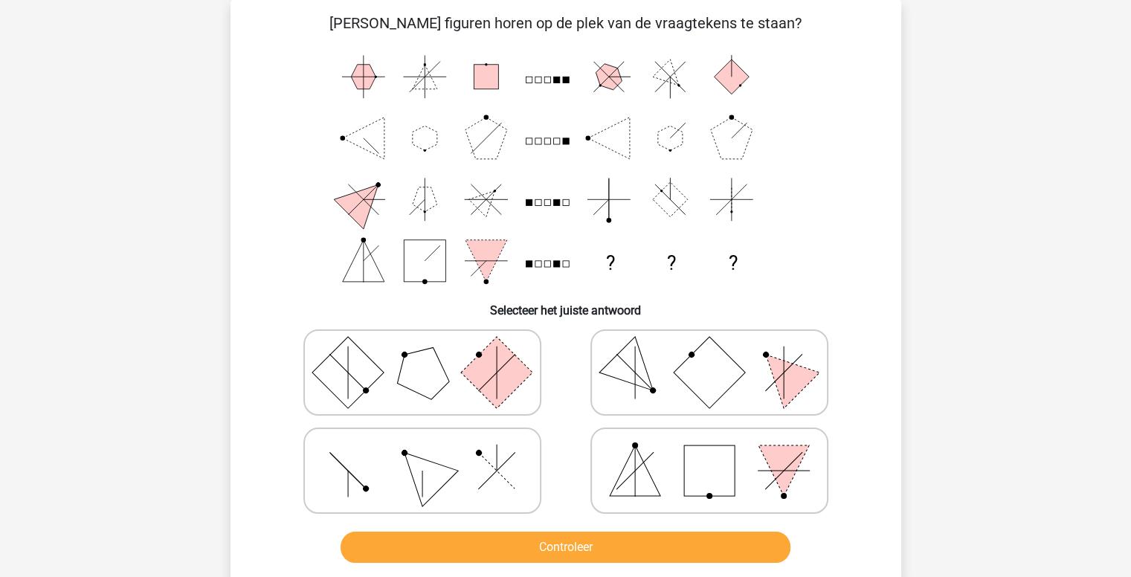
click at [472, 490] on icon at bounding box center [422, 471] width 223 height 74
click at [432, 452] on input "radio" at bounding box center [427, 448] width 10 height 10
radio input "true"
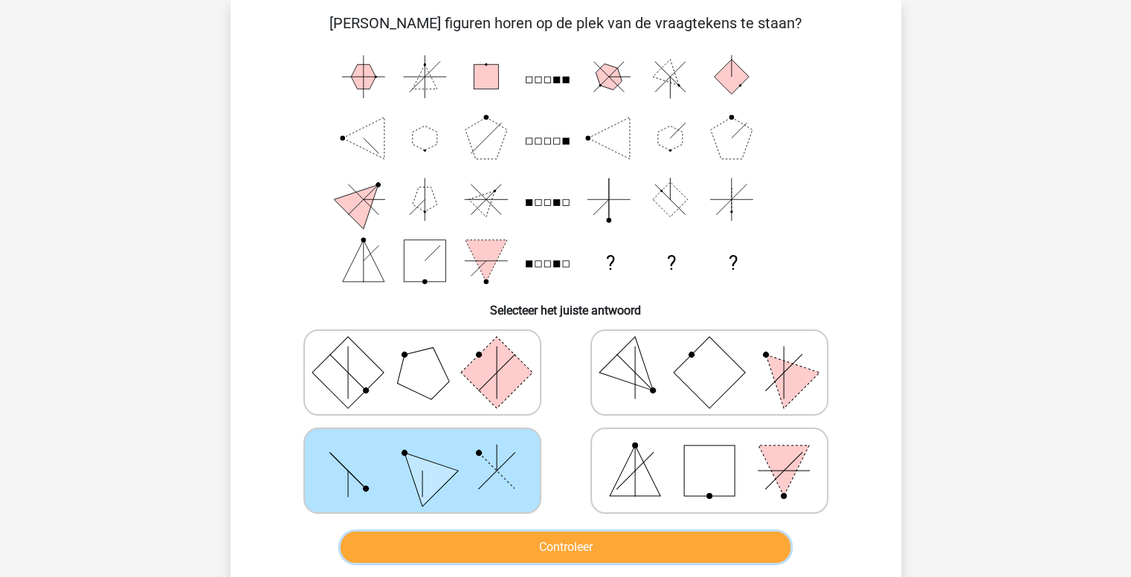
click at [476, 538] on button "Controleer" at bounding box center [566, 547] width 450 height 31
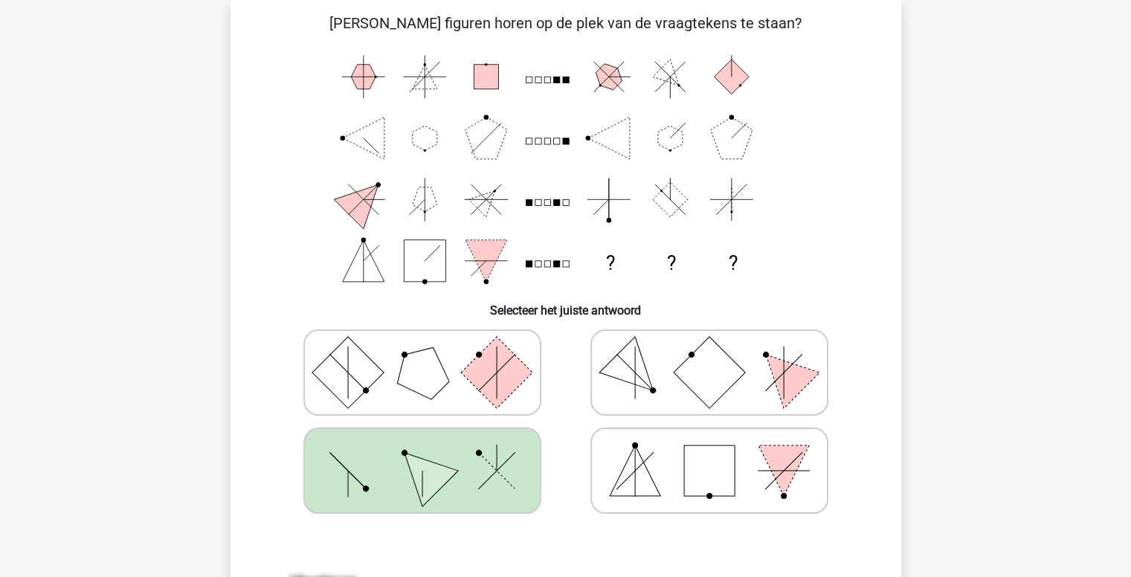
scroll to position [416, 0]
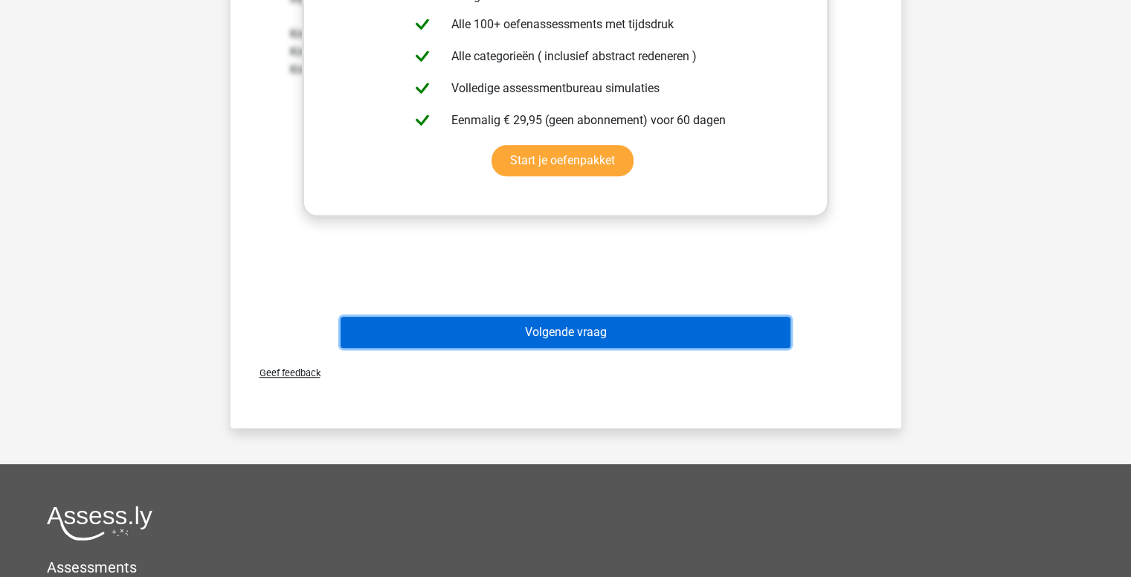
click at [577, 317] on button "Volgende vraag" at bounding box center [566, 332] width 450 height 31
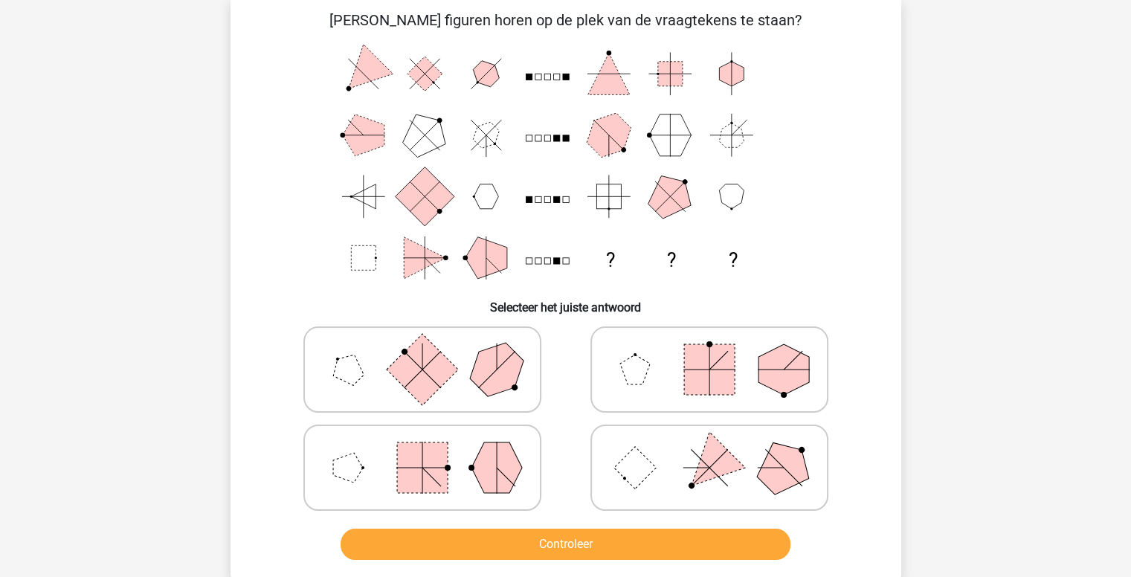
scroll to position [68, 0]
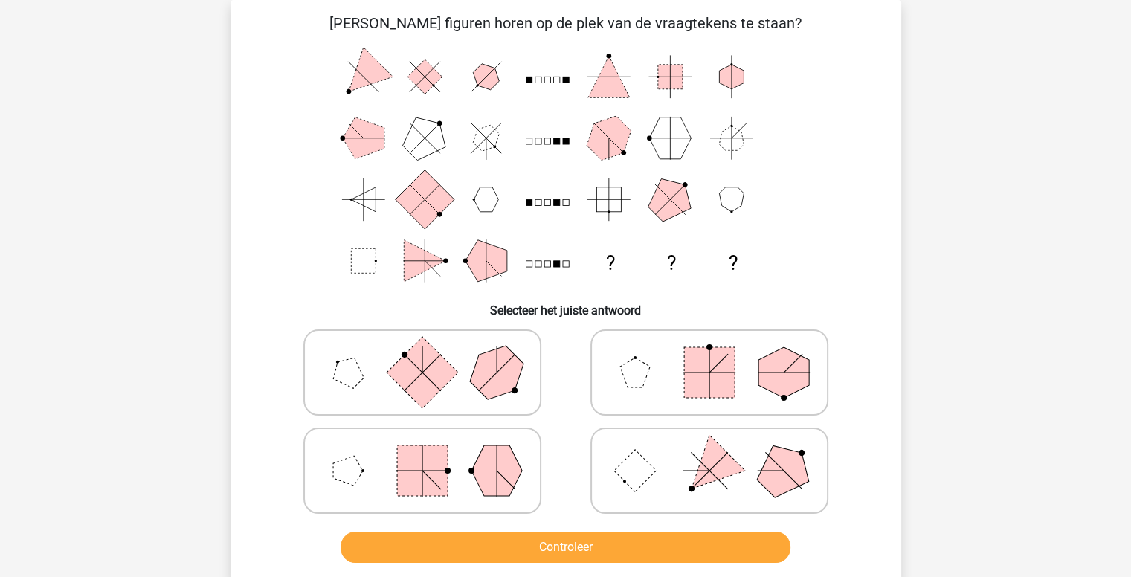
click at [721, 381] on rect at bounding box center [709, 372] width 51 height 51
click at [719, 354] on input "radio" at bounding box center [715, 349] width 10 height 10
radio input "true"
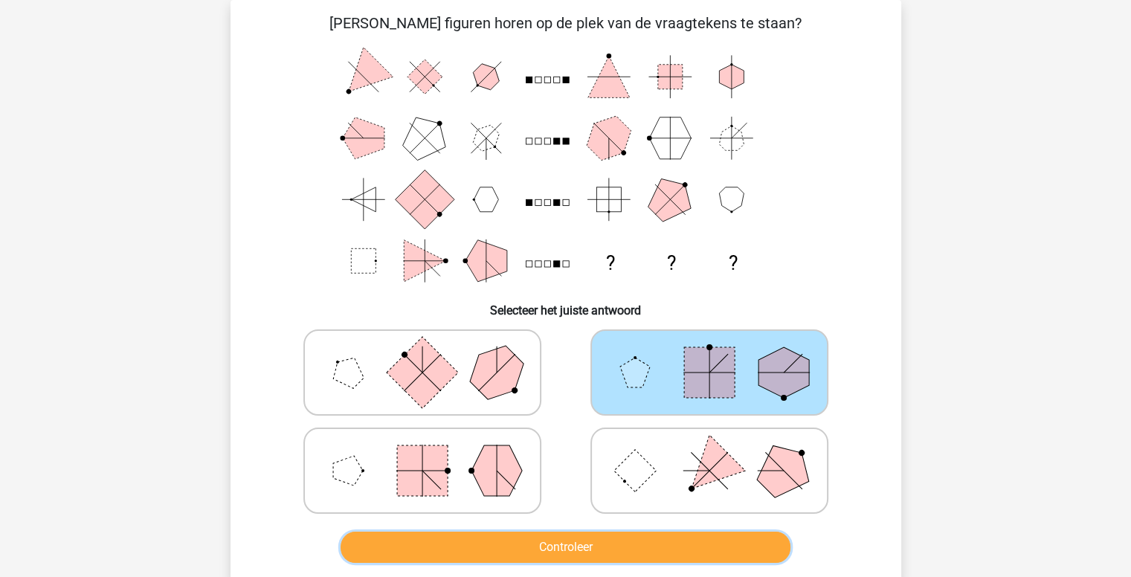
click at [678, 537] on button "Controleer" at bounding box center [566, 547] width 450 height 31
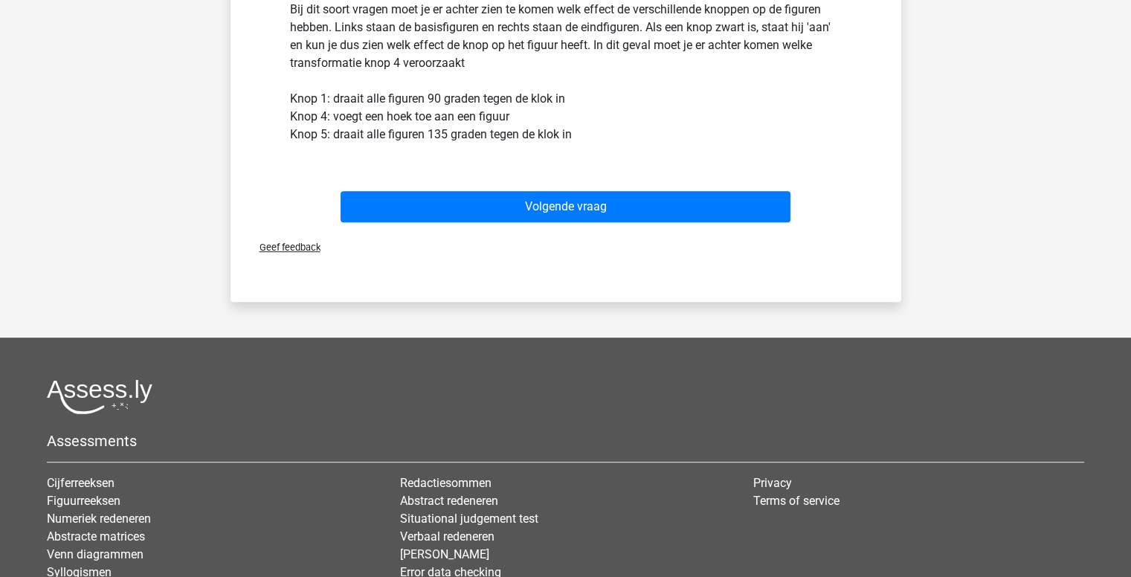
scroll to position [762, 0]
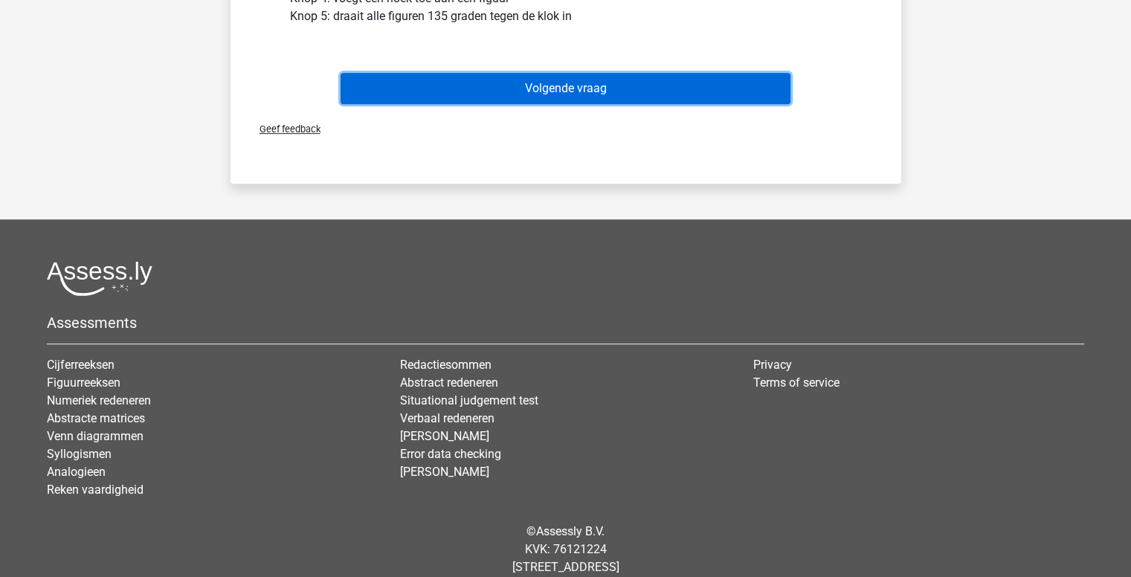
click at [525, 96] on button "Volgende vraag" at bounding box center [566, 88] width 450 height 31
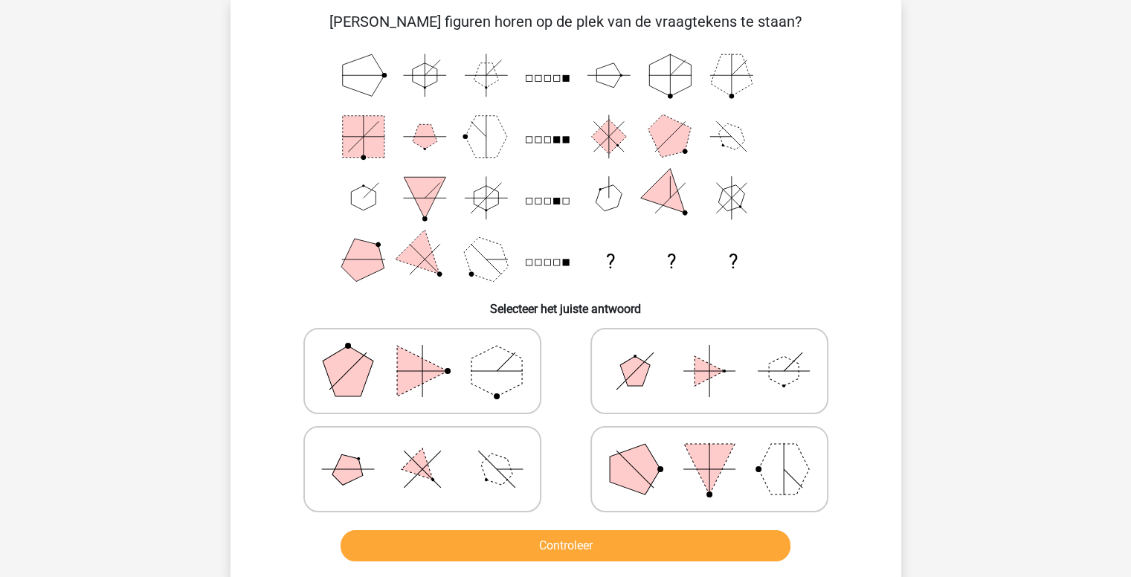
scroll to position [68, 0]
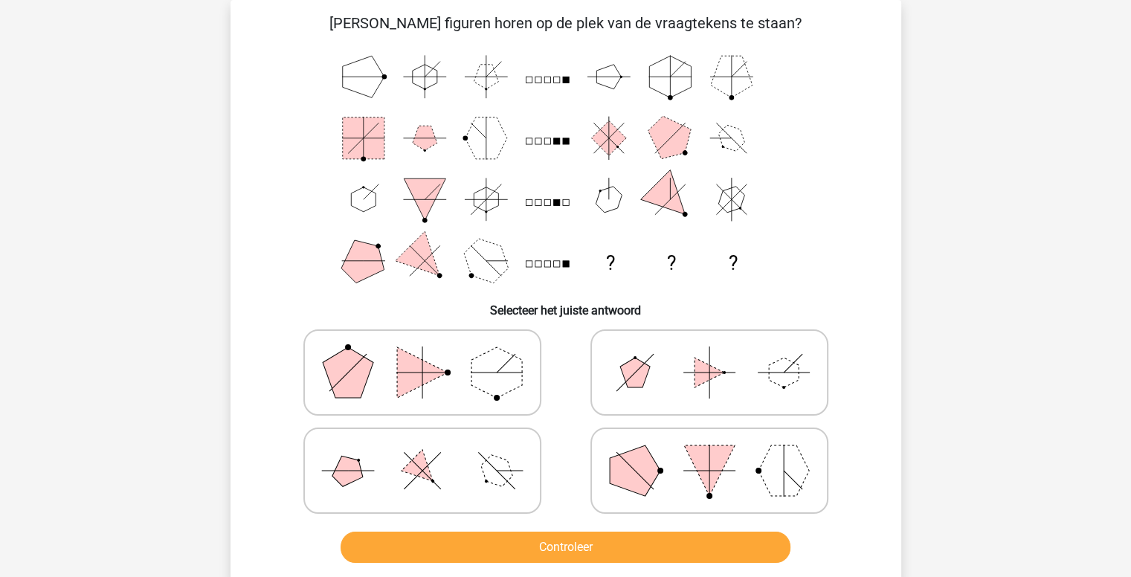
click at [504, 495] on icon at bounding box center [422, 471] width 223 height 74
click at [432, 452] on input "radio" at bounding box center [427, 448] width 10 height 10
radio input "true"
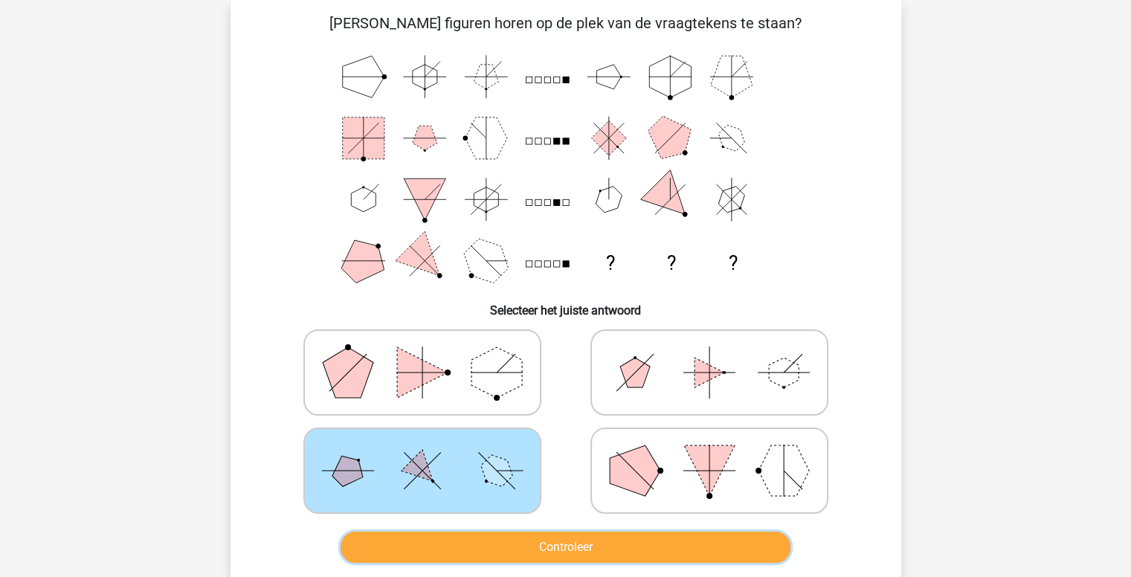
click at [576, 549] on button "Controleer" at bounding box center [566, 547] width 450 height 31
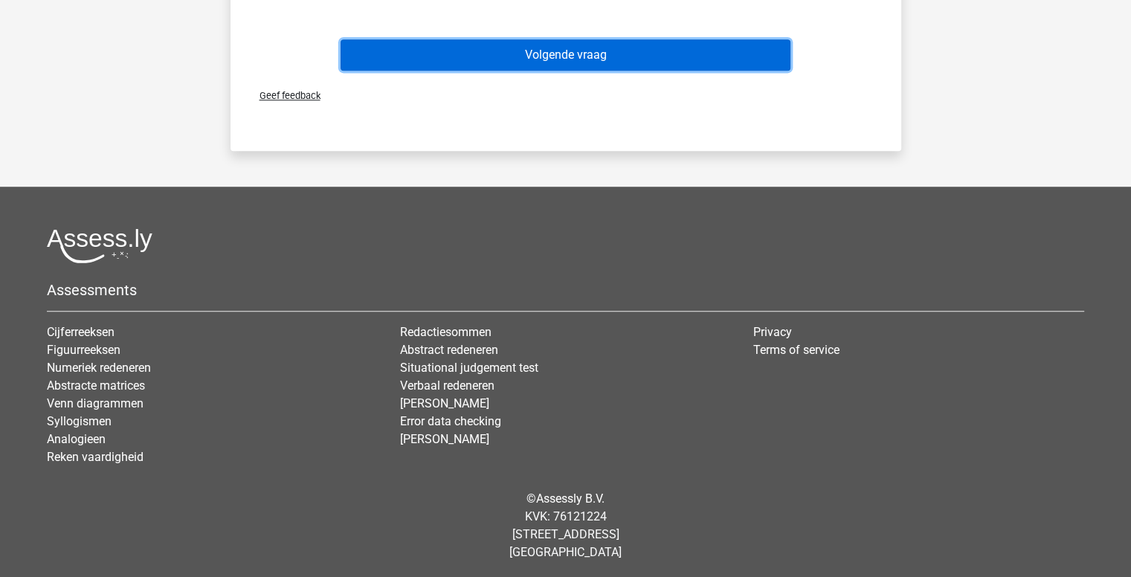
click at [550, 45] on button "Volgende vraag" at bounding box center [566, 54] width 450 height 31
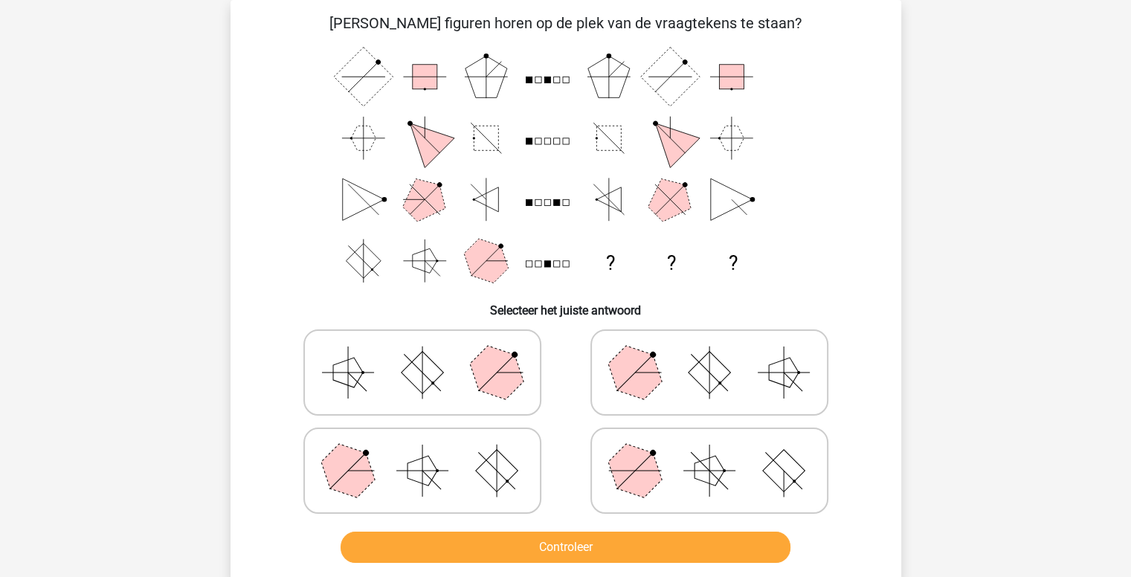
click at [476, 375] on polygon at bounding box center [495, 372] width 71 height 71
click at [432, 354] on input "radio" at bounding box center [427, 349] width 10 height 10
radio input "true"
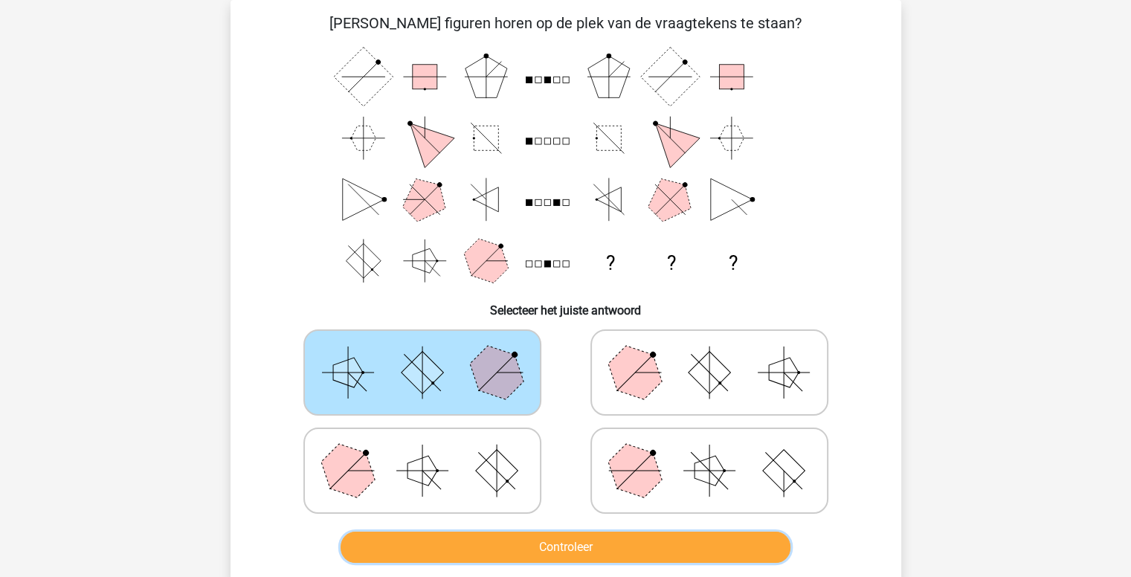
click at [544, 544] on button "Controleer" at bounding box center [566, 547] width 450 height 31
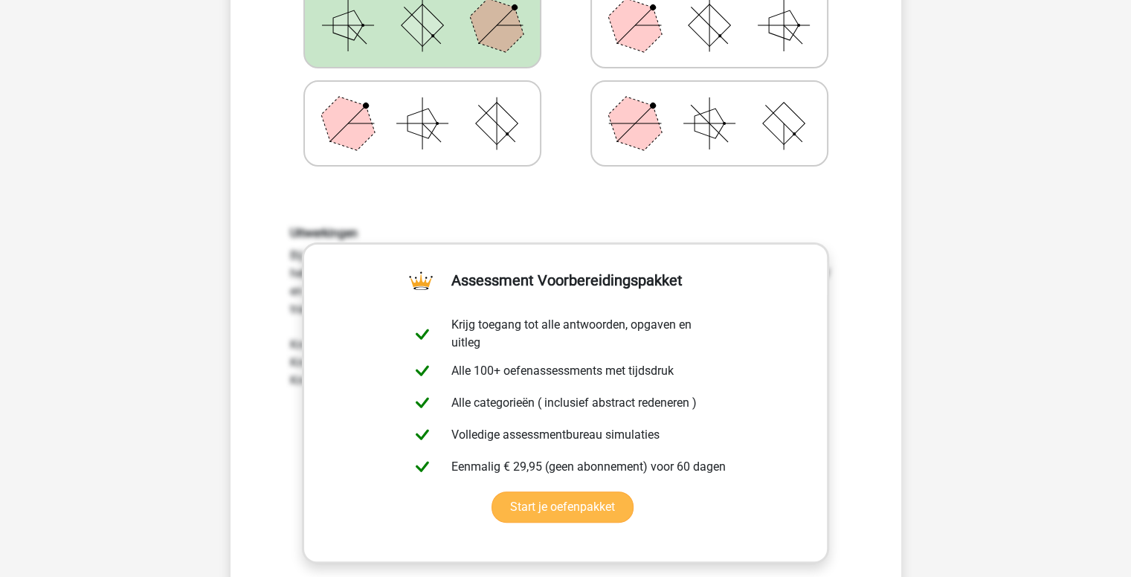
scroll to position [762, 0]
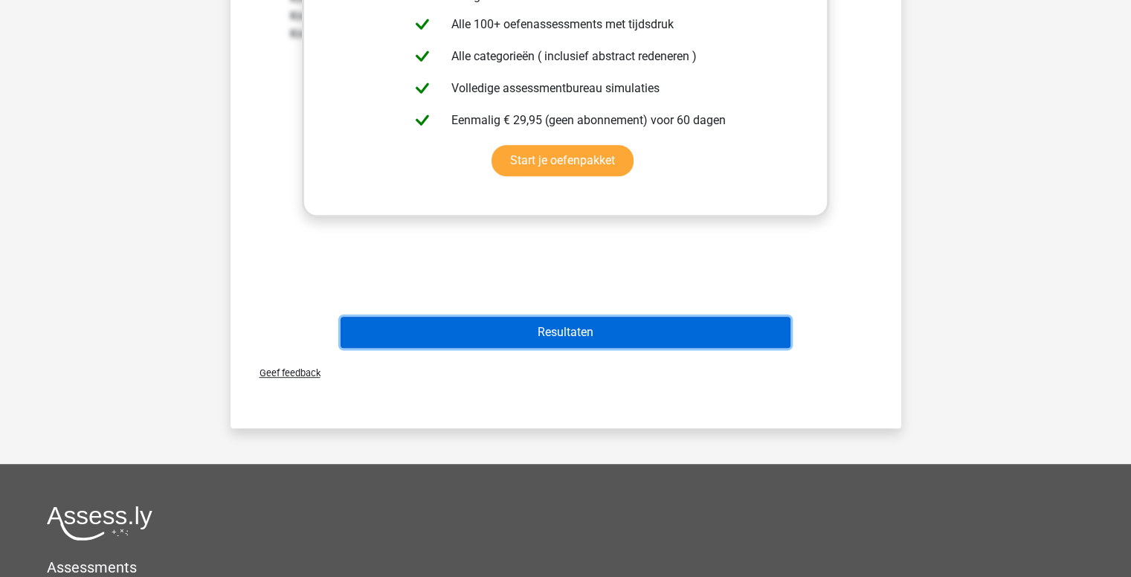
click at [588, 327] on button "Resultaten" at bounding box center [566, 332] width 450 height 31
